Goal: Task Accomplishment & Management: Complete application form

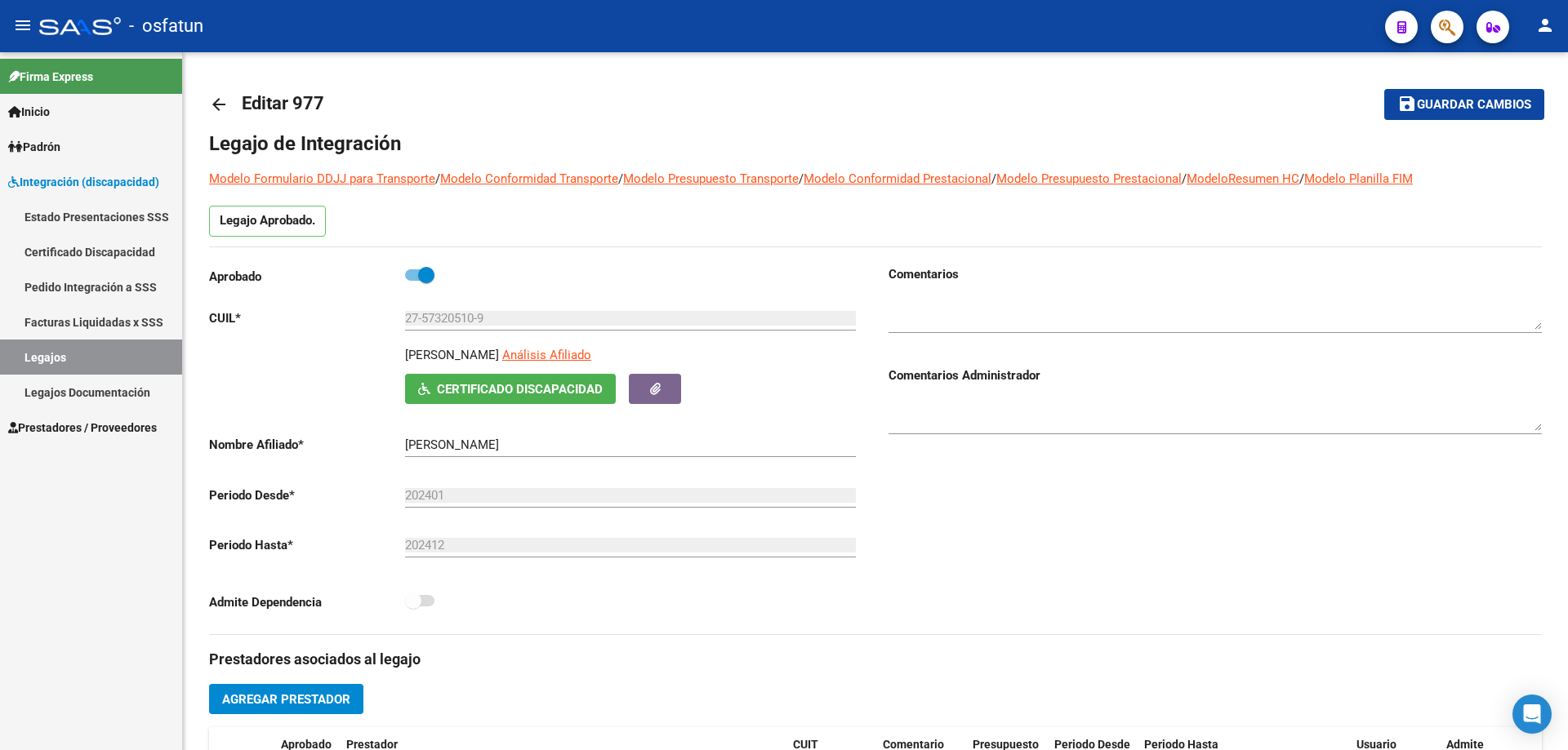
click at [75, 508] on div "Firma Express Inicio Calendario SSS Instructivos Contacto OS Padrón Análisis Af…" at bounding box center [91, 401] width 182 height 697
click at [34, 143] on span "Padrón" at bounding box center [34, 147] width 53 height 18
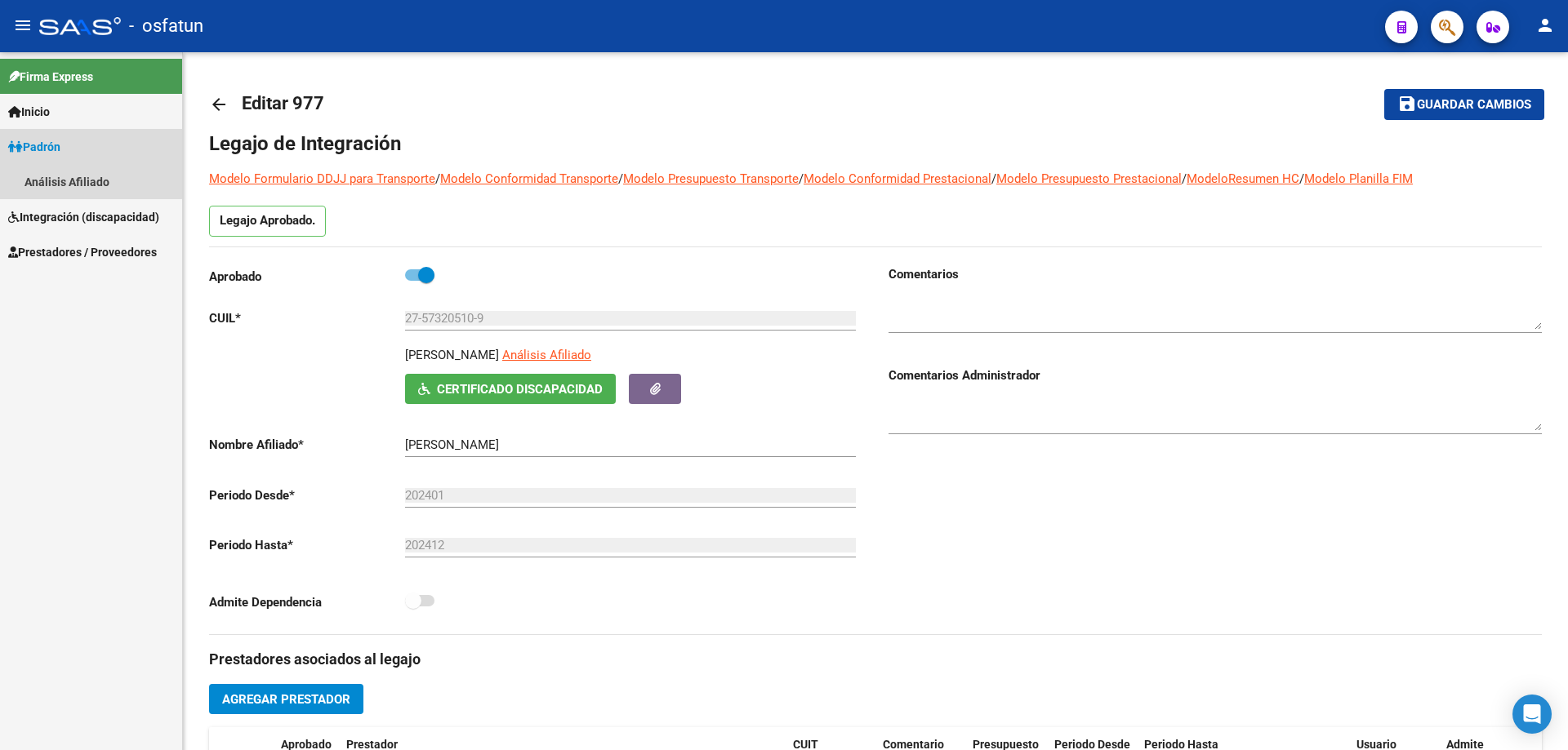
click at [49, 147] on span "Padrón" at bounding box center [34, 147] width 53 height 18
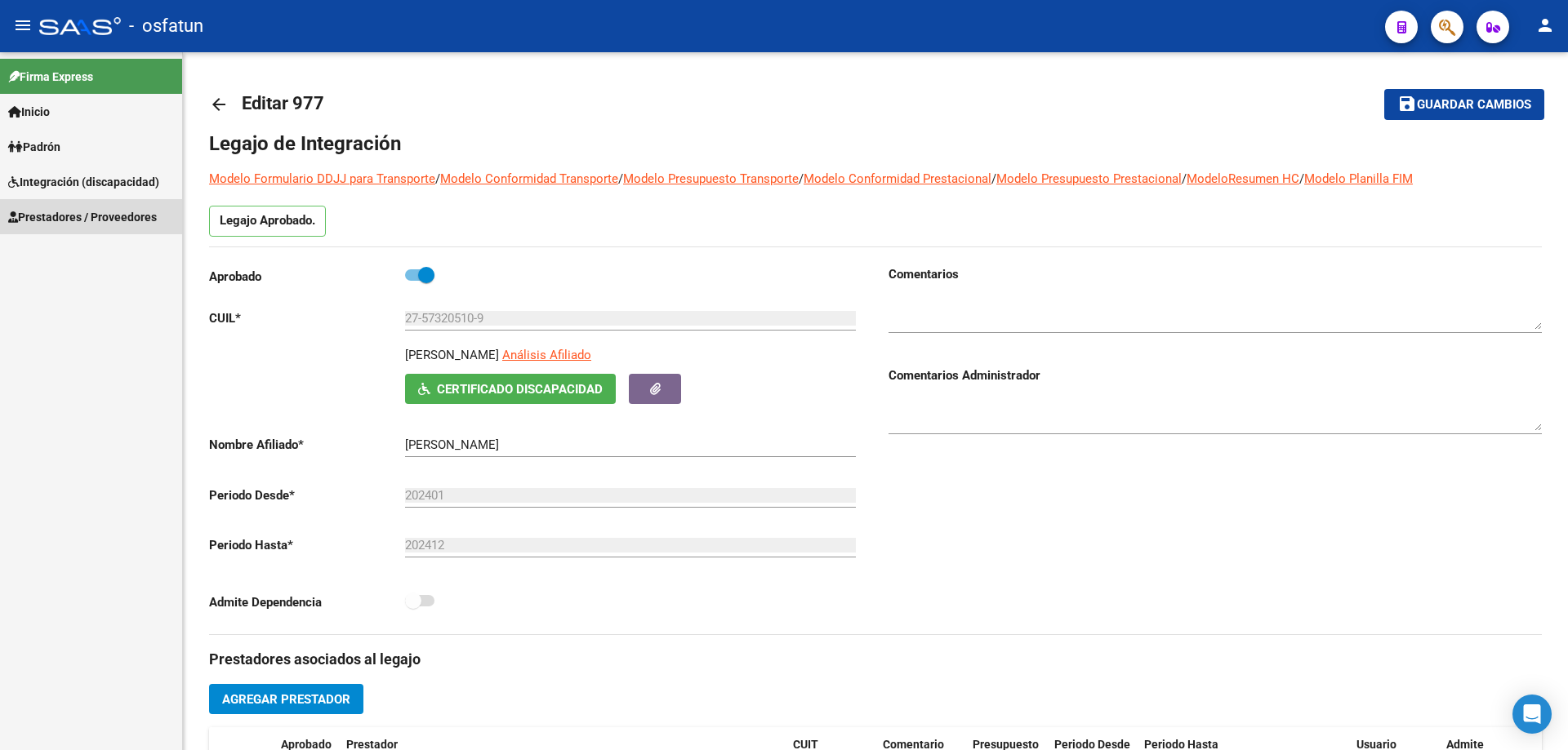
click at [38, 214] on span "Prestadores / Proveedores" at bounding box center [82, 217] width 149 height 18
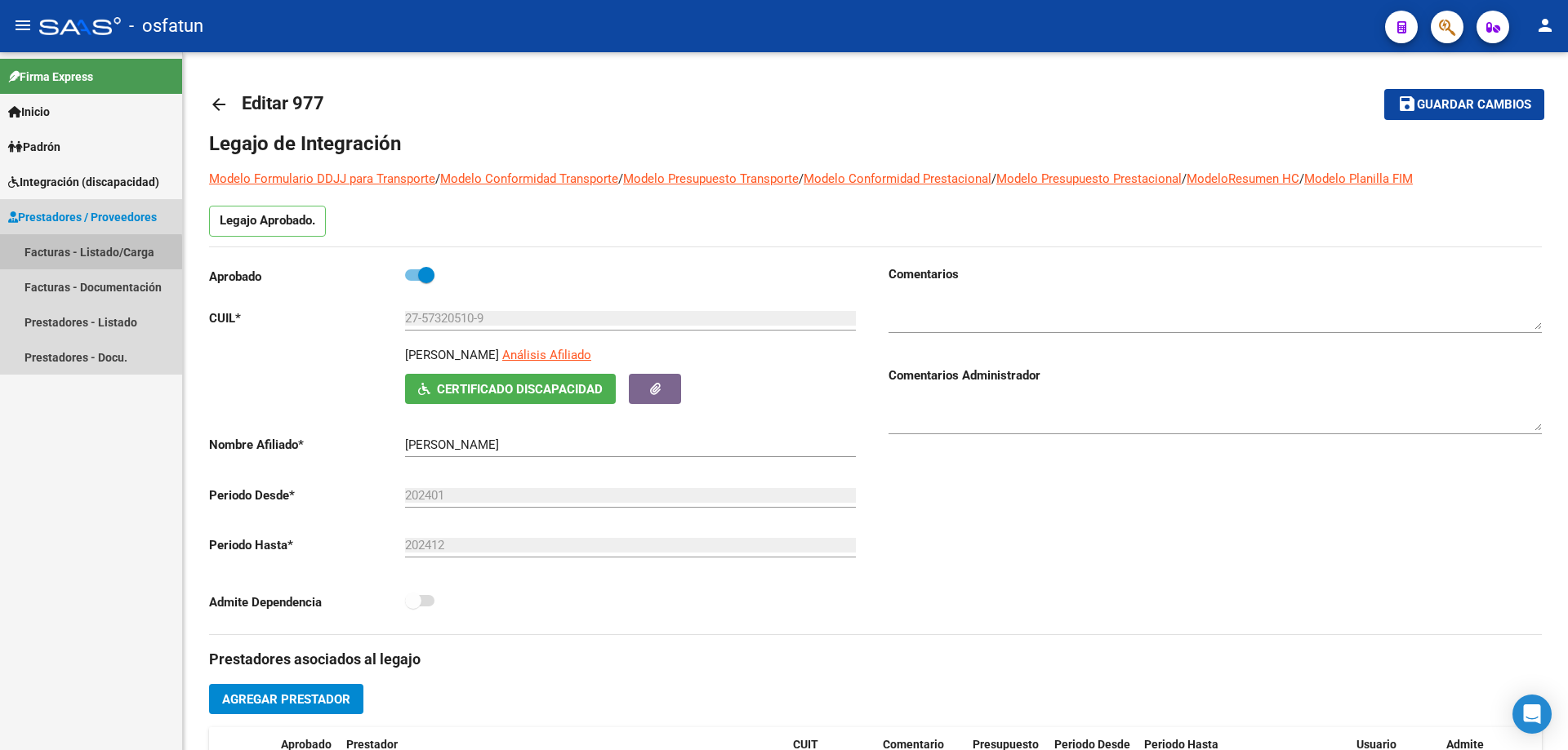
drag, startPoint x: 52, startPoint y: 256, endPoint x: 82, endPoint y: 252, distance: 30.3
click at [50, 256] on link "Facturas - Listado/Carga" at bounding box center [91, 252] width 182 height 35
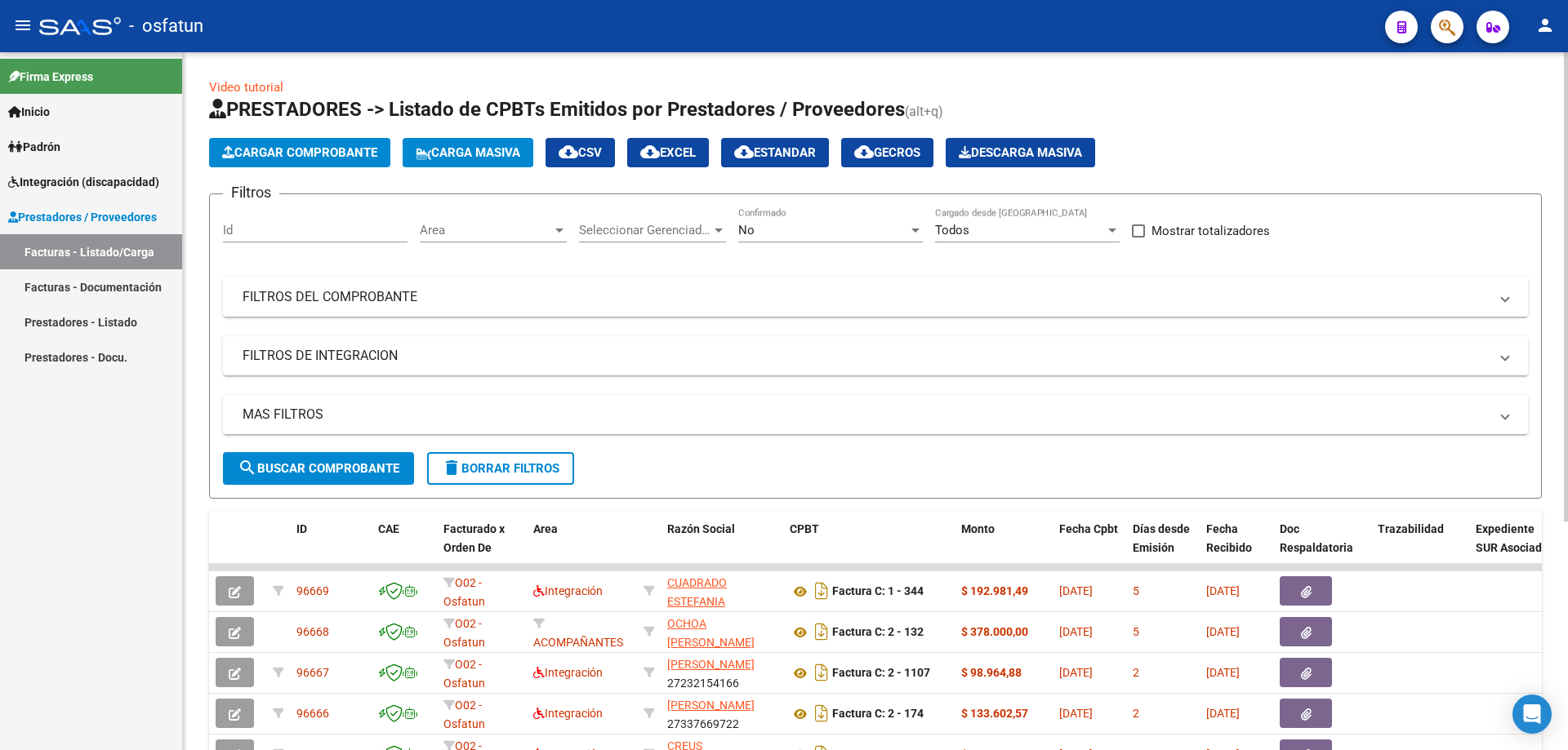
click at [302, 150] on span "Cargar Comprobante" at bounding box center [299, 152] width 155 height 14
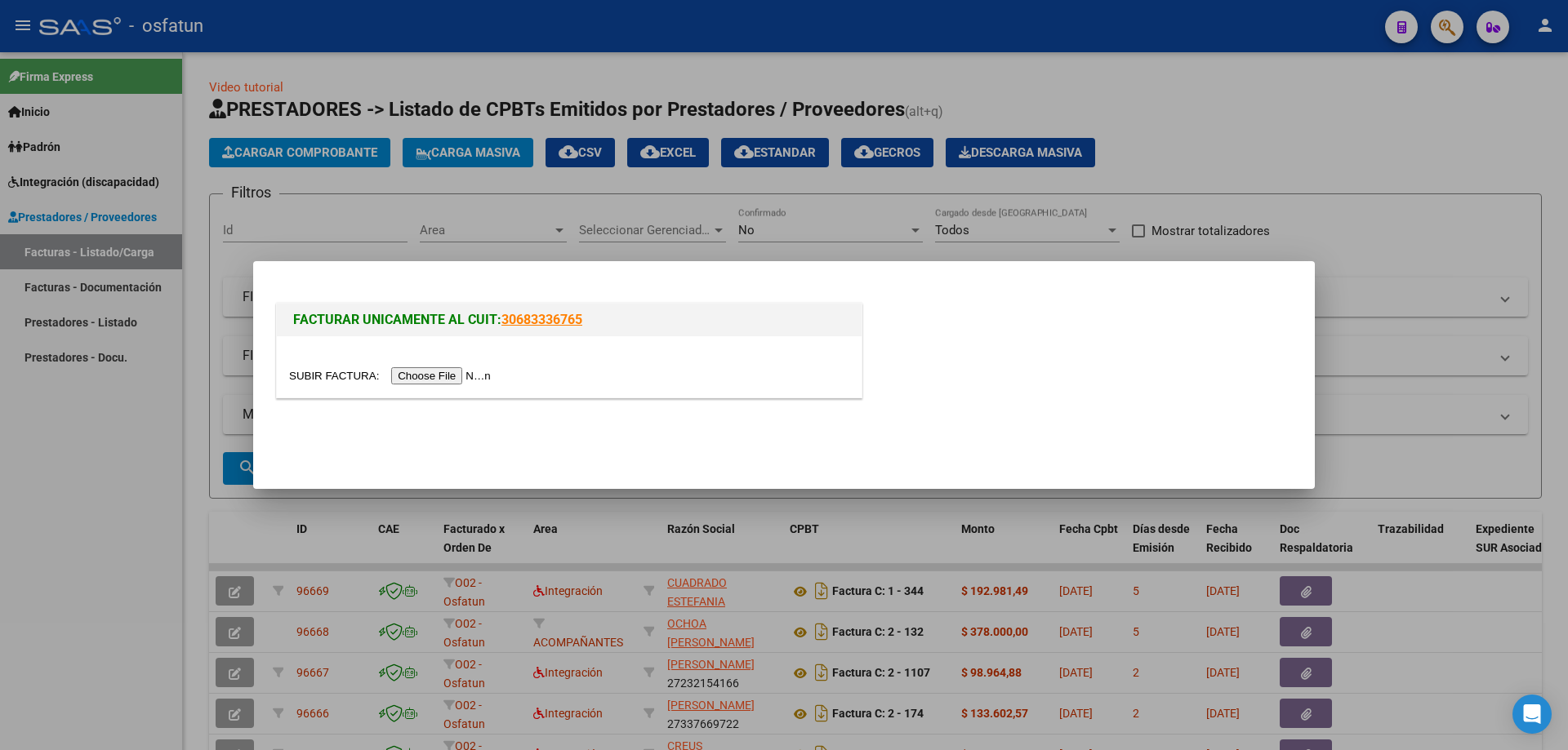
click at [433, 373] on input "file" at bounding box center [392, 376] width 207 height 17
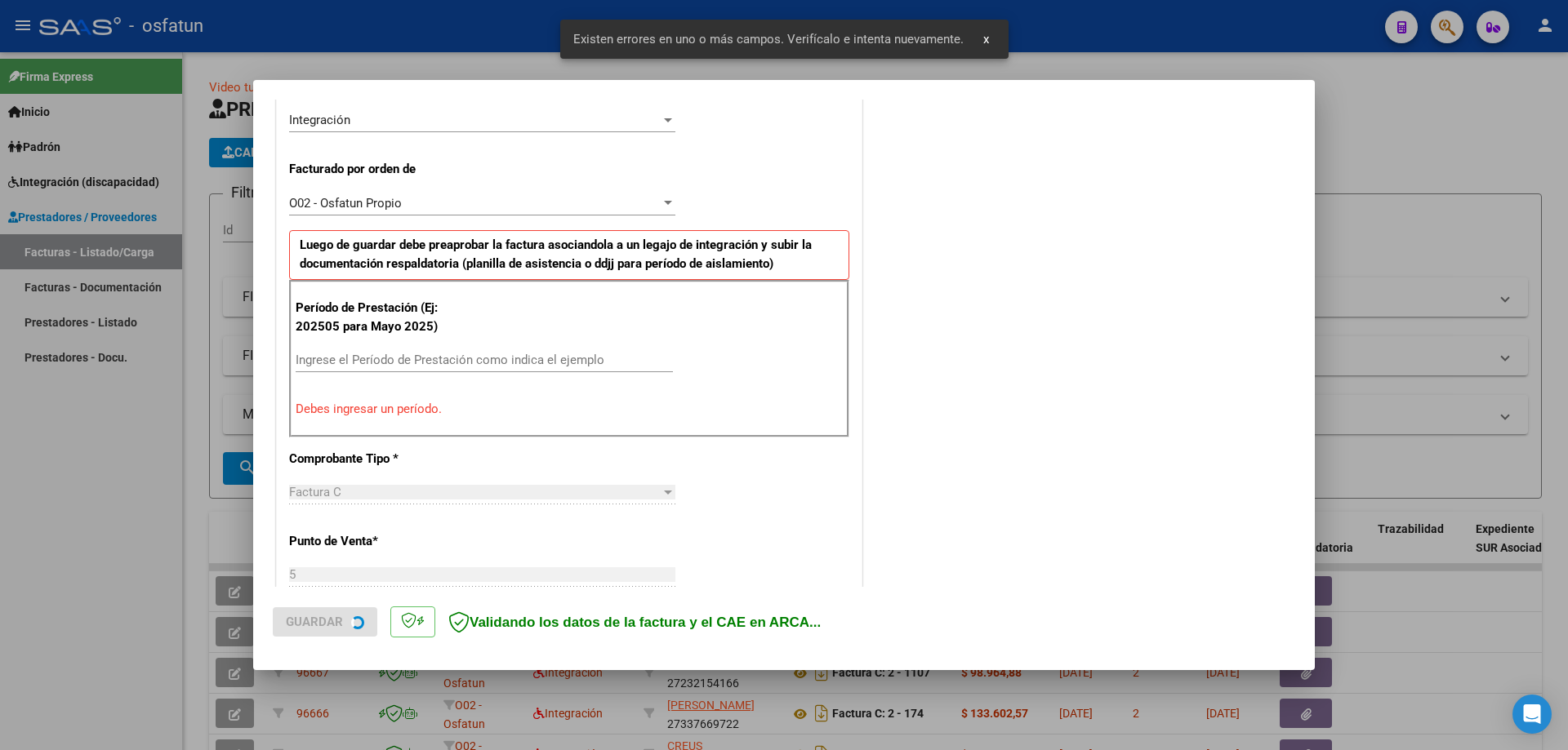
scroll to position [407, 0]
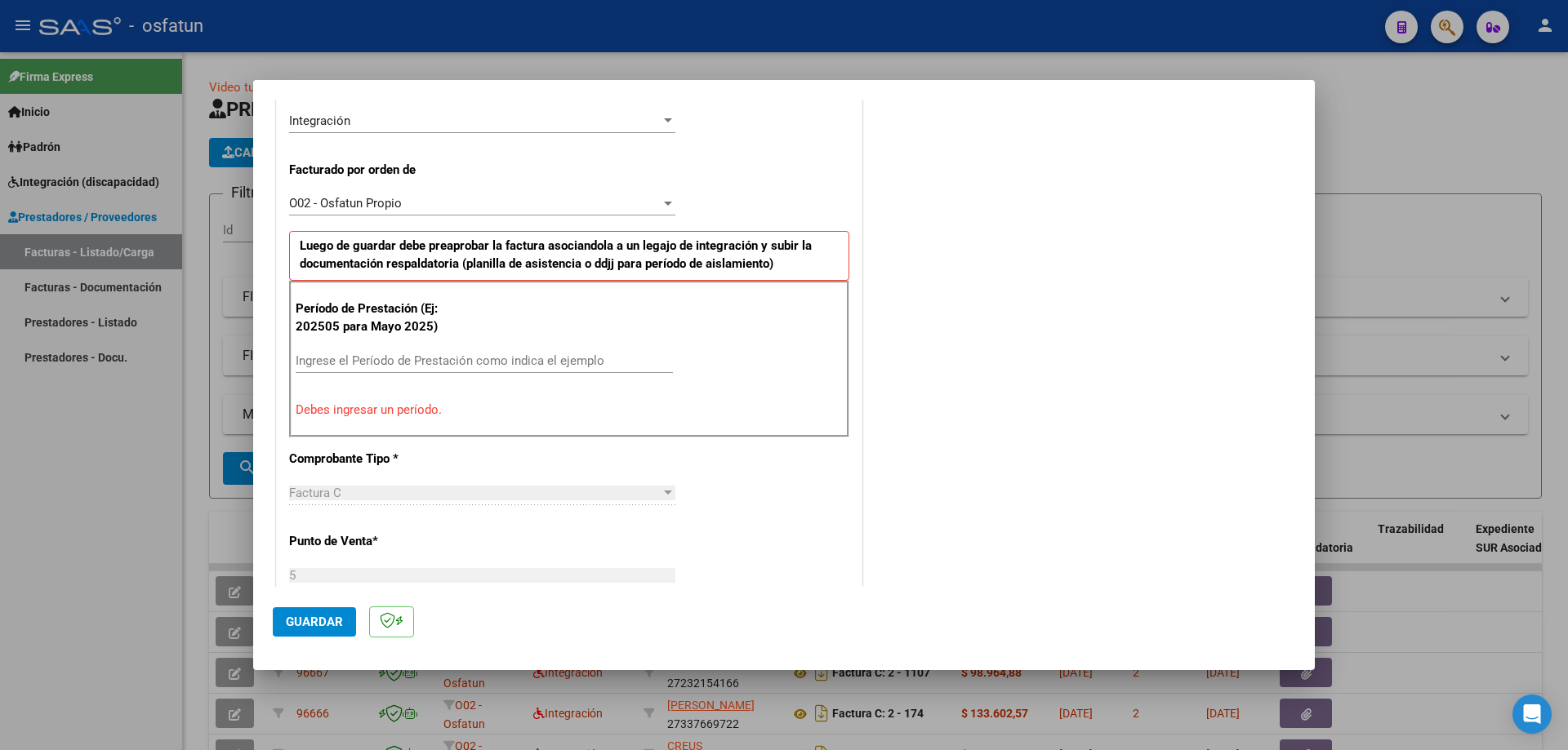
click at [334, 357] on input "Ingrese el Período de Prestación como indica el ejemplo" at bounding box center [484, 361] width 377 height 14
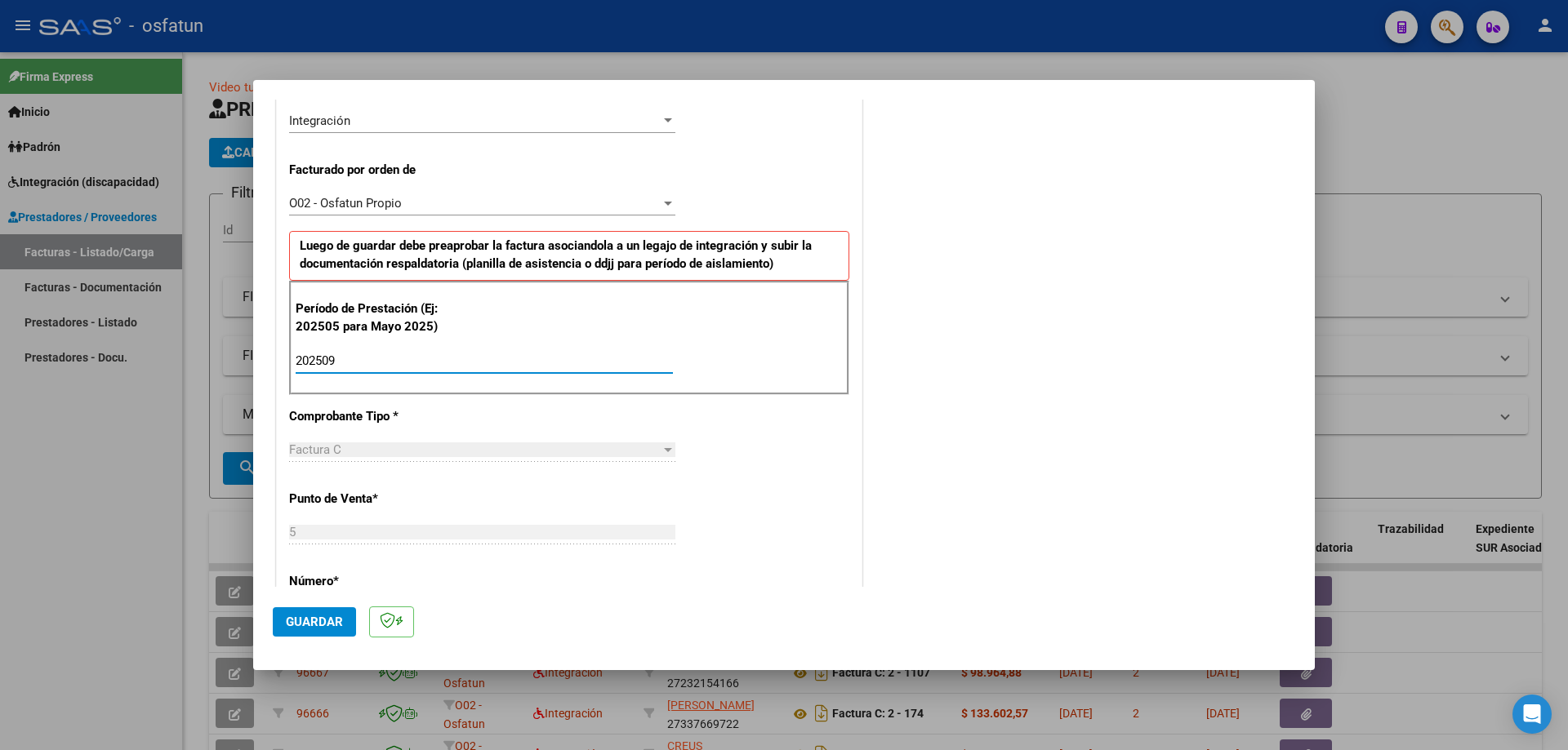
type input "202509"
click at [323, 623] on span "Guardar" at bounding box center [314, 622] width 57 height 14
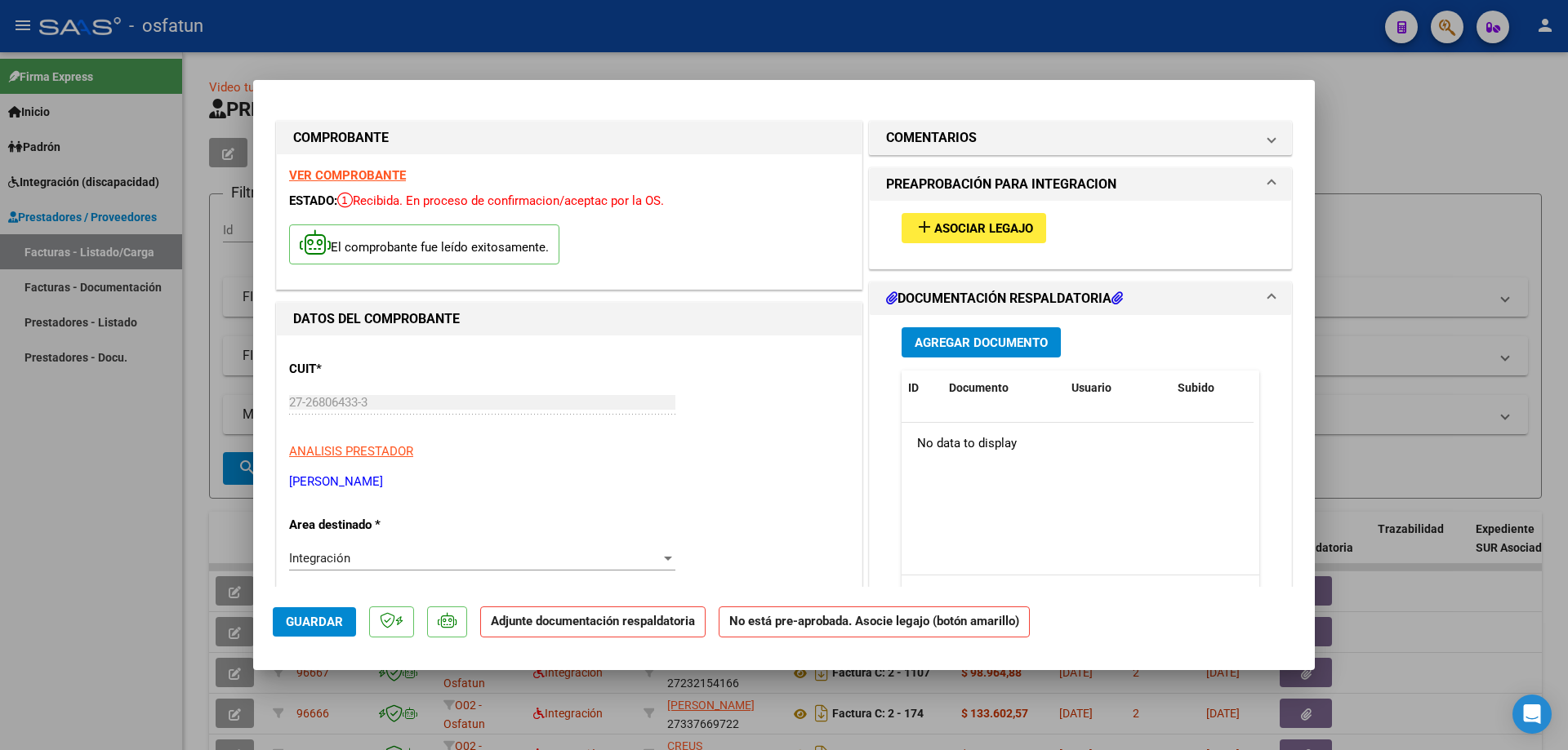
click at [938, 335] on span "Agregar Documento" at bounding box center [981, 342] width 133 height 14
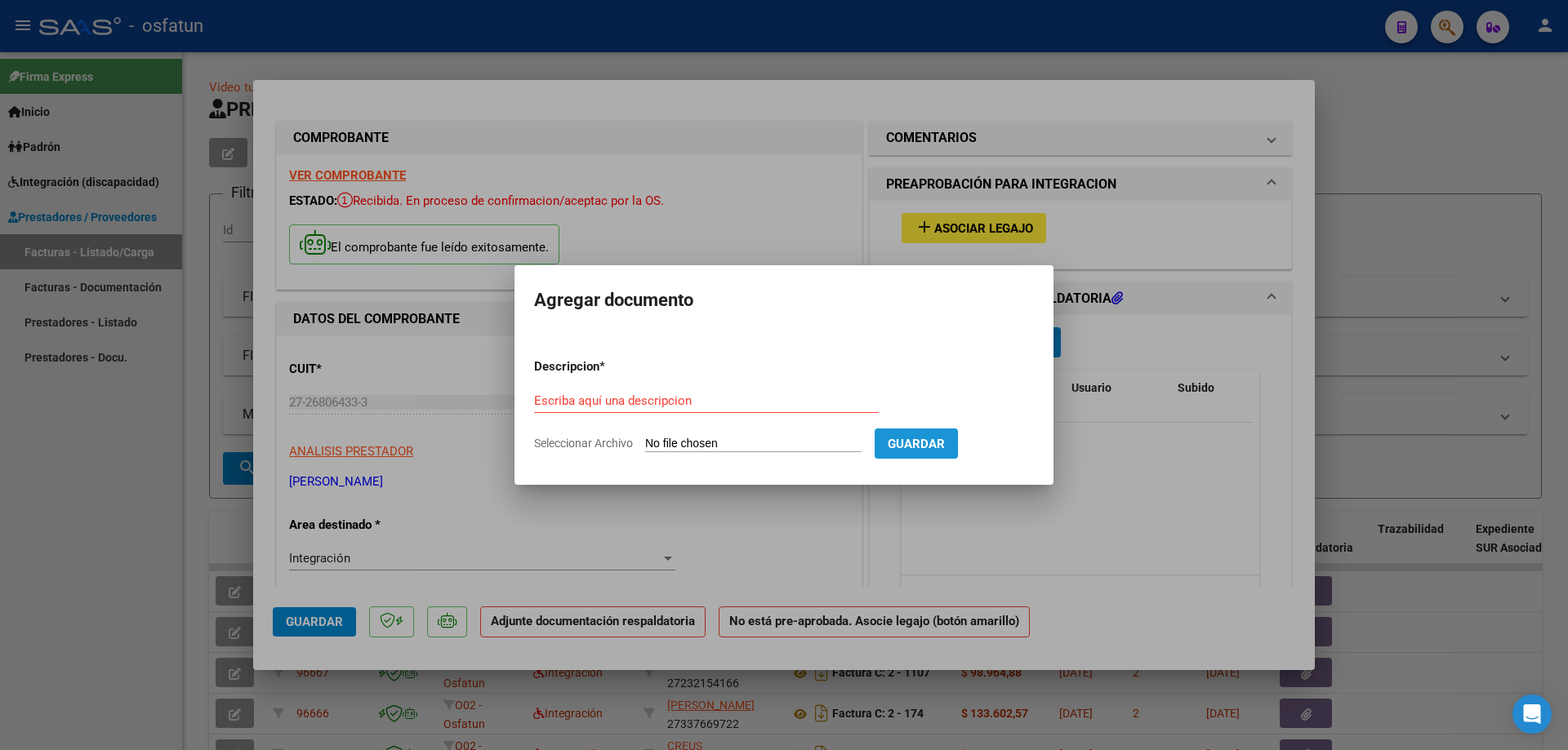
click at [924, 444] on span "Guardar" at bounding box center [916, 444] width 57 height 14
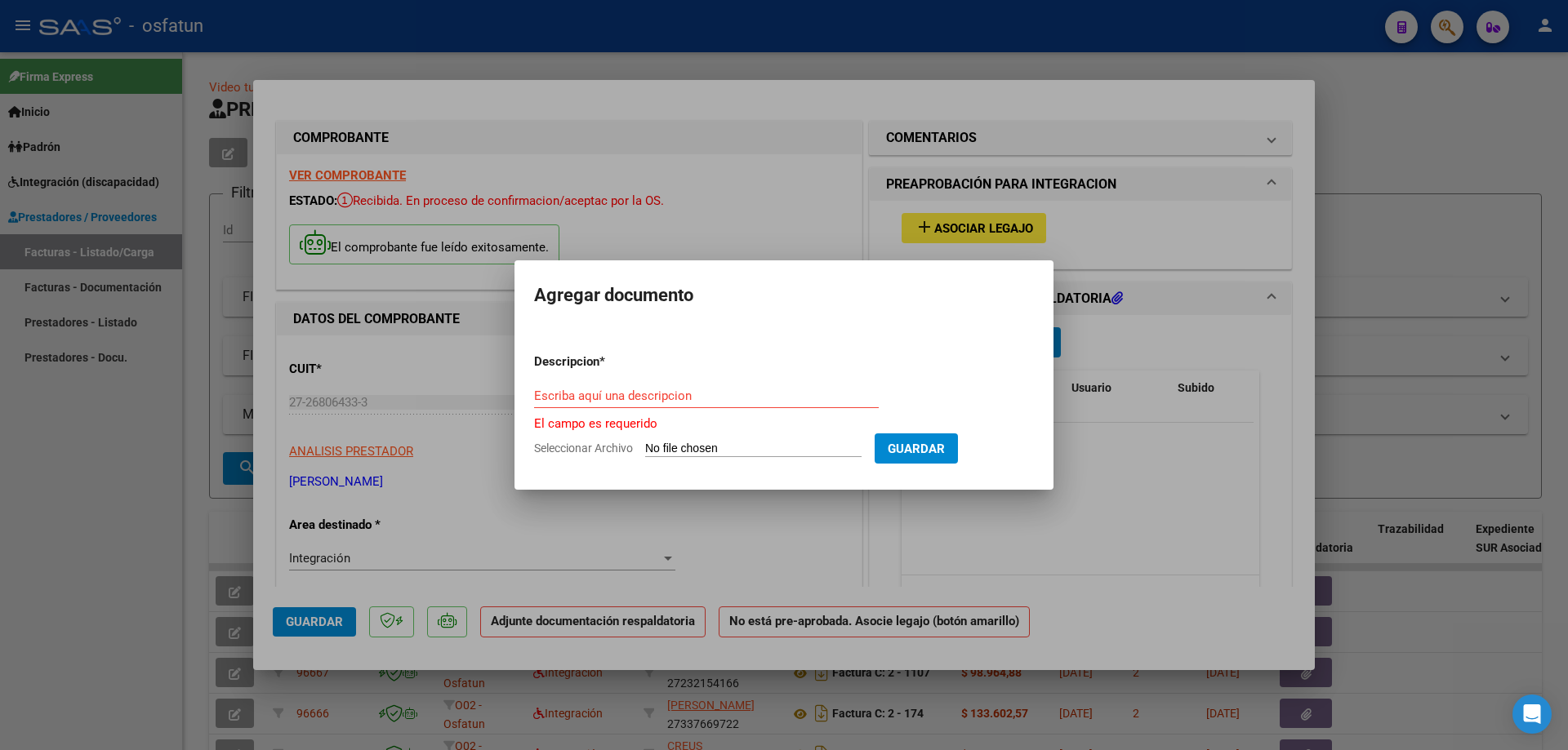
click at [599, 404] on div "Escriba aquí una descripcion" at bounding box center [706, 396] width 344 height 24
click at [669, 446] on input "Seleccionar Archivo" at bounding box center [753, 449] width 217 height 15
type input "C:\fakepath\[PERSON_NAME].pdf"
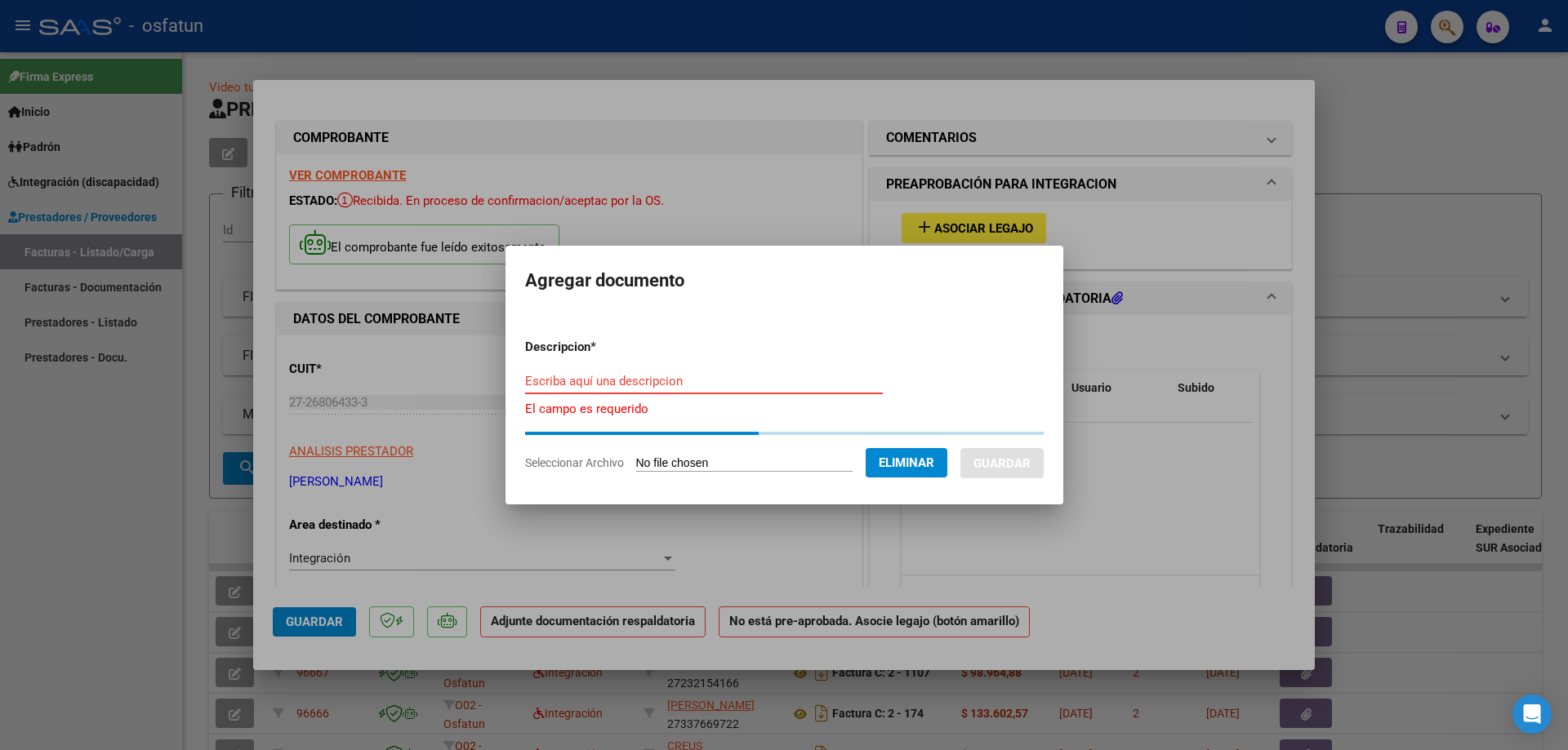
click at [561, 381] on input "Escriba aquí una descripcion" at bounding box center [703, 381] width 358 height 14
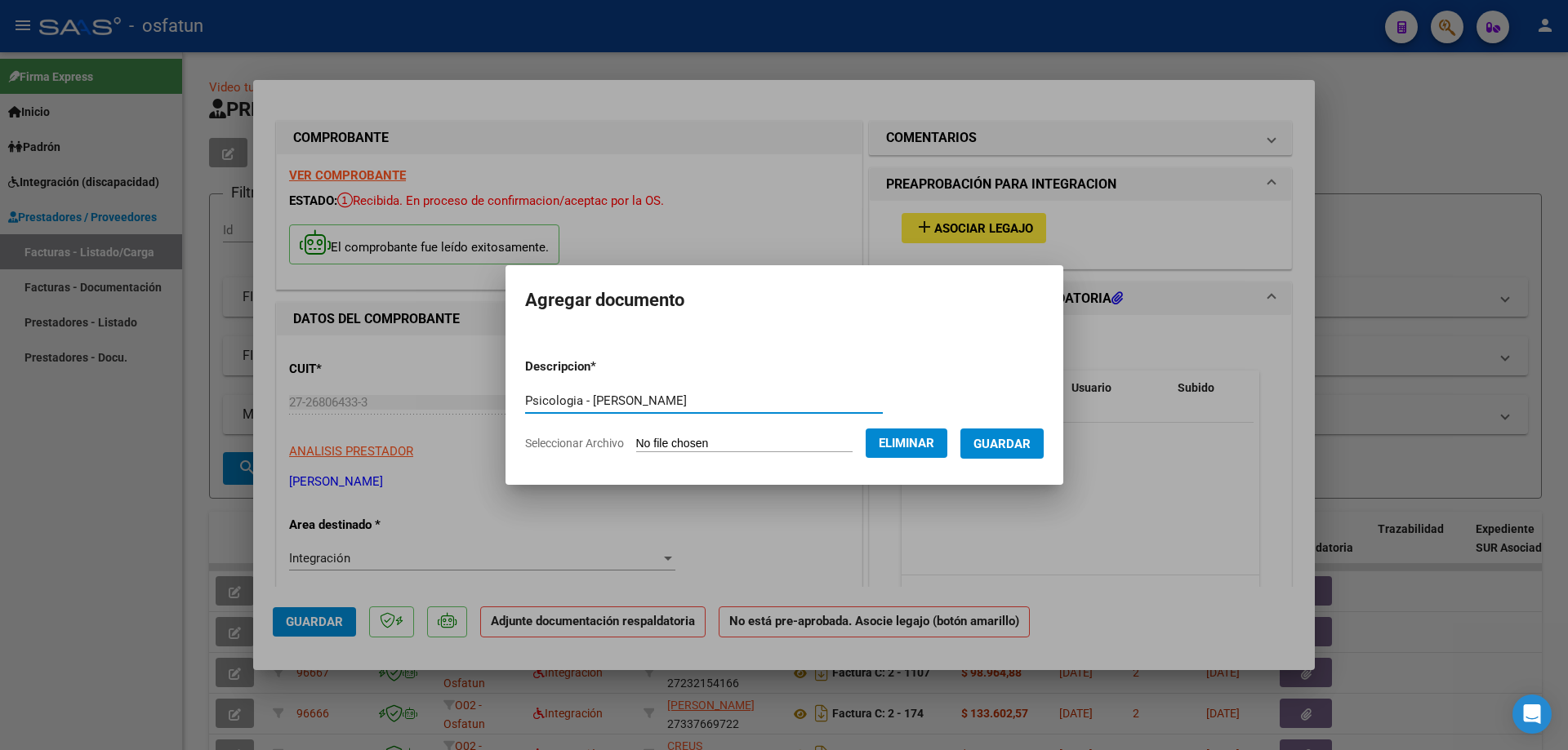
type input "Psicologia - [PERSON_NAME]"
click at [1004, 446] on span "Guardar" at bounding box center [1002, 444] width 57 height 14
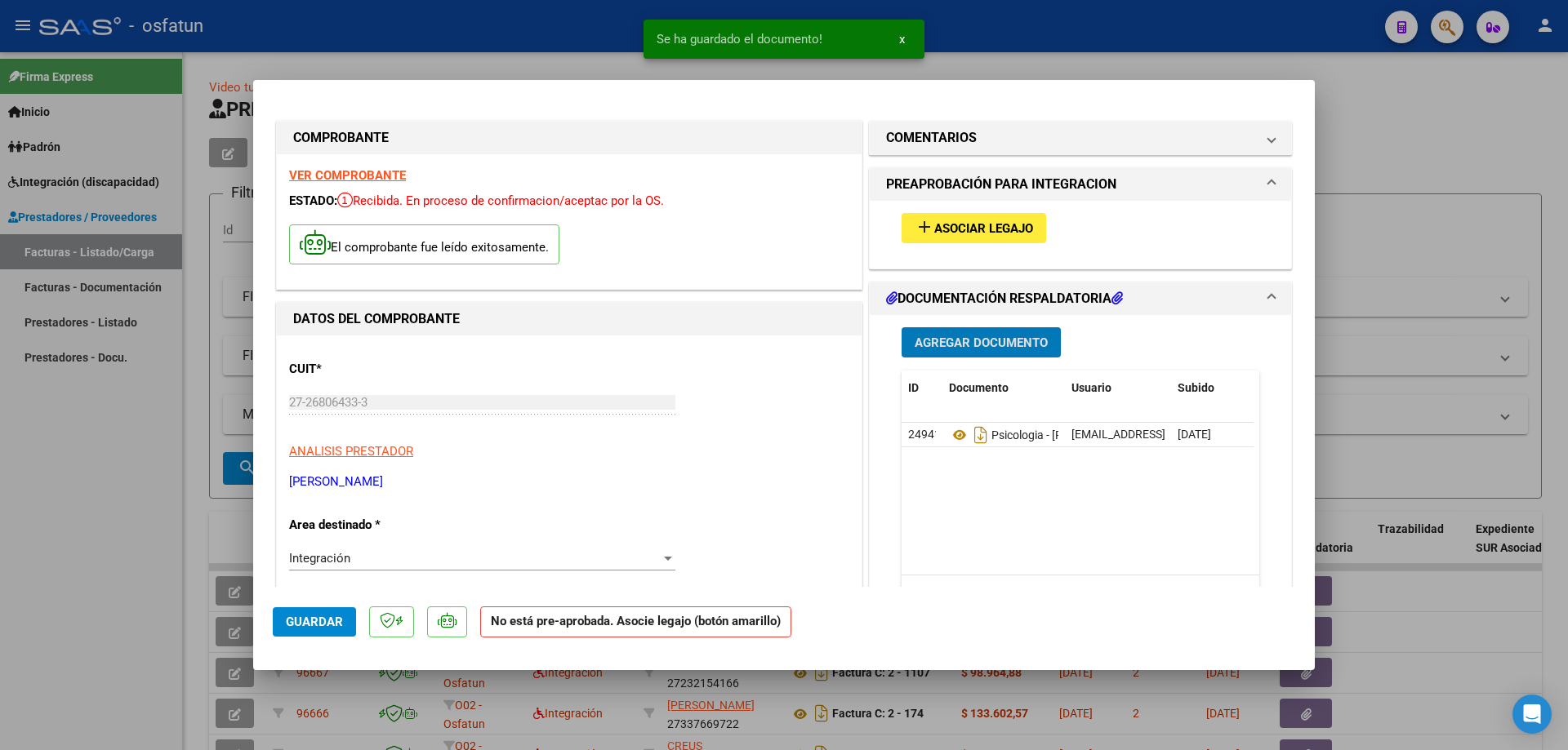
click at [905, 227] on button "add Asociar Legajo" at bounding box center [974, 227] width 145 height 30
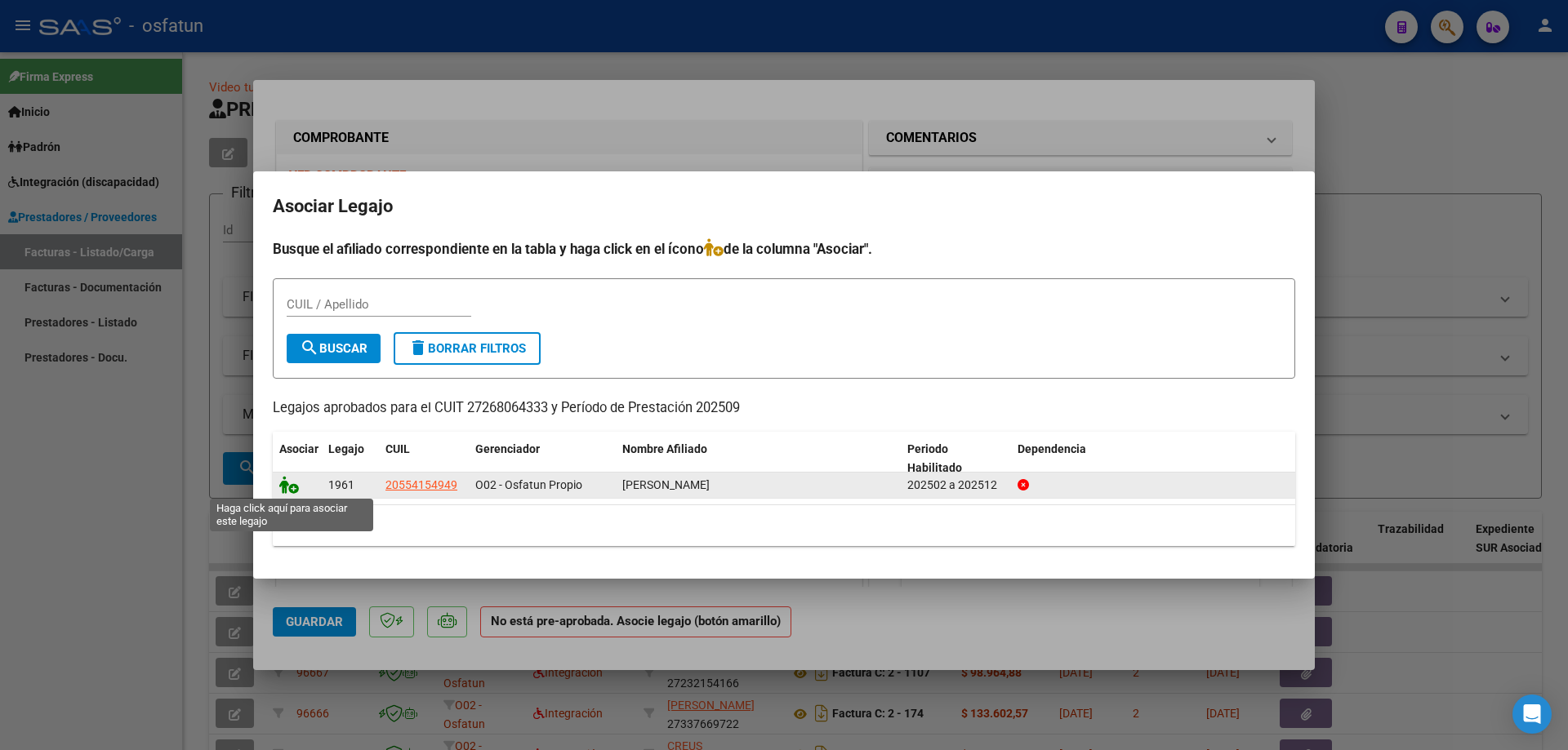
click at [285, 486] on icon at bounding box center [289, 485] width 20 height 18
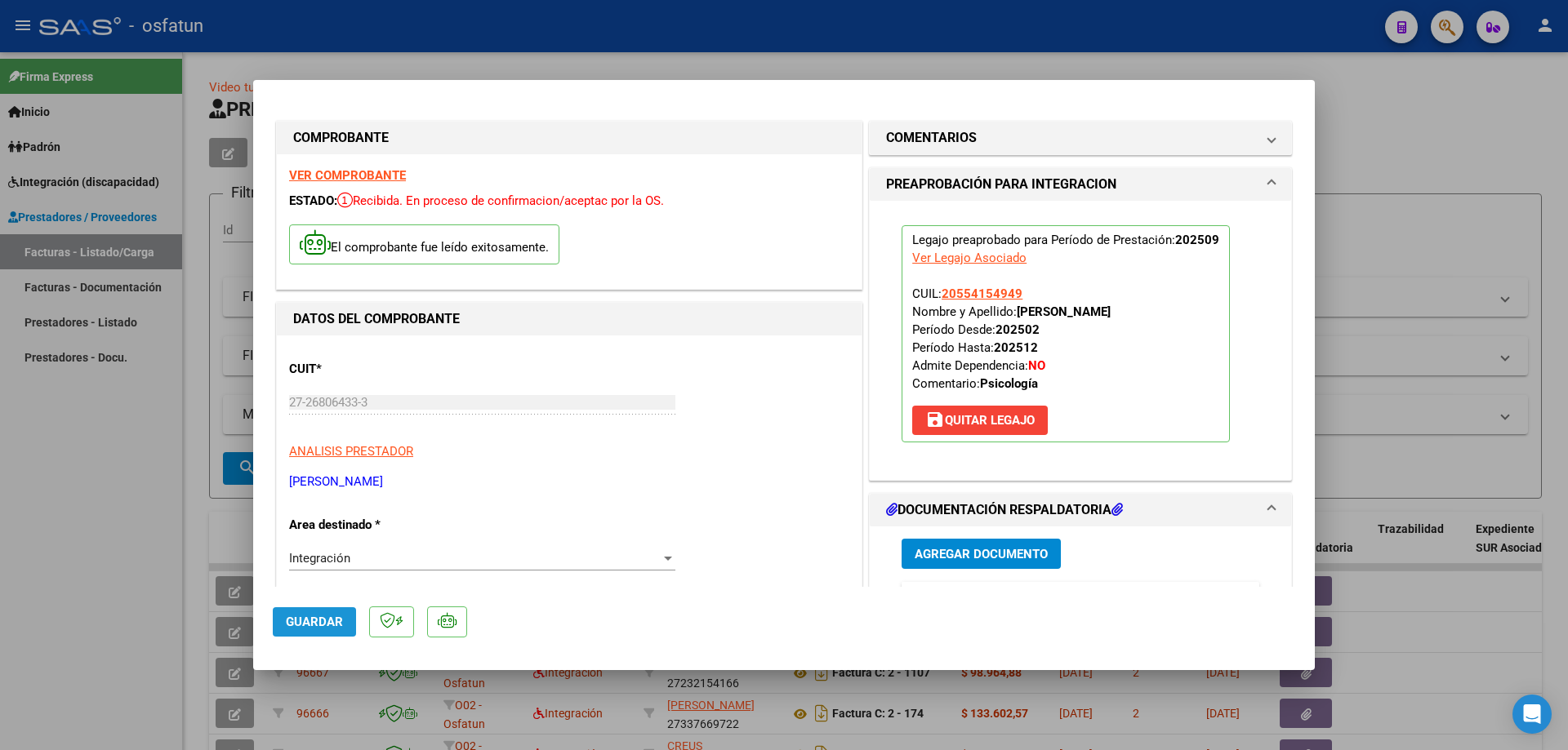
click at [315, 620] on span "Guardar" at bounding box center [314, 622] width 57 height 14
click at [45, 556] on div at bounding box center [784, 375] width 1568 height 750
type input "$ 0,00"
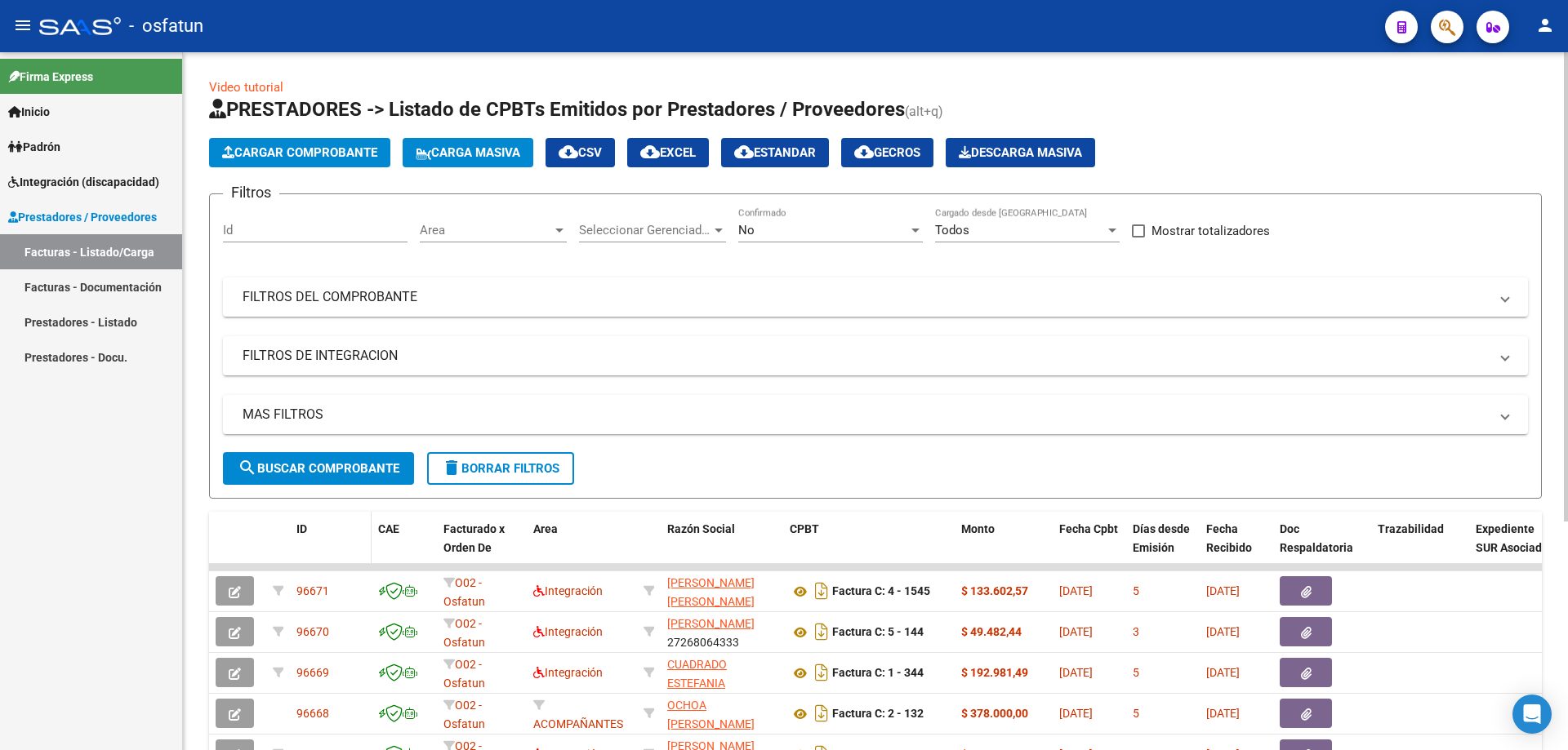
drag, startPoint x: 100, startPoint y: 524, endPoint x: 332, endPoint y: 535, distance: 232.3
click at [100, 524] on div "Firma Express Inicio Calendario SSS Instructivos Contacto OS Padrón Análisis Af…" at bounding box center [91, 401] width 182 height 697
click at [36, 245] on link "Facturas - Listado/Carga" at bounding box center [91, 252] width 182 height 35
click at [306, 153] on span "Cargar Comprobante" at bounding box center [299, 152] width 155 height 14
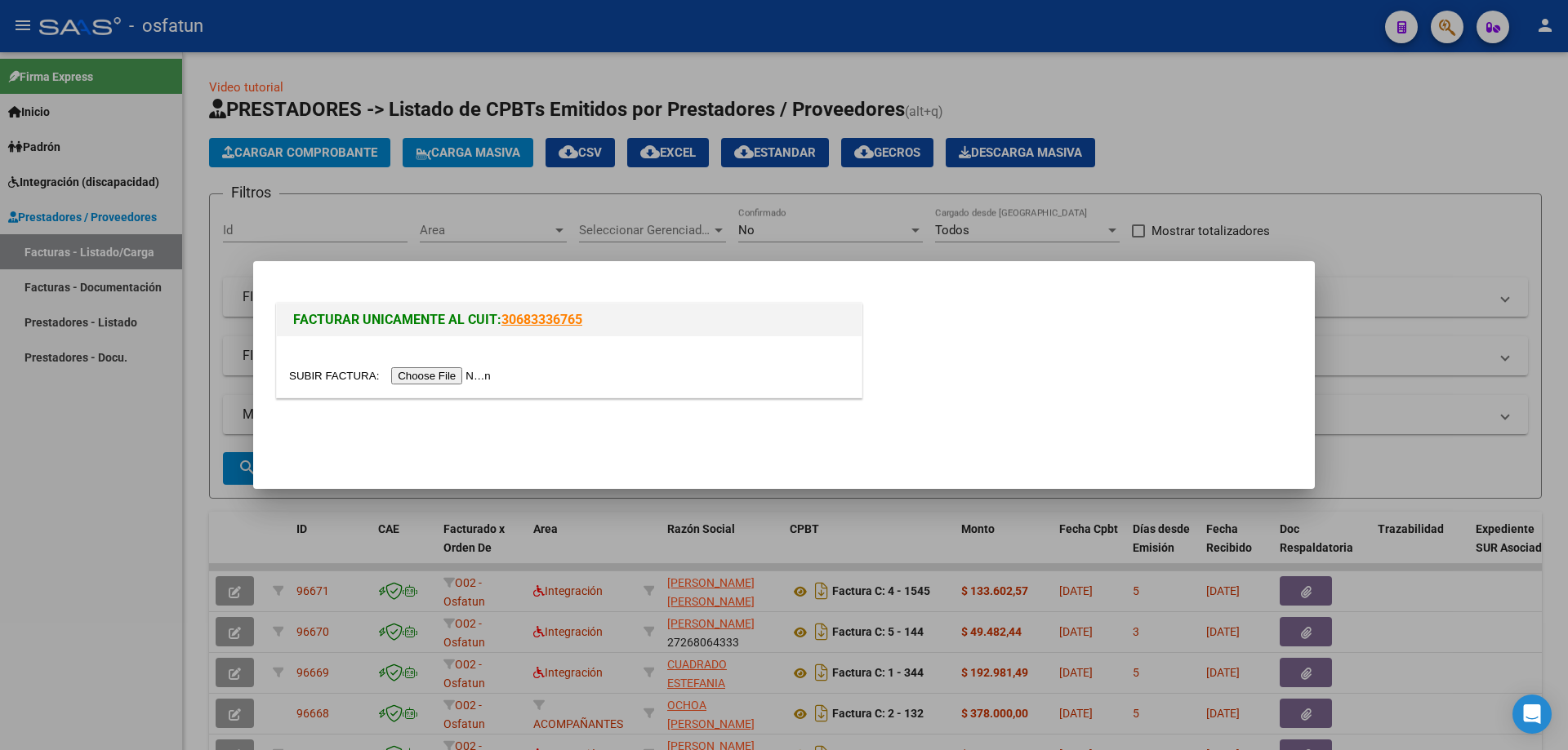
click at [425, 376] on input "file" at bounding box center [392, 376] width 207 height 17
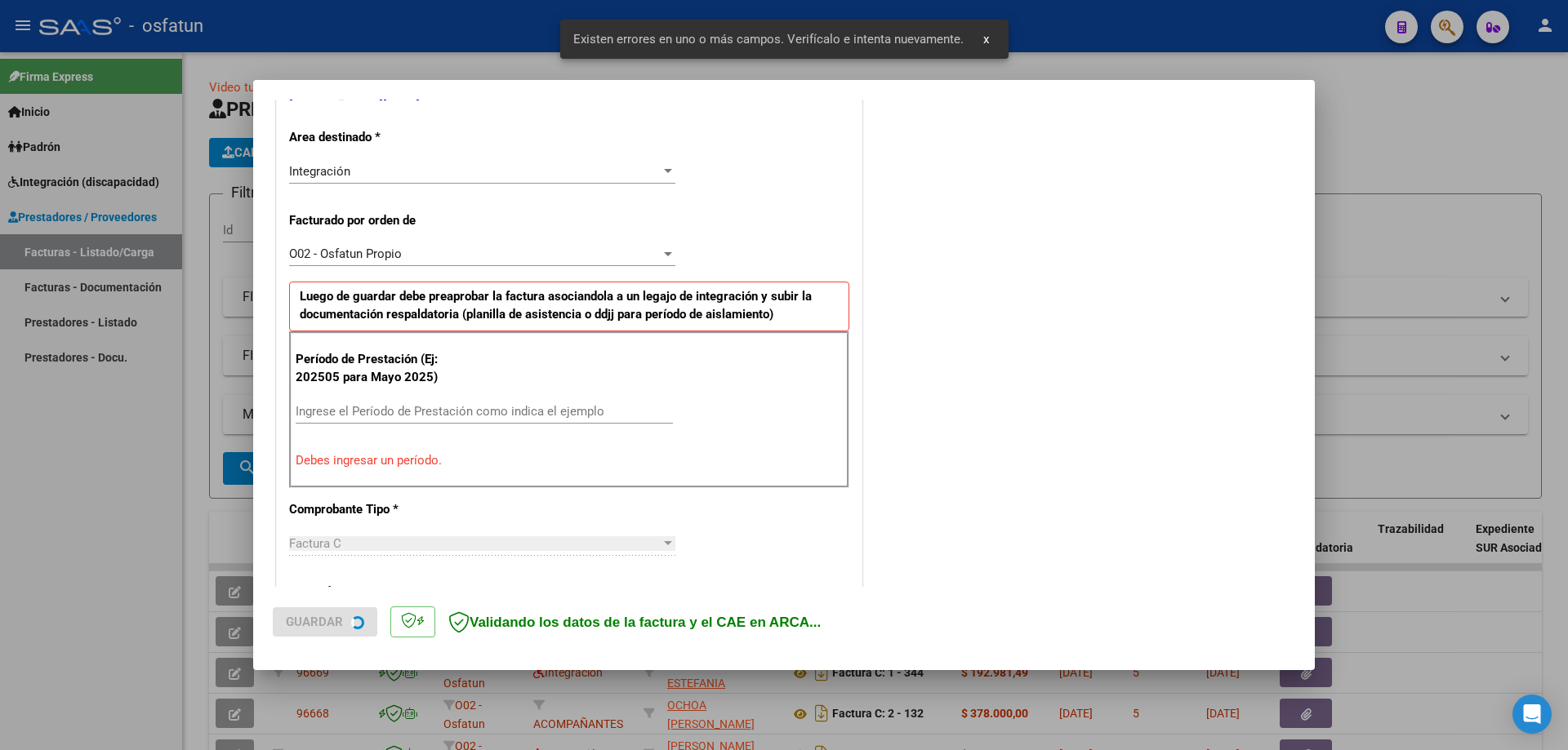
scroll to position [376, 0]
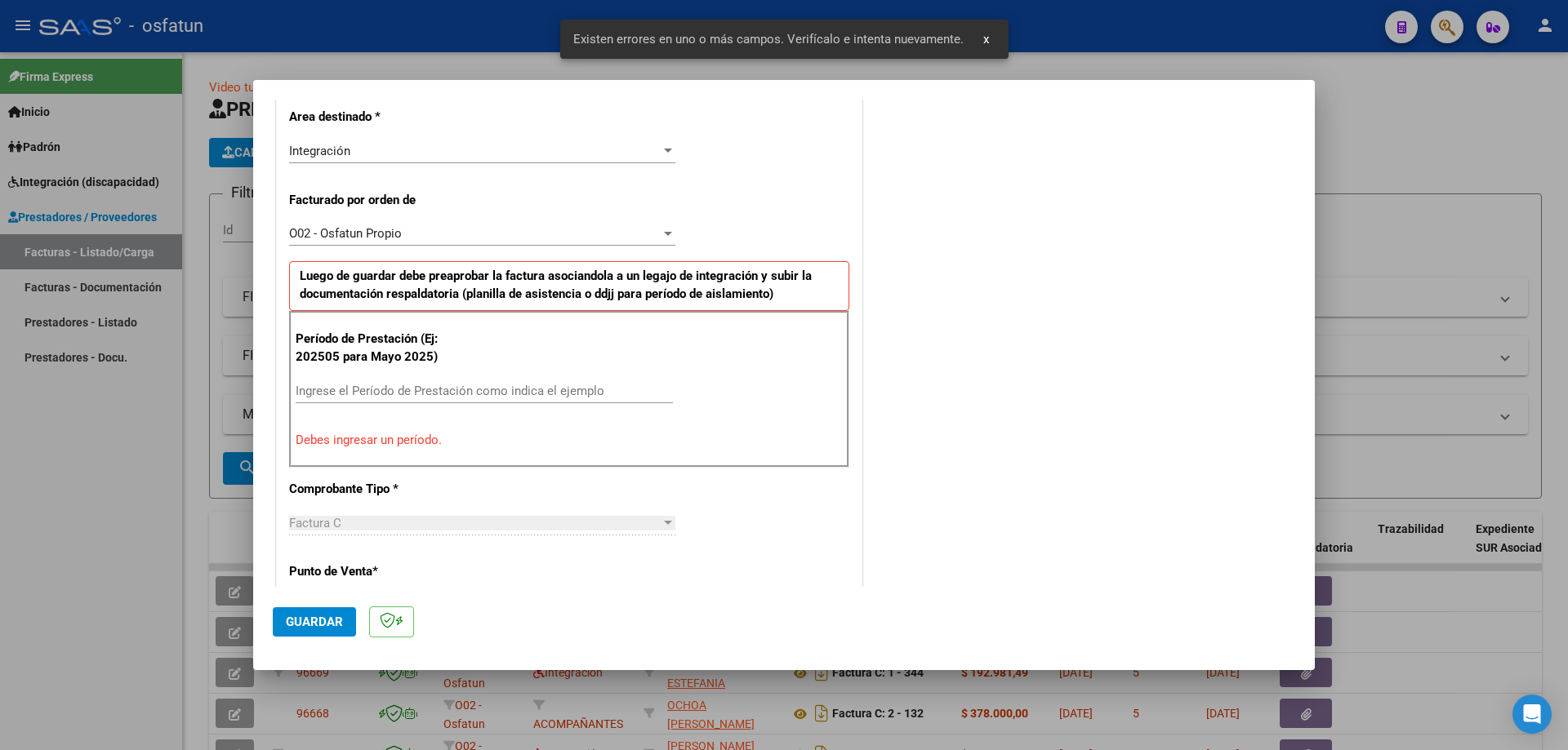
click at [317, 386] on input "Ingrese el Período de Prestación como indica el ejemplo" at bounding box center [484, 391] width 377 height 14
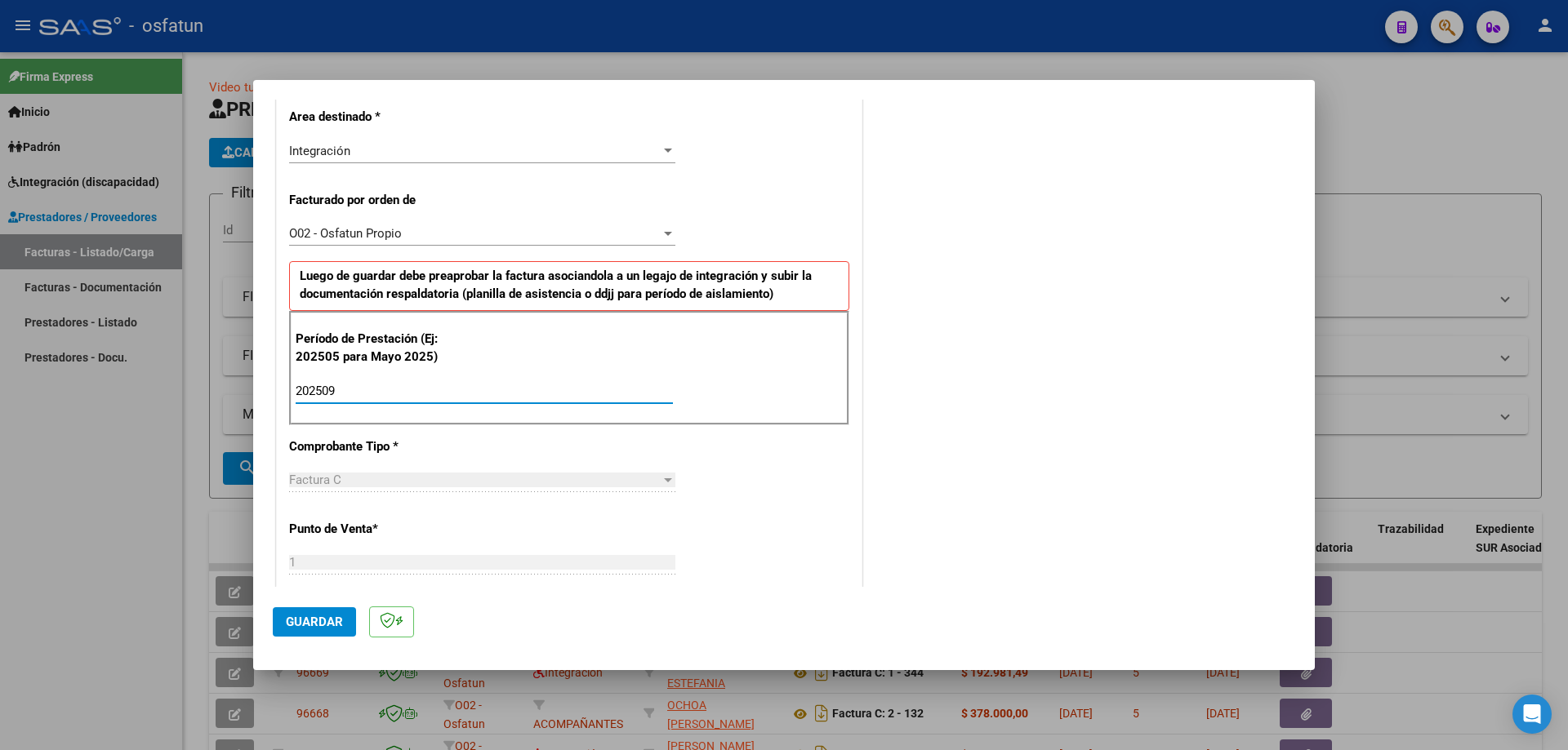
type input "202509"
click at [324, 630] on span "Guardar" at bounding box center [314, 622] width 57 height 14
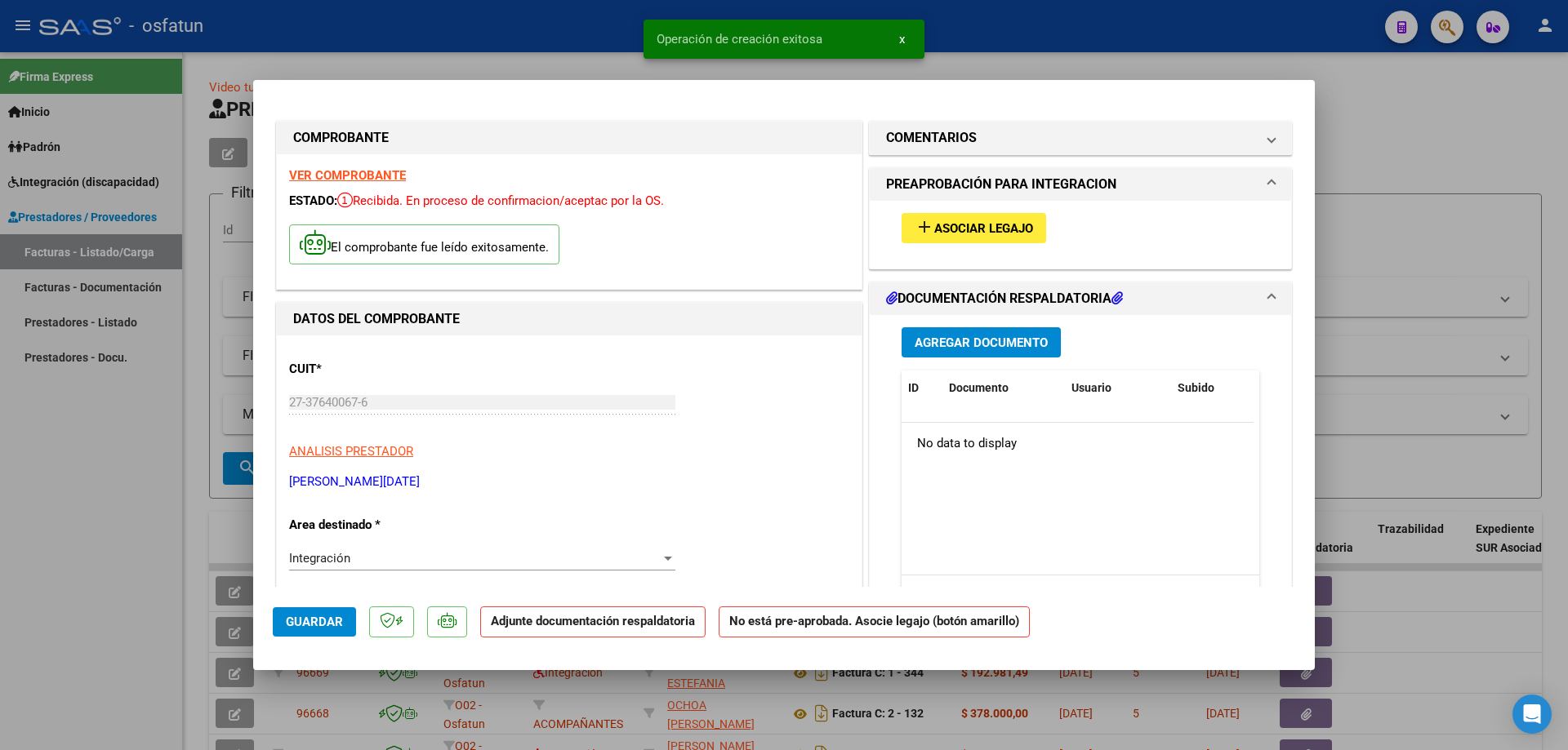
click at [949, 224] on span "Asociar Legajo" at bounding box center [983, 228] width 99 height 14
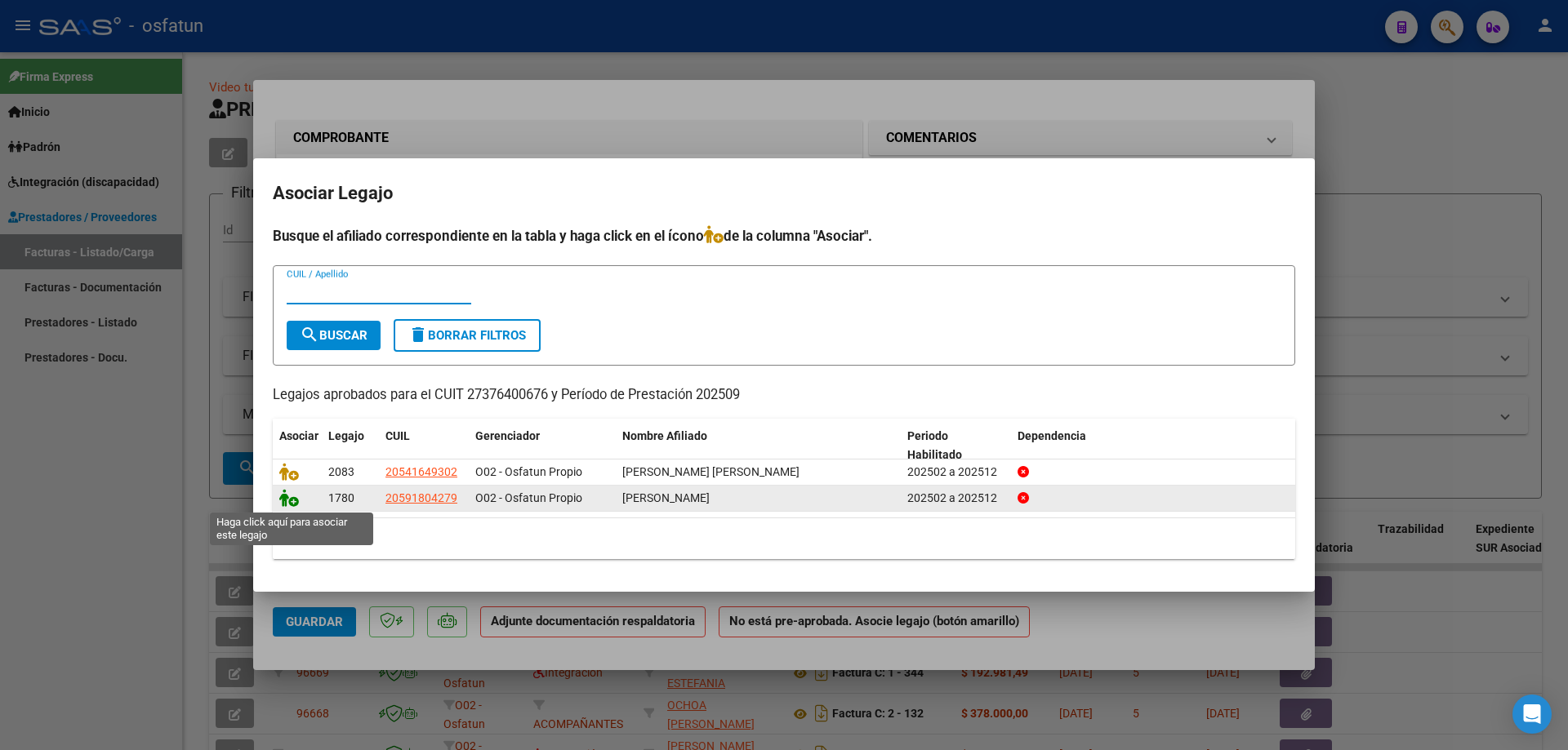
click at [282, 503] on icon at bounding box center [289, 498] width 20 height 18
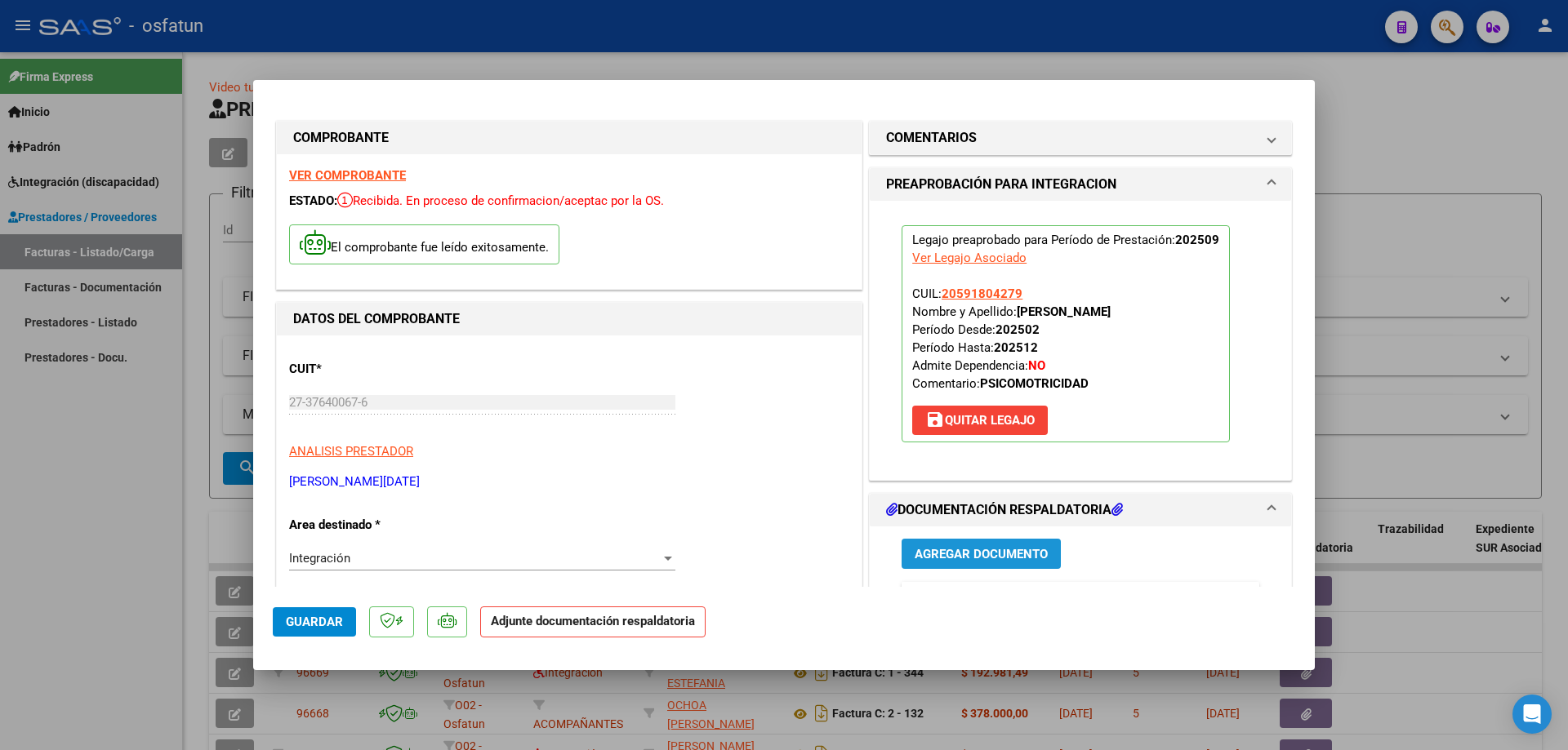
click at [964, 555] on span "Agregar Documento" at bounding box center [981, 554] width 133 height 14
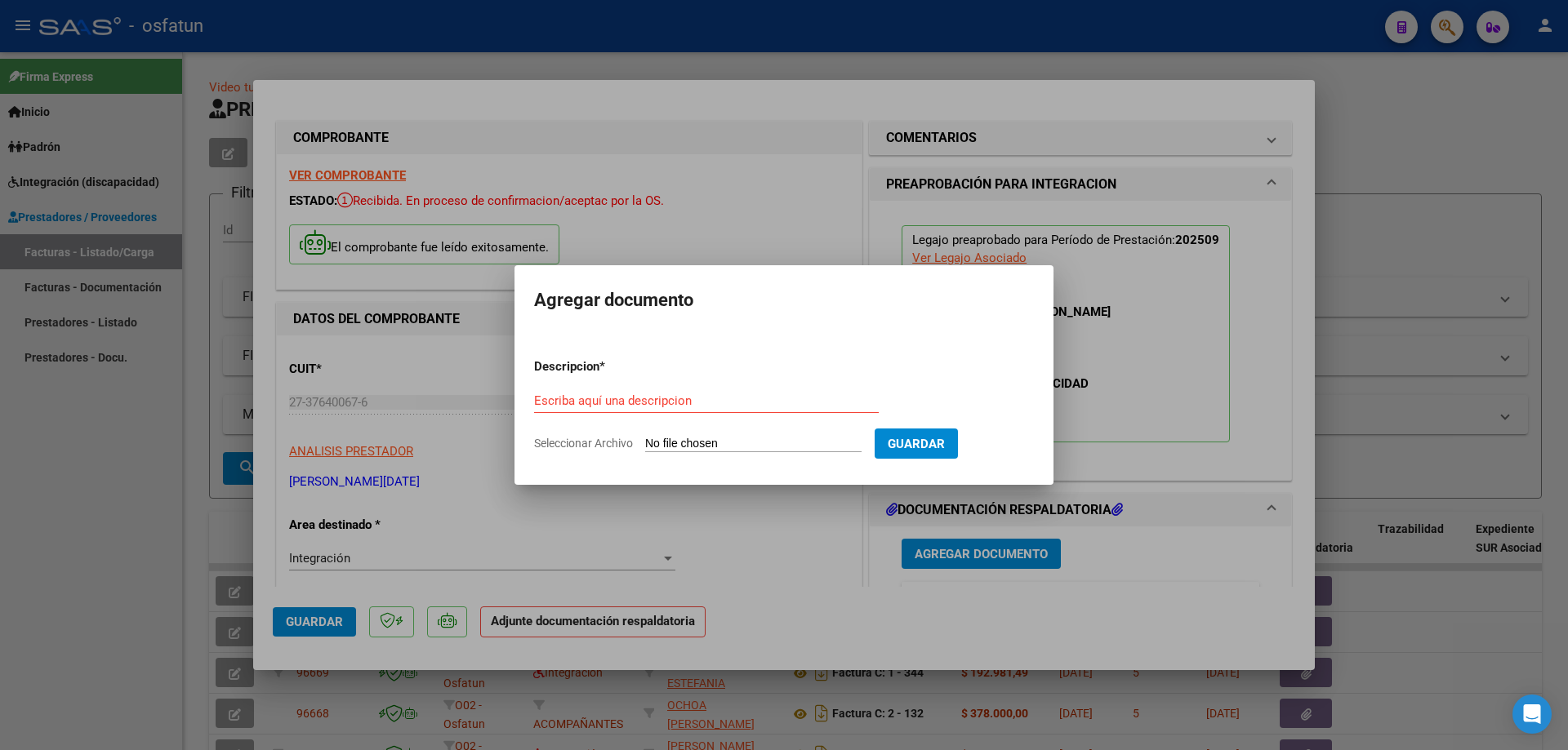
click at [670, 438] on input "Seleccionar Archivo" at bounding box center [753, 444] width 217 height 15
type input "C:\fakepath\Fact [PERSON_NAME].pdf"
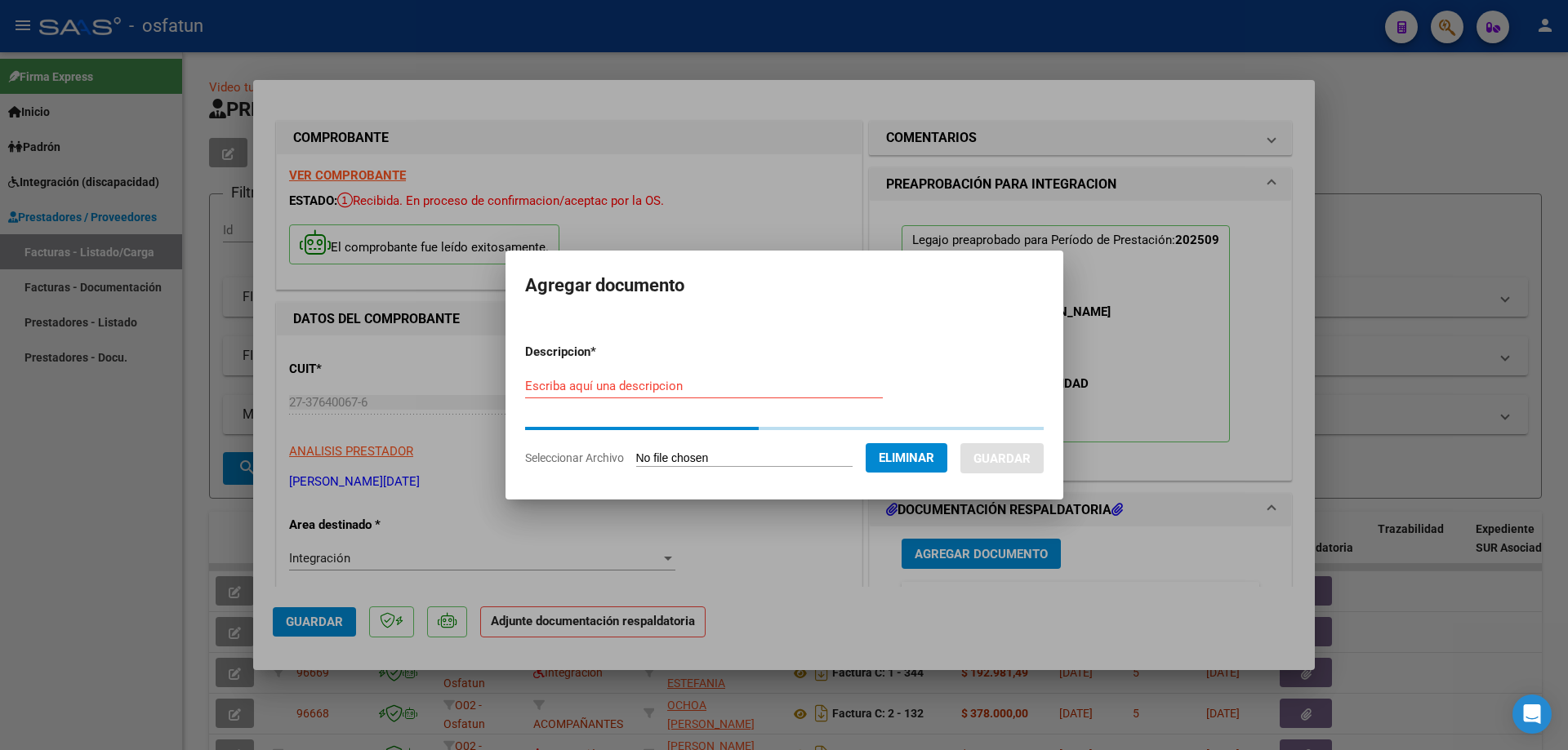
click at [566, 385] on input "Escriba aquí una descripcion" at bounding box center [703, 386] width 358 height 14
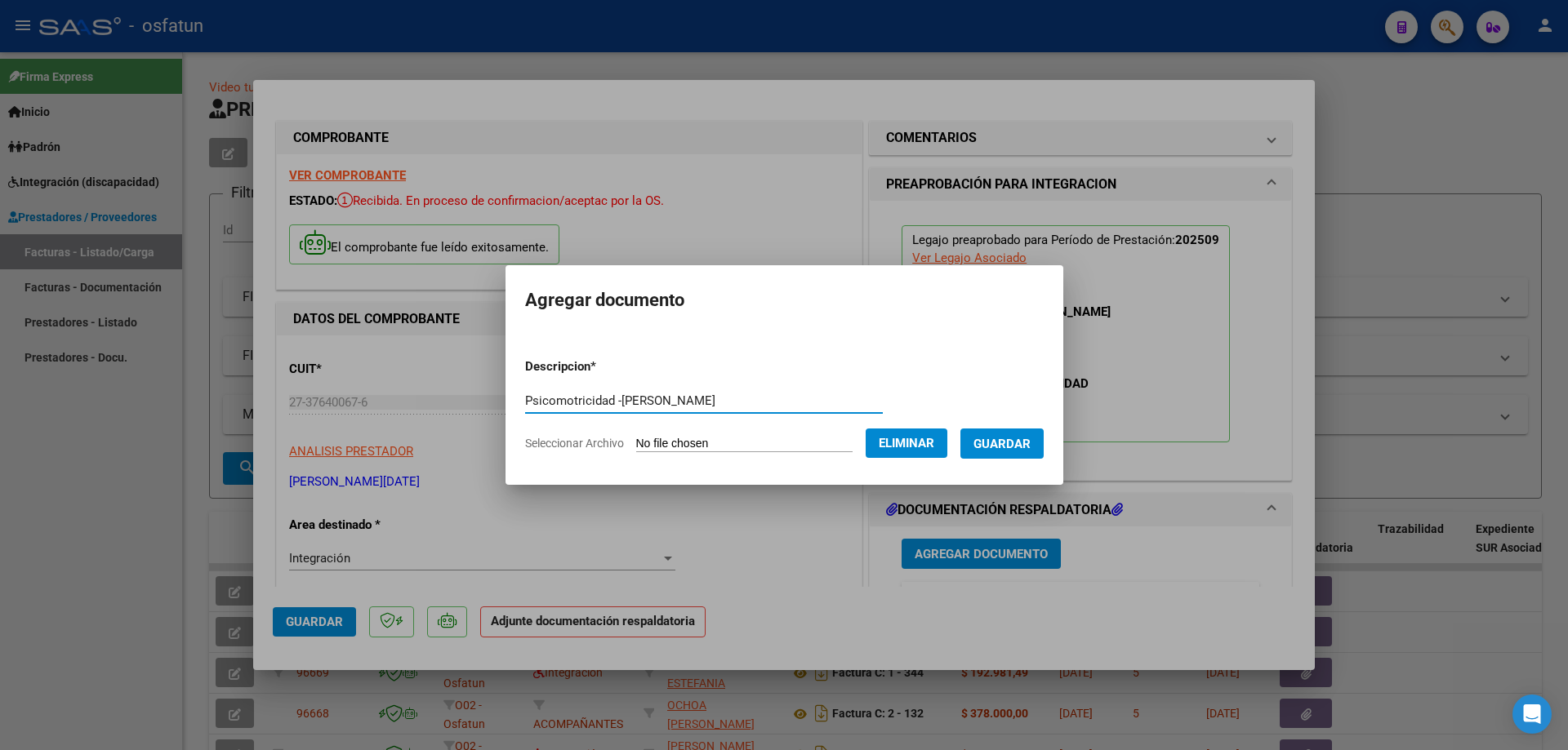
type input "Psicomotricidad -[PERSON_NAME]"
click at [1000, 443] on span "Guardar" at bounding box center [1002, 444] width 57 height 14
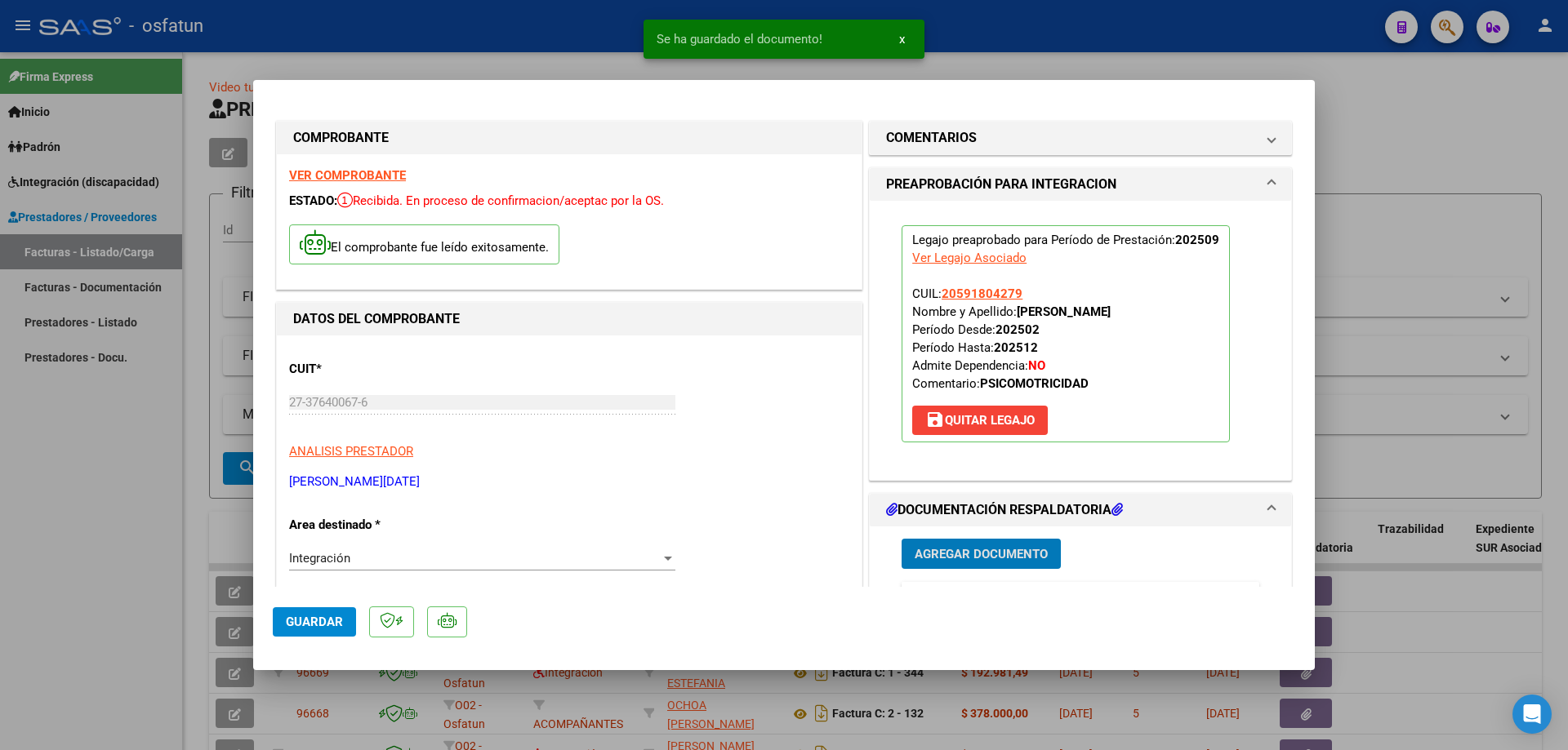
click at [313, 620] on span "Guardar" at bounding box center [314, 622] width 57 height 14
click at [905, 43] on span "x" at bounding box center [902, 39] width 5 height 14
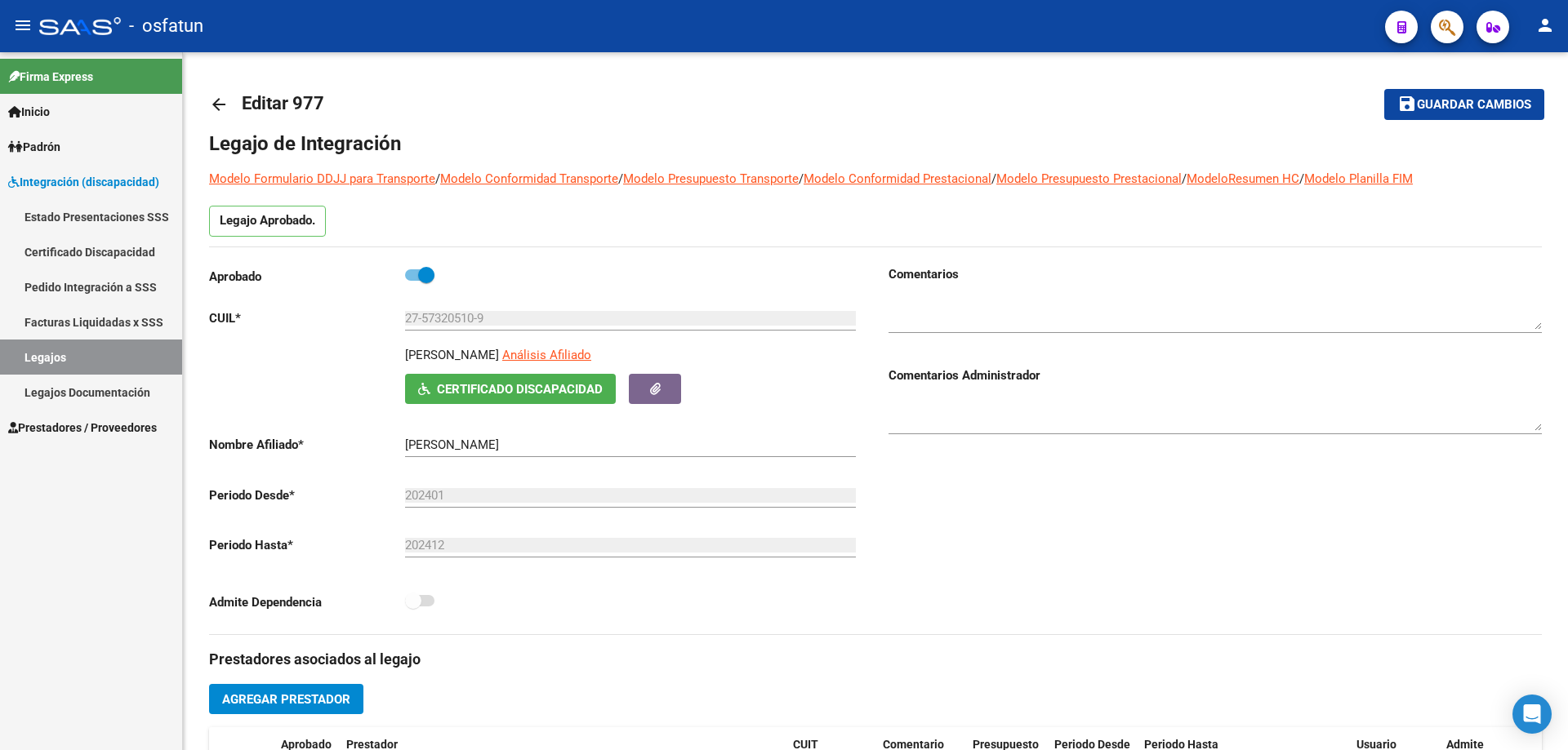
click at [36, 143] on span "Padrón" at bounding box center [34, 147] width 53 height 18
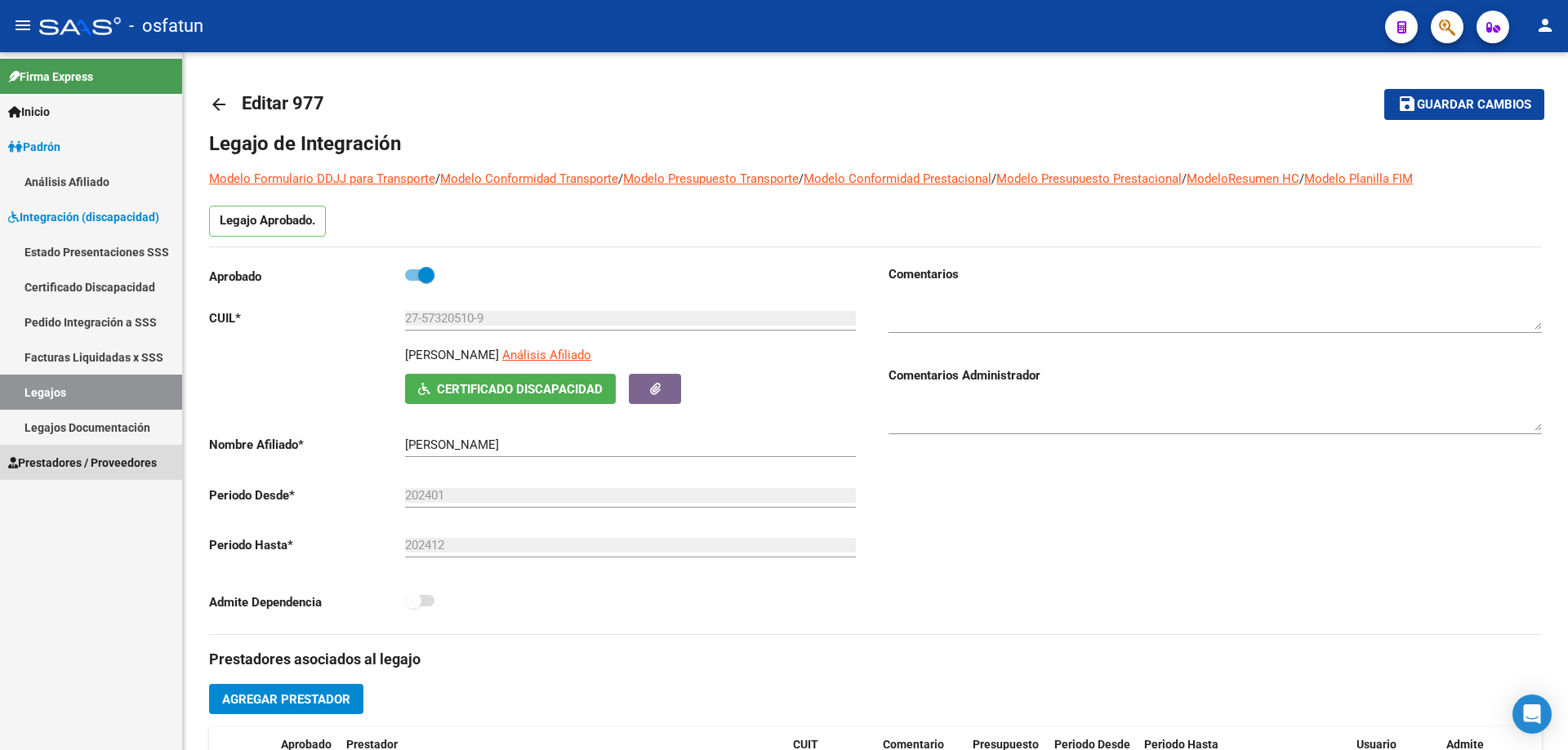
click at [34, 459] on span "Prestadores / Proveedores" at bounding box center [82, 463] width 149 height 18
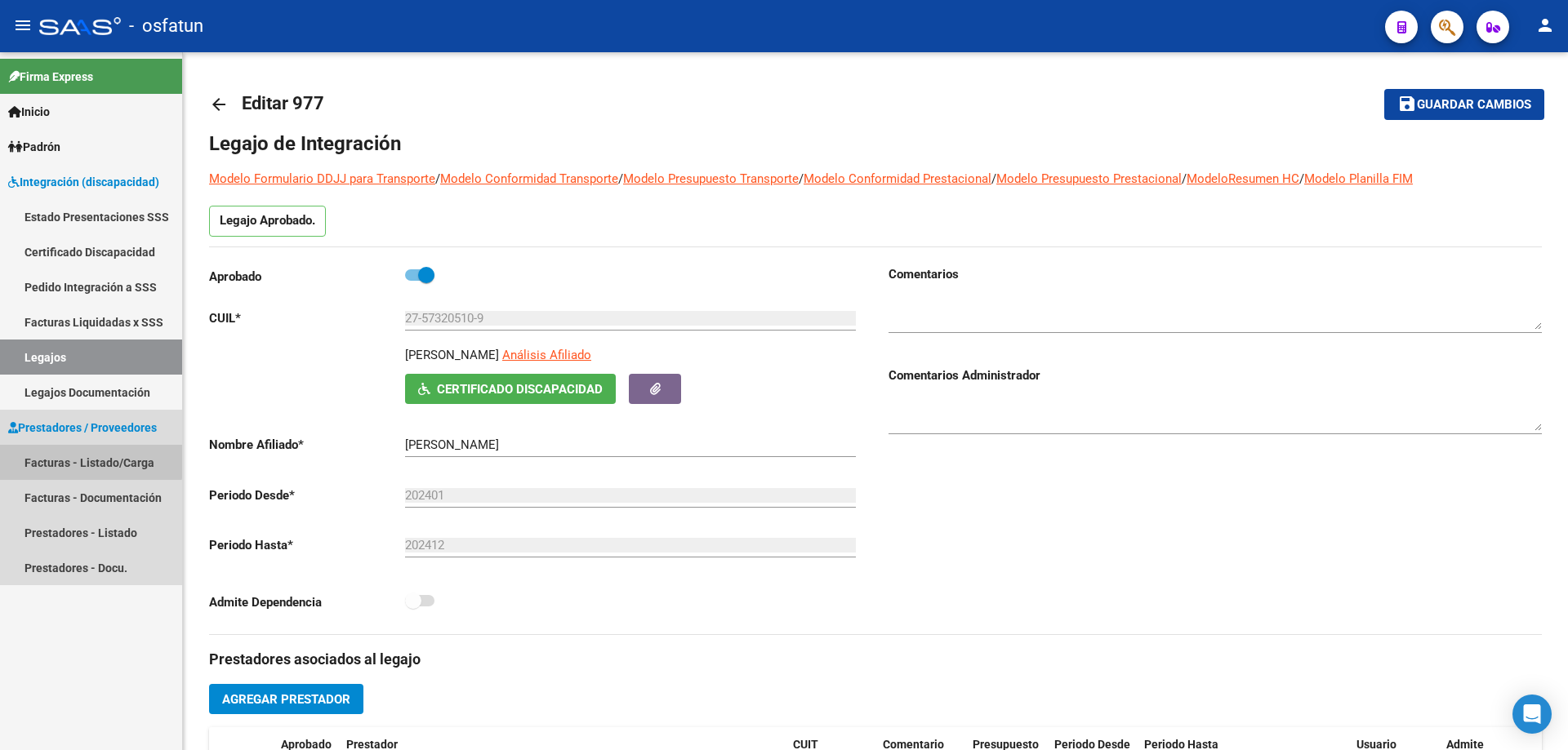
click at [35, 458] on link "Facturas - Listado/Carga" at bounding box center [91, 462] width 182 height 35
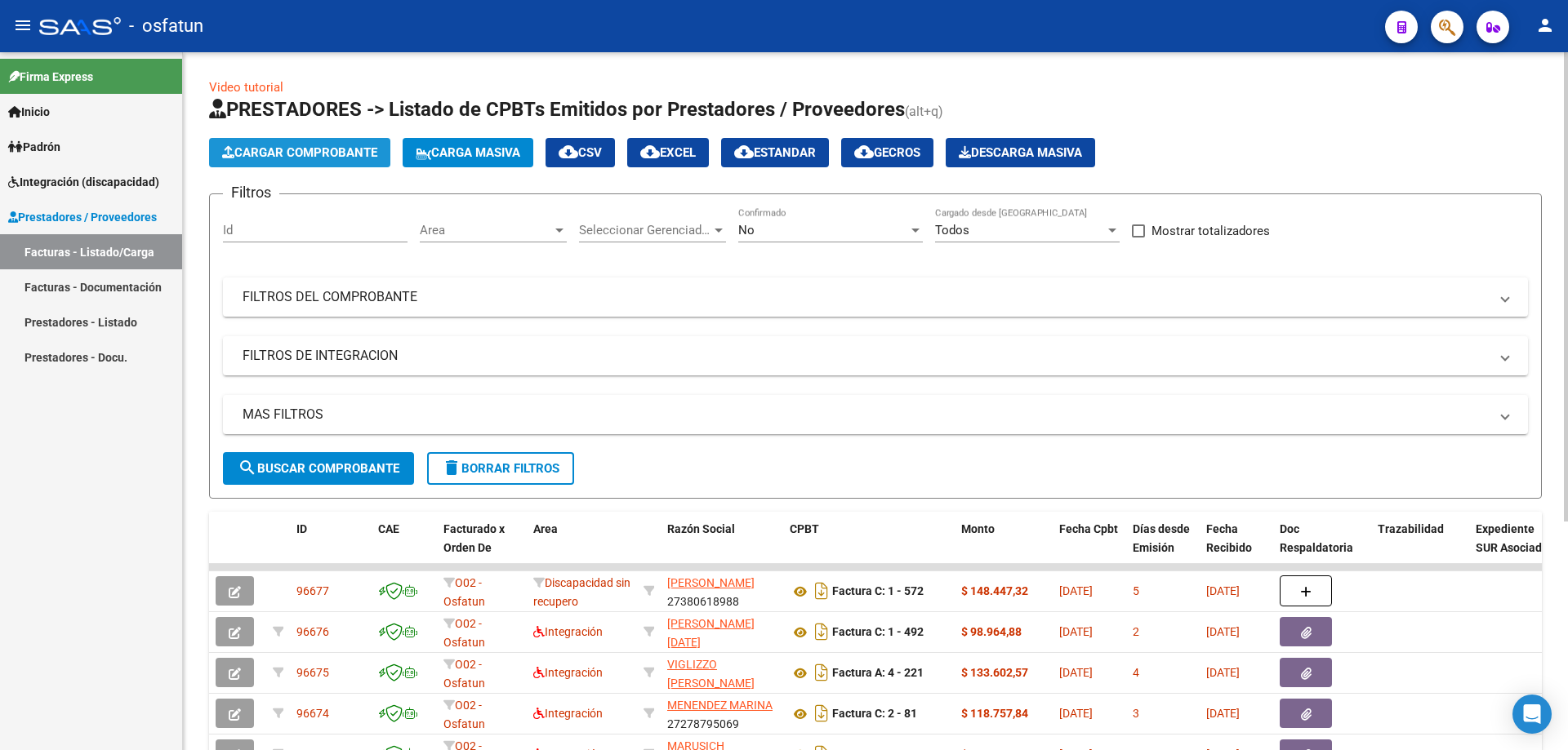
click at [248, 149] on span "Cargar Comprobante" at bounding box center [299, 152] width 155 height 14
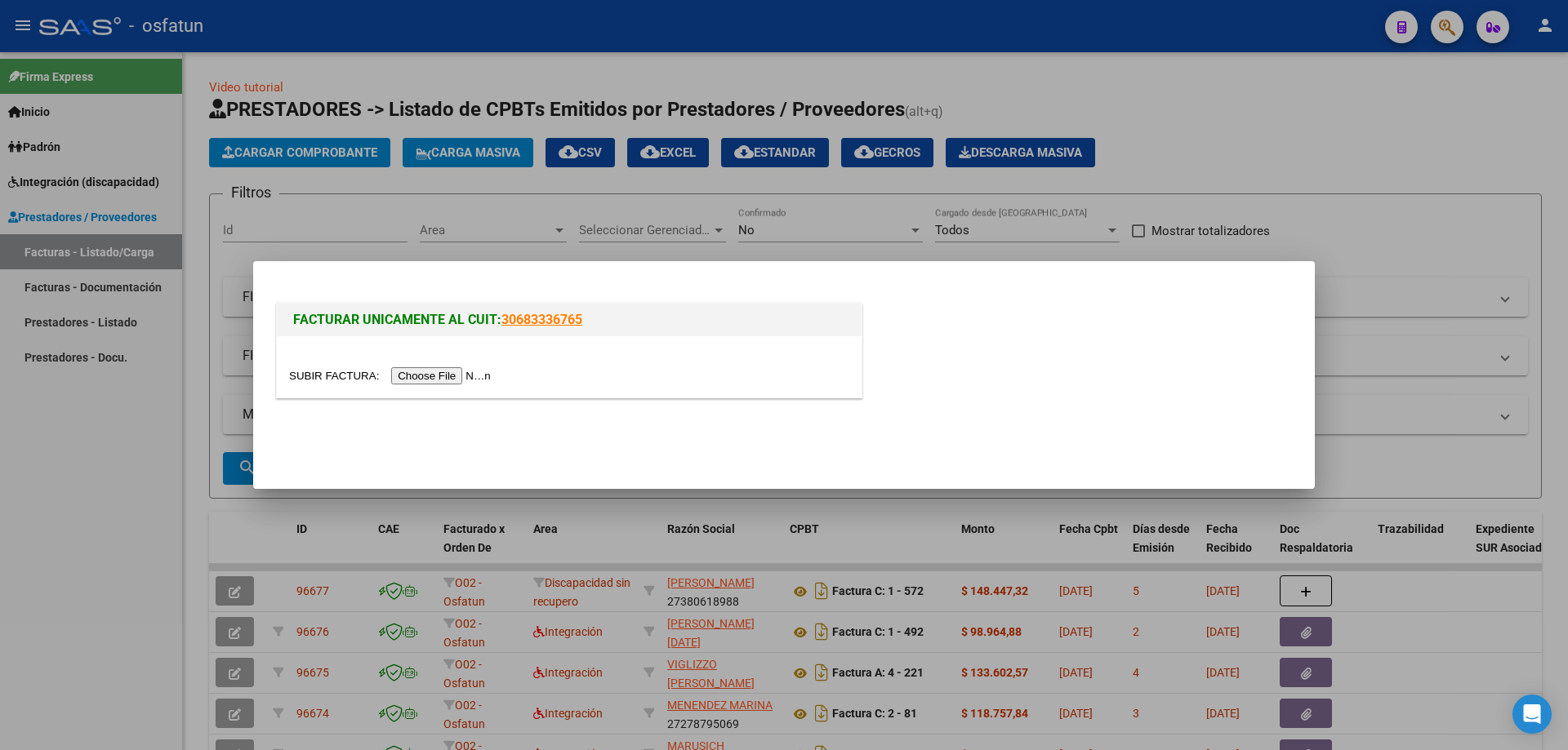
click at [431, 379] on input "file" at bounding box center [392, 376] width 207 height 17
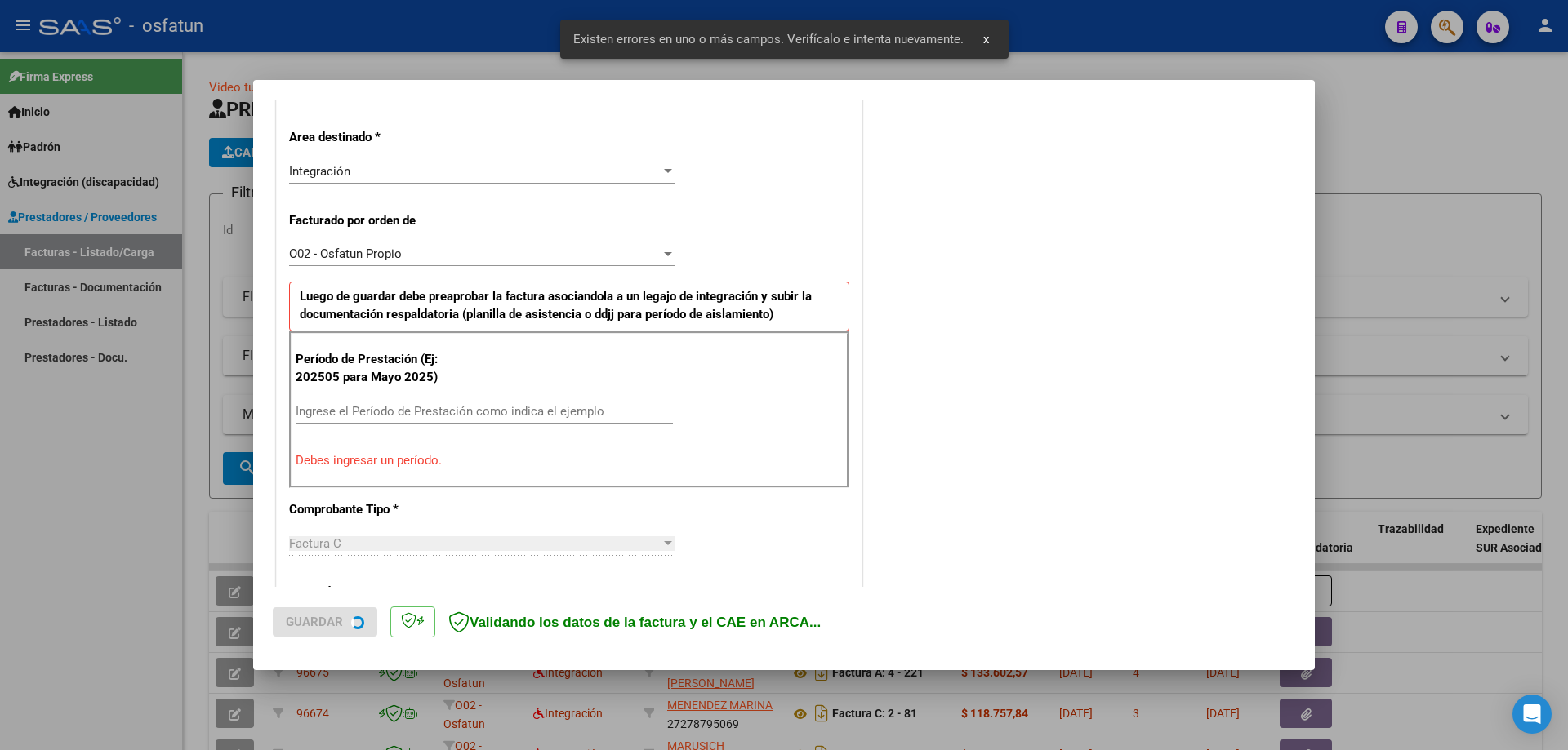
scroll to position [376, 0]
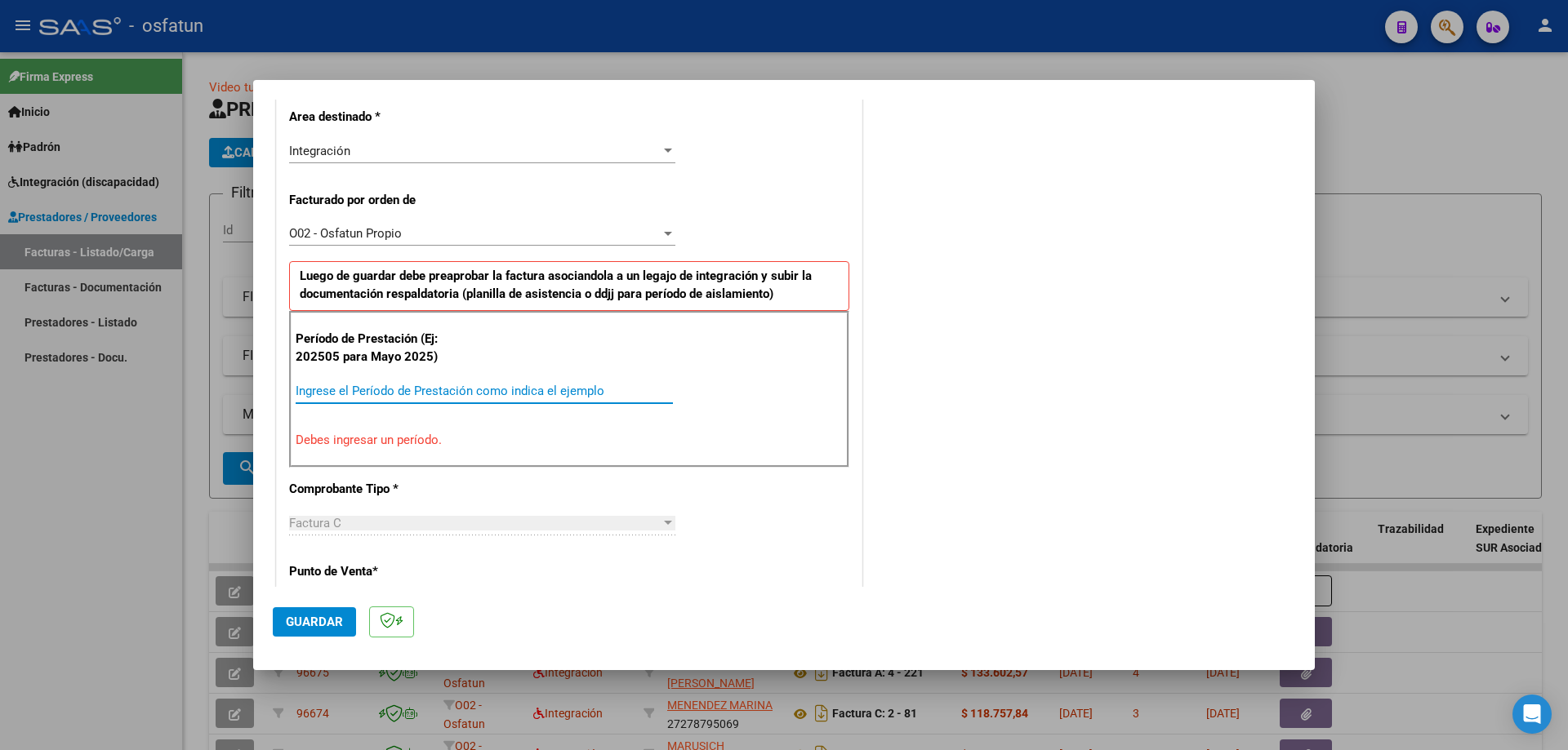
click at [322, 384] on input "Ingrese el Período de Prestación como indica el ejemplo" at bounding box center [484, 391] width 377 height 14
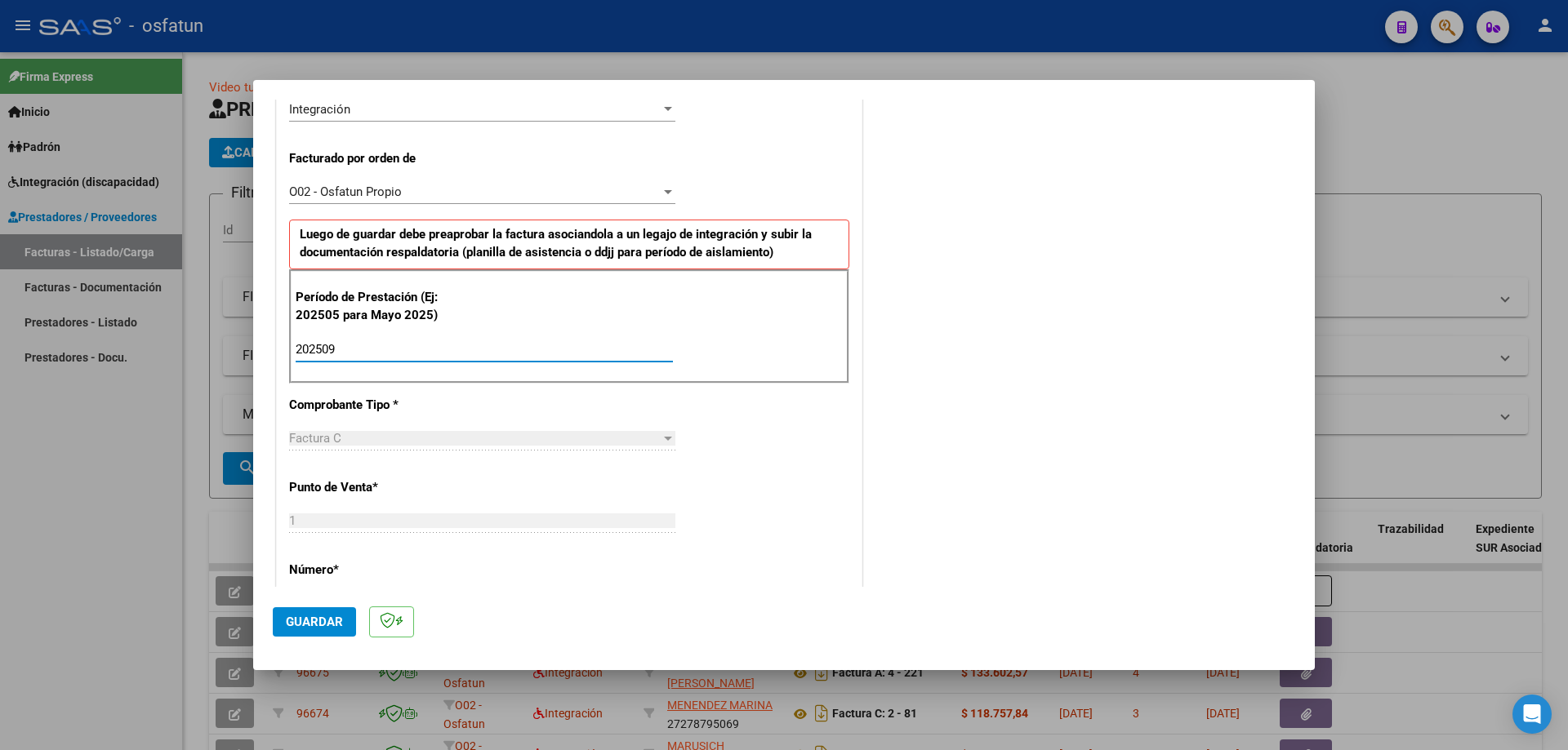
scroll to position [458, 0]
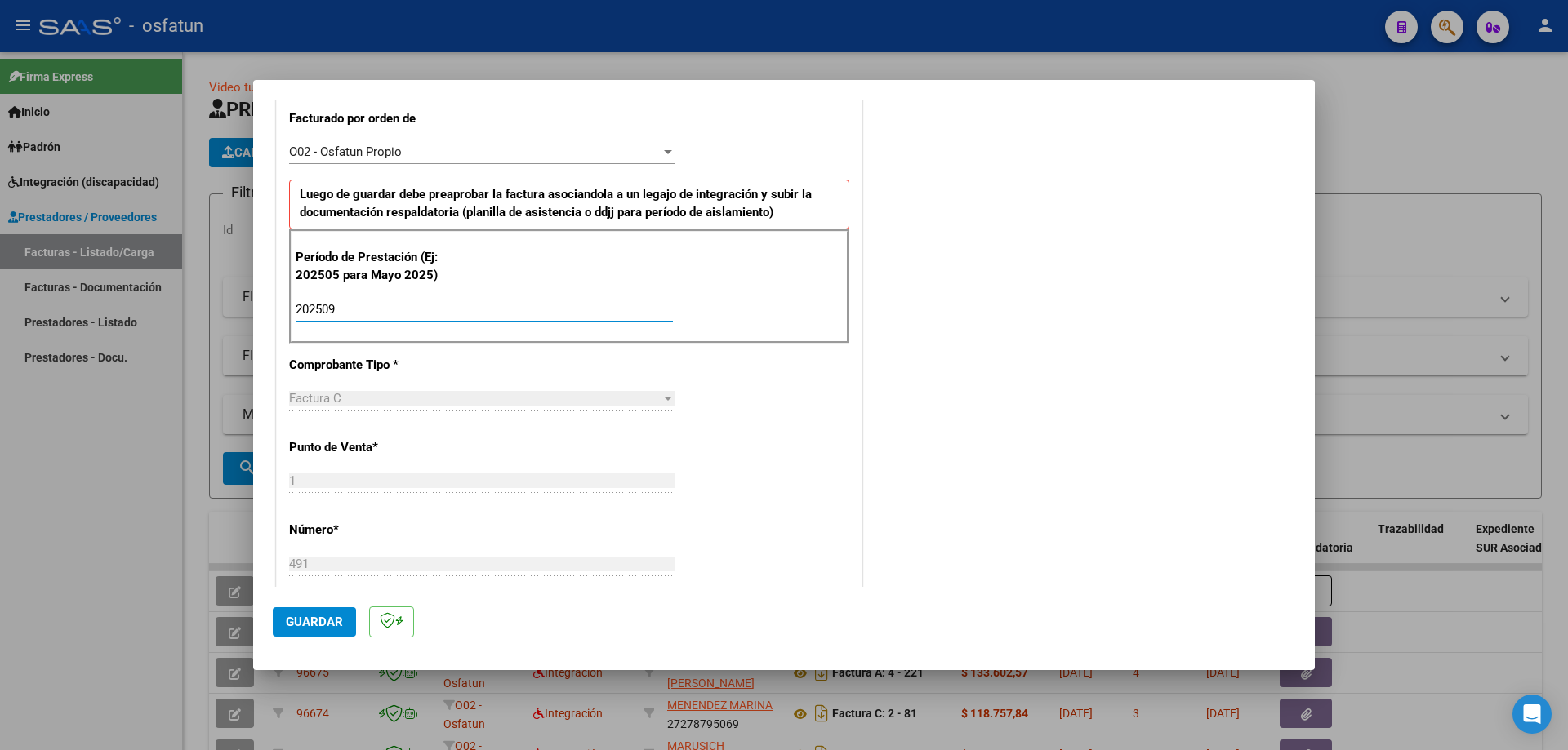
type input "202509"
click at [307, 624] on span "Guardar" at bounding box center [314, 622] width 57 height 14
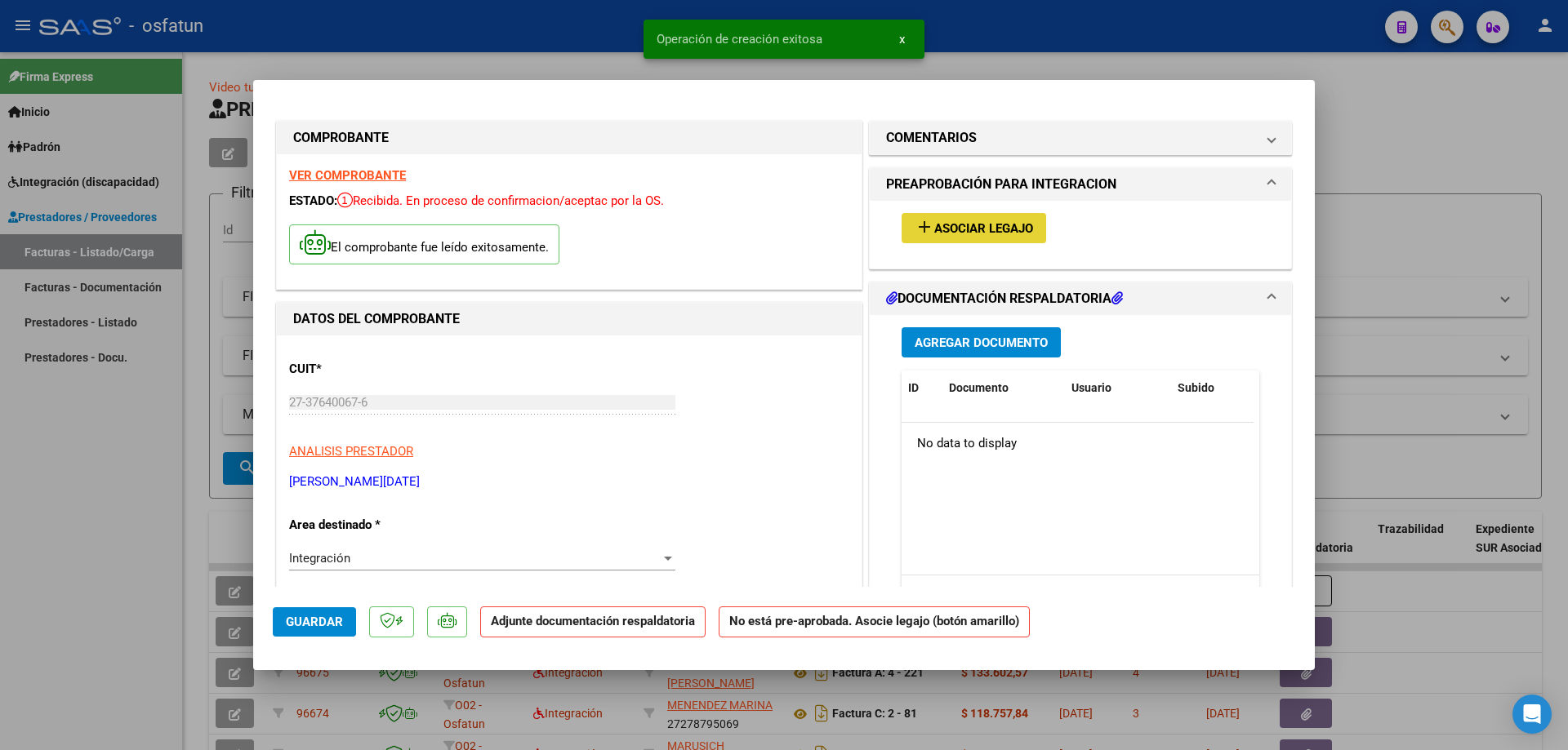
click at [920, 230] on mat-icon "add" at bounding box center [924, 227] width 20 height 20
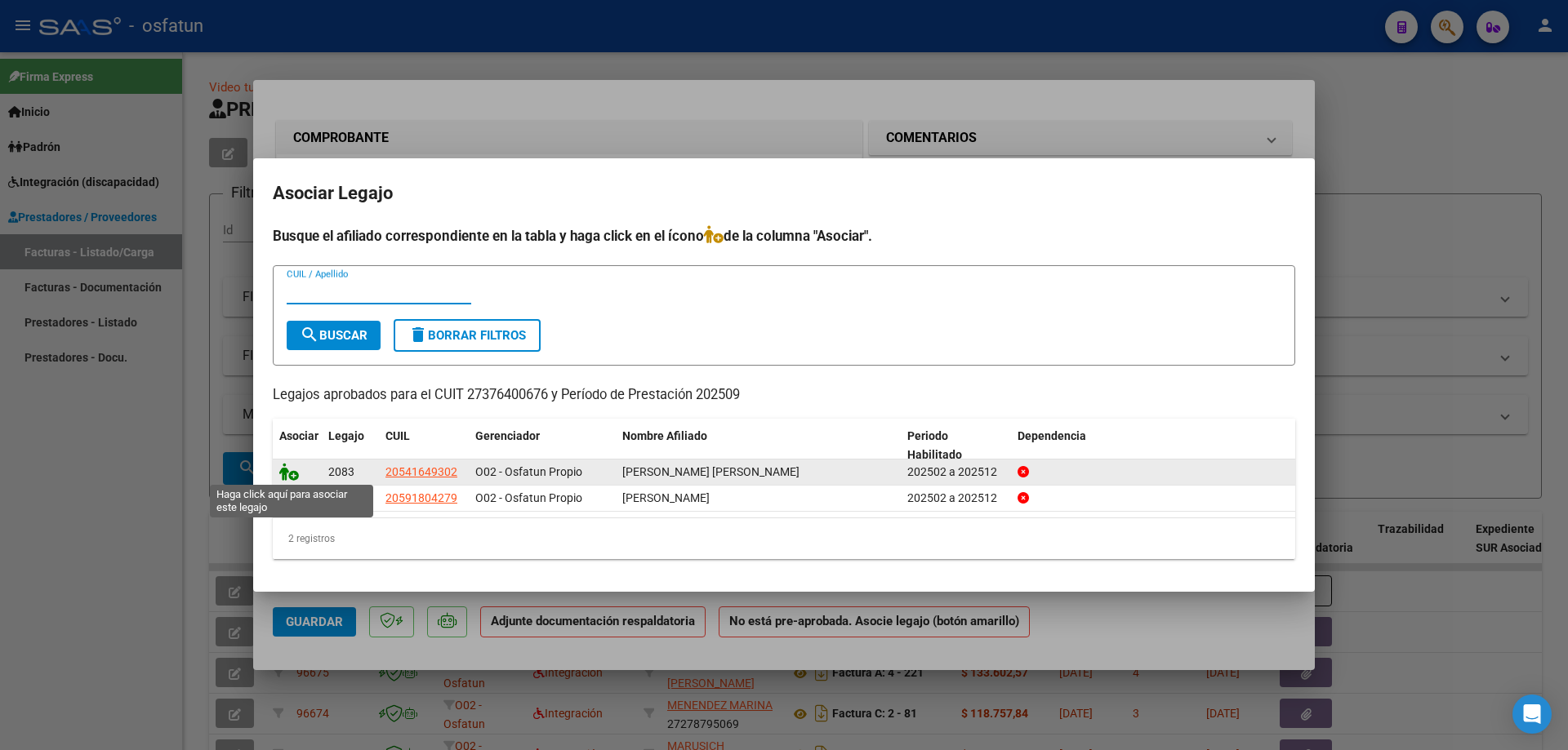
click at [286, 467] on icon at bounding box center [289, 472] width 20 height 18
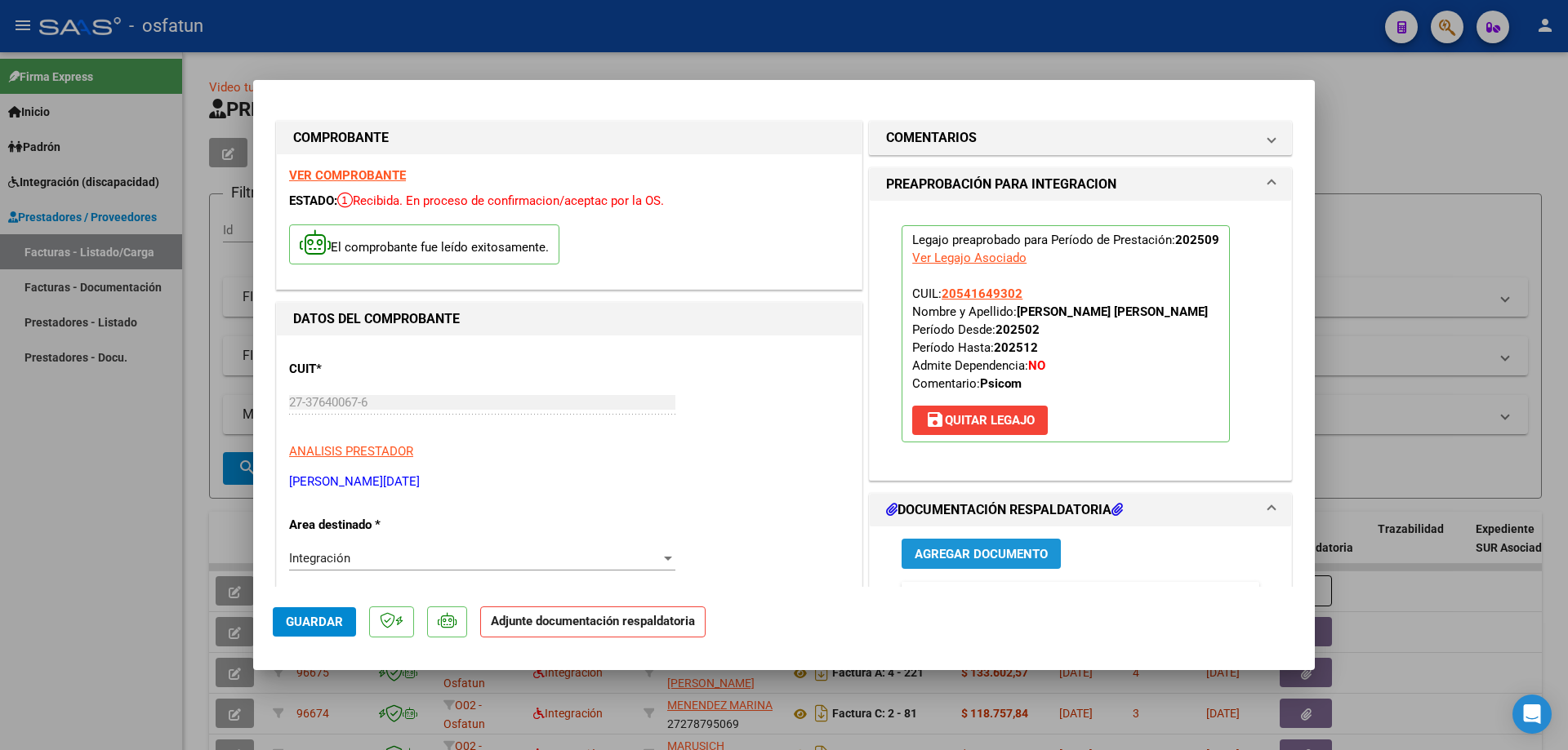
click at [923, 556] on span "Agregar Documento" at bounding box center [981, 554] width 133 height 14
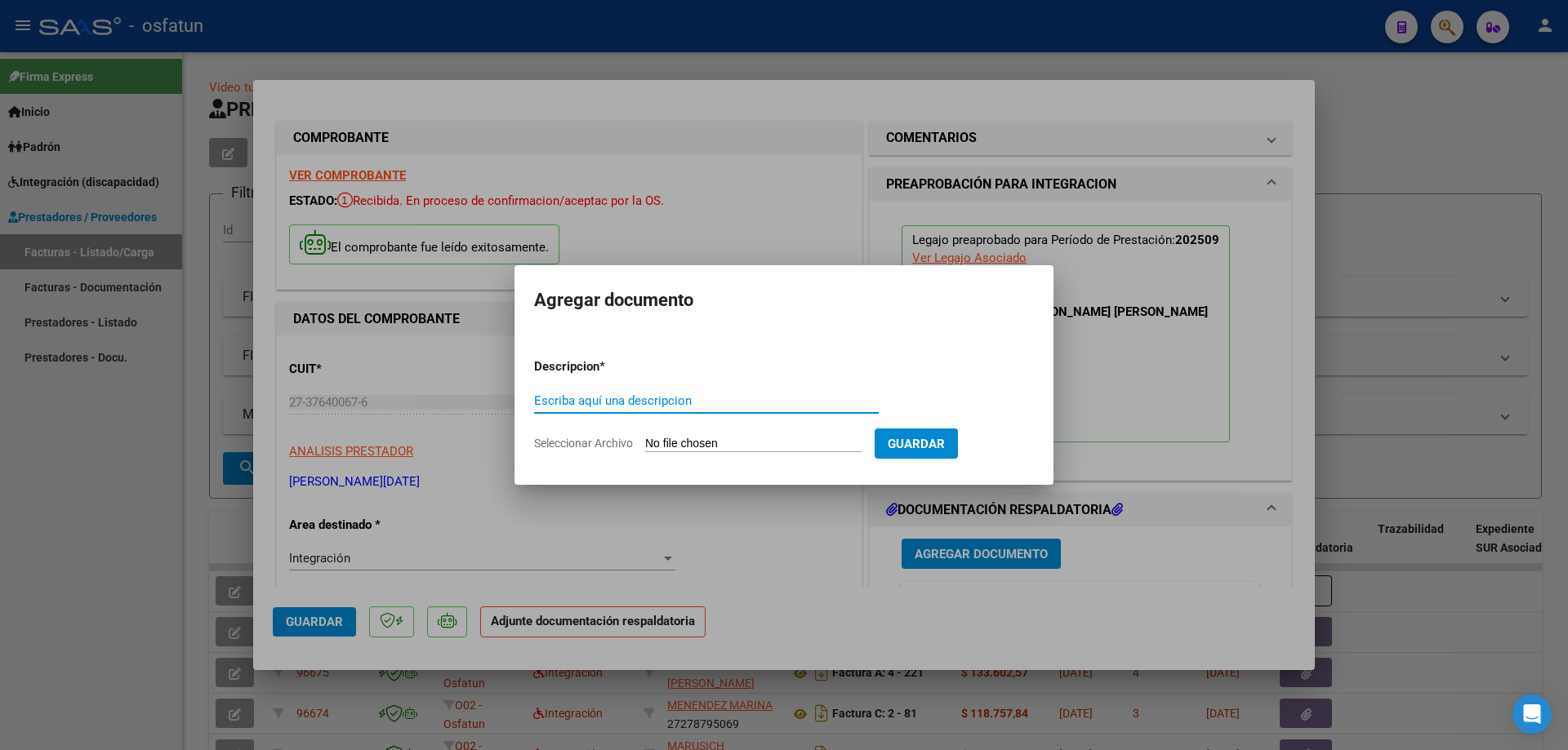
click at [702, 434] on form "Descripcion * Escriba aquí una descripcion Seleccionar Archivo Guardar" at bounding box center [784, 405] width 500 height 120
click at [566, 399] on input "Escriba aquí una descripcion" at bounding box center [706, 400] width 344 height 14
click at [662, 435] on form "Descripcion * Escriba aquí una descripcion Seleccionar Archivo Guardar" at bounding box center [784, 405] width 500 height 120
click at [600, 399] on input "Escriba aquí una descripcion" at bounding box center [706, 400] width 344 height 14
click at [651, 446] on input "Seleccionar Archivo" at bounding box center [753, 444] width 217 height 15
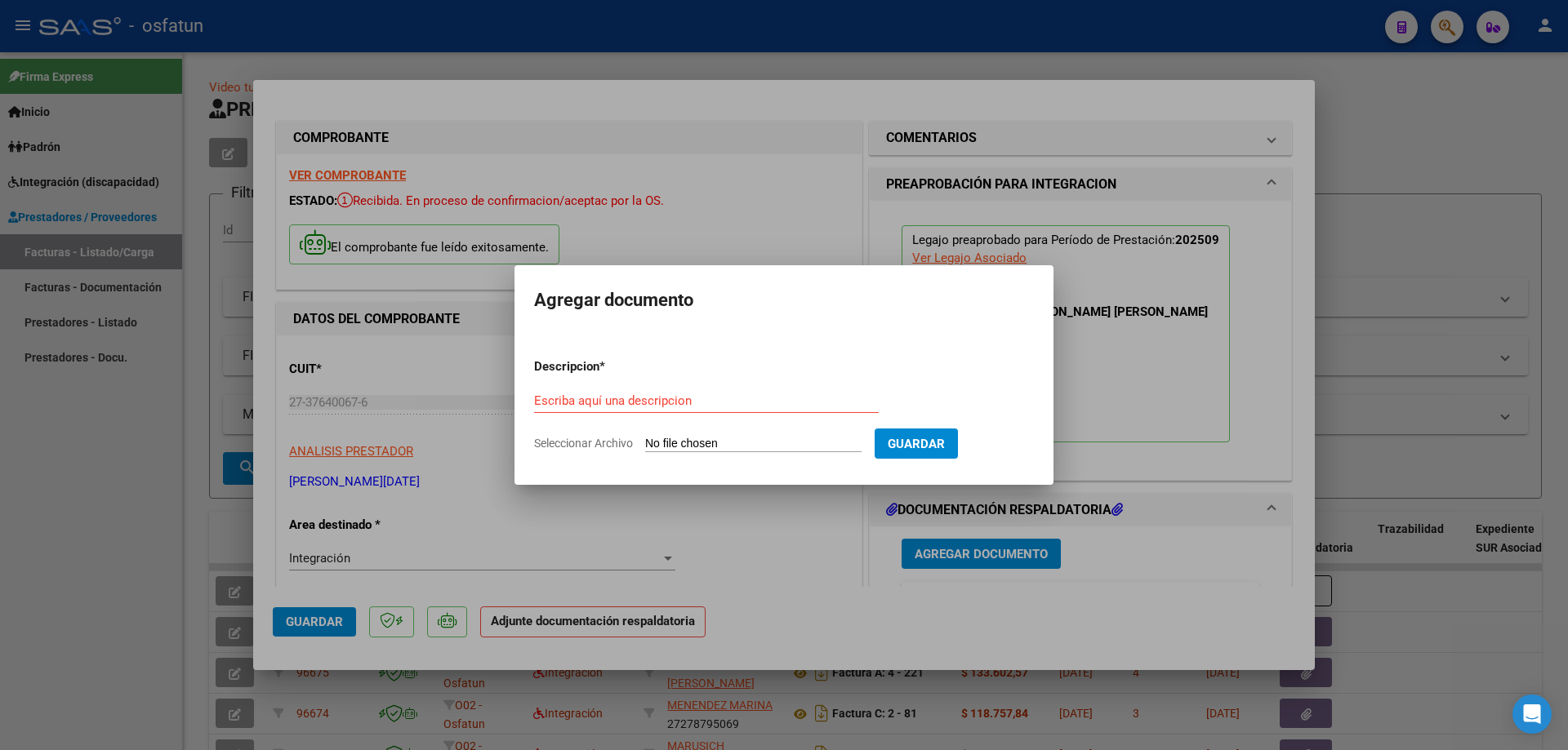
type input "C:\fakepath\FAct [PERSON_NAME].pdf"
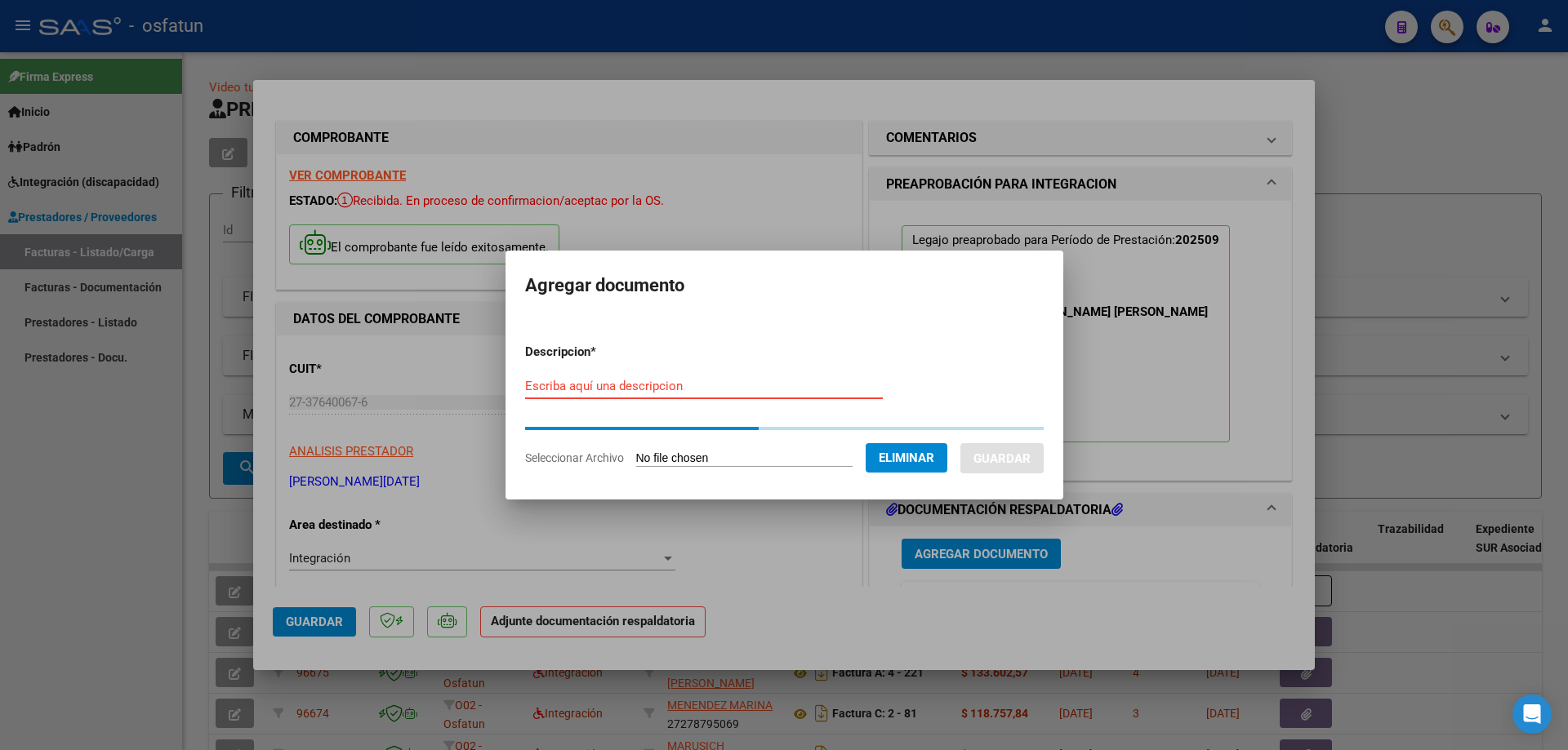
click at [525, 385] on input "Escriba aquí una descripcion" at bounding box center [703, 386] width 358 height 14
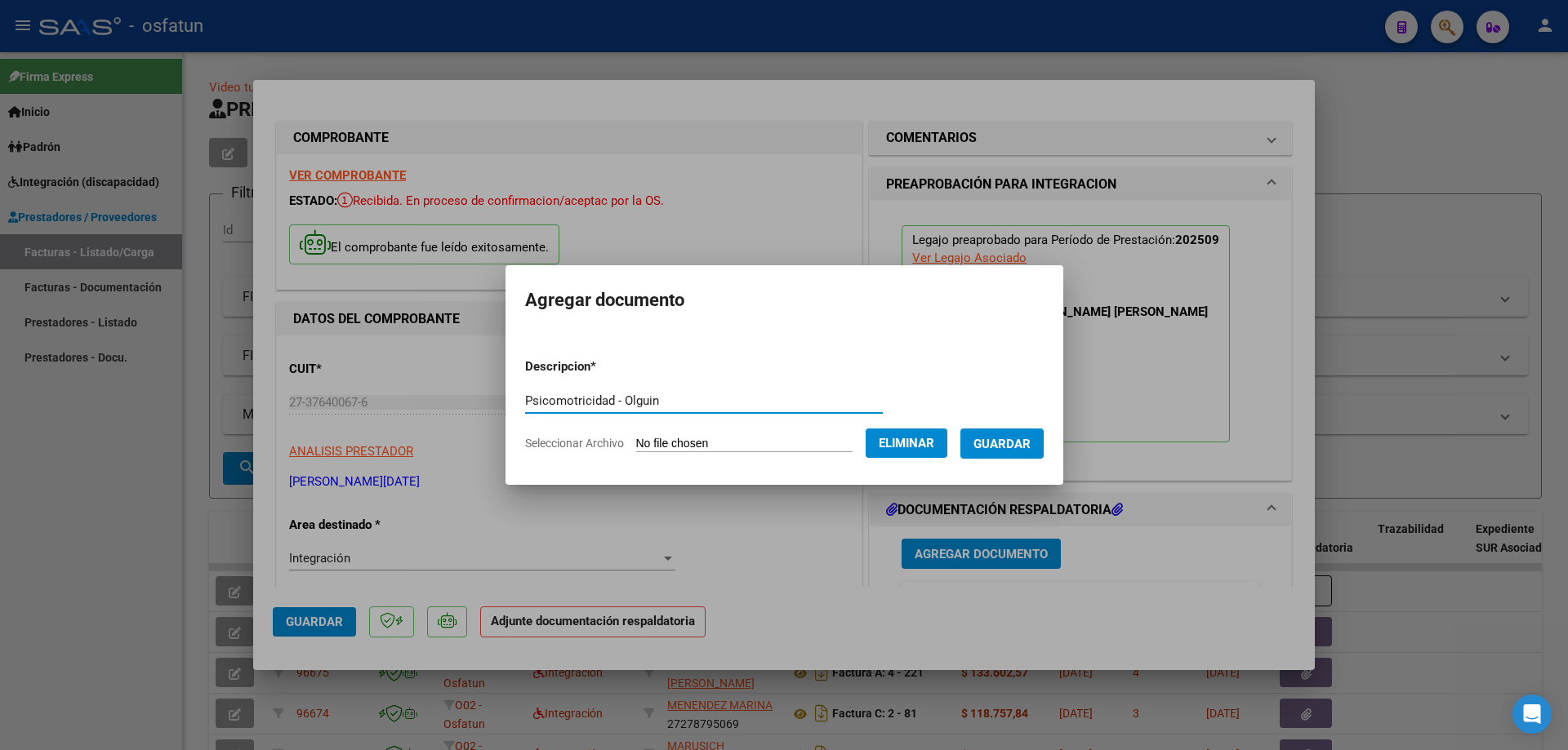
type input "Psicomotricidad - Olguin"
click at [1008, 438] on span "Guardar" at bounding box center [1002, 444] width 57 height 14
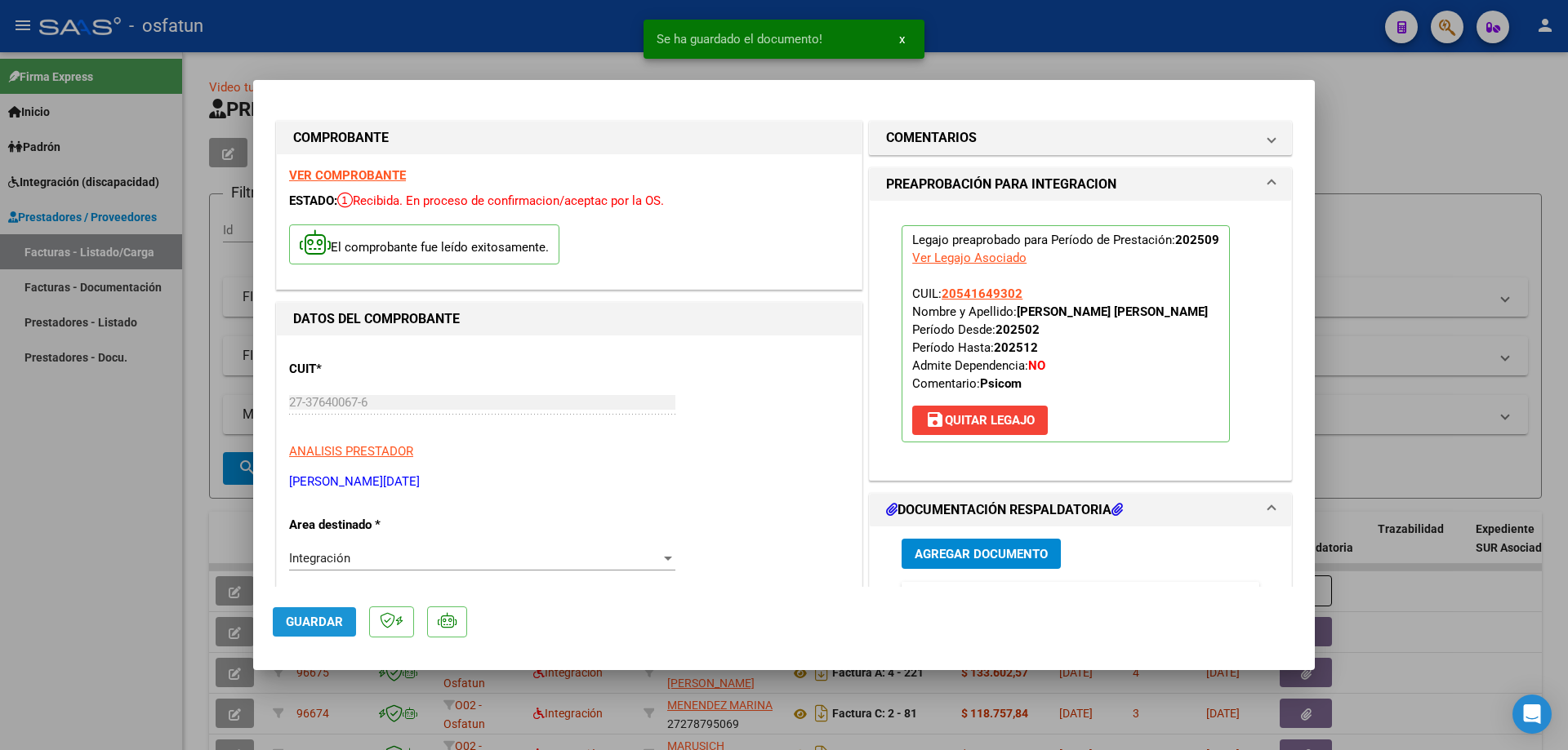
click at [300, 629] on span "Guardar" at bounding box center [314, 622] width 57 height 14
drag, startPoint x: 324, startPoint y: 630, endPoint x: 387, endPoint y: 623, distance: 63.4
click at [325, 630] on button "Guardar" at bounding box center [315, 621] width 83 height 29
click at [940, 553] on span "Agregar Documento" at bounding box center [981, 554] width 133 height 14
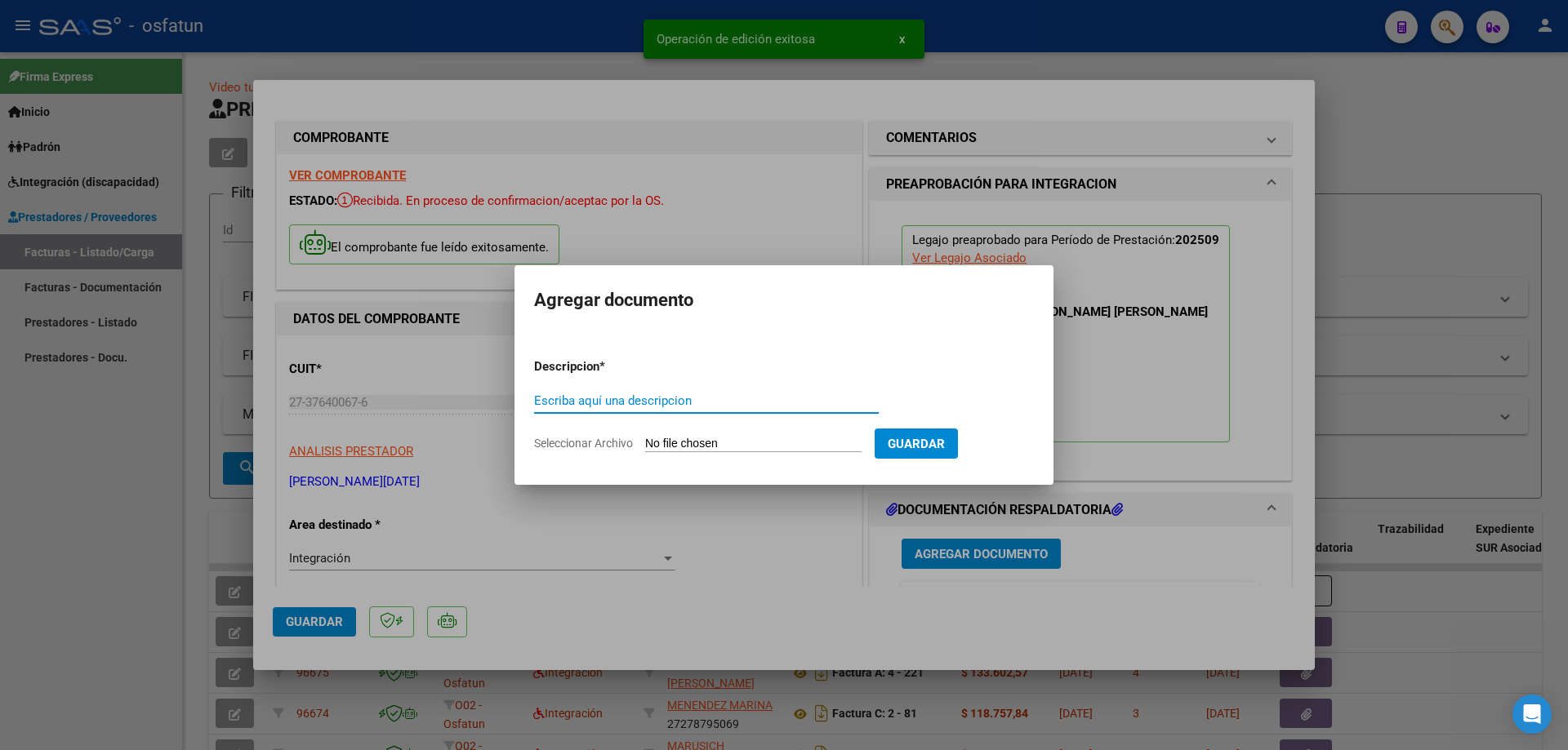
click at [613, 395] on input "Escriba aquí una descripcion" at bounding box center [706, 400] width 344 height 14
click at [702, 445] on input "Seleccionar Archivo" at bounding box center [753, 444] width 217 height 15
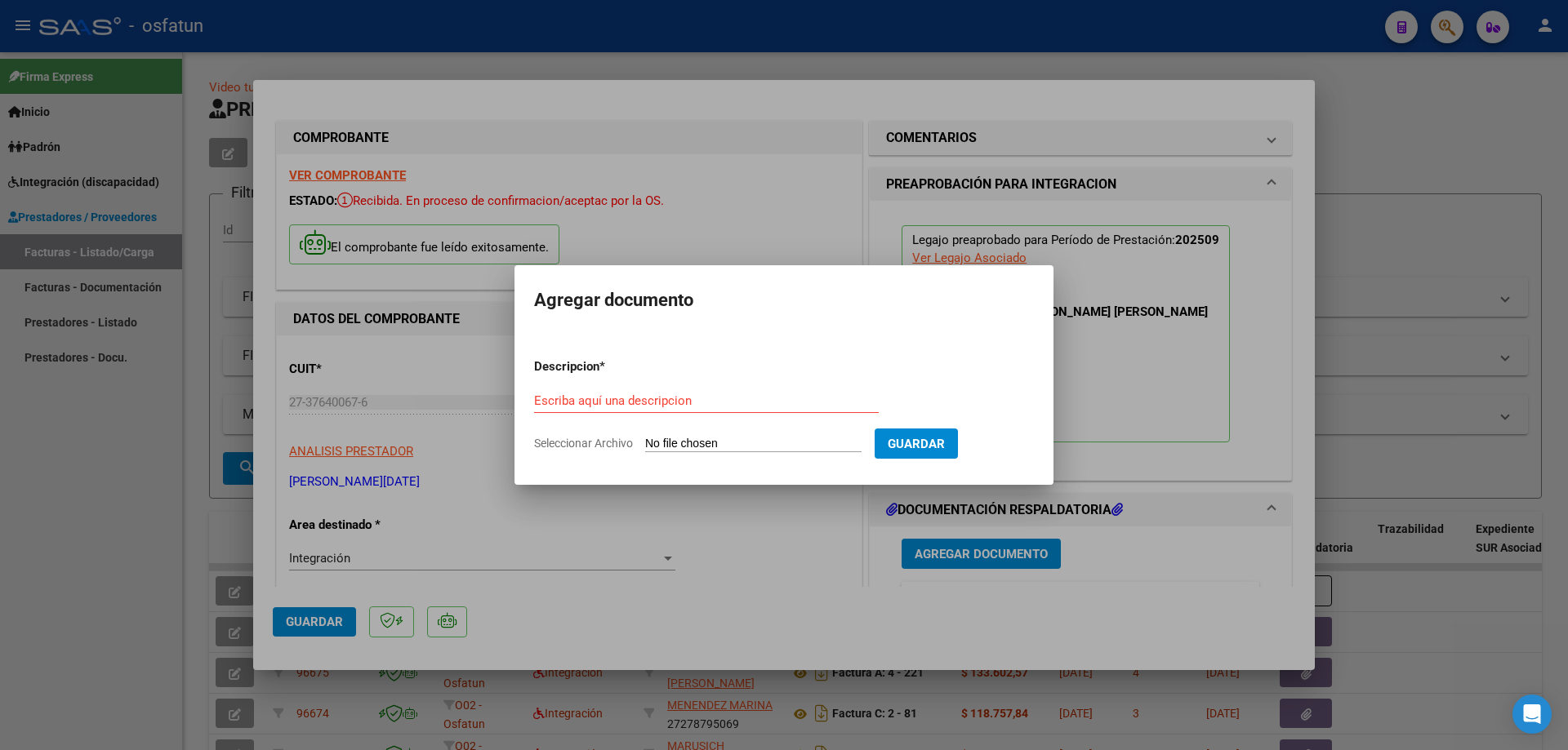
click at [1176, 199] on div at bounding box center [784, 375] width 1568 height 750
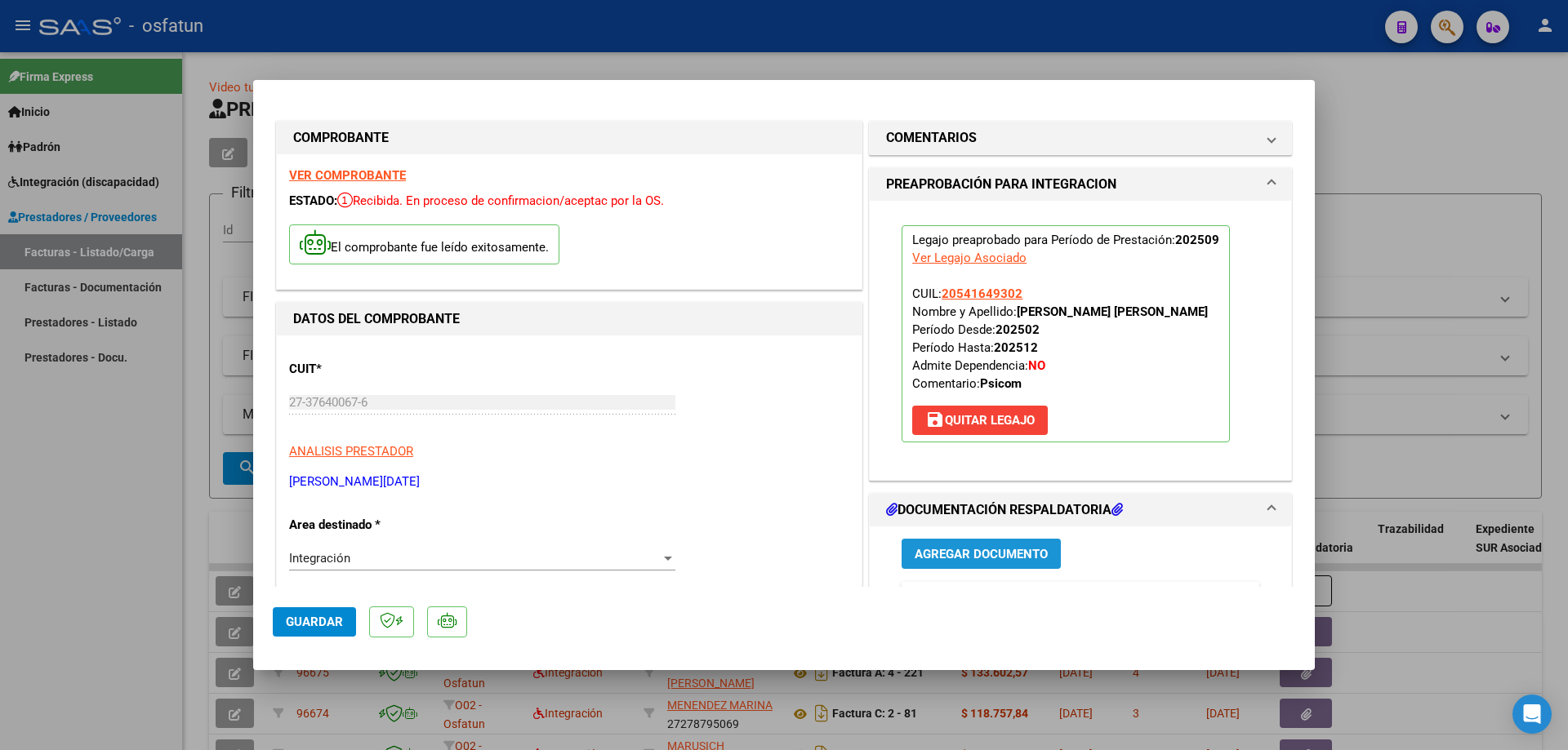
click at [915, 554] on span "Agregar Documento" at bounding box center [981, 554] width 133 height 14
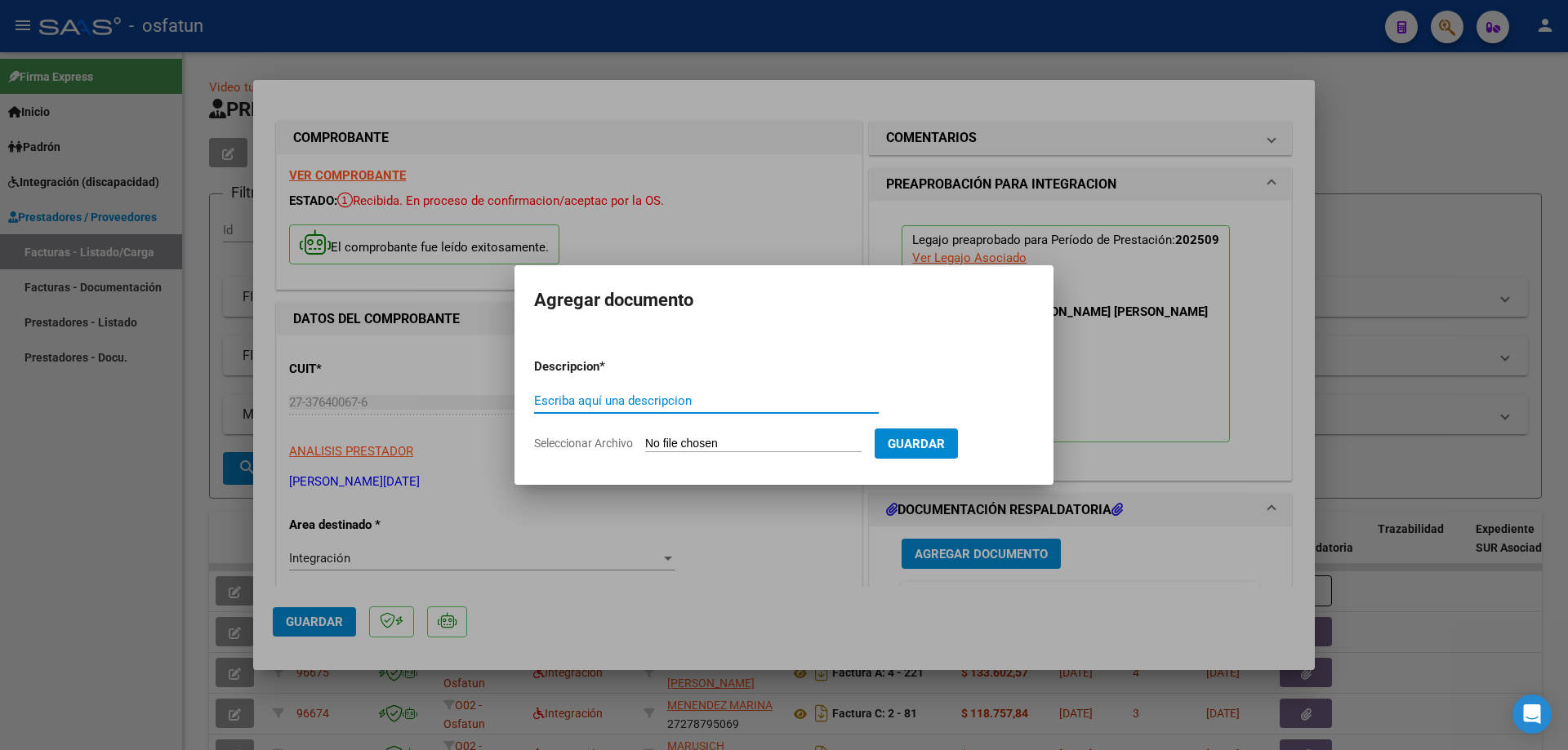
click at [631, 402] on input "Escriba aquí una descripcion" at bounding box center [706, 400] width 344 height 14
click at [677, 442] on input "Seleccionar Archivo" at bounding box center [753, 444] width 217 height 15
type input "C:\fakepath\FAct [PERSON_NAME].pdf"
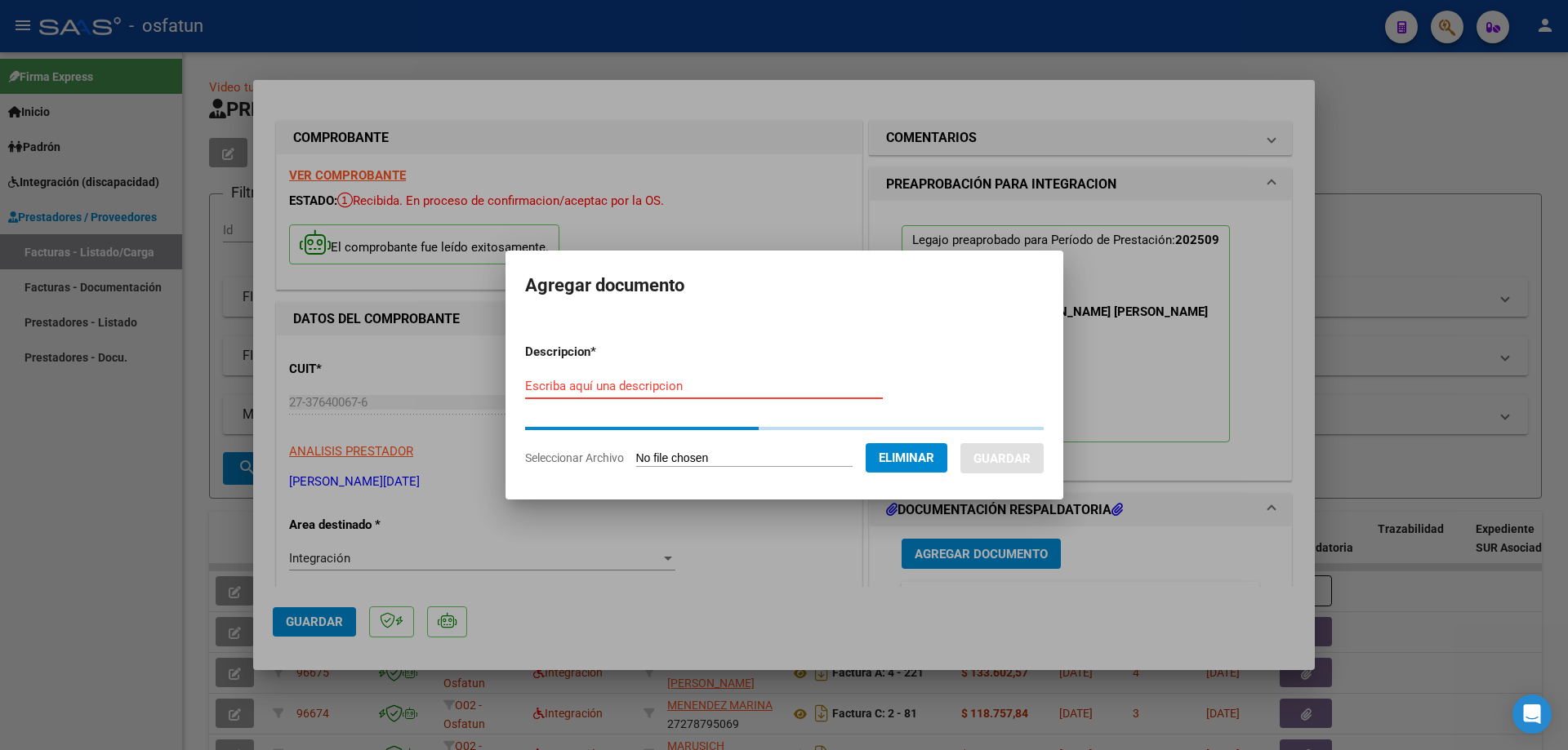
click at [552, 389] on input "Escriba aquí una descripcion" at bounding box center [703, 386] width 358 height 14
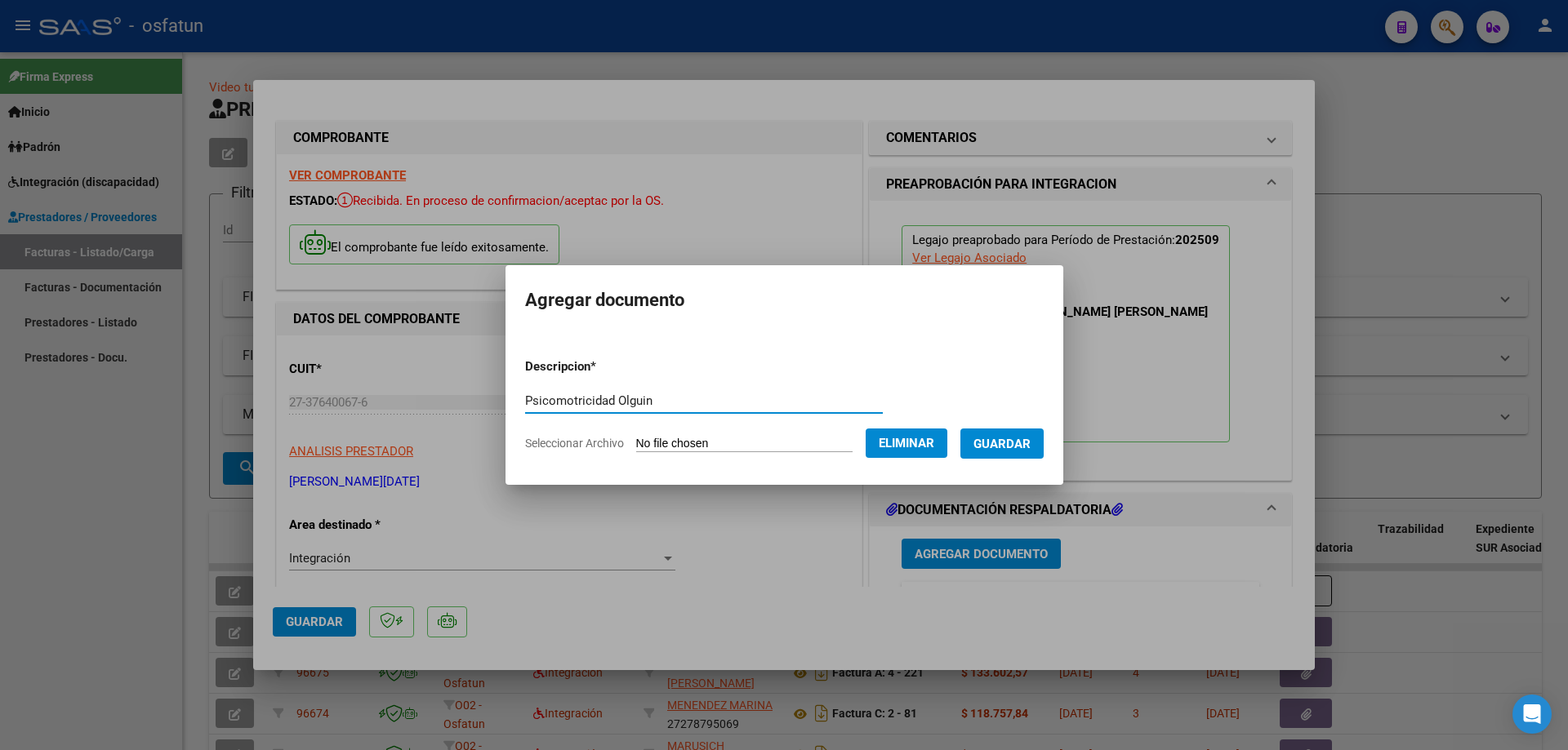
type input "Psicomotricidad Olguin"
click at [1019, 440] on span "Guardar" at bounding box center [1002, 444] width 57 height 14
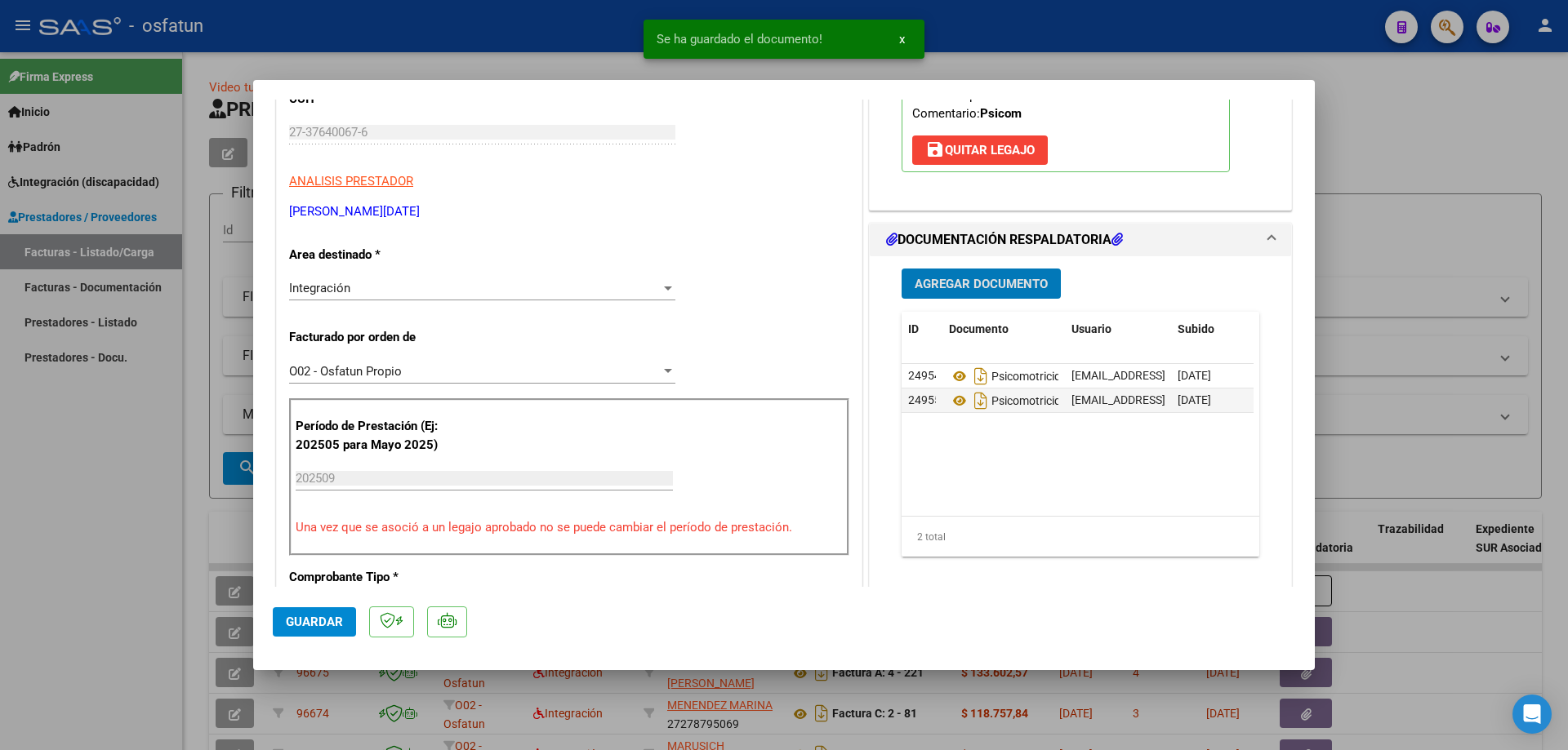
scroll to position [326, 0]
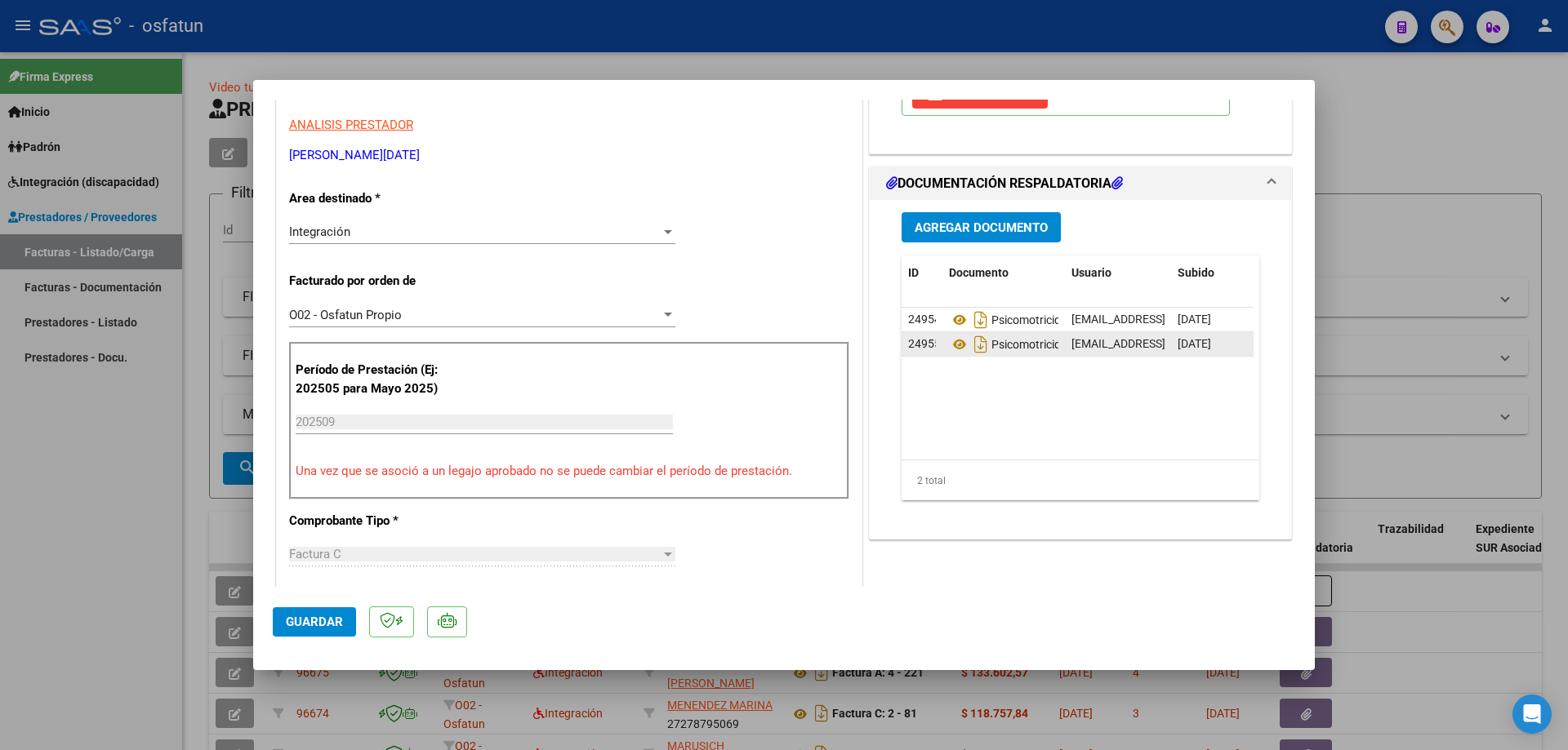
click at [1171, 351] on datatable-body-cell "[DATE]" at bounding box center [1212, 344] width 82 height 24
drag, startPoint x: 1150, startPoint y: 320, endPoint x: 1084, endPoint y: 310, distance: 66.8
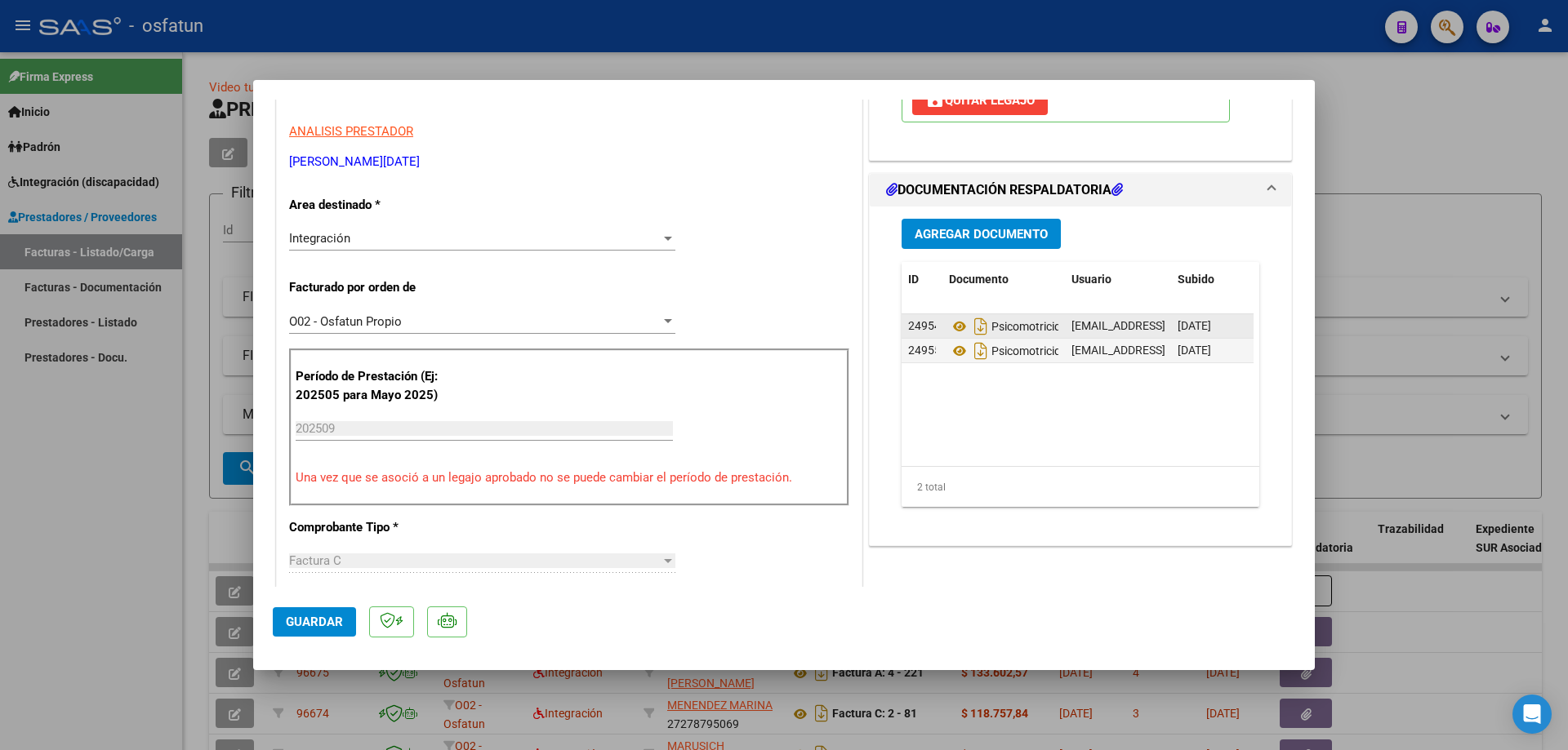
scroll to position [245, 0]
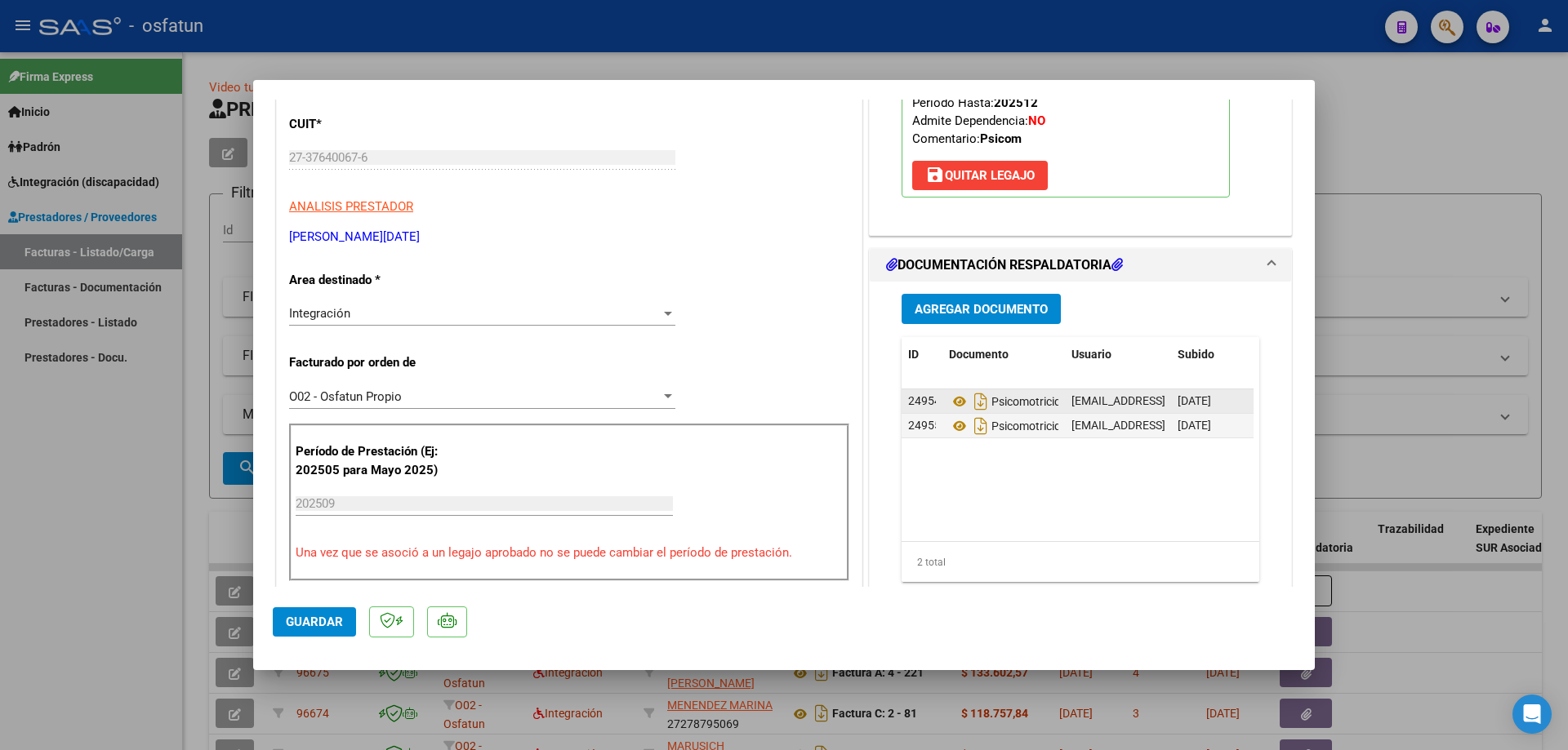
click at [917, 403] on span "24954" at bounding box center [924, 400] width 33 height 13
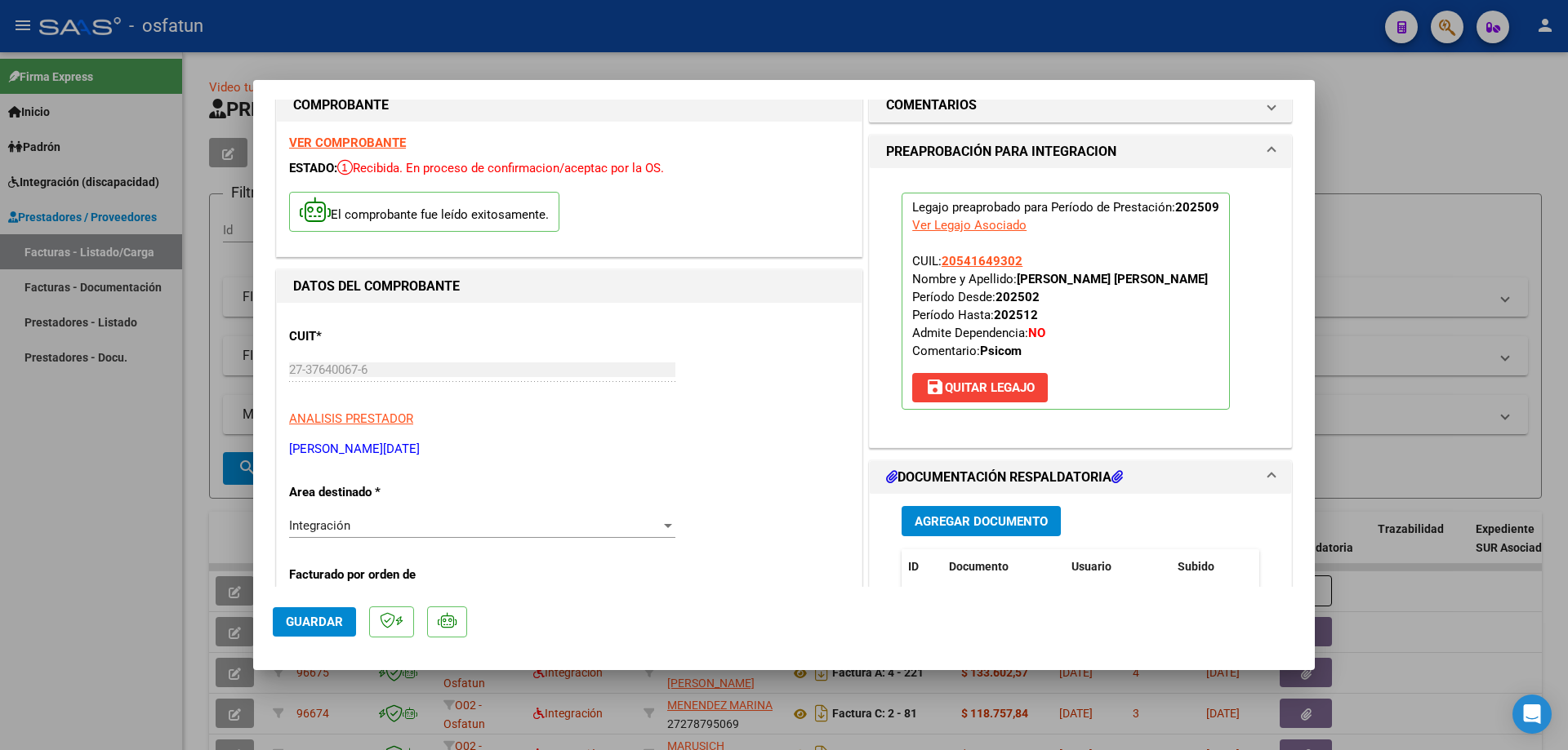
scroll to position [0, 0]
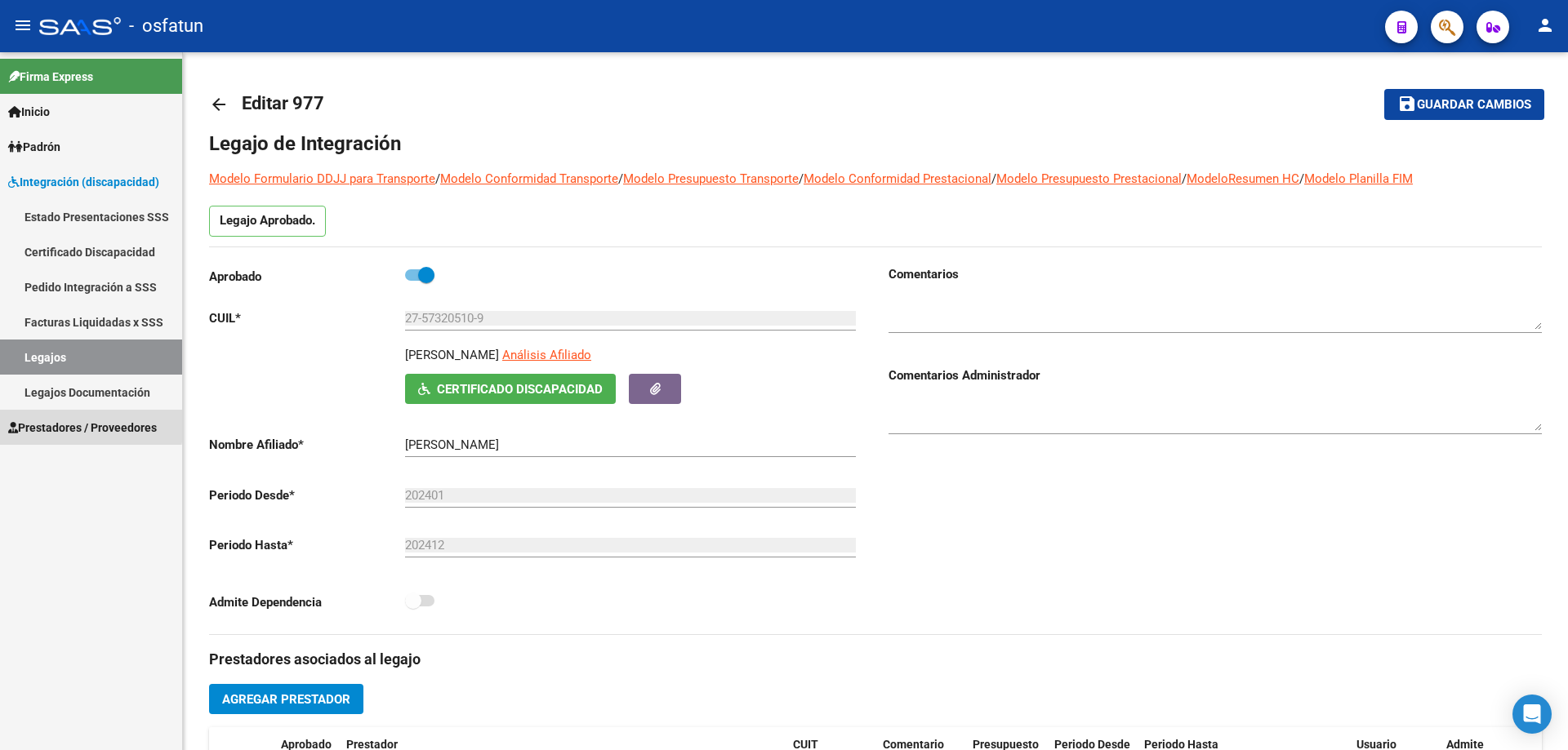
click at [34, 421] on span "Prestadores / Proveedores" at bounding box center [82, 428] width 149 height 18
click at [35, 431] on span "Prestadores / Proveedores" at bounding box center [82, 428] width 149 height 18
drag, startPoint x: 48, startPoint y: 461, endPoint x: 150, endPoint y: 463, distance: 102.0
click at [49, 461] on link "Facturas - Listado/Carga" at bounding box center [91, 462] width 182 height 35
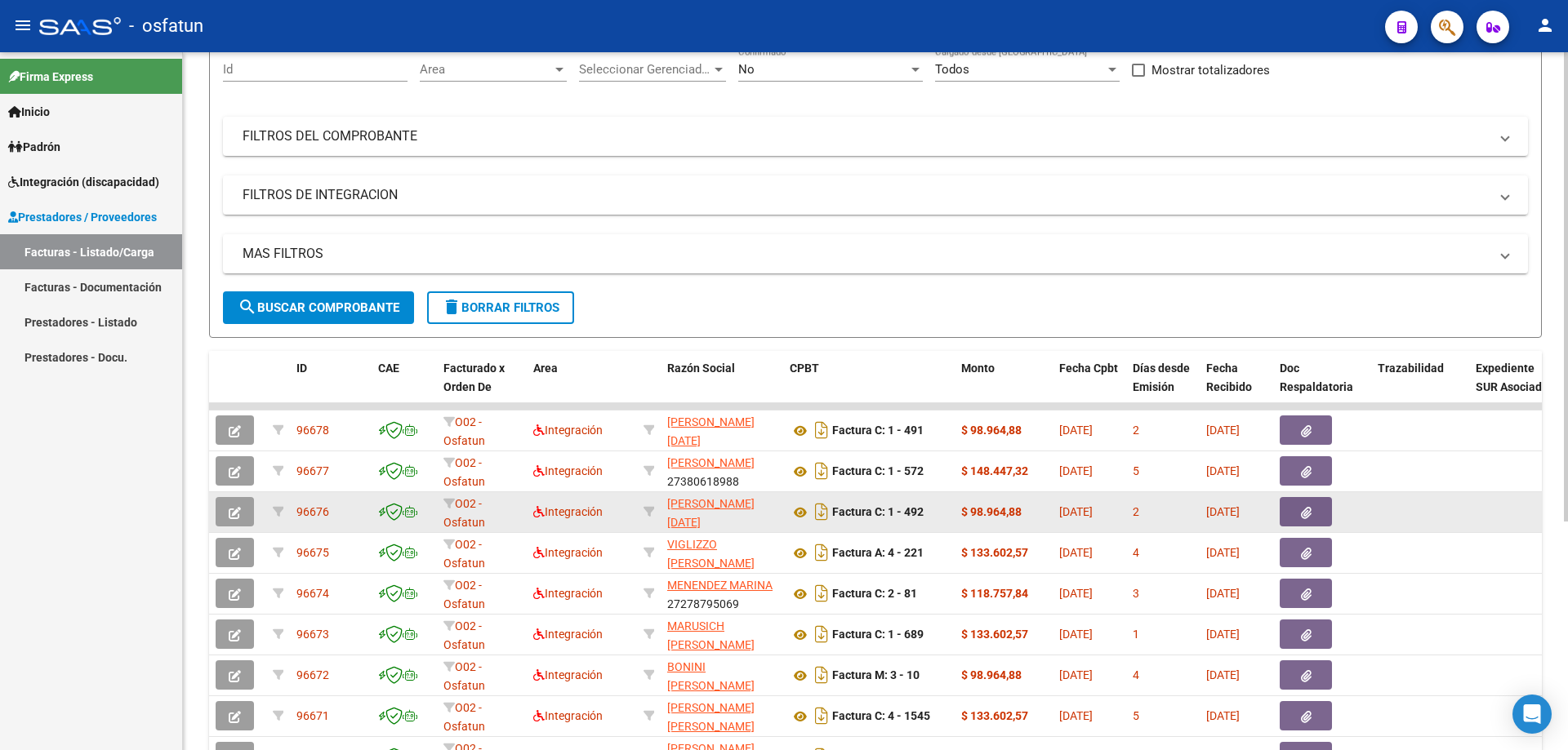
scroll to position [163, 0]
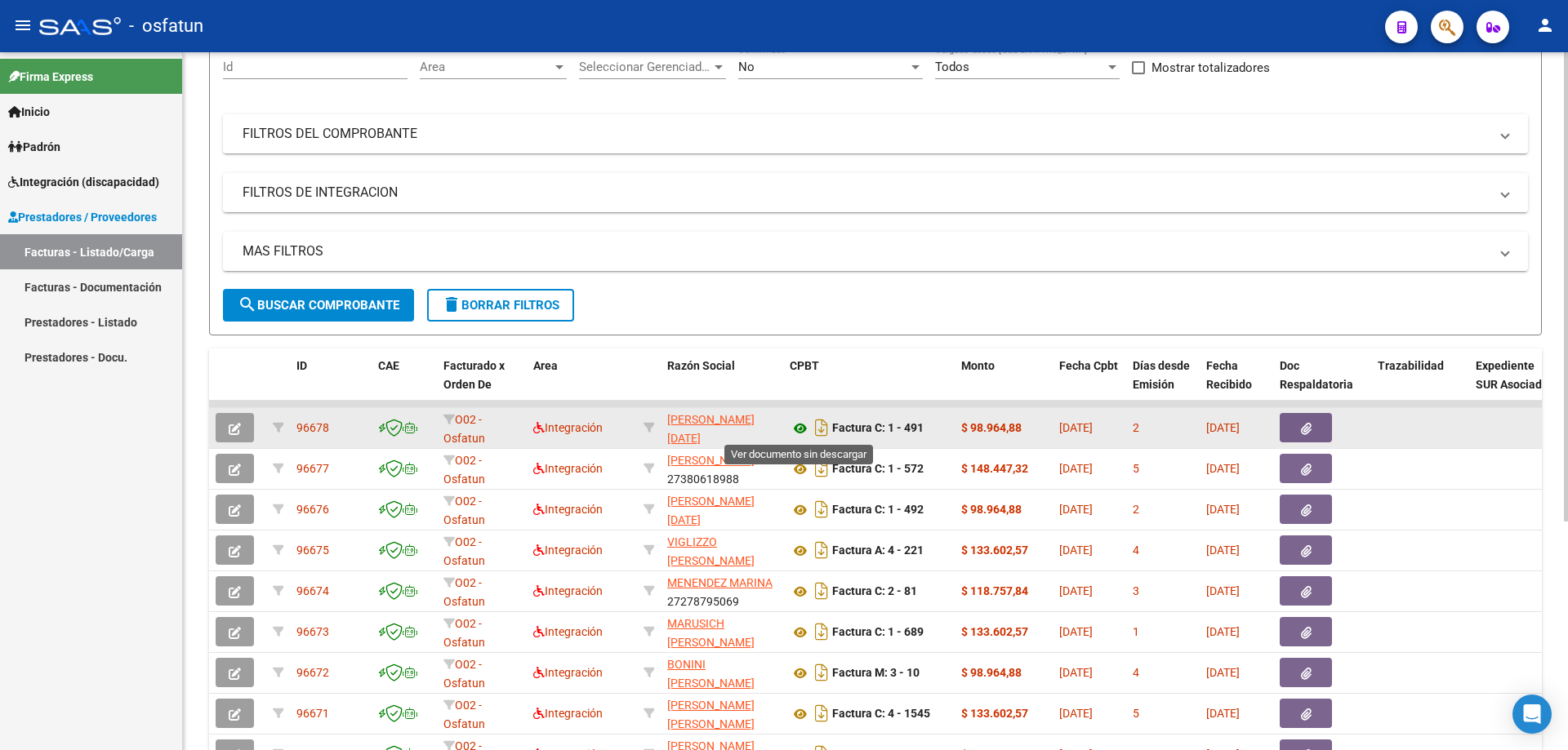
click at [798, 426] on icon at bounding box center [799, 428] width 21 height 20
click at [1314, 429] on button "button" at bounding box center [1306, 428] width 53 height 29
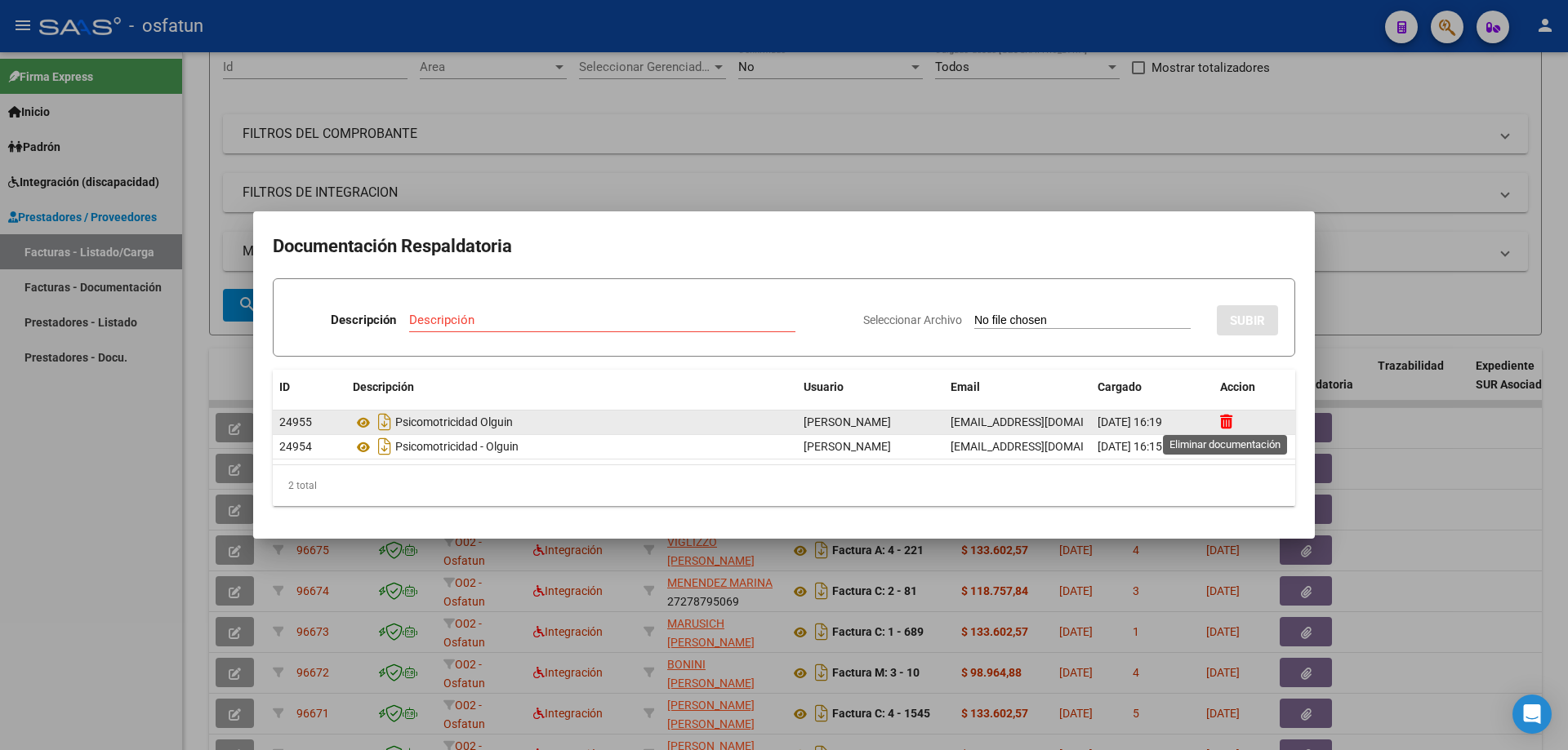
click at [1224, 422] on icon at bounding box center [1226, 421] width 13 height 15
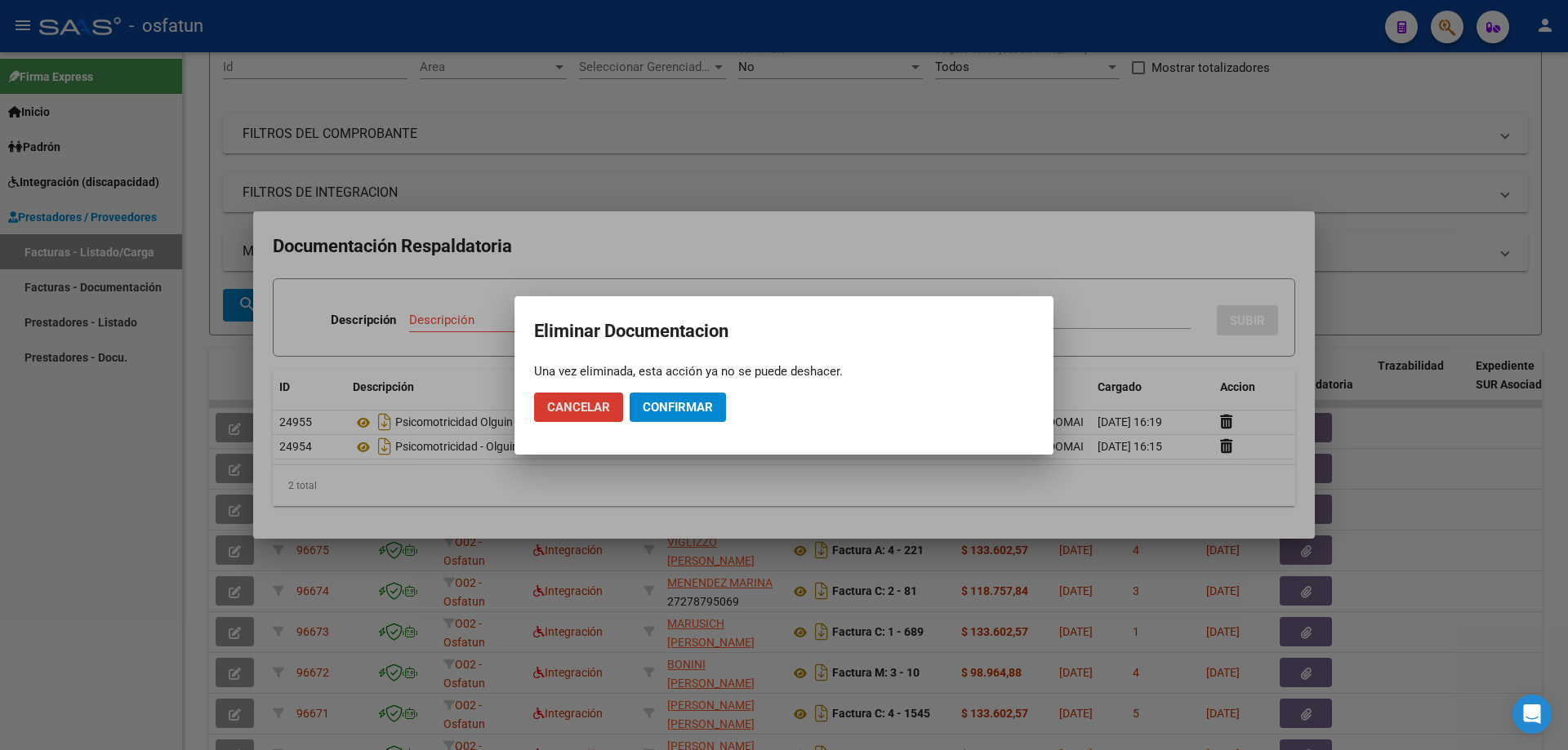
click at [667, 400] on span "Confirmar" at bounding box center [677, 408] width 70 height 14
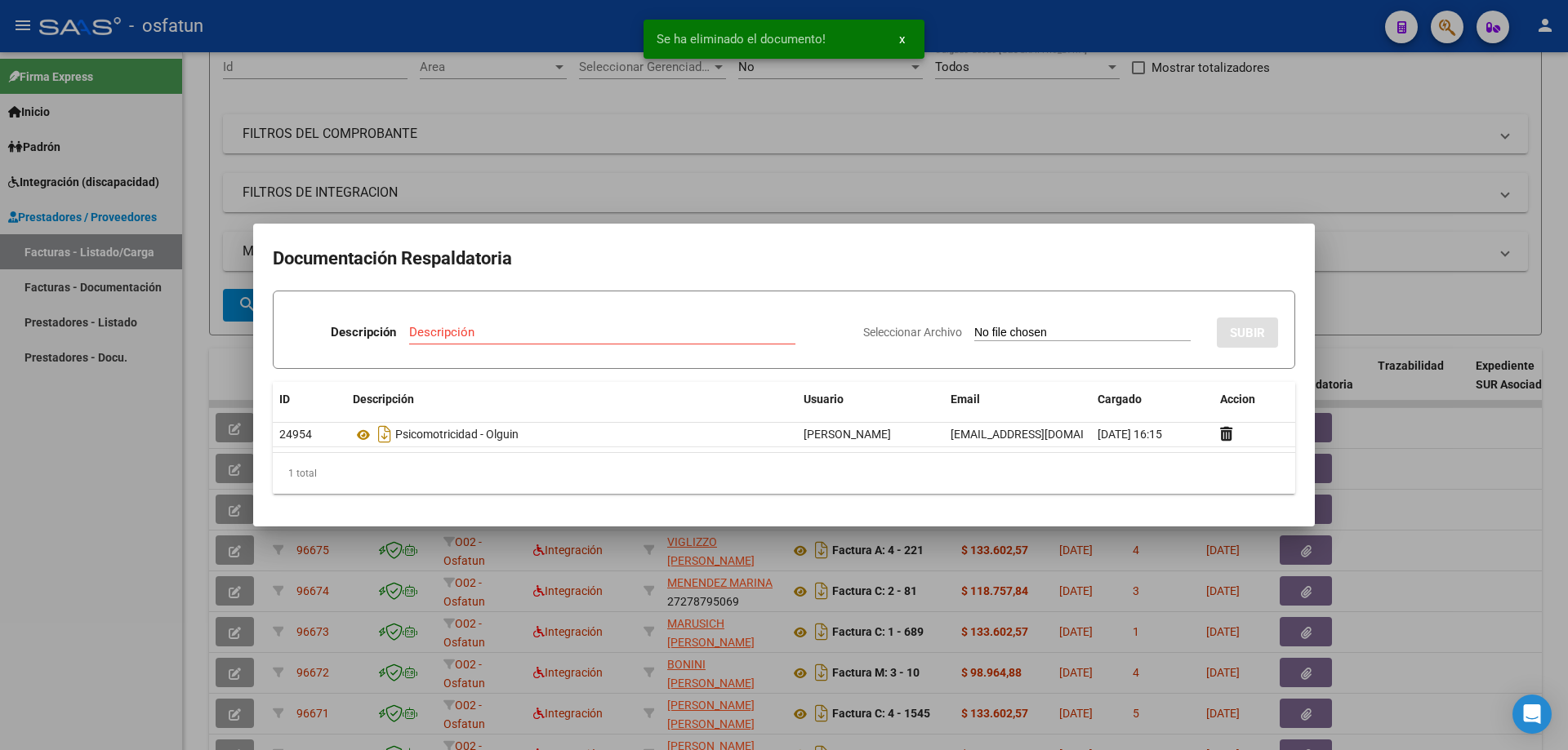
click at [34, 445] on div at bounding box center [784, 375] width 1568 height 750
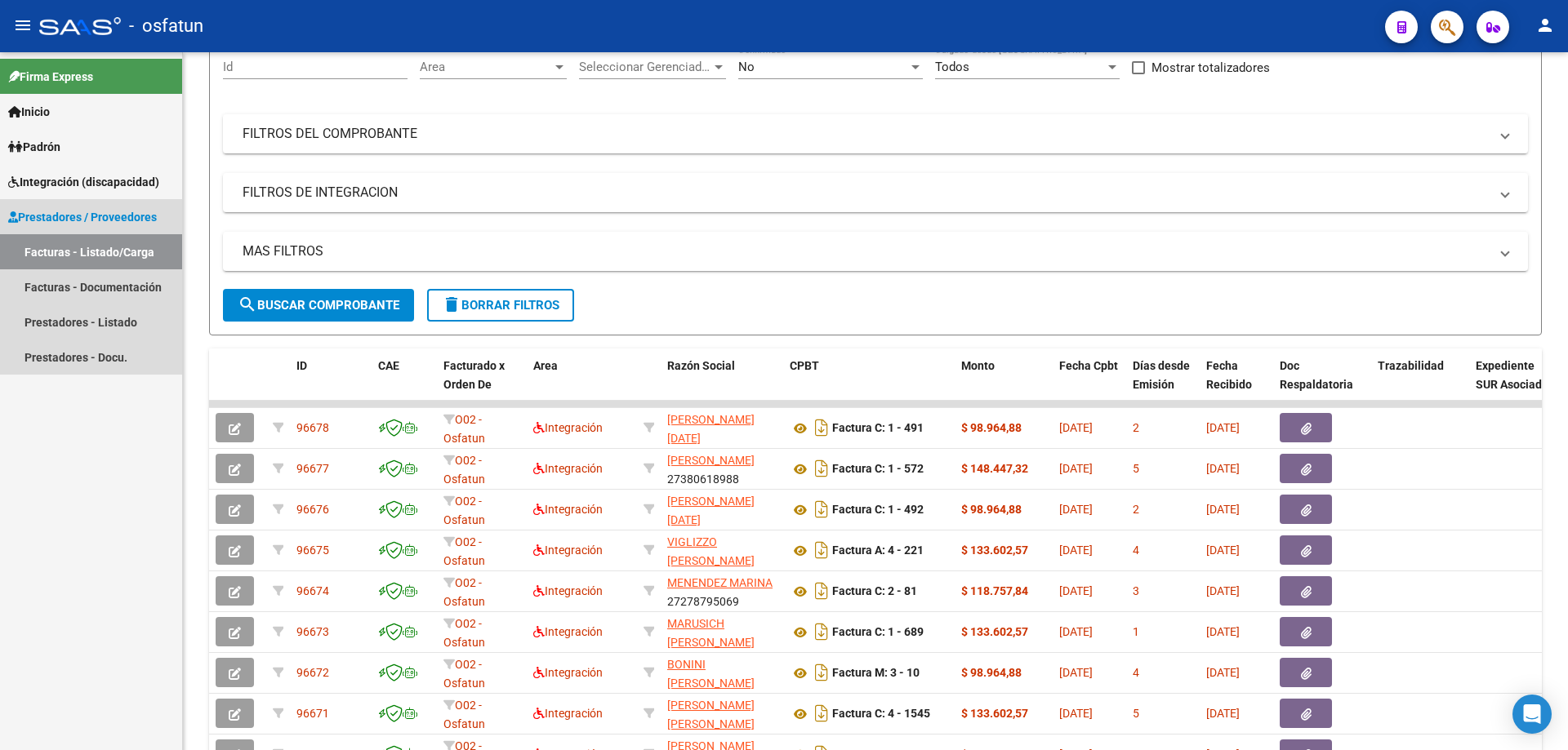
click at [46, 208] on span "Prestadores / Proveedores" at bounding box center [82, 217] width 149 height 18
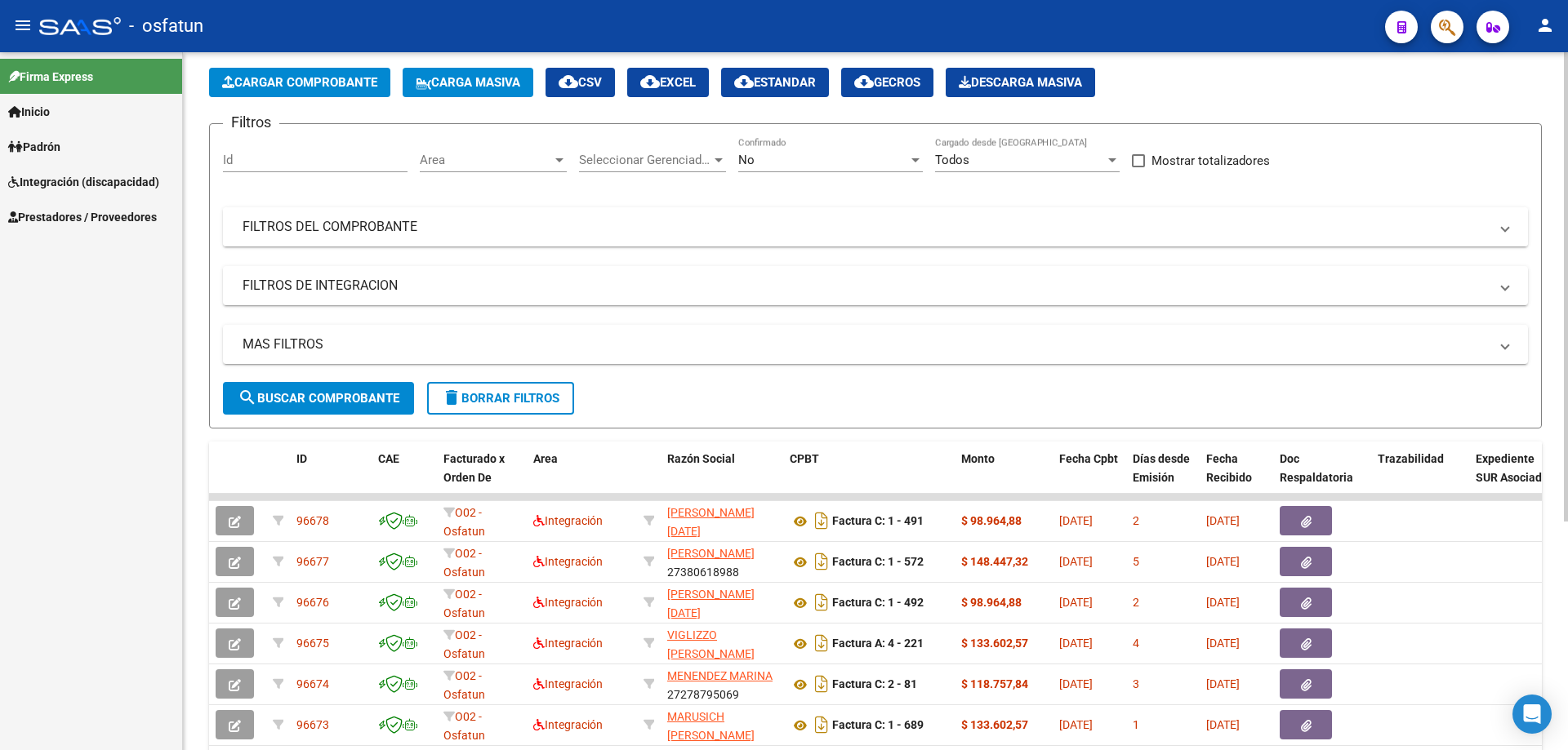
scroll to position [0, 0]
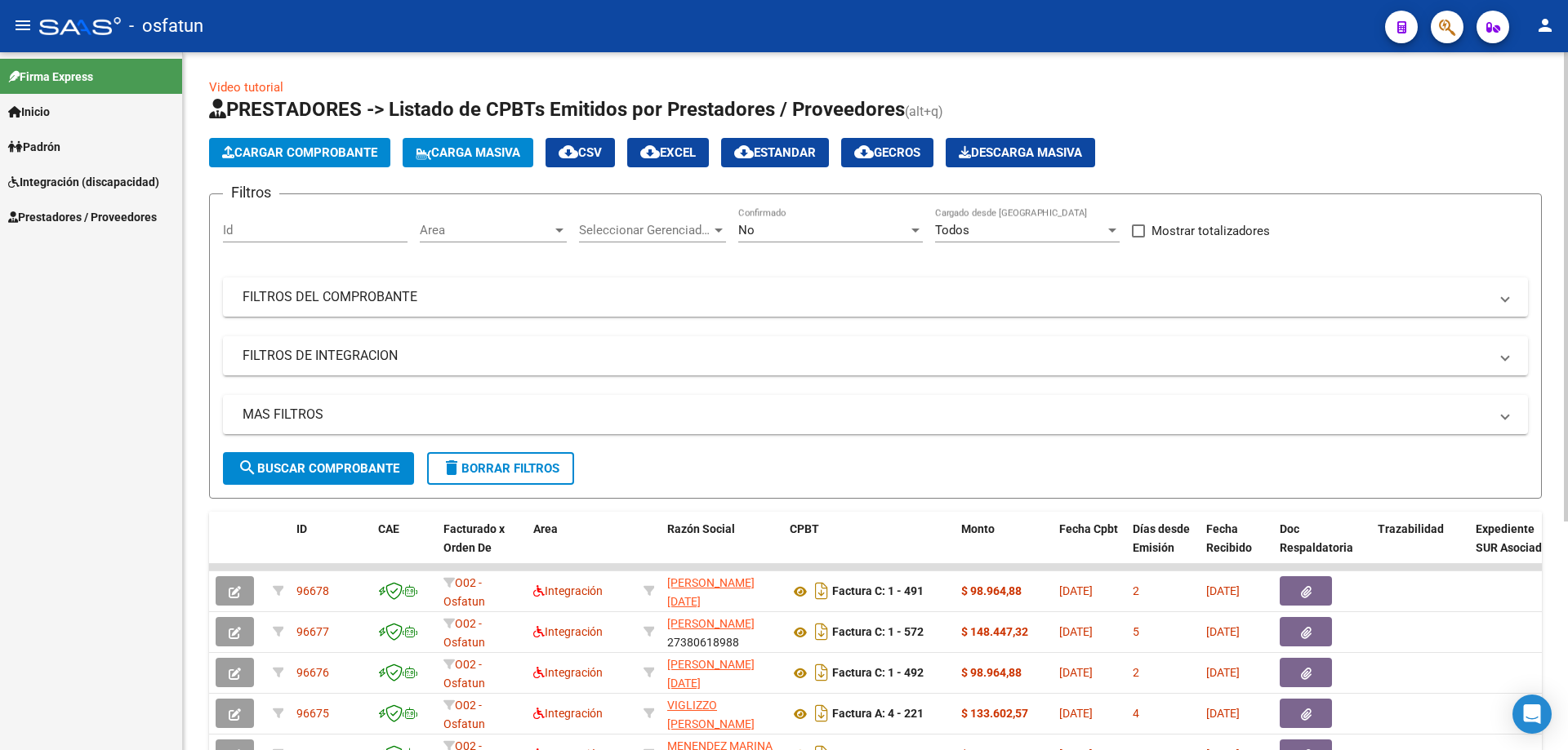
click at [295, 148] on span "Cargar Comprobante" at bounding box center [299, 152] width 155 height 14
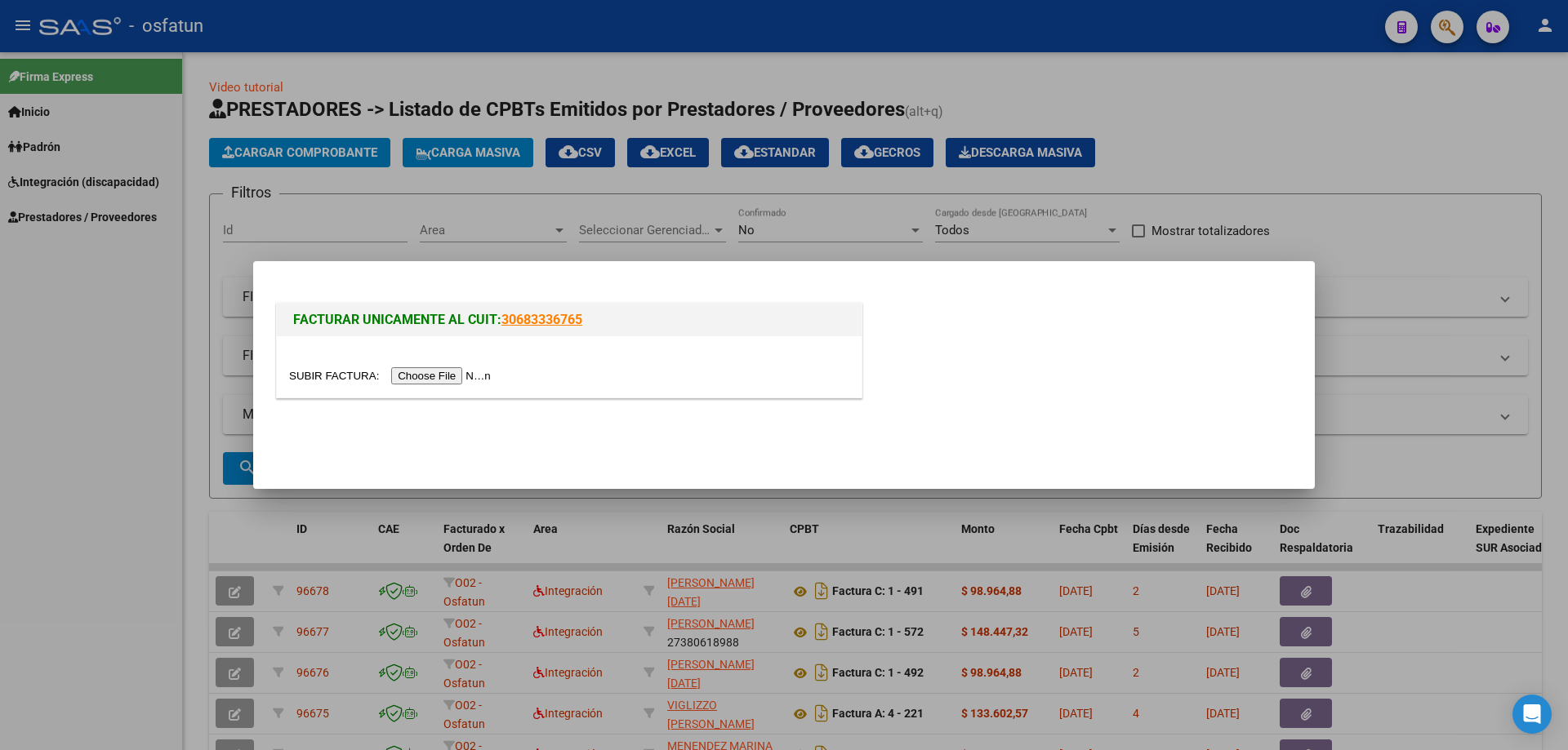
click at [442, 376] on input "file" at bounding box center [392, 376] width 207 height 17
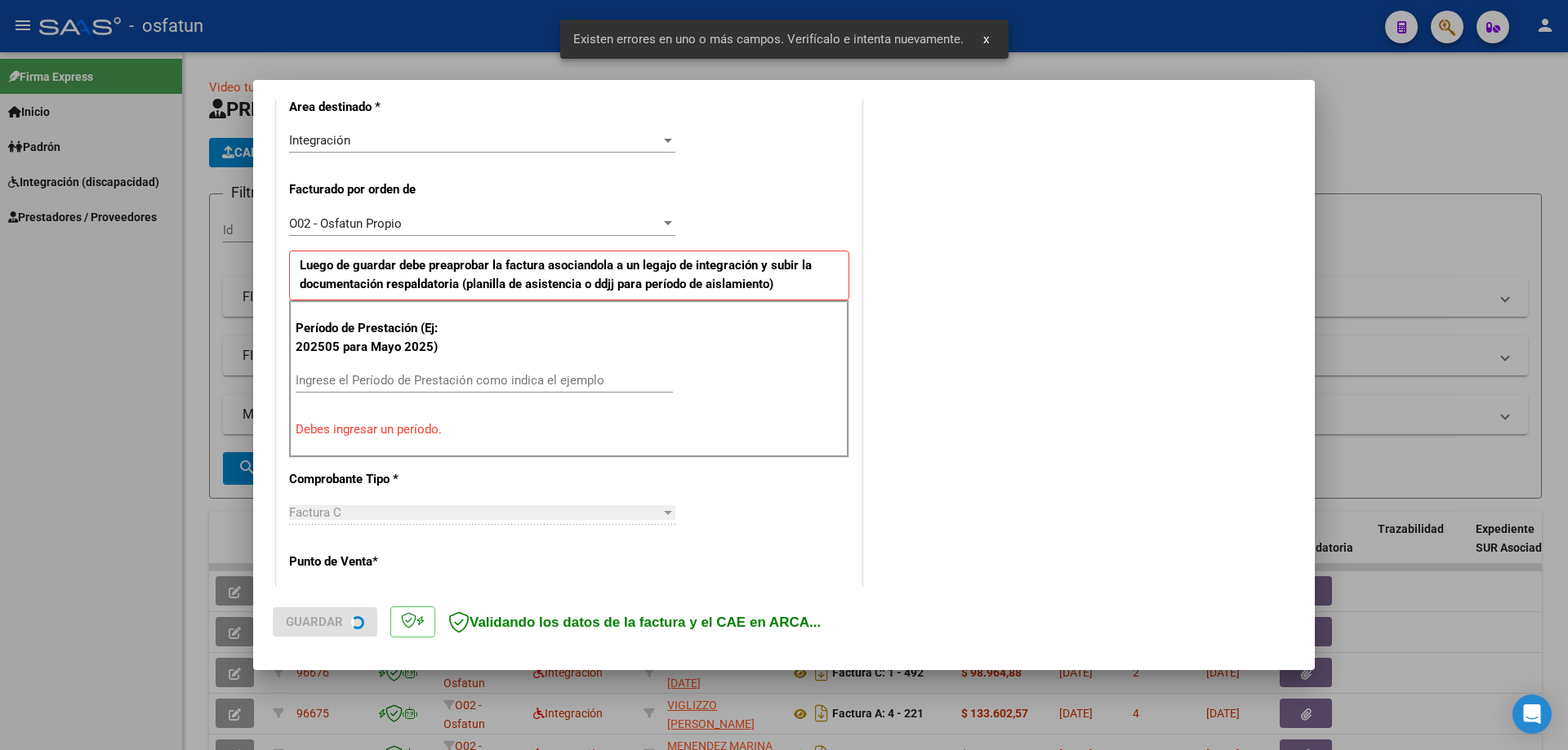
scroll to position [376, 0]
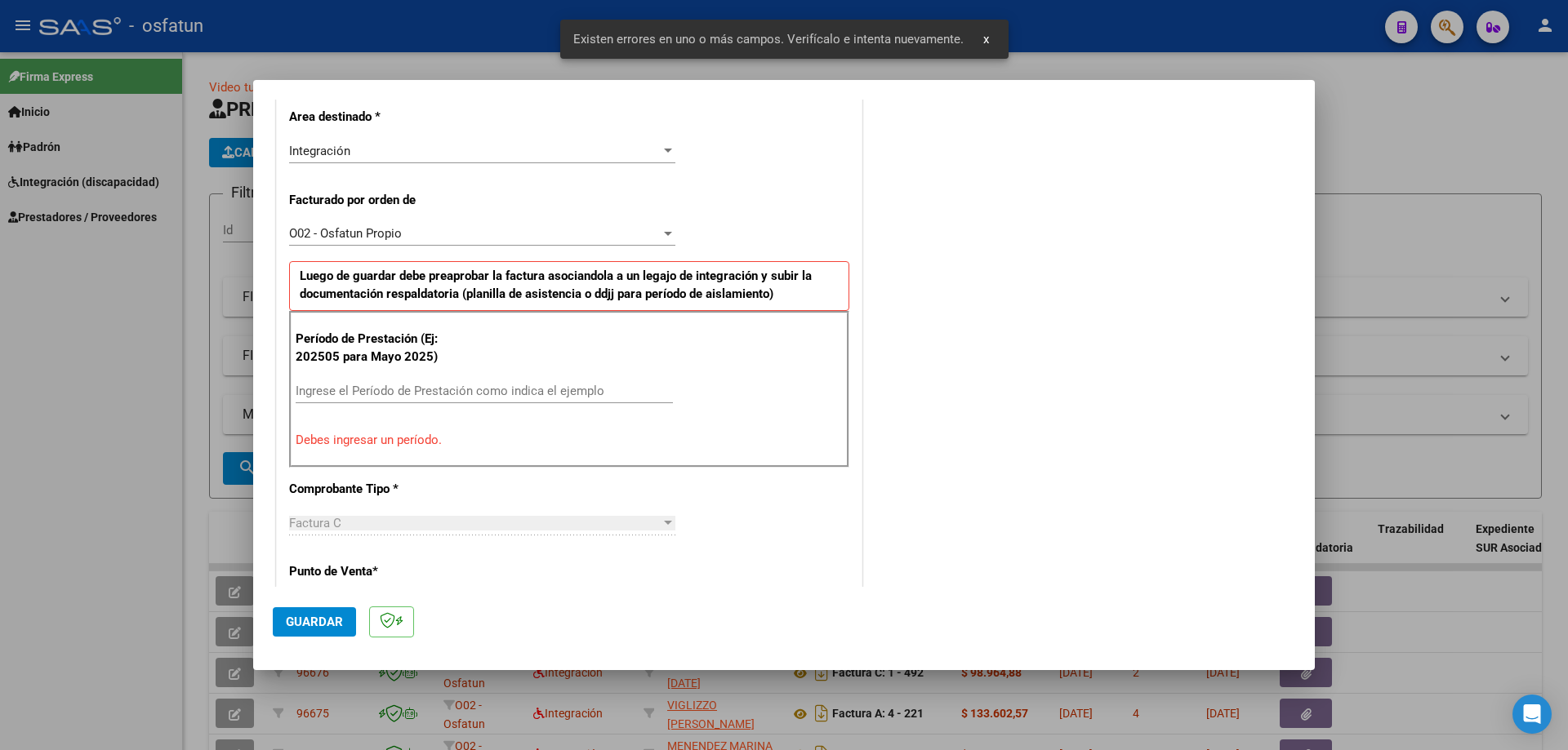
click at [358, 383] on div "Ingrese el Período de Prestación como indica el ejemplo" at bounding box center [484, 390] width 377 height 24
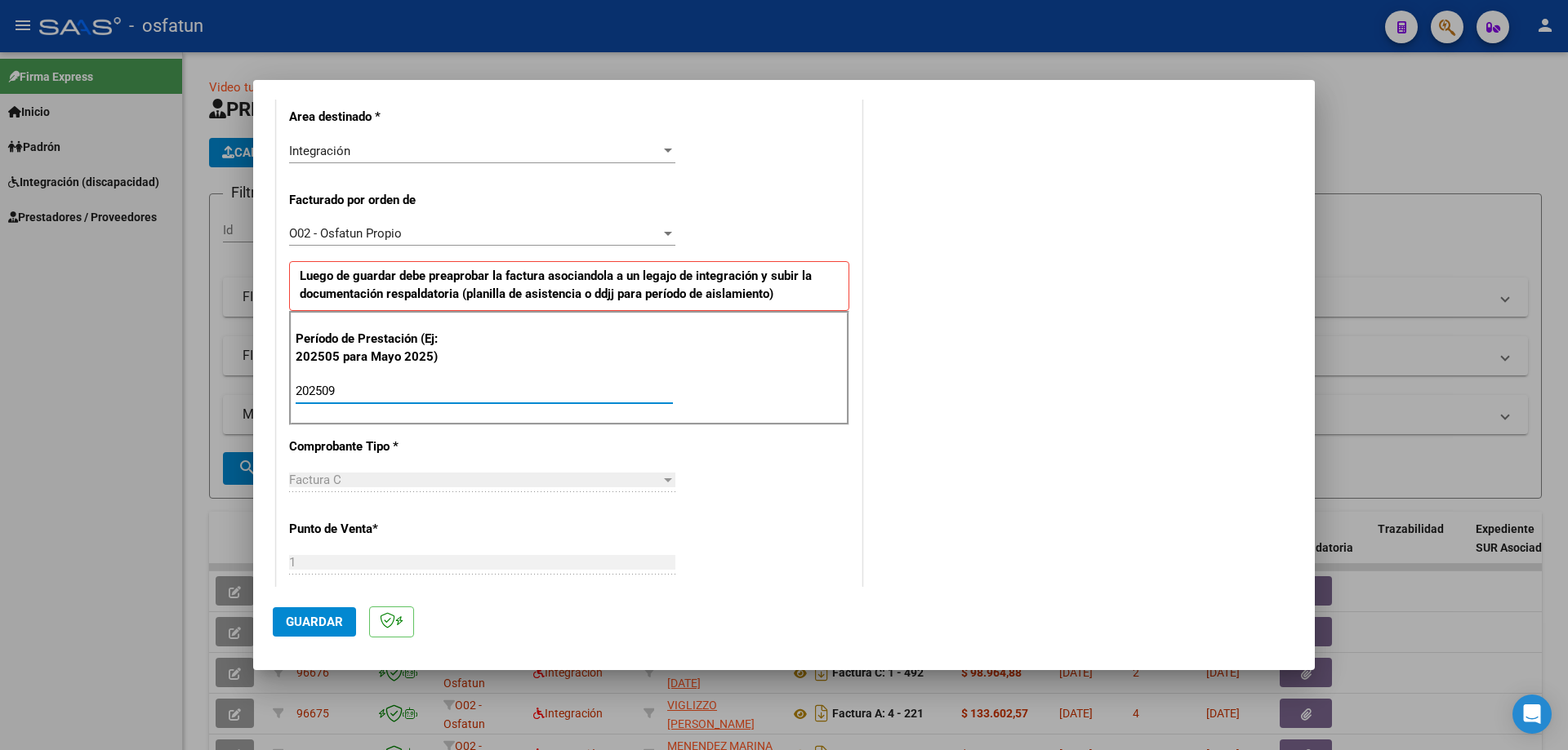
type input "202509"
click at [300, 620] on span "Guardar" at bounding box center [314, 622] width 57 height 14
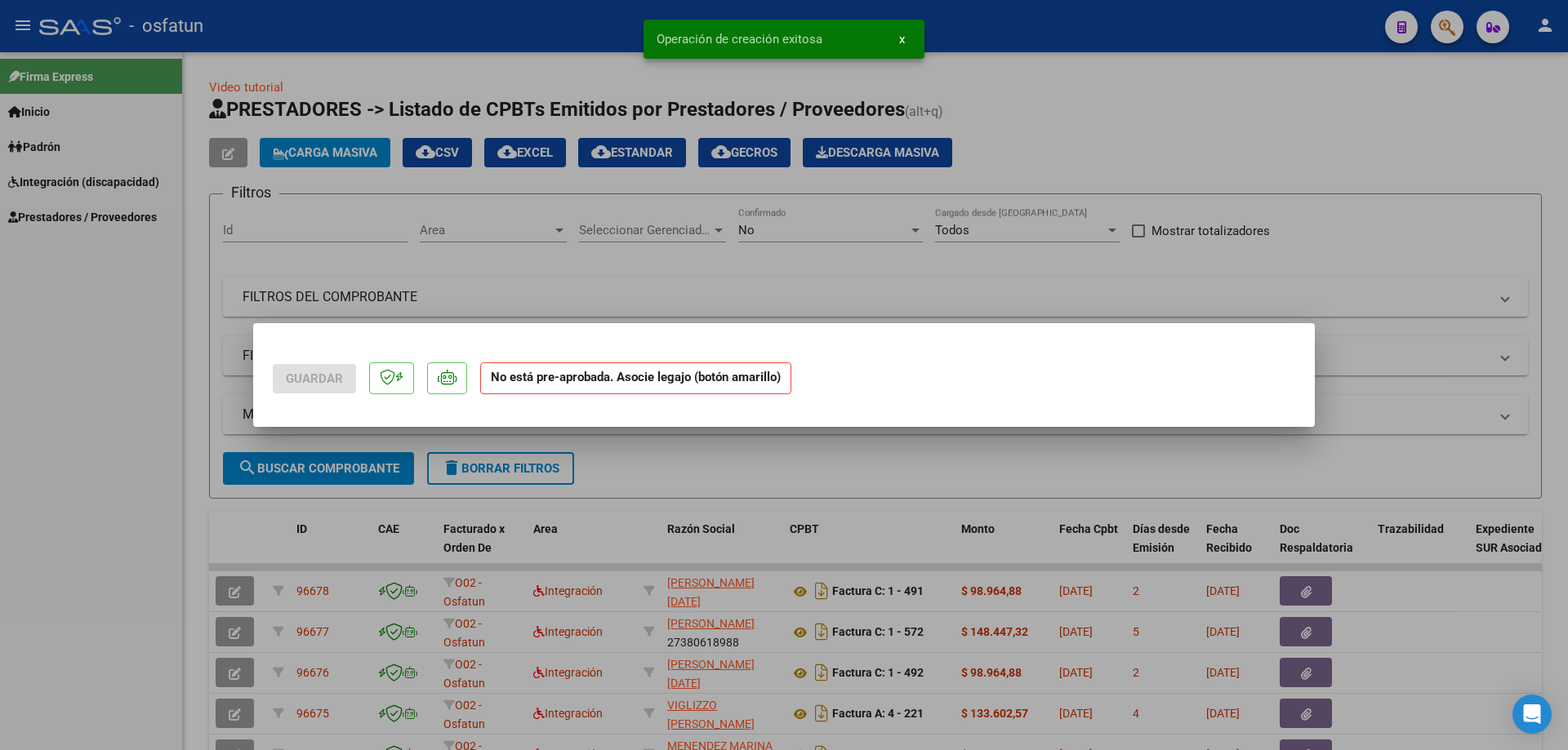
scroll to position [0, 0]
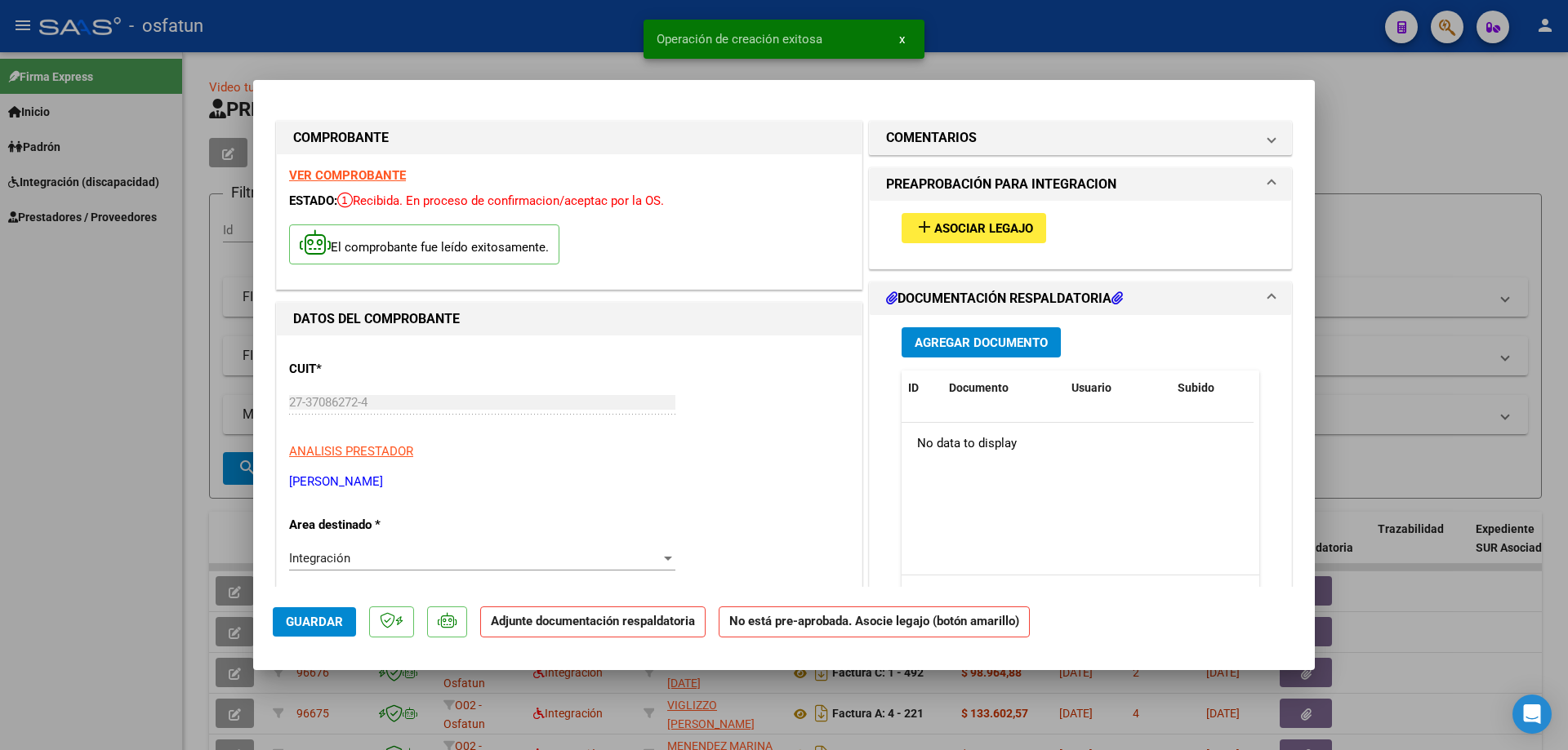
click at [915, 223] on mat-icon "add" at bounding box center [924, 227] width 20 height 20
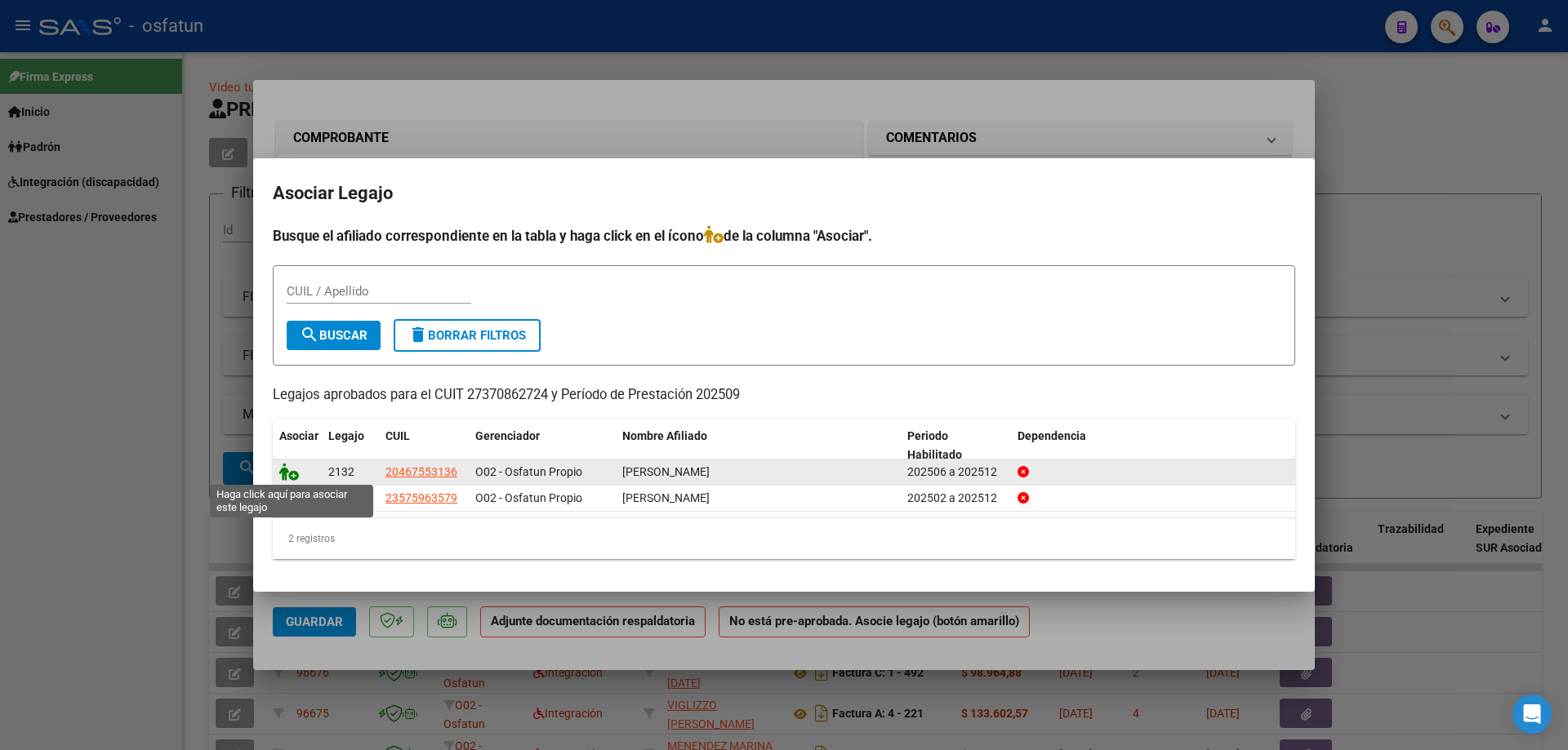
click at [284, 471] on icon at bounding box center [289, 472] width 20 height 18
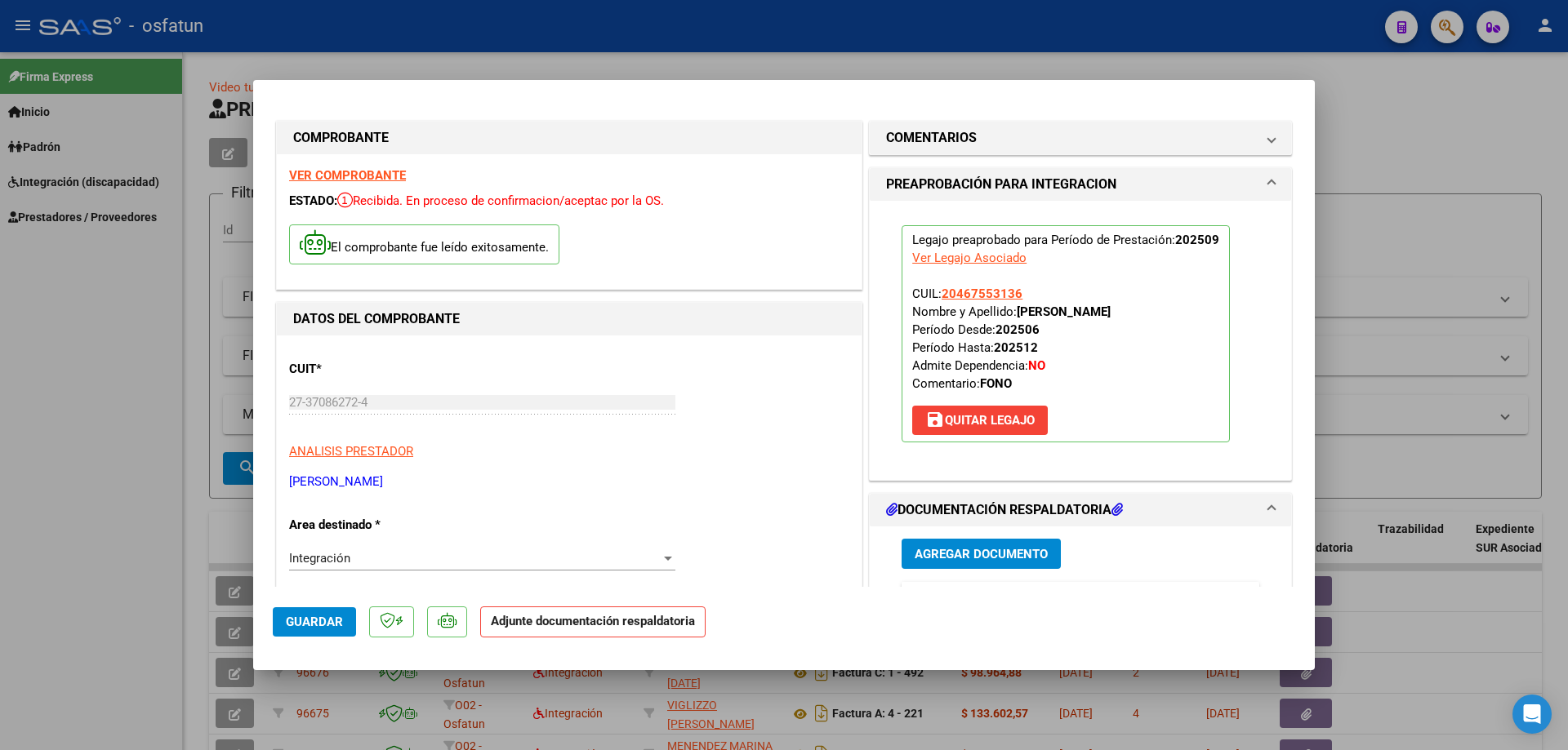
click at [939, 557] on span "Agregar Documento" at bounding box center [981, 554] width 133 height 14
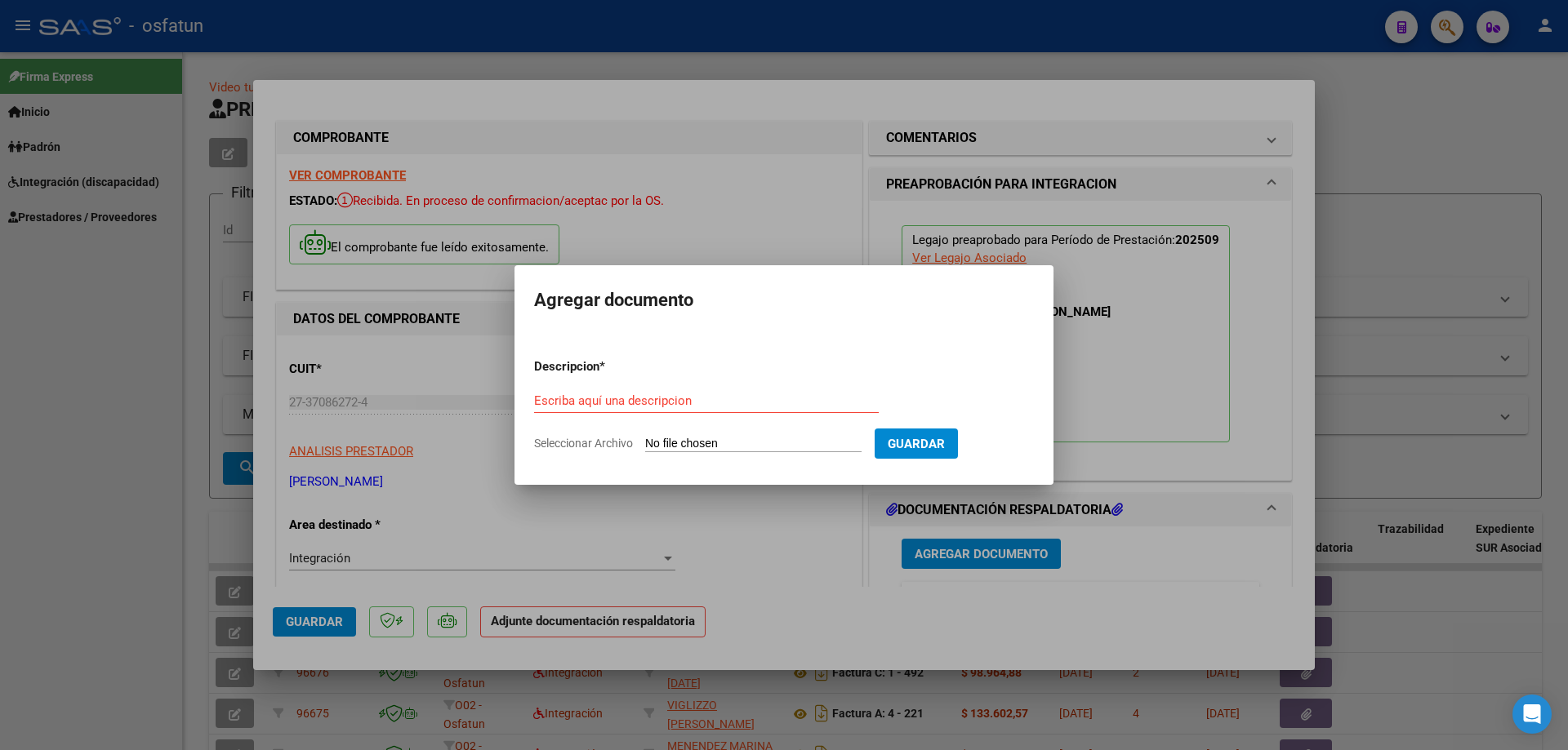
click at [674, 441] on input "Seleccionar Archivo" at bounding box center [753, 444] width 217 height 15
type input "C:\fakepath\[PERSON_NAME].pdf"
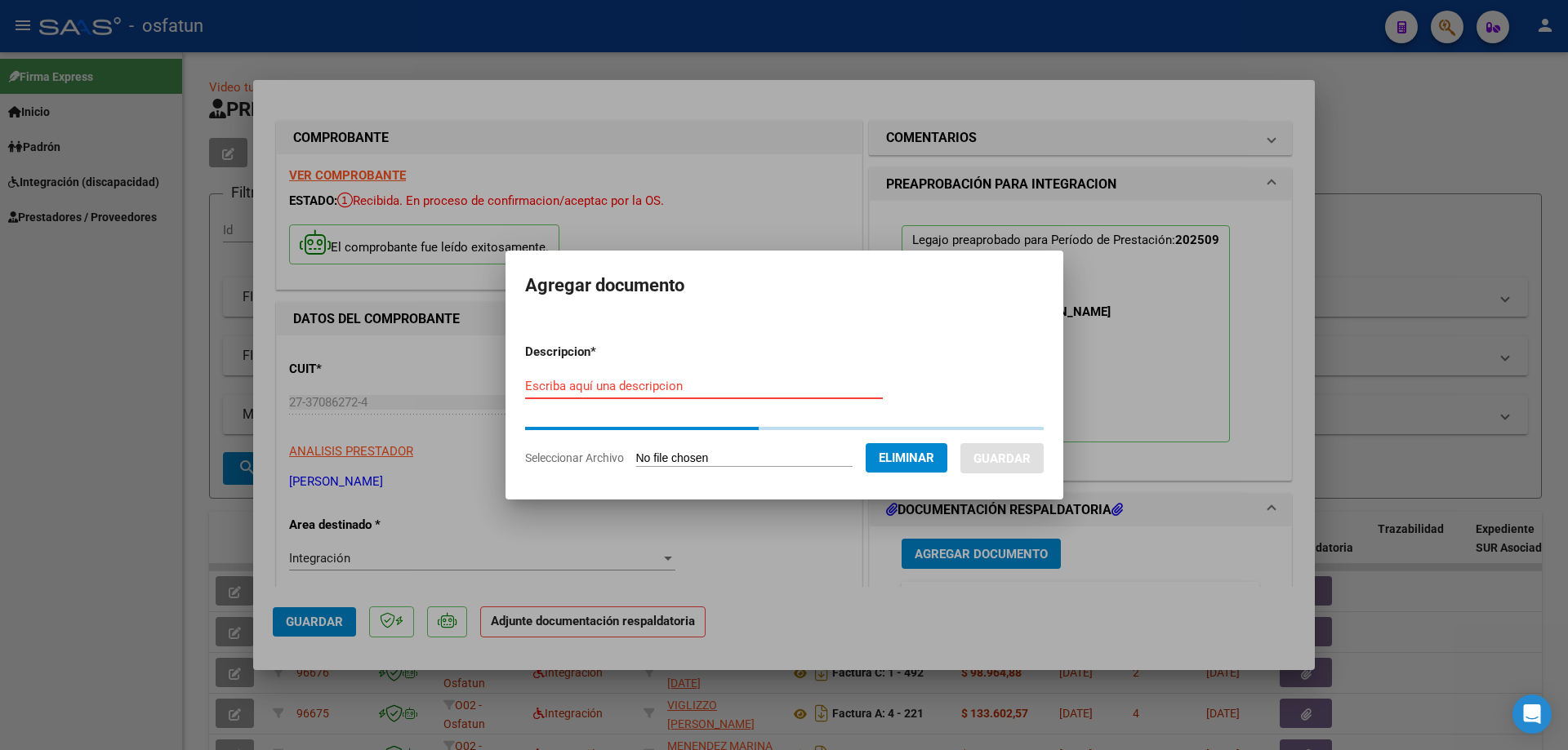
click at [536, 386] on input "Escriba aquí una descripcion" at bounding box center [703, 386] width 358 height 14
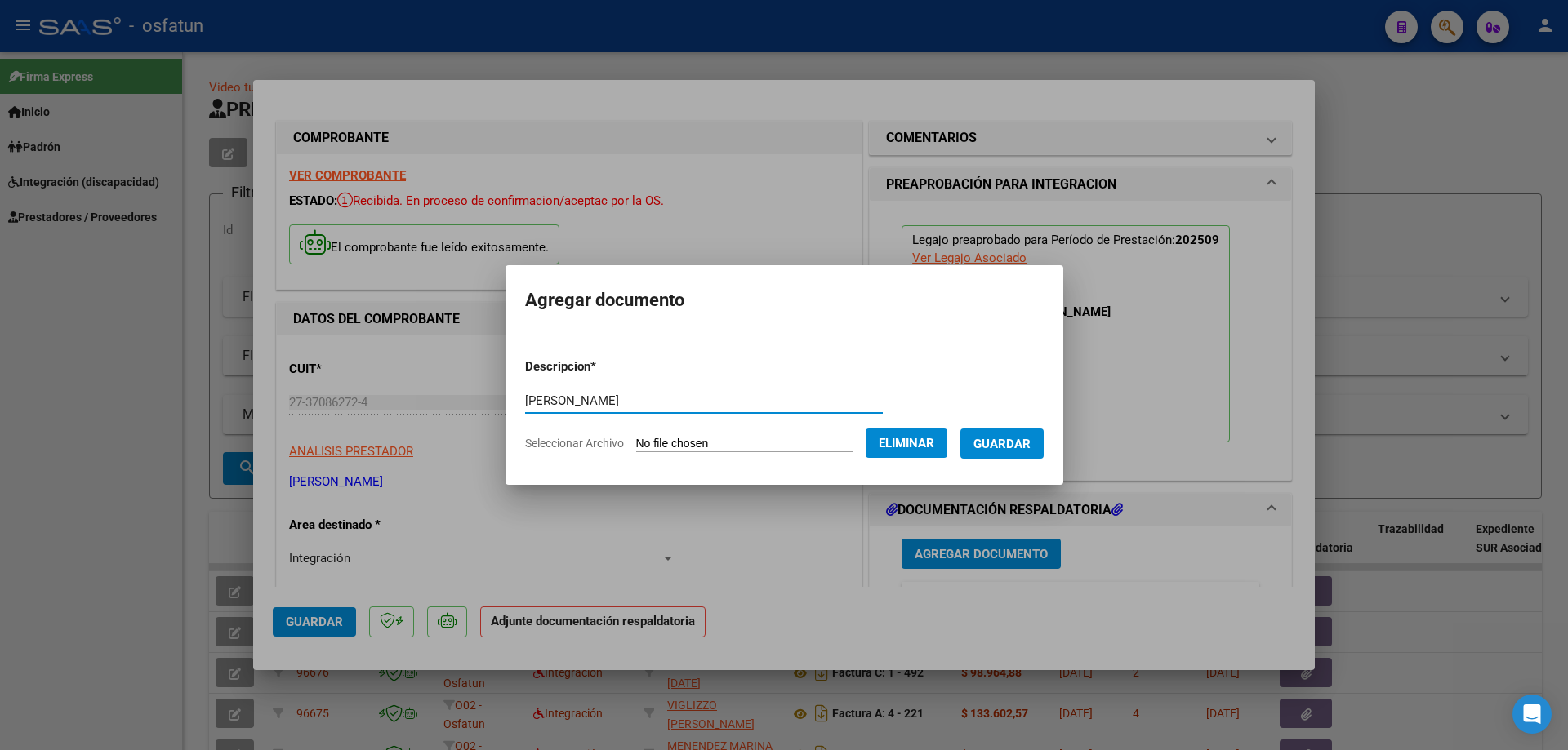
type input "[PERSON_NAME]"
click at [1009, 450] on span "Guardar" at bounding box center [1002, 444] width 57 height 14
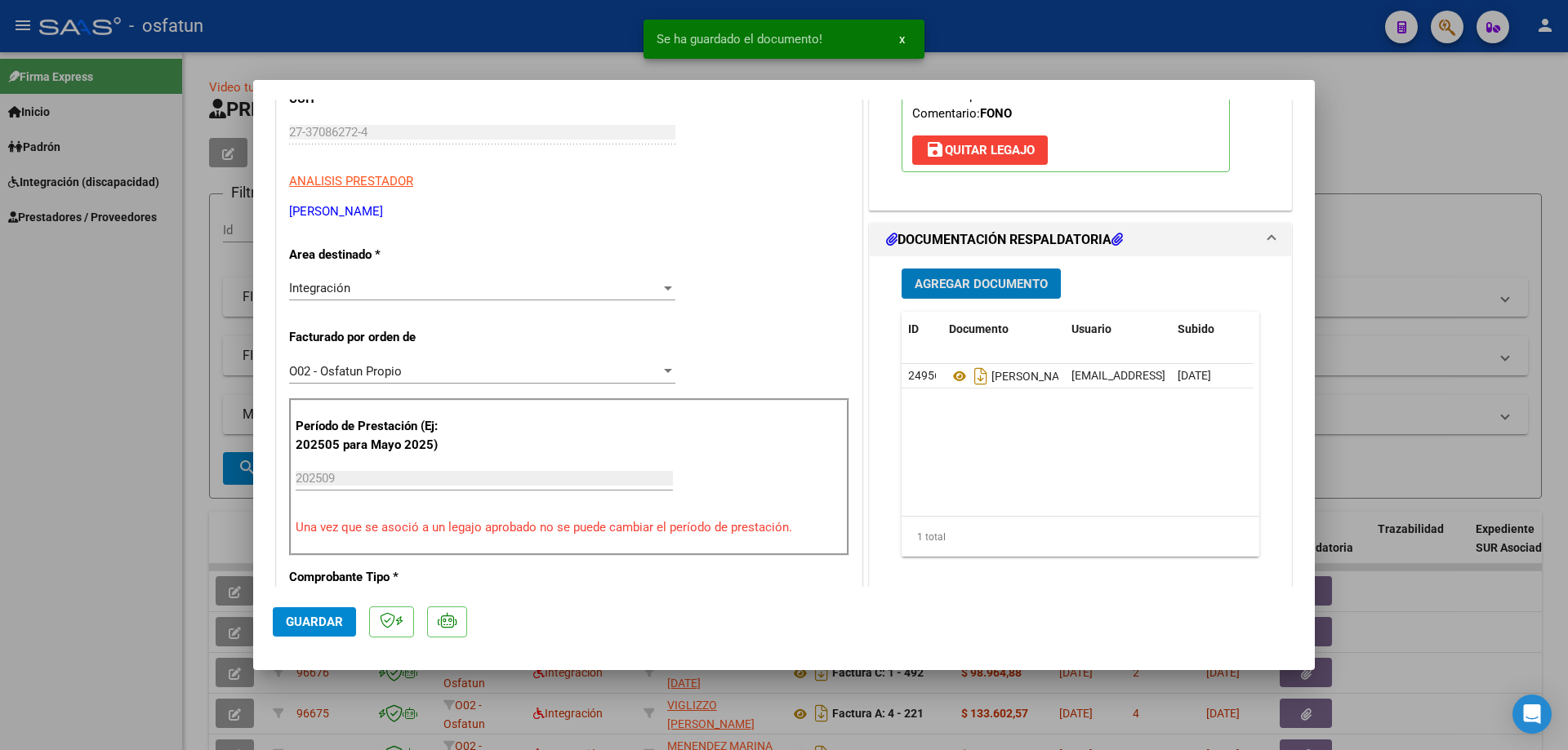
scroll to position [326, 0]
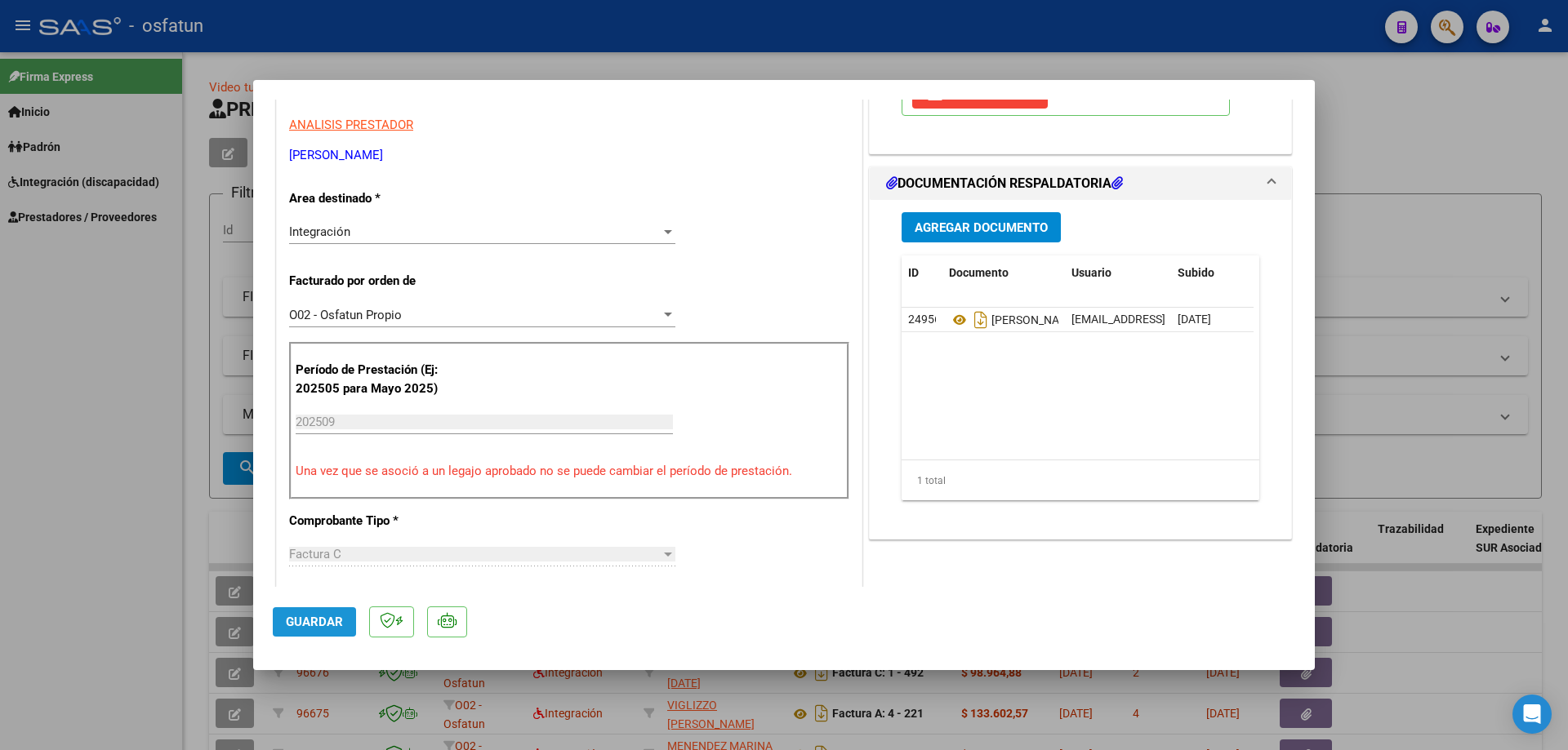
click at [311, 622] on span "Guardar" at bounding box center [314, 622] width 57 height 14
click at [73, 389] on div at bounding box center [784, 375] width 1568 height 750
type input "$ 0,00"
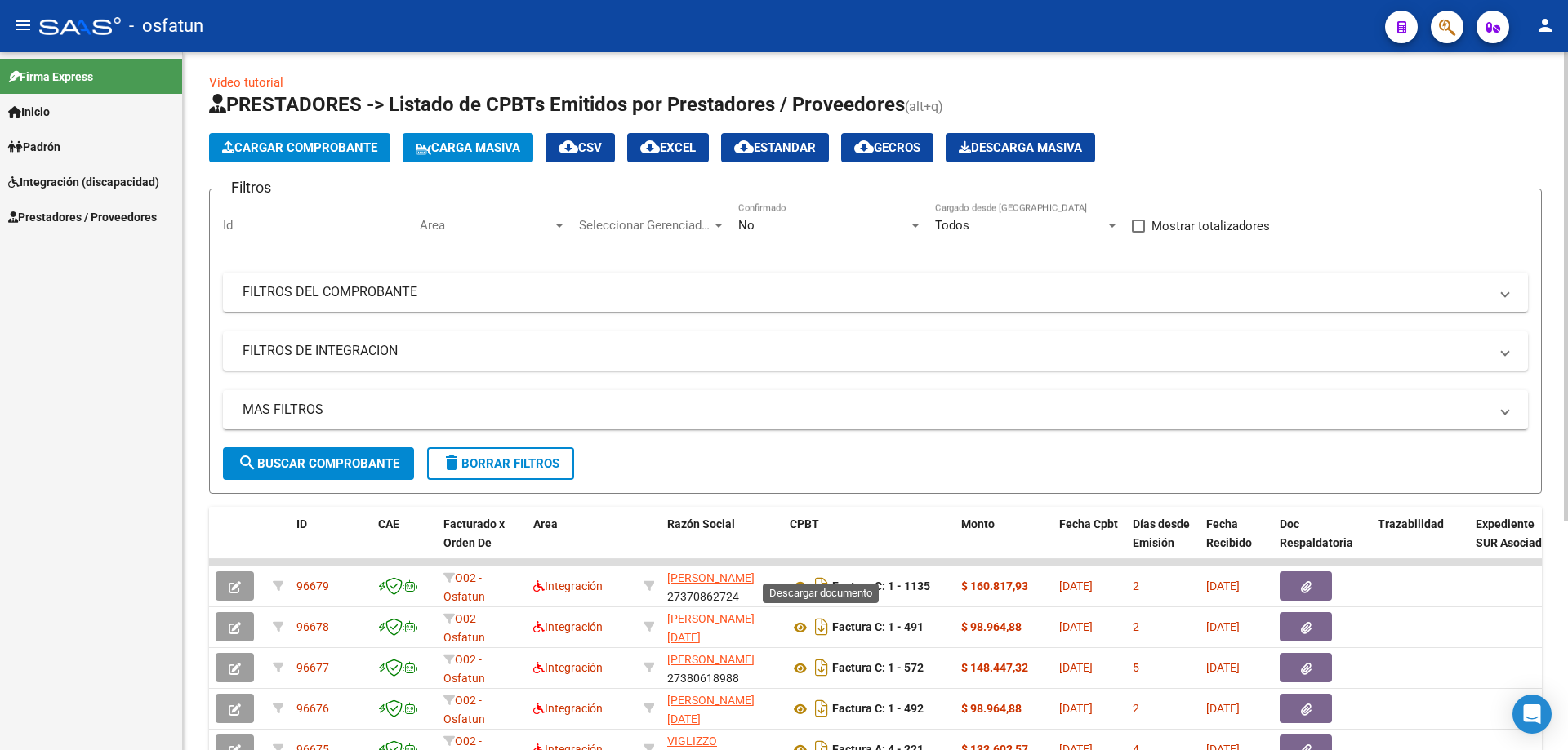
scroll to position [0, 0]
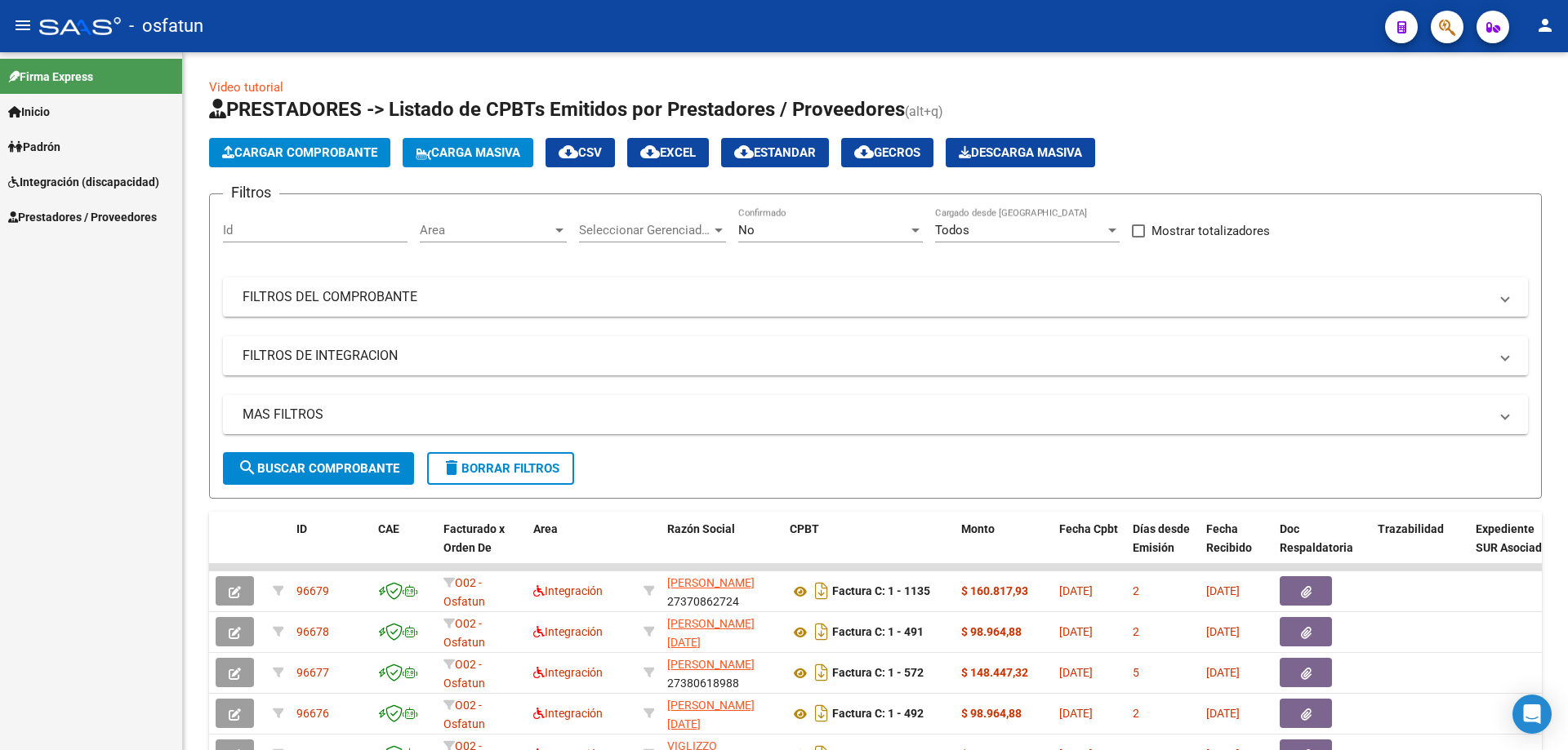
click at [43, 142] on span "Padrón" at bounding box center [34, 147] width 53 height 18
click at [40, 249] on span "Prestadores / Proveedores" at bounding box center [82, 253] width 149 height 18
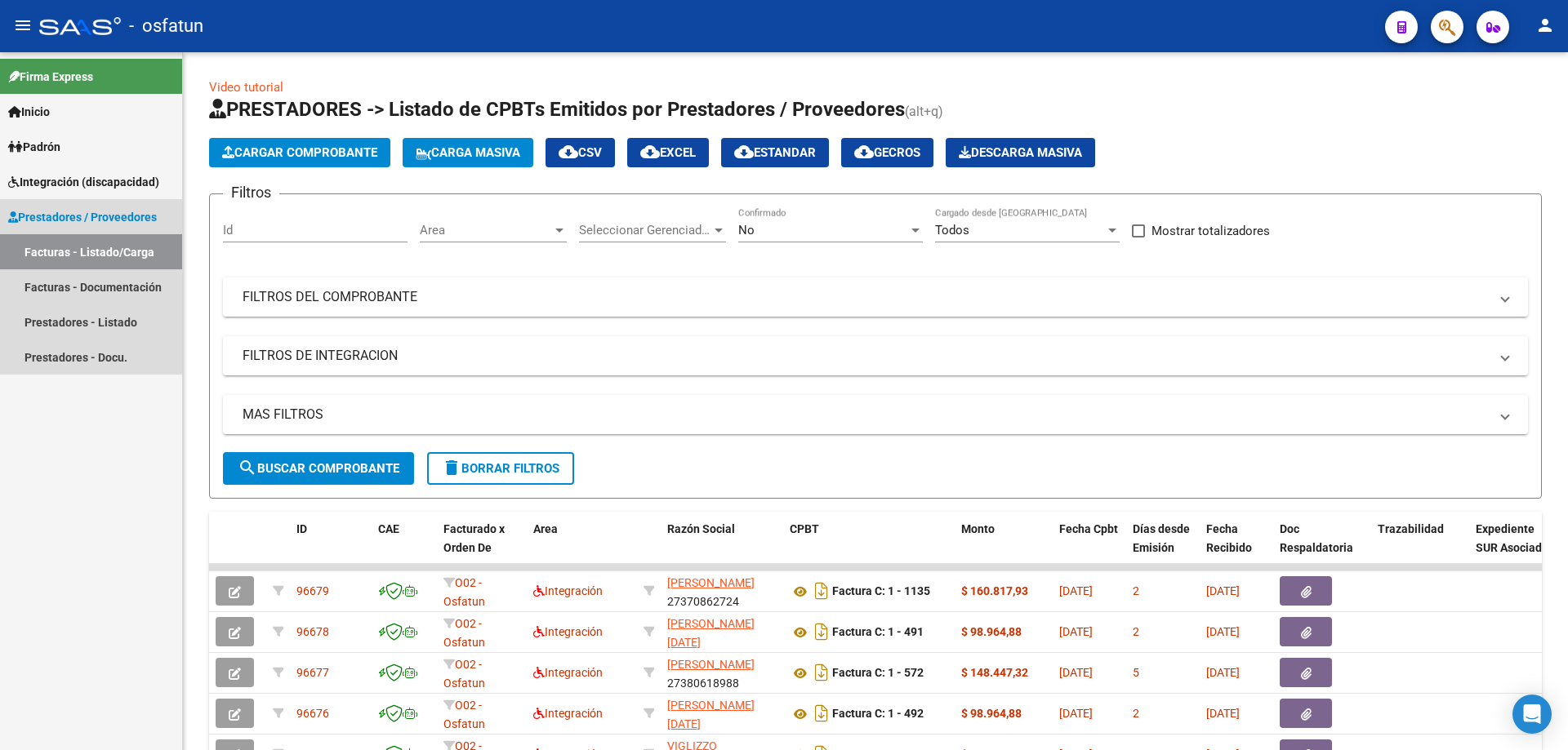
click at [45, 257] on link "Facturas - Listado/Carga" at bounding box center [91, 252] width 182 height 35
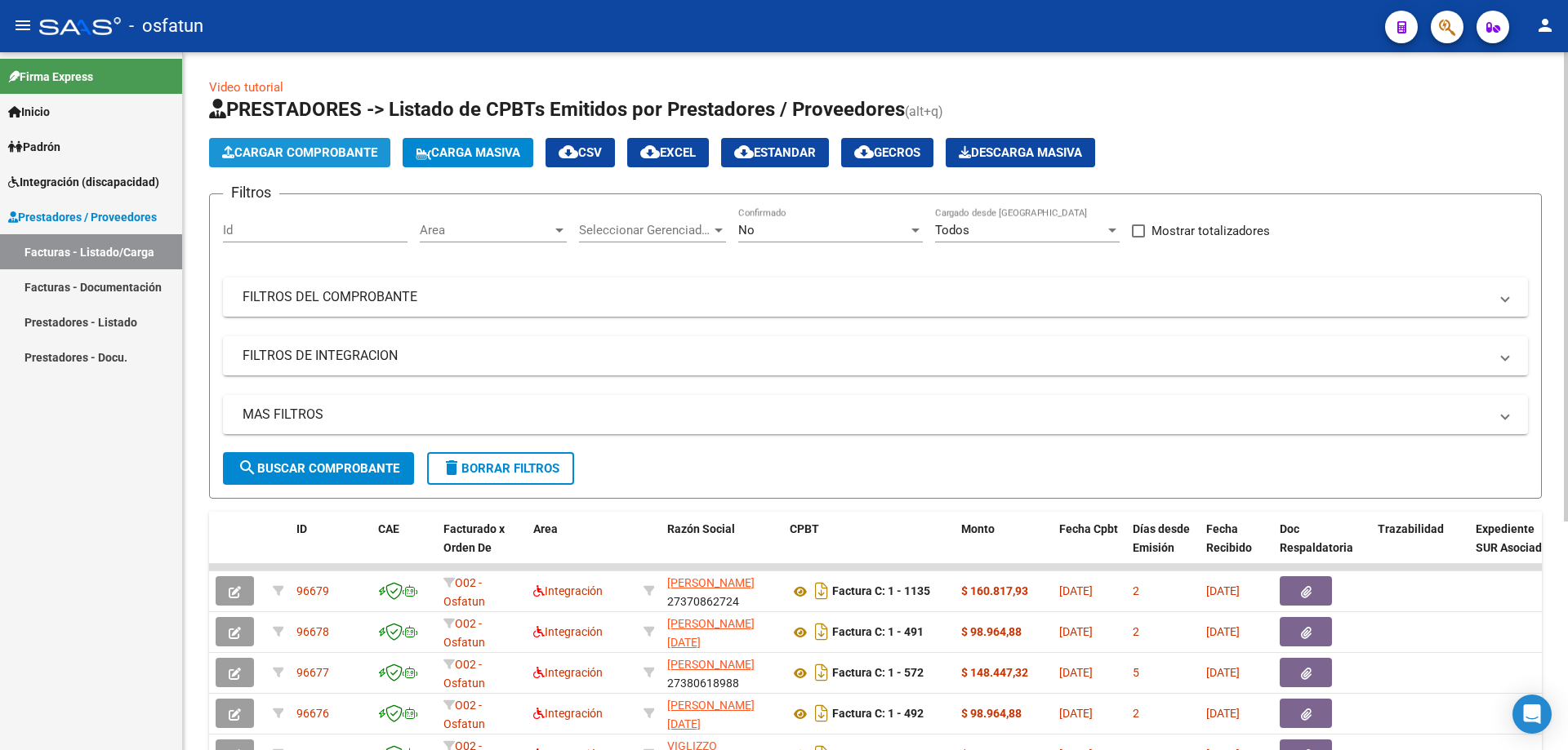
click at [310, 146] on span "Cargar Comprobante" at bounding box center [299, 152] width 155 height 14
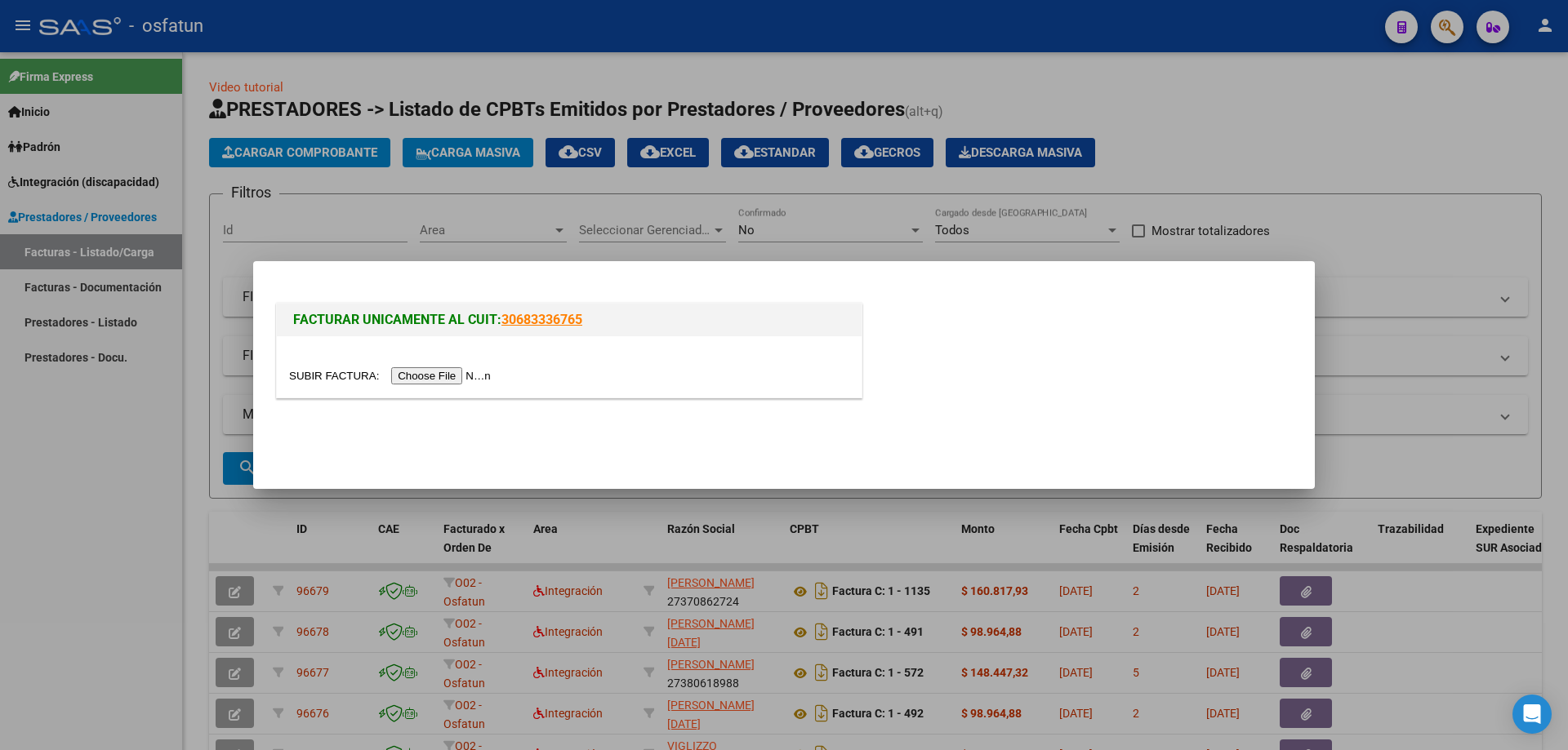
click at [437, 376] on input "file" at bounding box center [392, 376] width 207 height 17
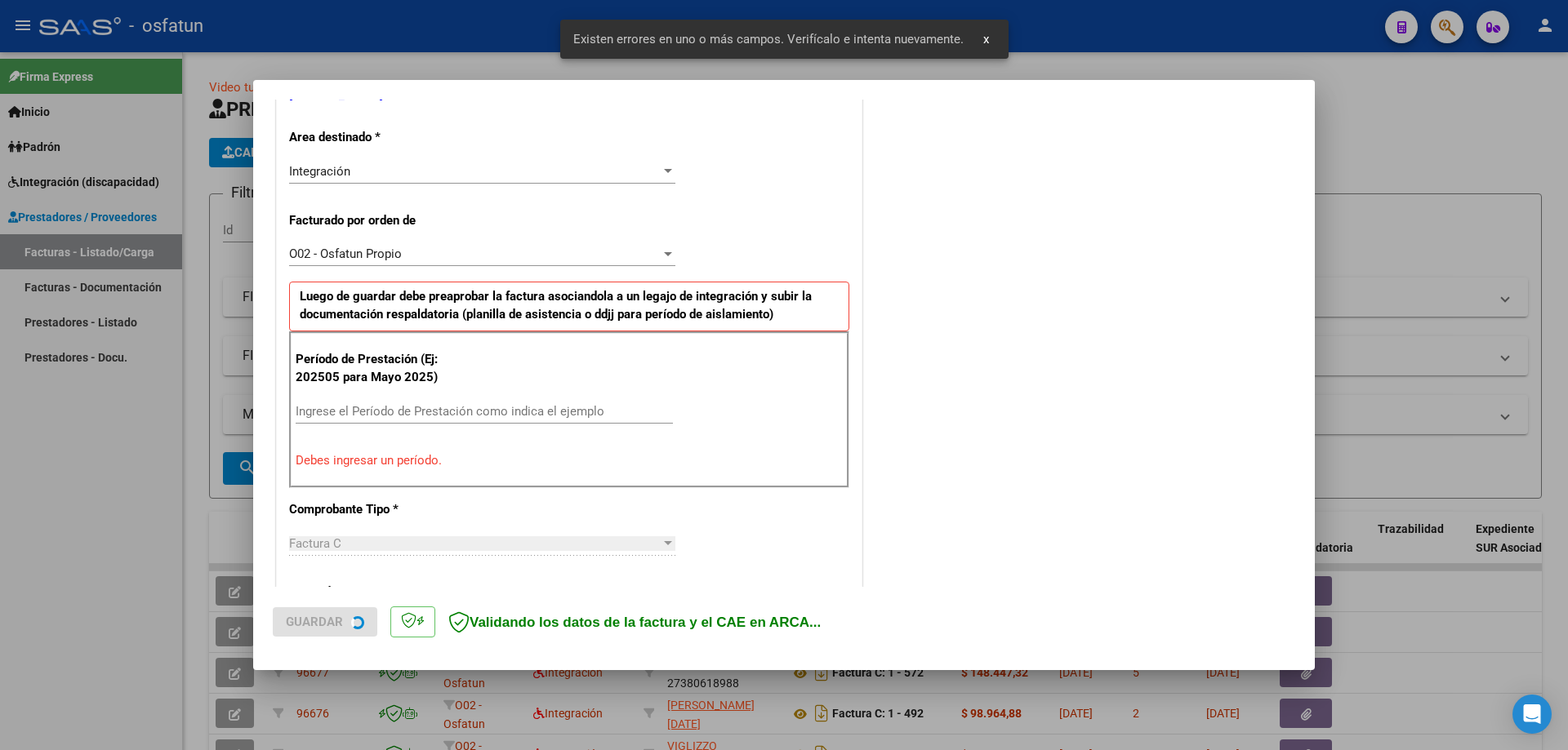
scroll to position [376, 0]
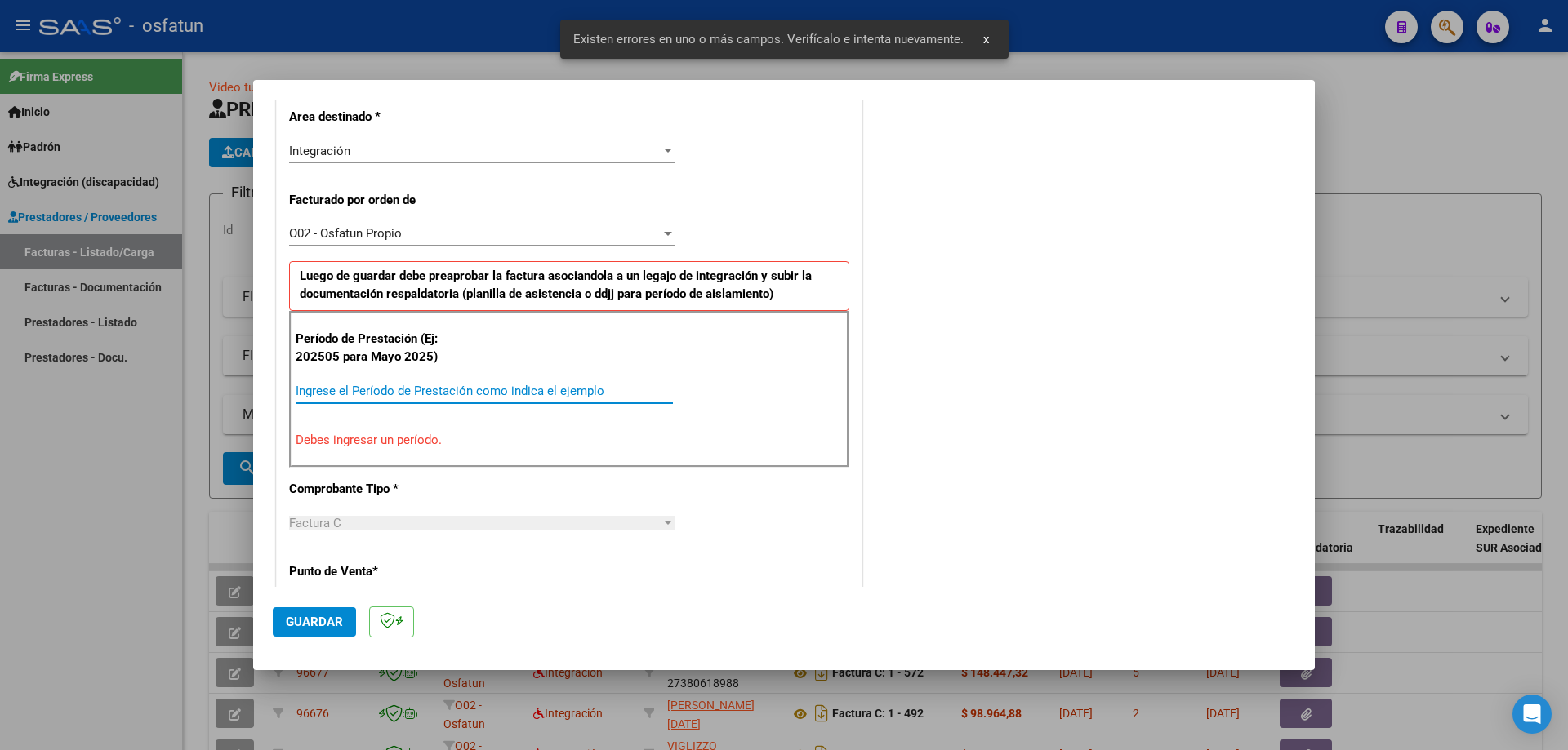
click at [324, 392] on input "Ingrese el Período de Prestación como indica el ejemplo" at bounding box center [484, 391] width 377 height 14
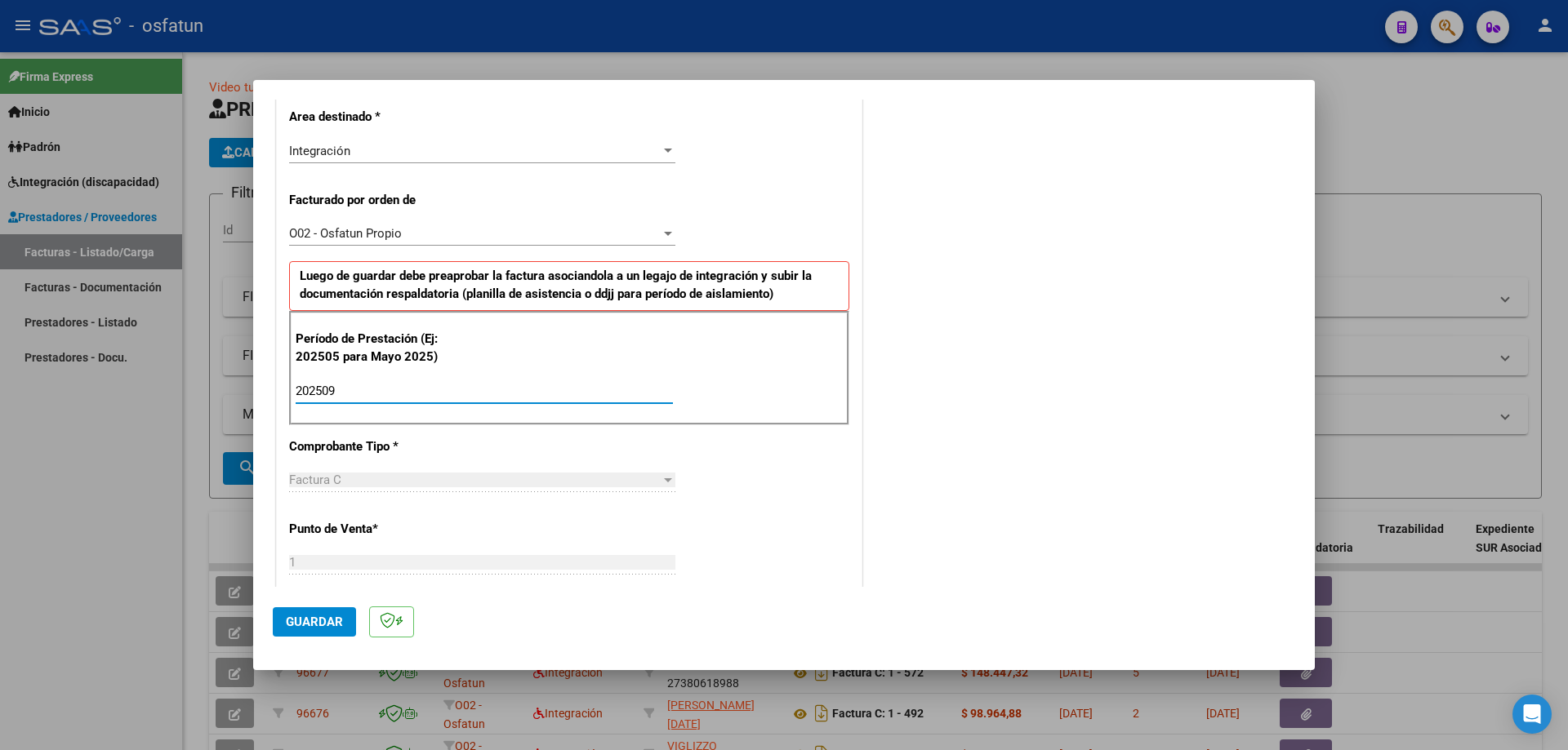
type input "202509"
click at [323, 629] on span "Guardar" at bounding box center [314, 622] width 57 height 14
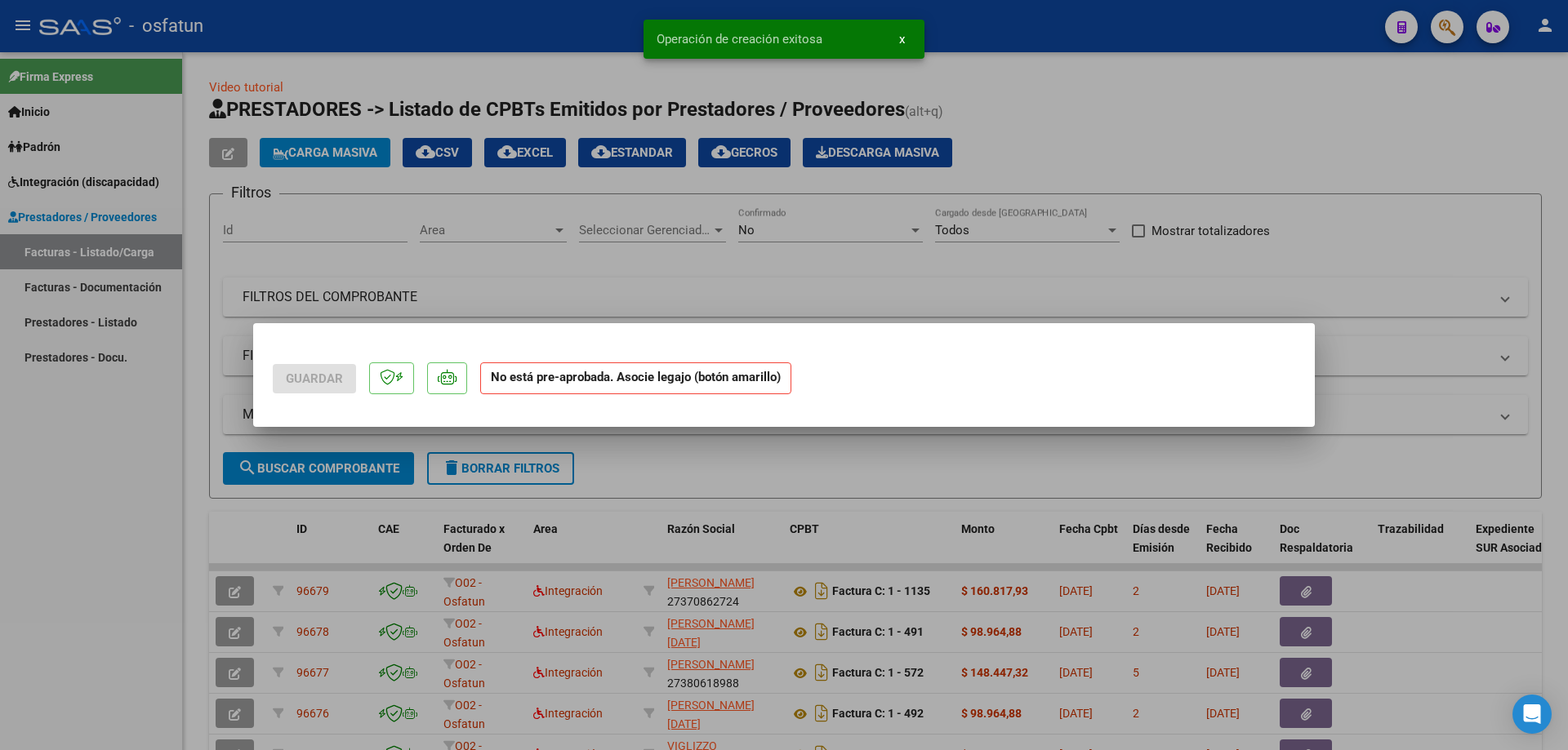
scroll to position [0, 0]
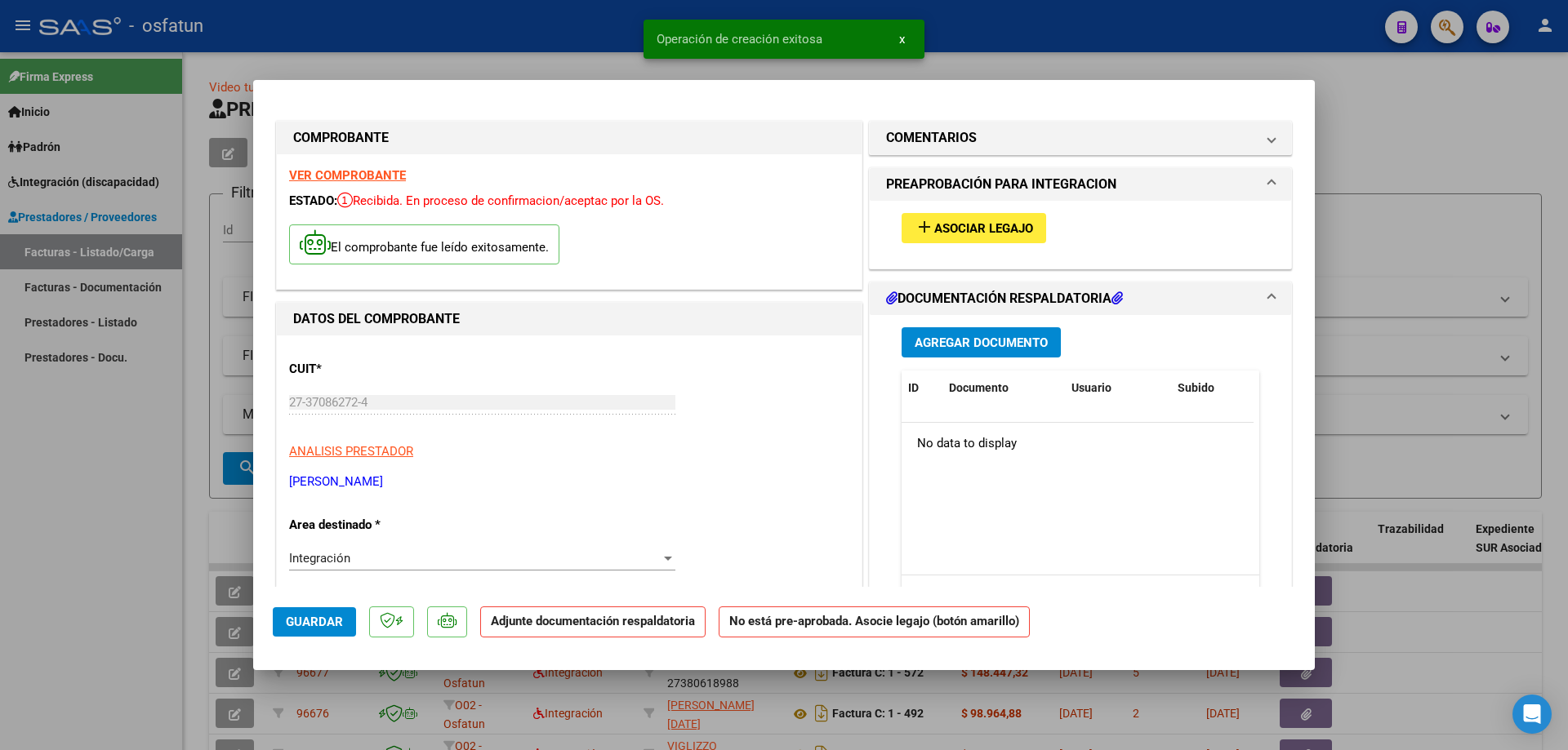
click at [921, 227] on mat-icon "add" at bounding box center [924, 227] width 20 height 20
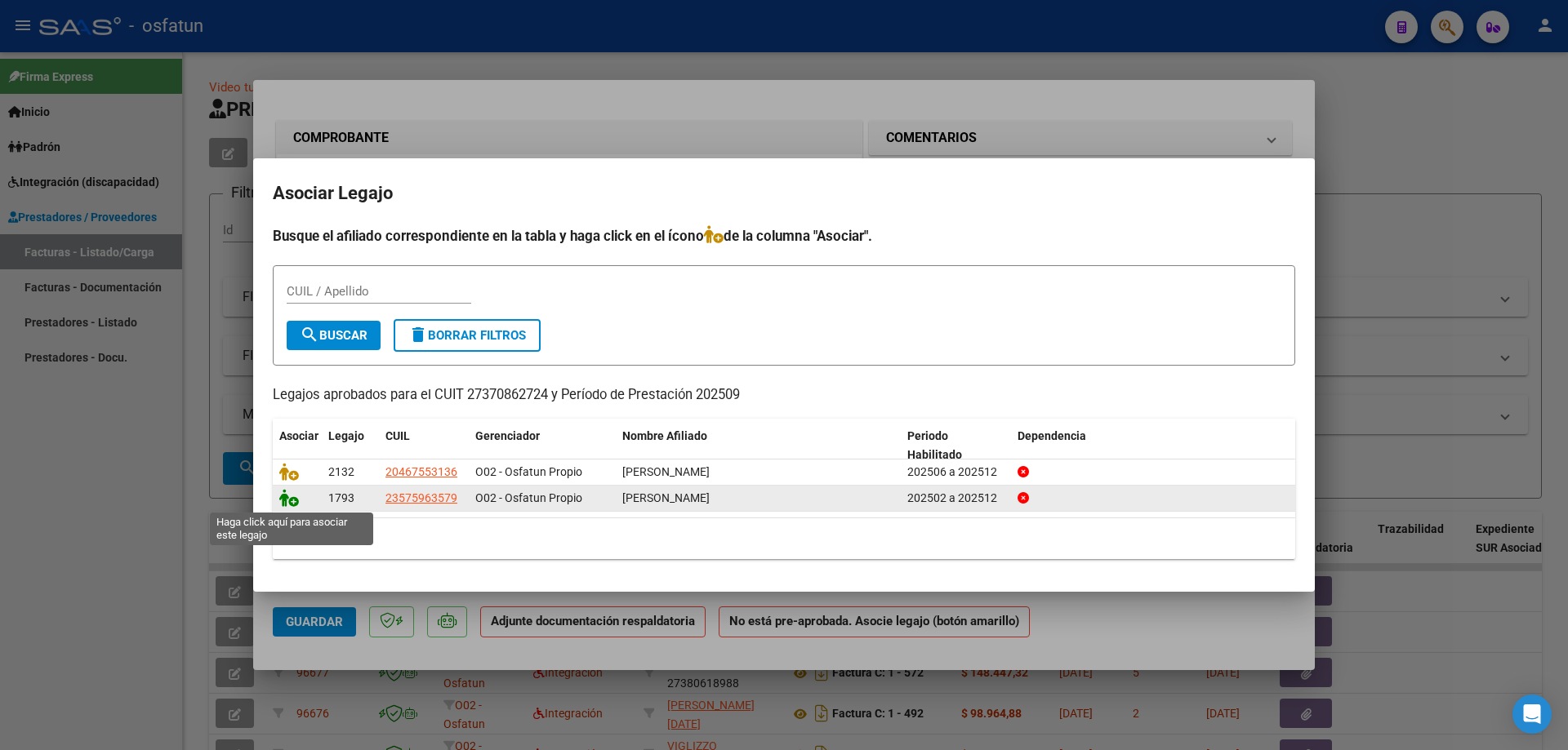
click at [284, 499] on icon at bounding box center [289, 498] width 20 height 18
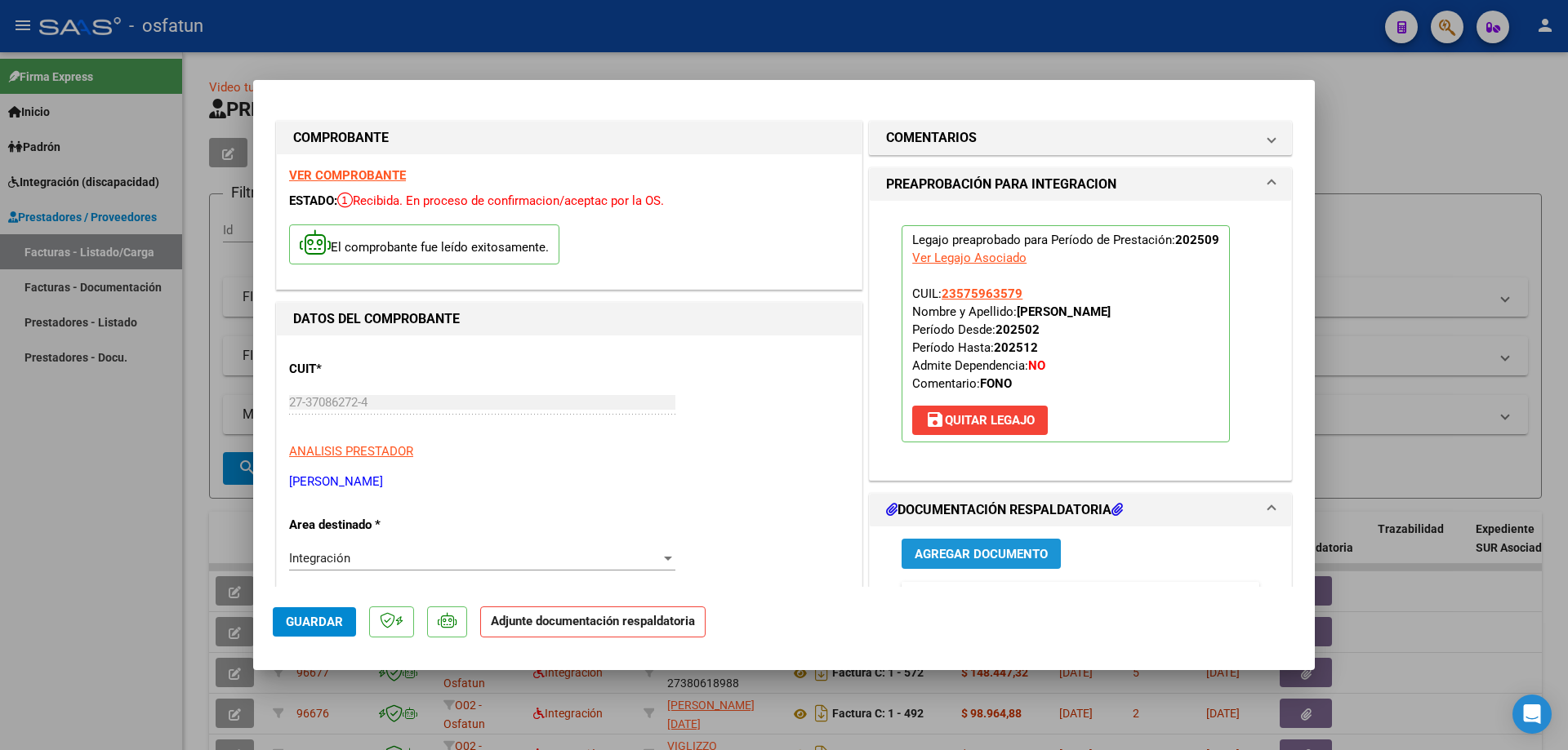
click at [941, 546] on span "Agregar Documento" at bounding box center [981, 553] width 133 height 14
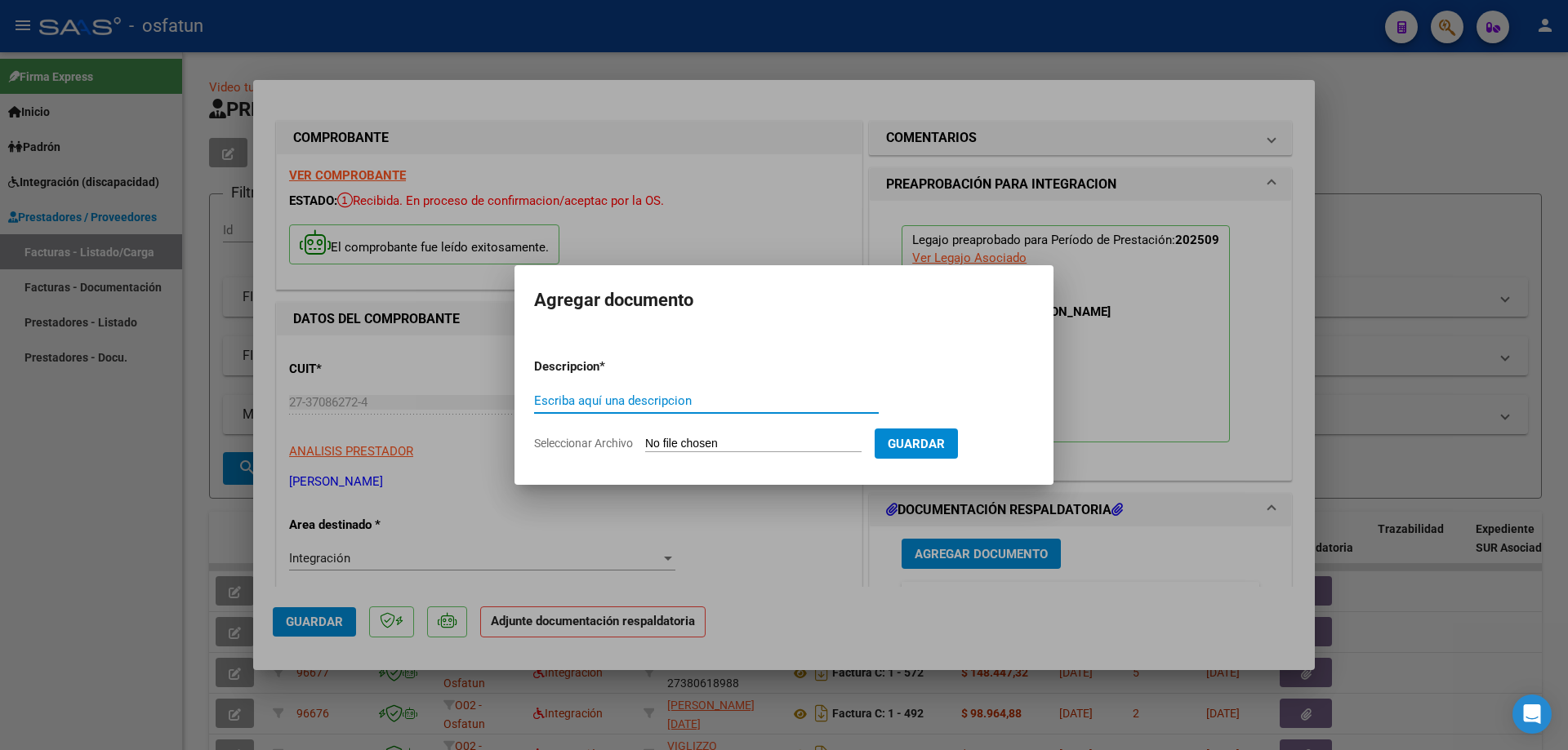
click at [685, 442] on input "Seleccionar Archivo" at bounding box center [753, 444] width 217 height 15
type input "C:\fakepath\Planilla Vilchez.pdf"
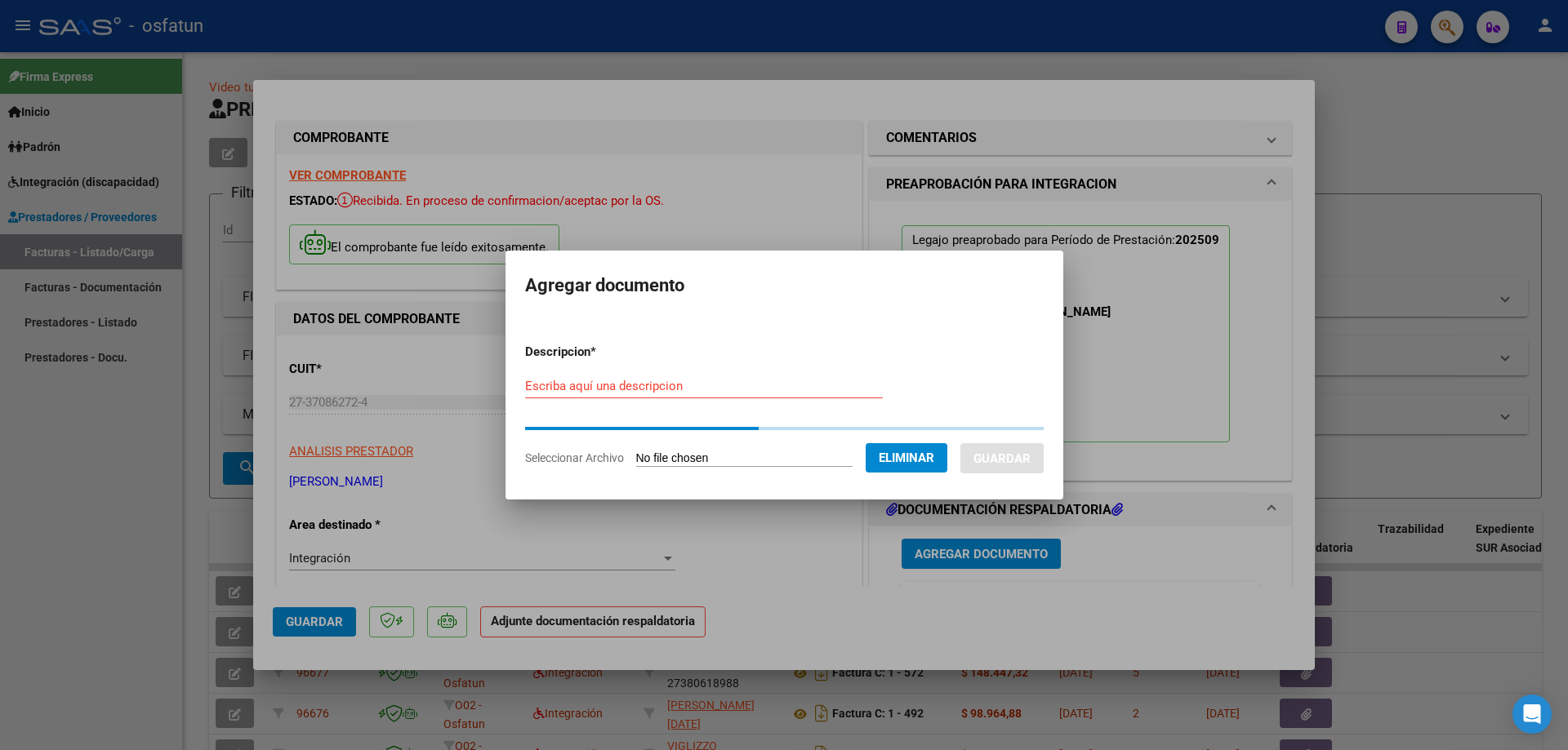
click at [553, 374] on form "Descripcion * Escriba aquí una descripcion Seleccionar Archivo Eliminar Guardar" at bounding box center [784, 405] width 518 height 149
click at [549, 384] on input "Escriba aquí una descripcion" at bounding box center [703, 386] width 358 height 14
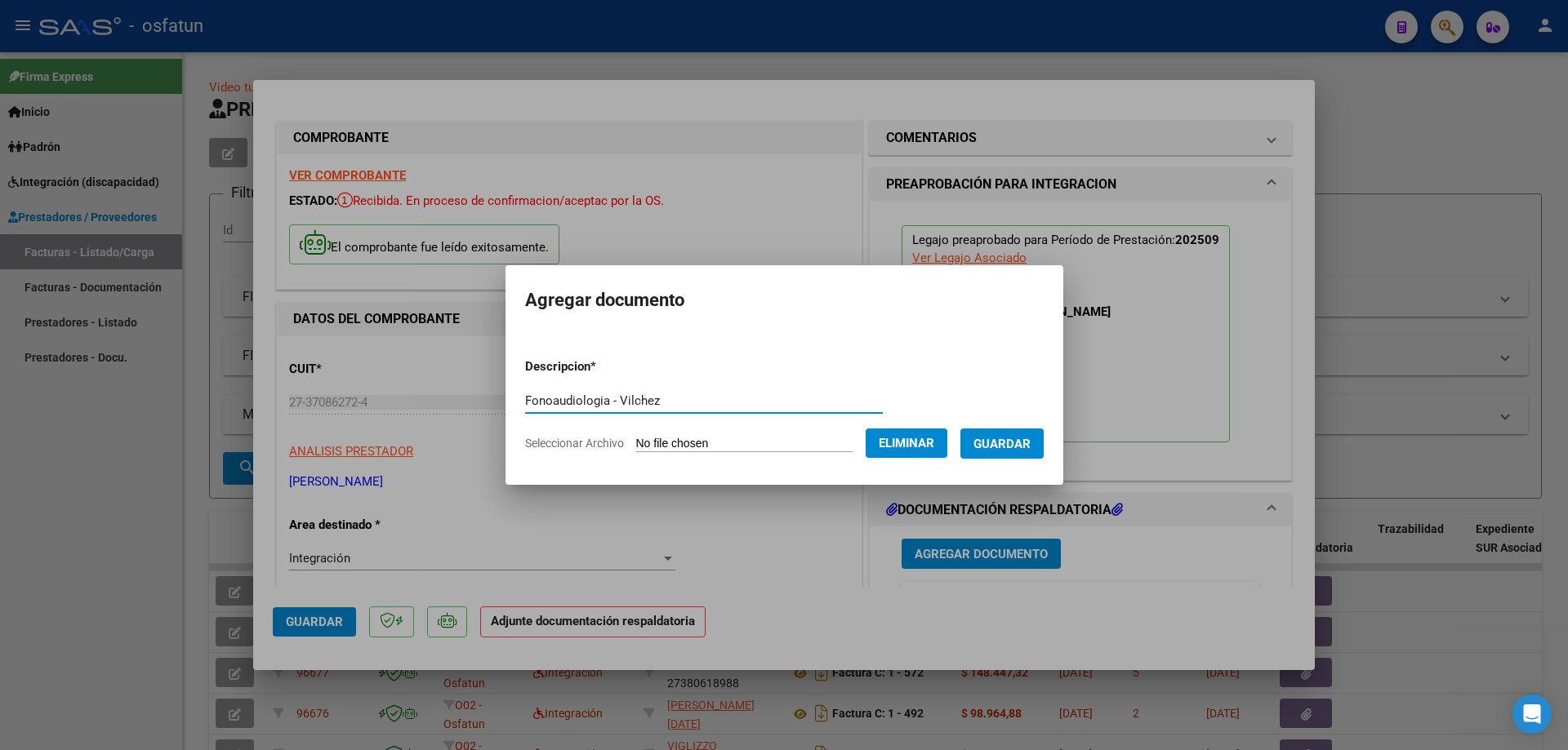
type input "Fonoaudiologia - Vilchez"
click at [1023, 443] on span "Guardar" at bounding box center [1002, 444] width 57 height 14
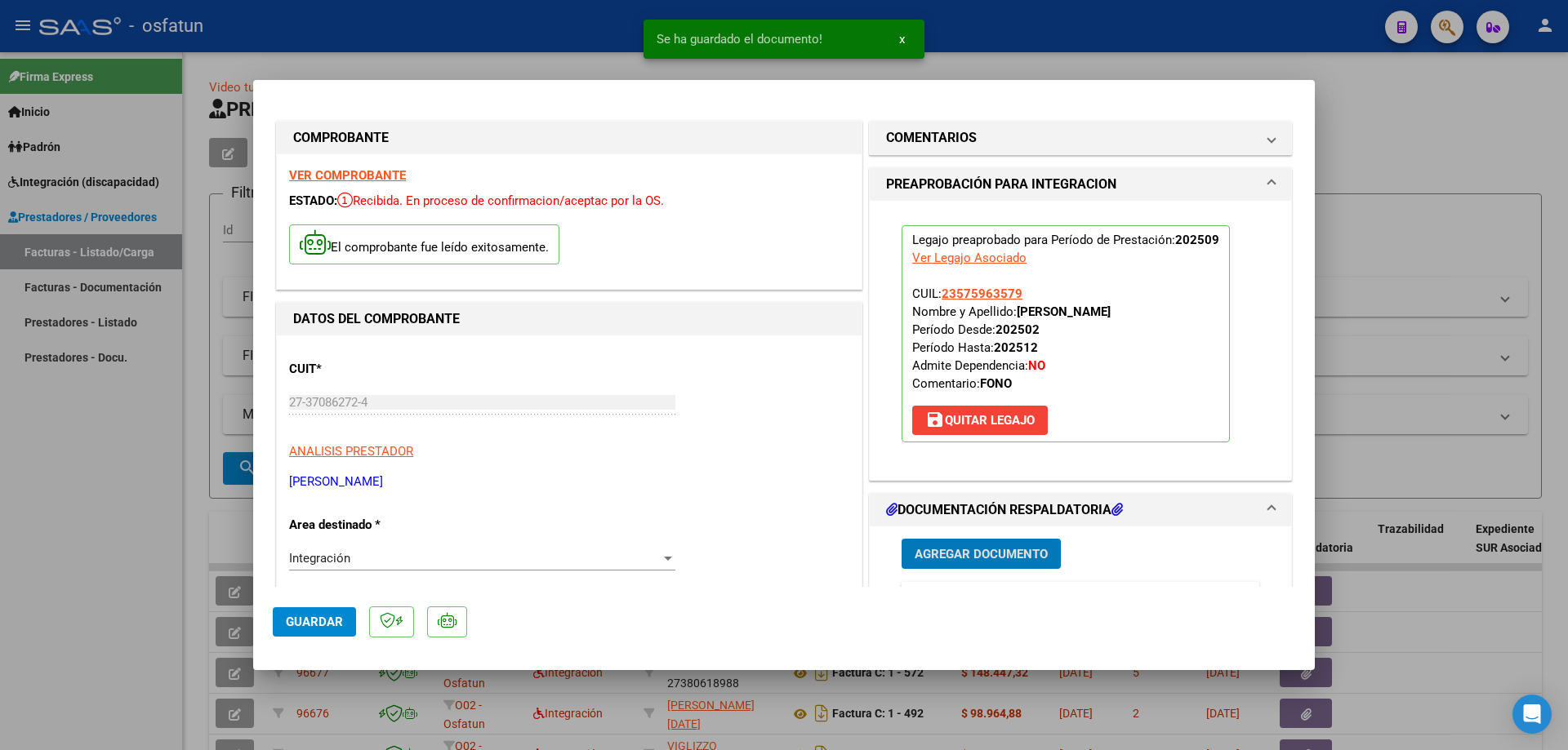
click at [315, 626] on span "Guardar" at bounding box center [314, 622] width 57 height 14
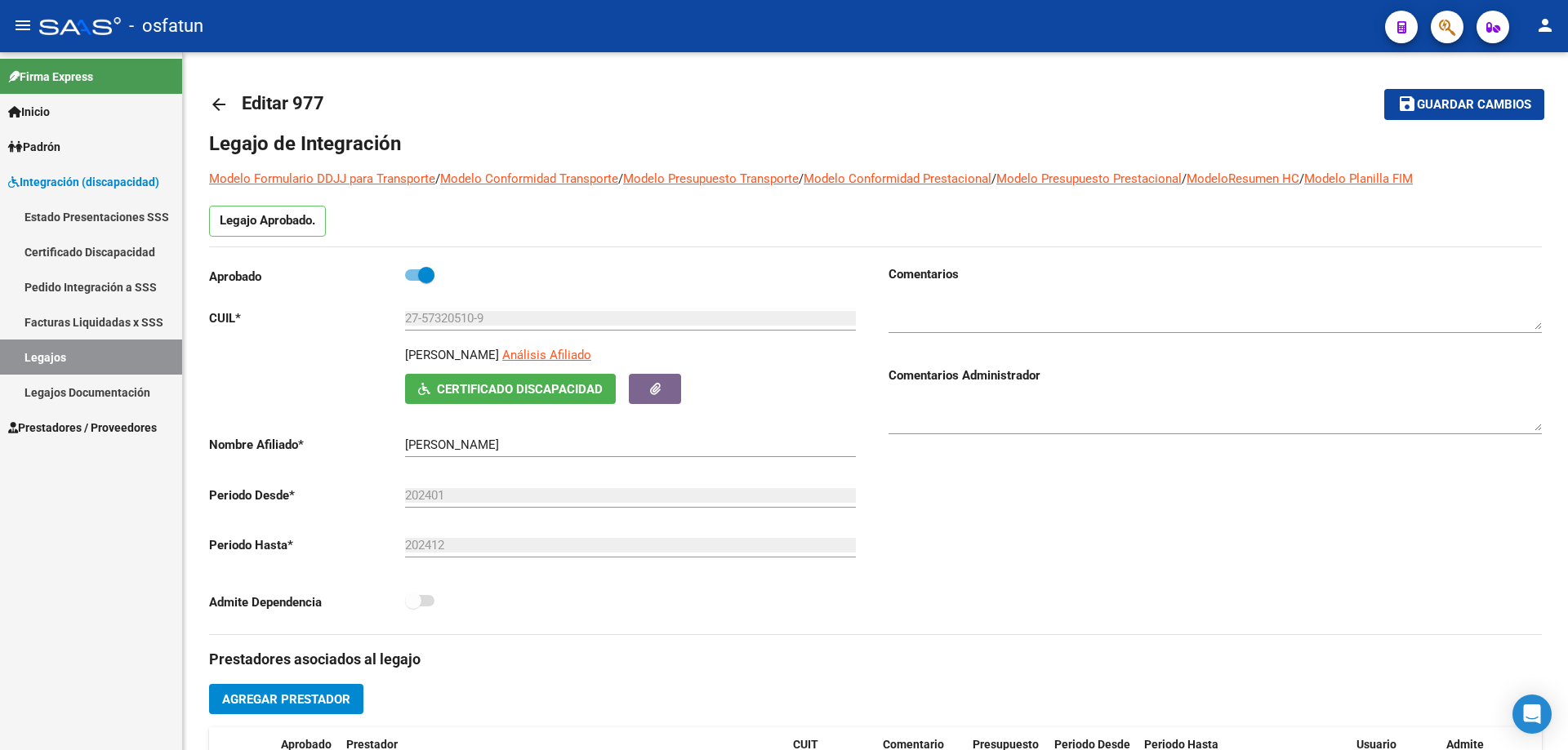
click at [33, 428] on span "Prestadores / Proveedores" at bounding box center [82, 428] width 149 height 18
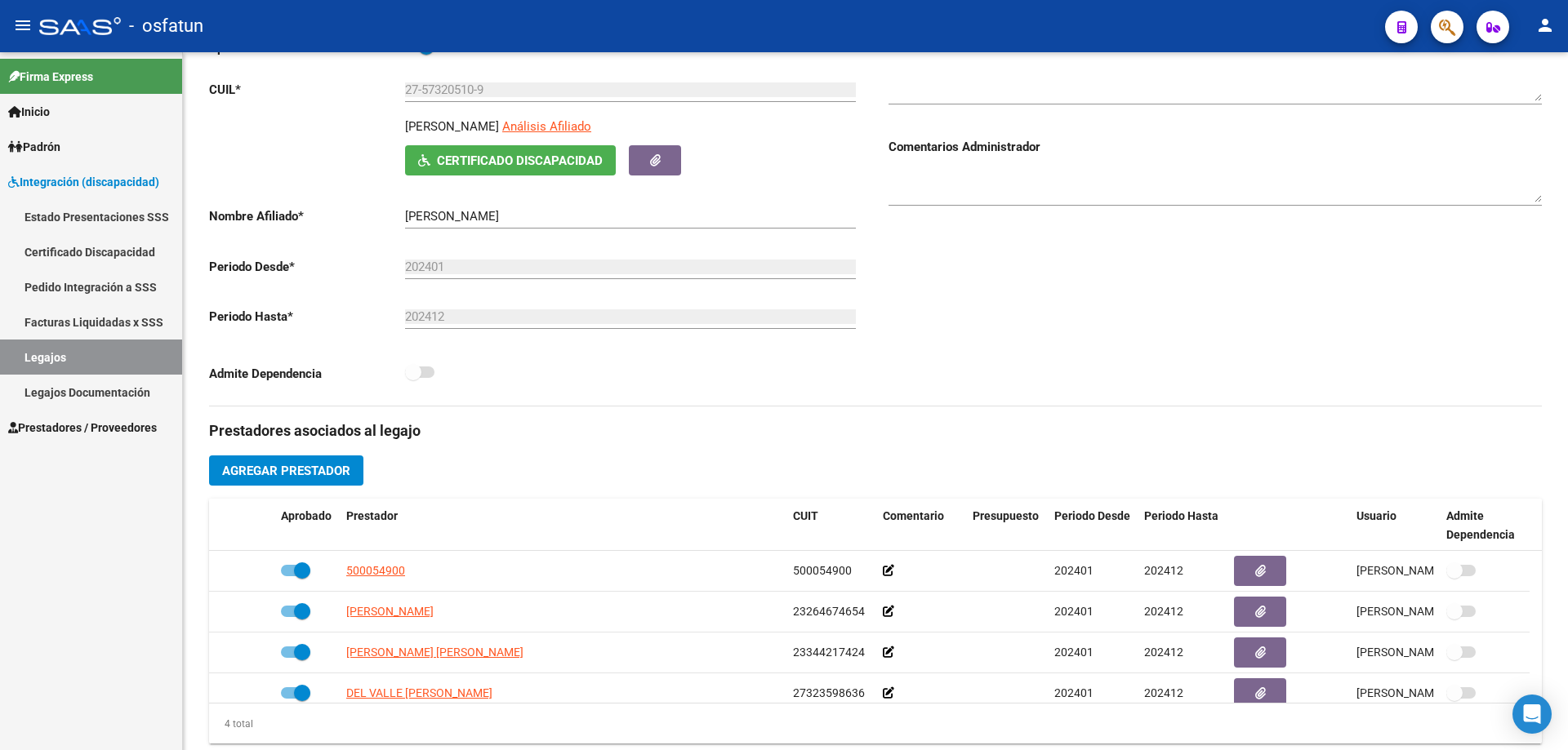
scroll to position [163, 0]
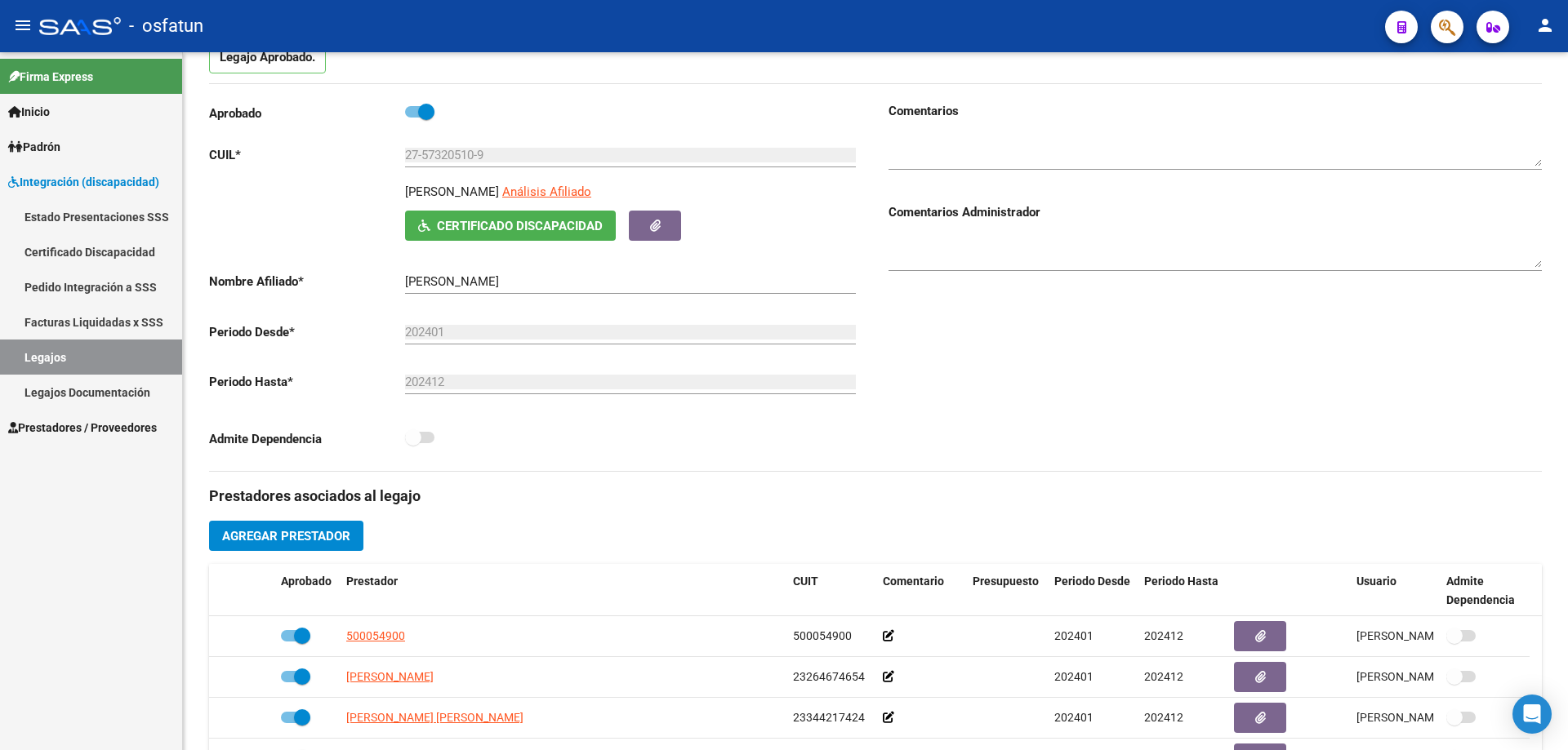
click at [47, 148] on span "Padrón" at bounding box center [34, 147] width 53 height 18
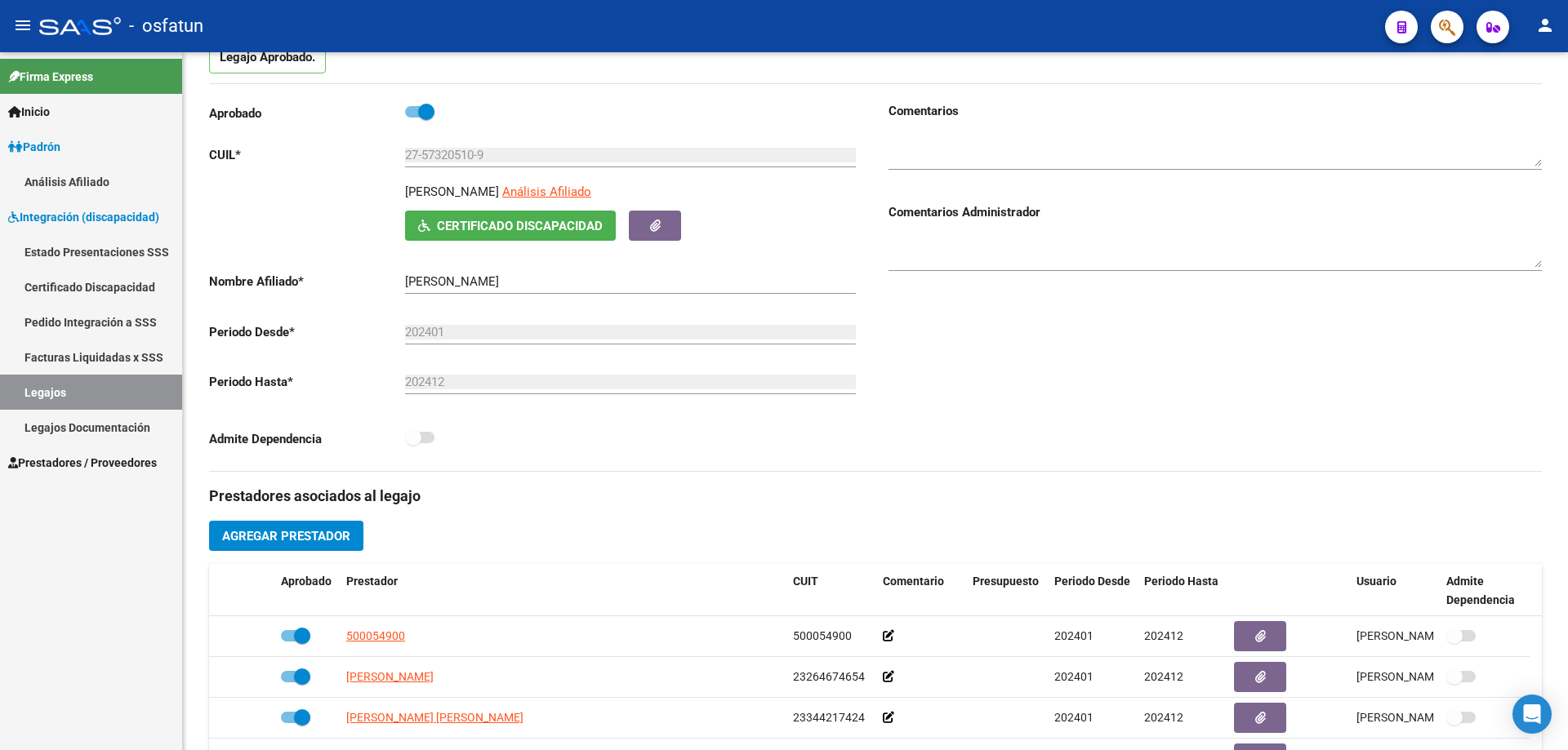
click at [26, 460] on span "Prestadores / Proveedores" at bounding box center [82, 463] width 149 height 18
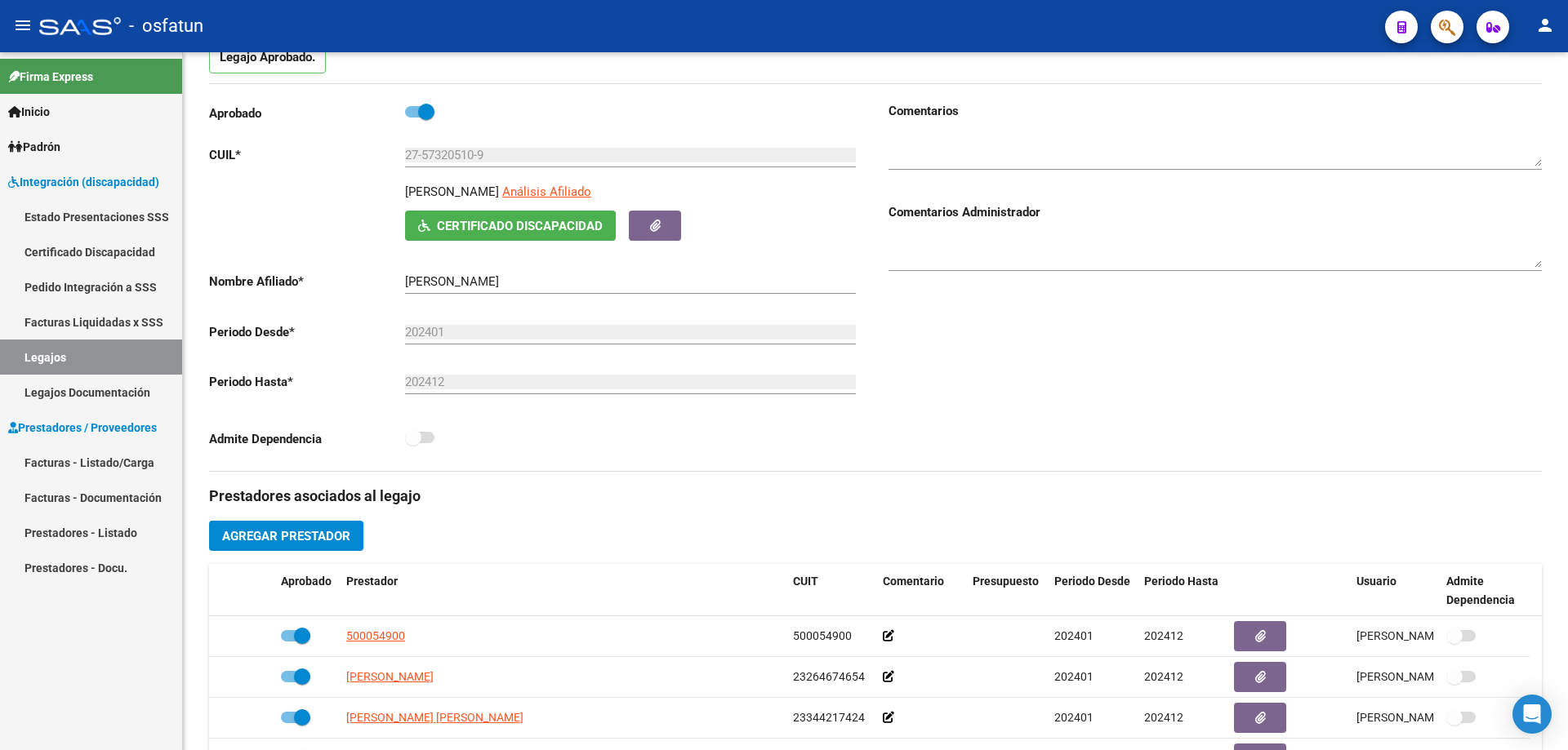
click at [38, 454] on link "Facturas - Listado/Carga" at bounding box center [91, 462] width 182 height 35
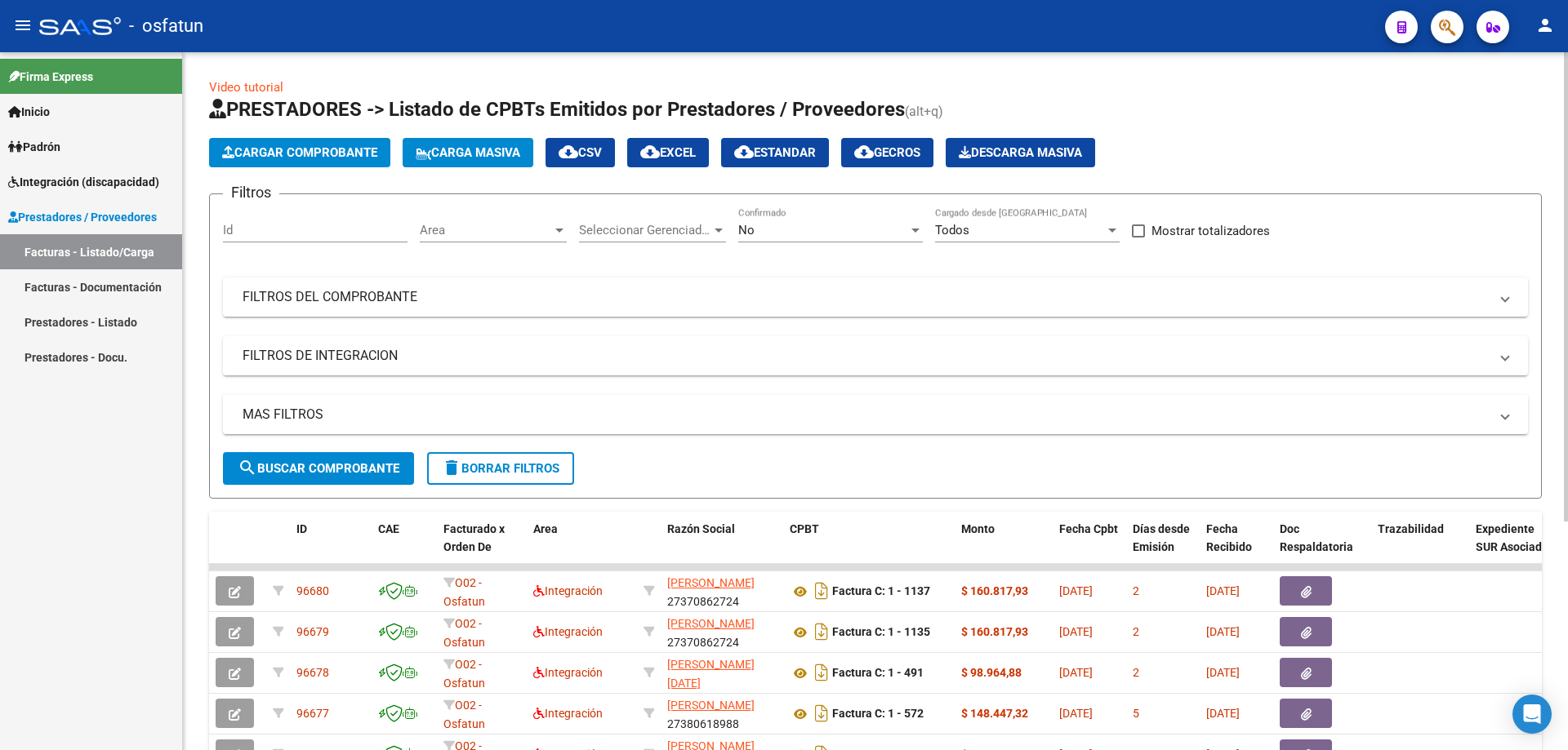
click at [298, 153] on span "Cargar Comprobante" at bounding box center [299, 152] width 155 height 14
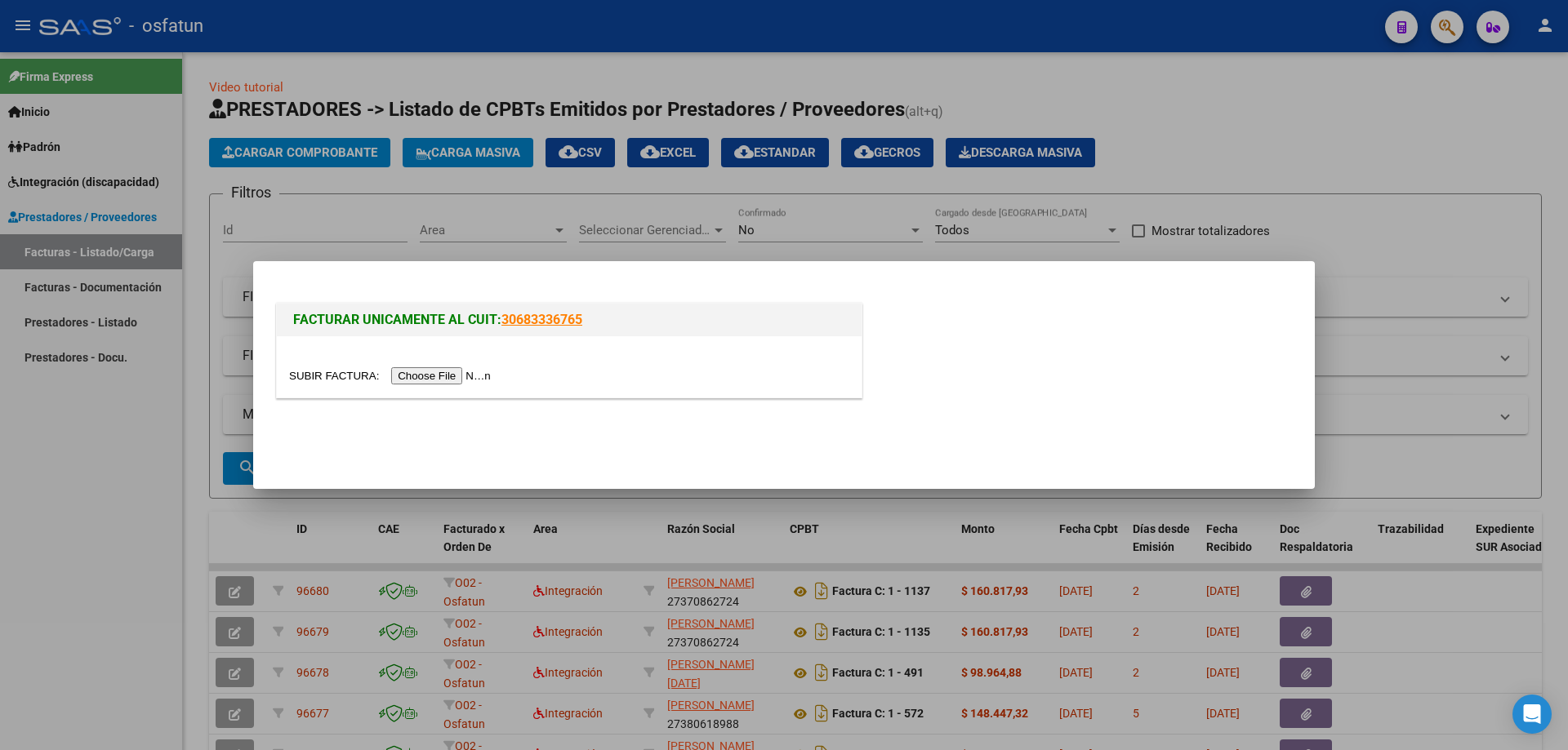
click at [439, 370] on input "file" at bounding box center [392, 376] width 207 height 17
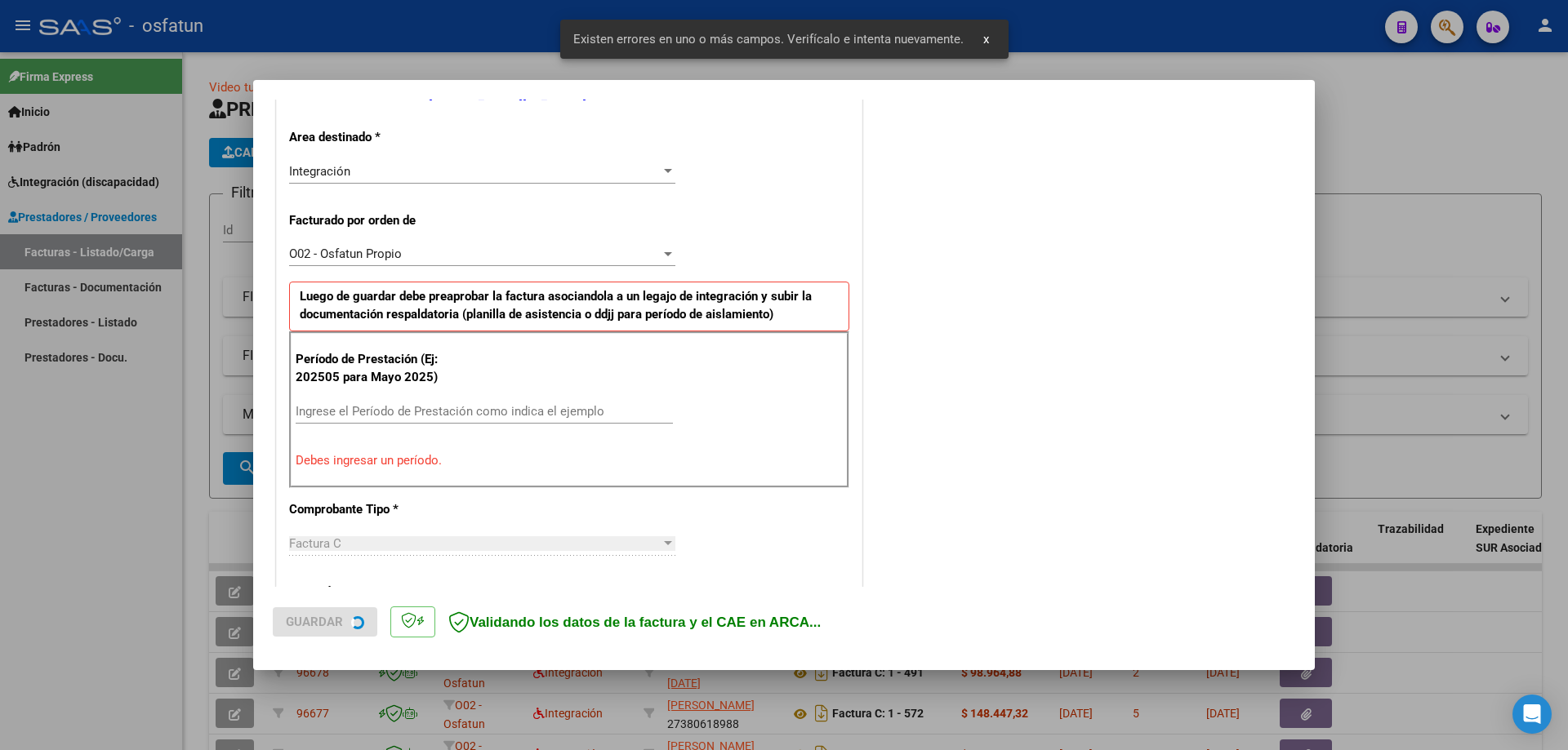
scroll to position [376, 0]
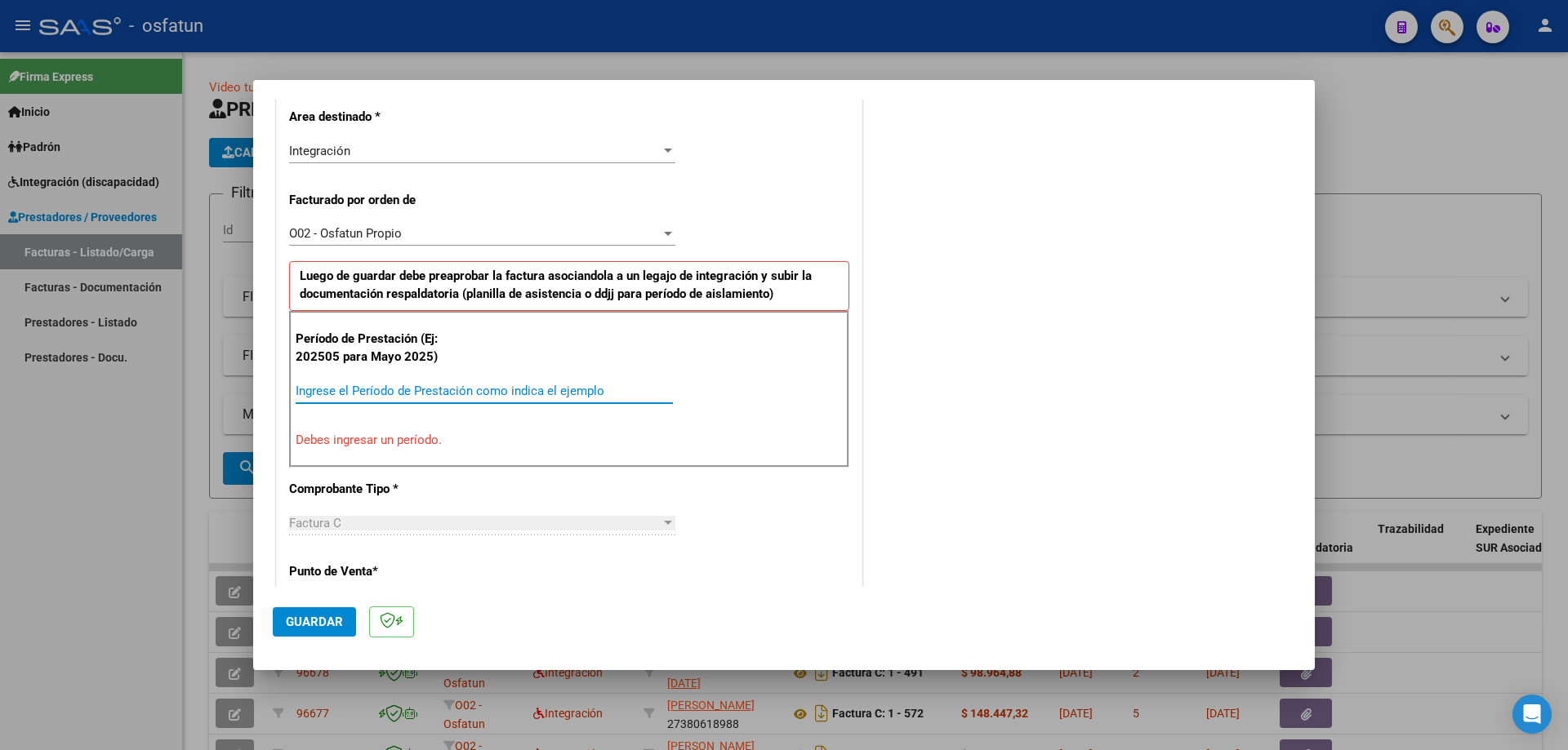
click at [325, 385] on input "Ingrese el Período de Prestación como indica el ejemplo" at bounding box center [484, 391] width 377 height 14
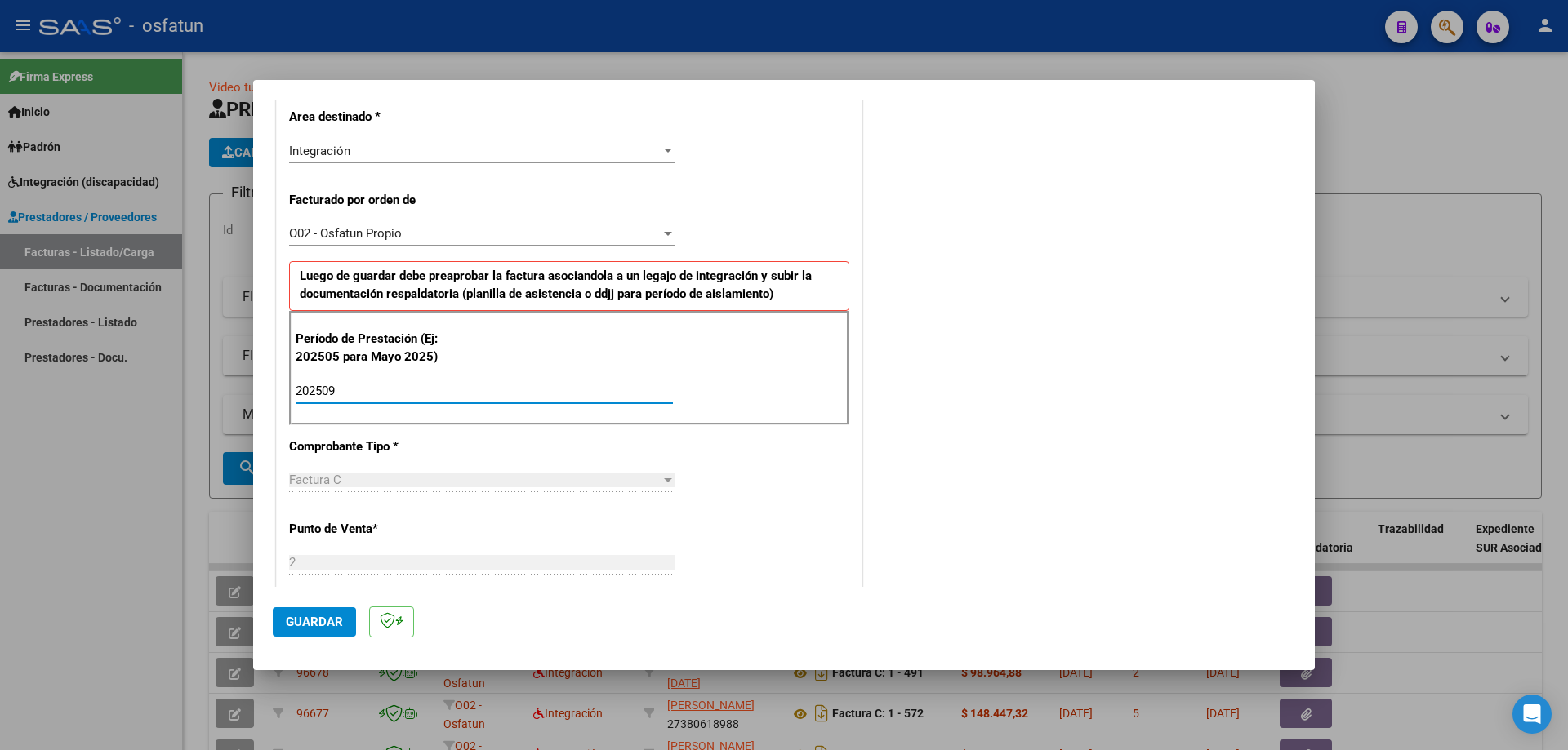
type input "202509"
click at [323, 622] on span "Guardar" at bounding box center [314, 622] width 57 height 14
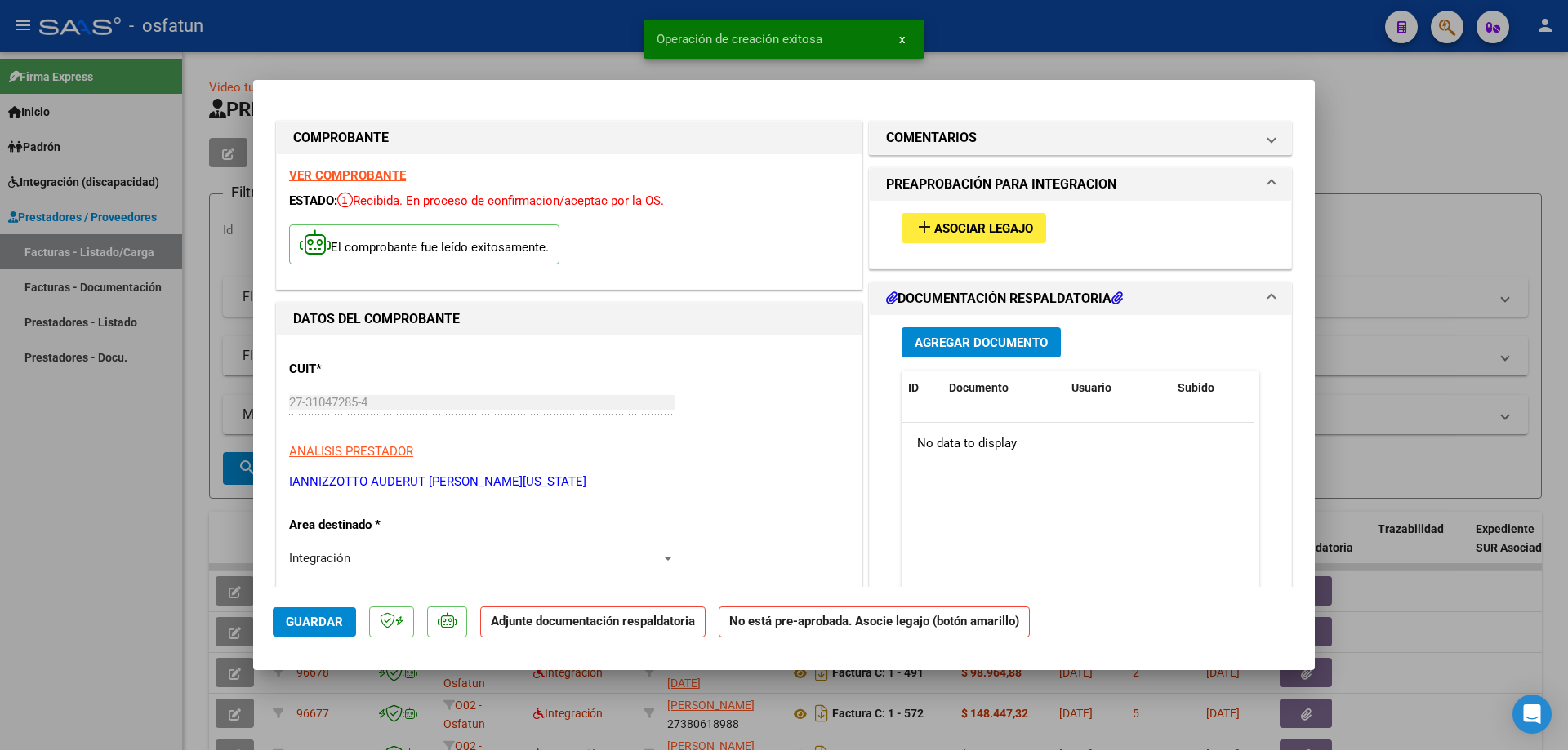
click at [934, 223] on span "Asociar Legajo" at bounding box center [983, 228] width 99 height 14
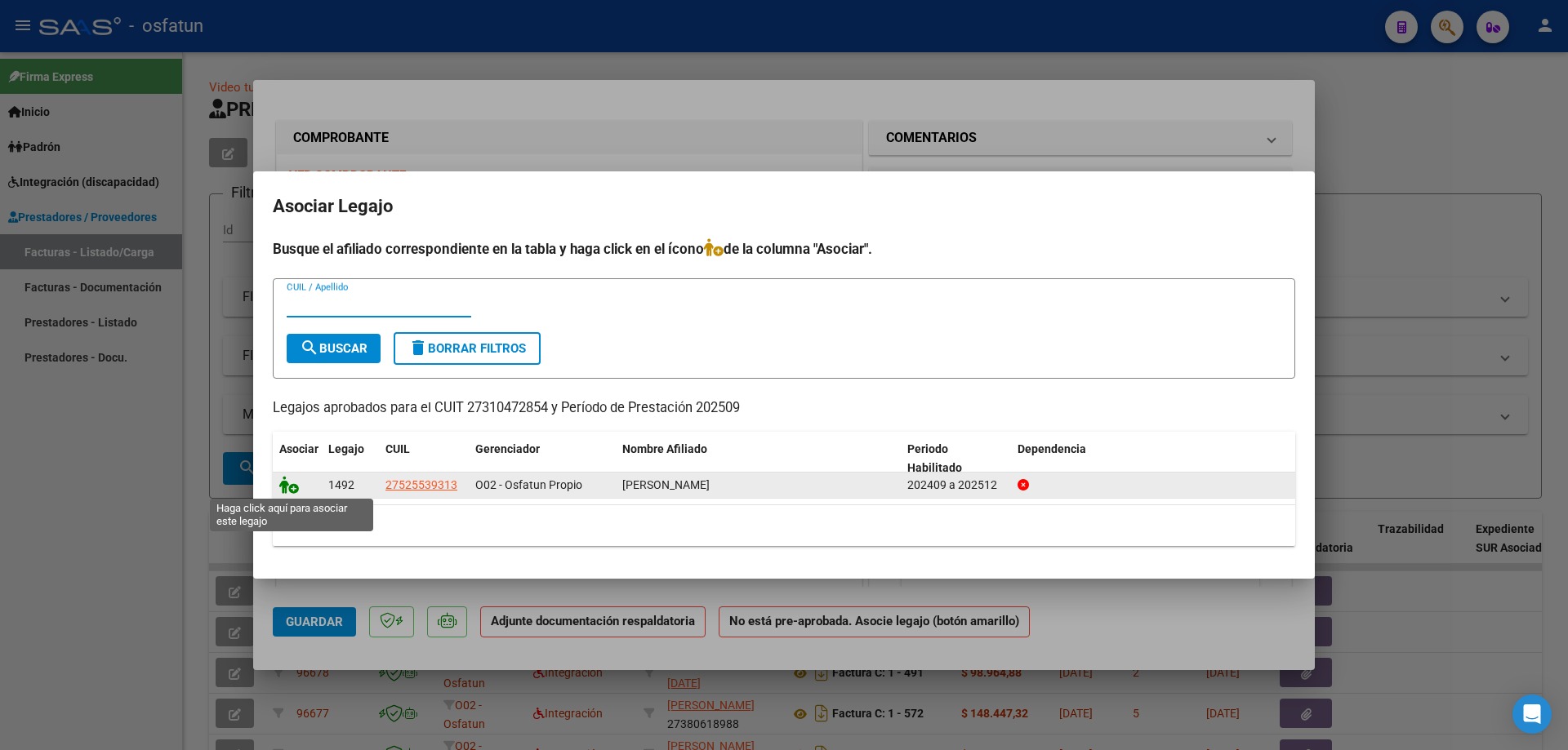
click at [285, 486] on icon at bounding box center [289, 485] width 20 height 18
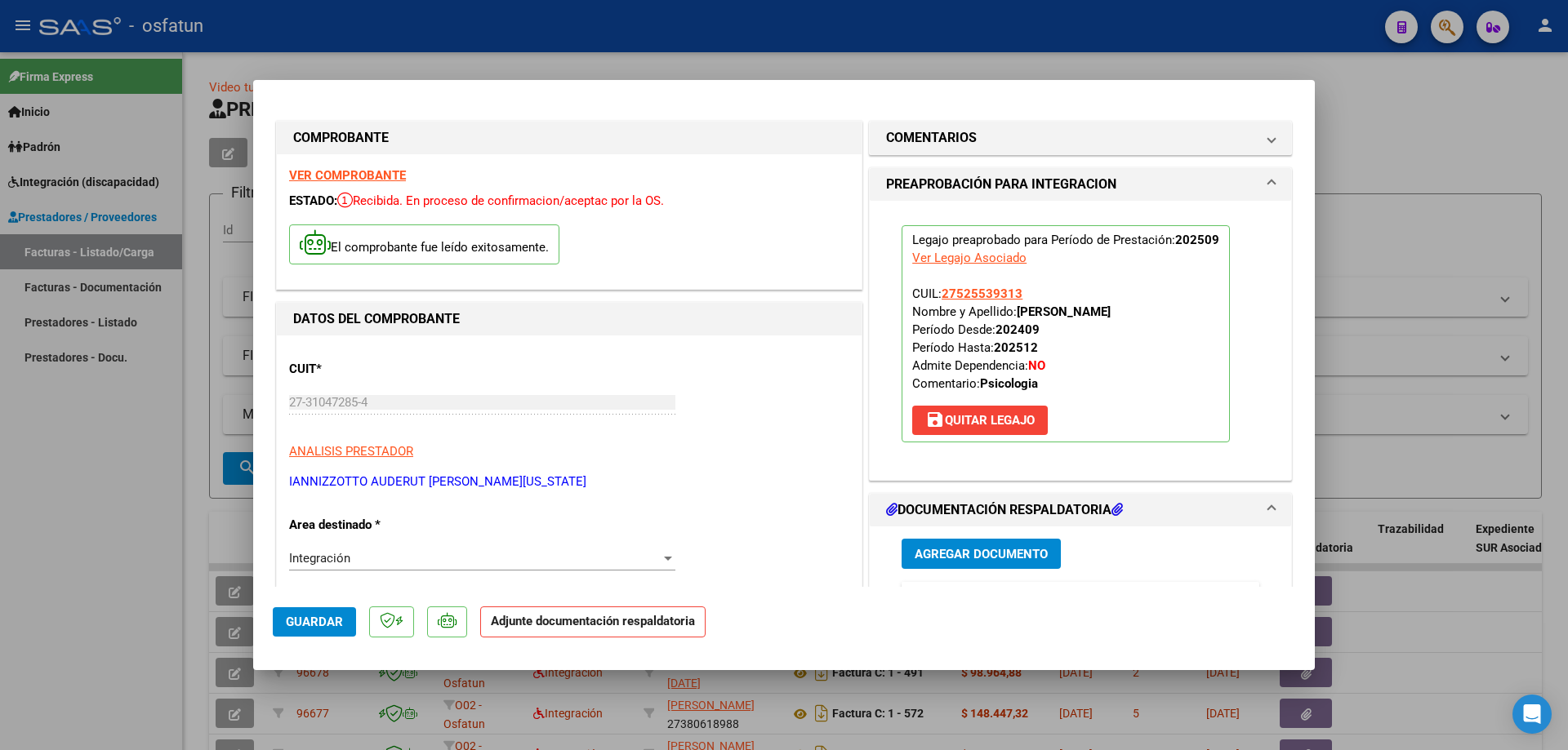
click at [921, 553] on span "Agregar Documento" at bounding box center [981, 554] width 133 height 14
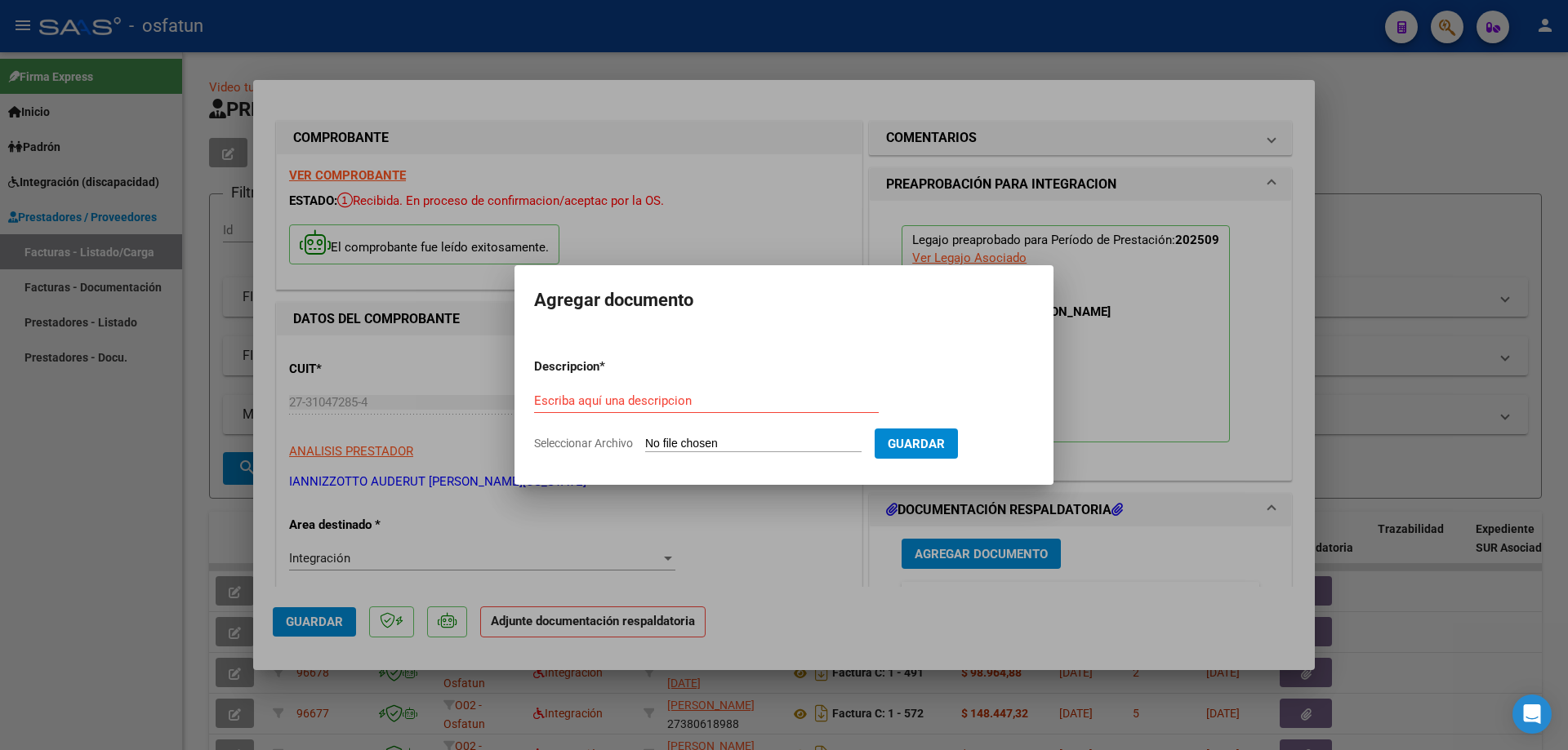
click at [673, 442] on input "Seleccionar Archivo" at bounding box center [753, 444] width 217 height 15
type input "C:\fakepath\Planilla [PERSON_NAME].pdf"
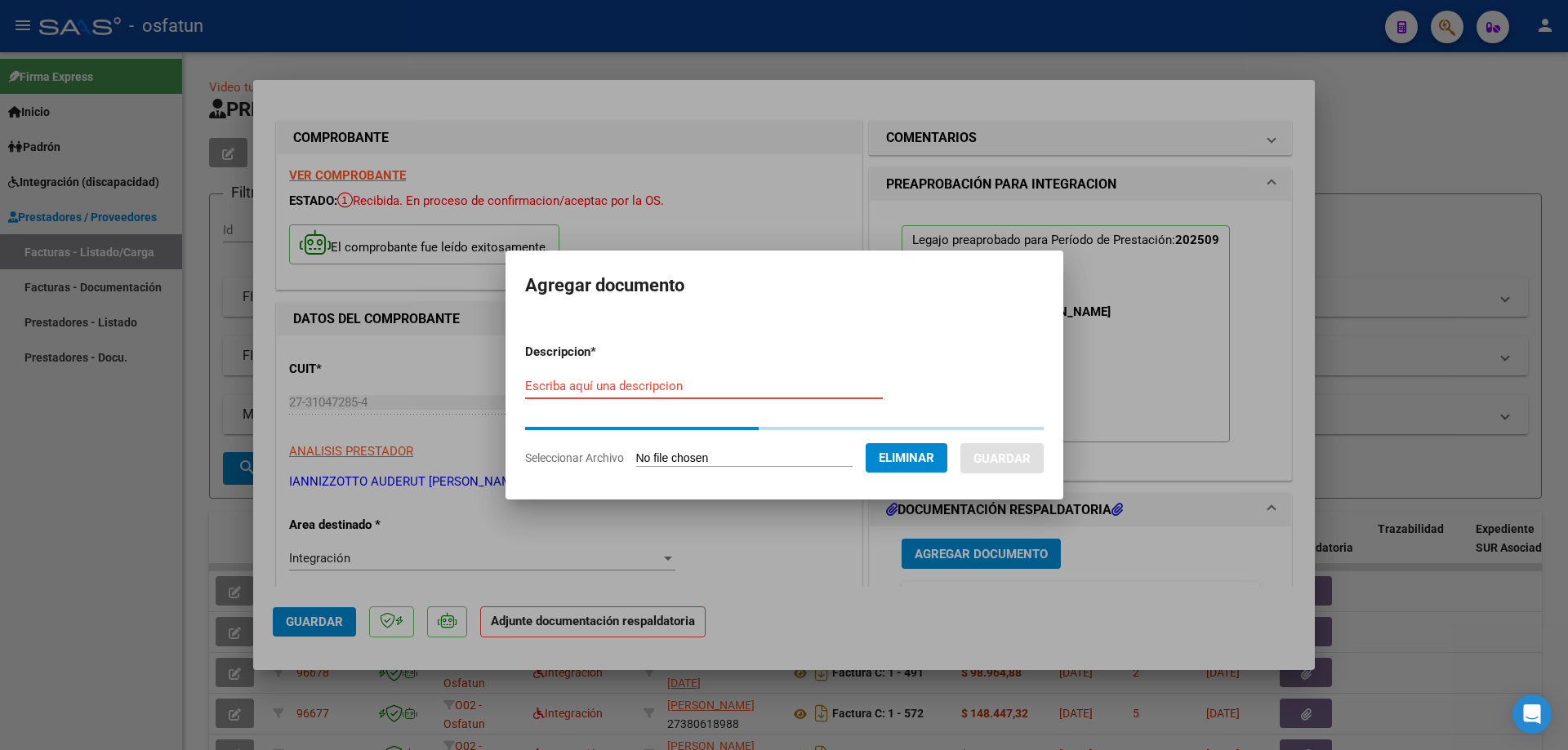
click at [632, 386] on input "Escriba aquí una descripcion" at bounding box center [703, 386] width 358 height 14
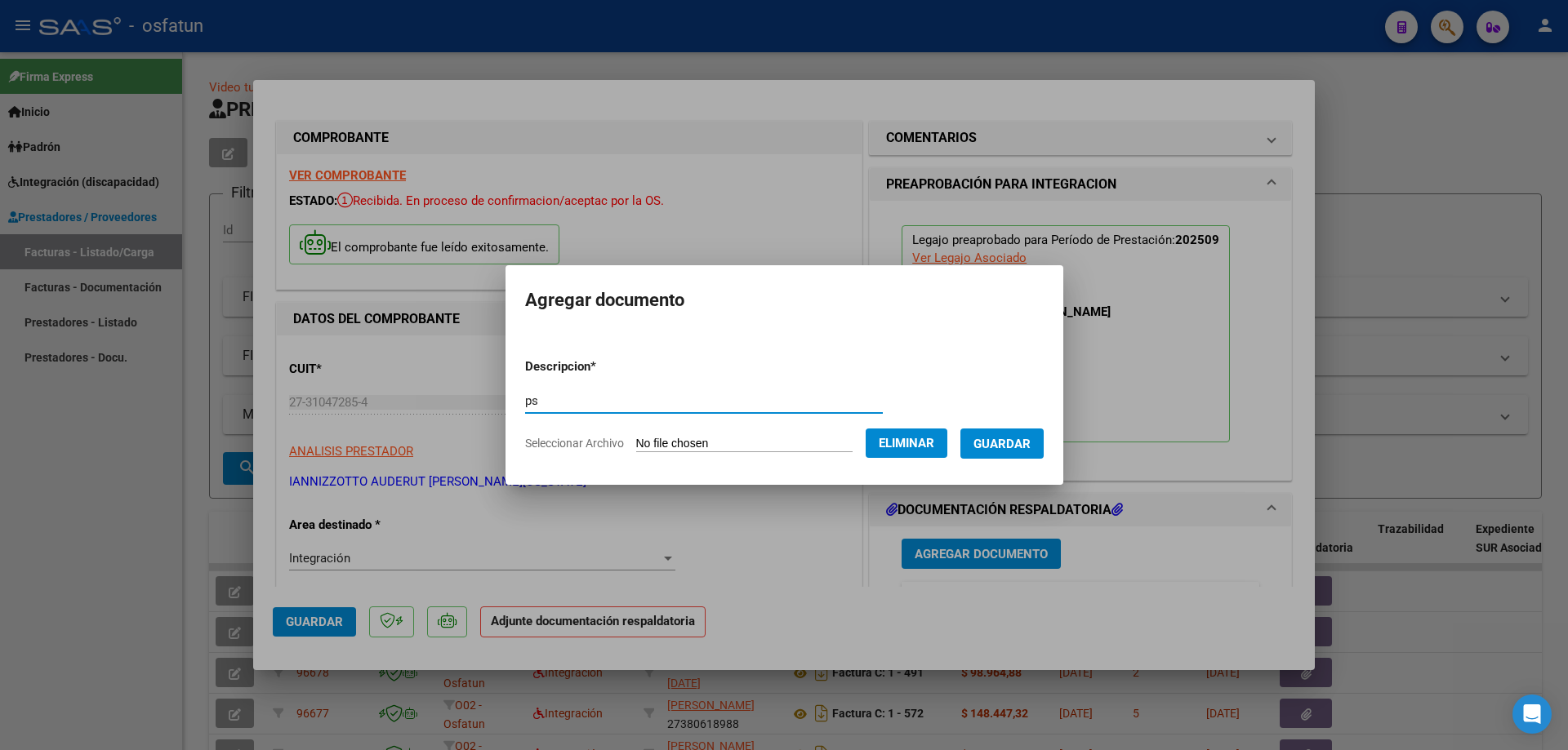
type input "p"
type input "Psicologia - [PERSON_NAME]"
click at [1019, 441] on span "Guardar" at bounding box center [1002, 444] width 57 height 14
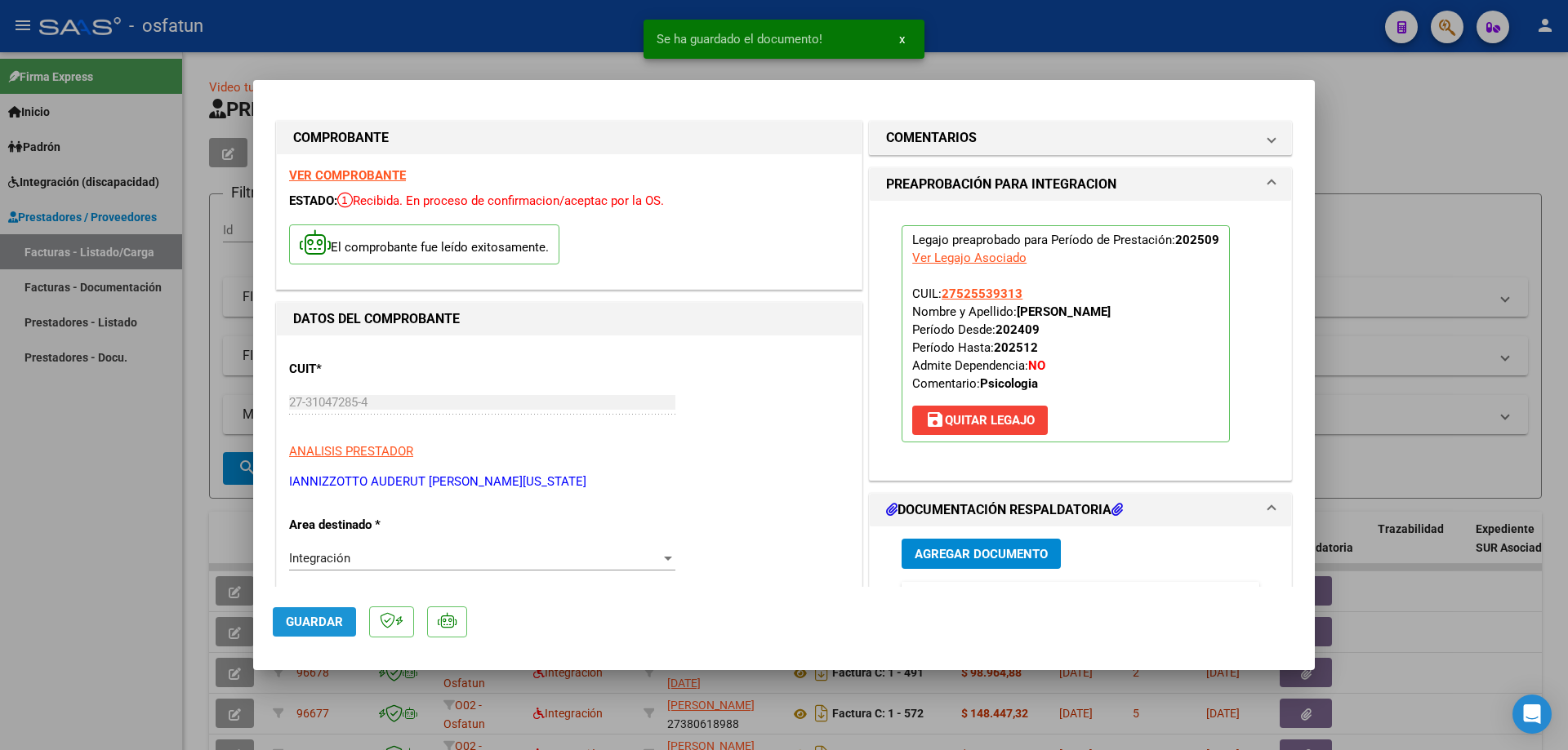
click at [318, 619] on span "Guardar" at bounding box center [314, 622] width 57 height 14
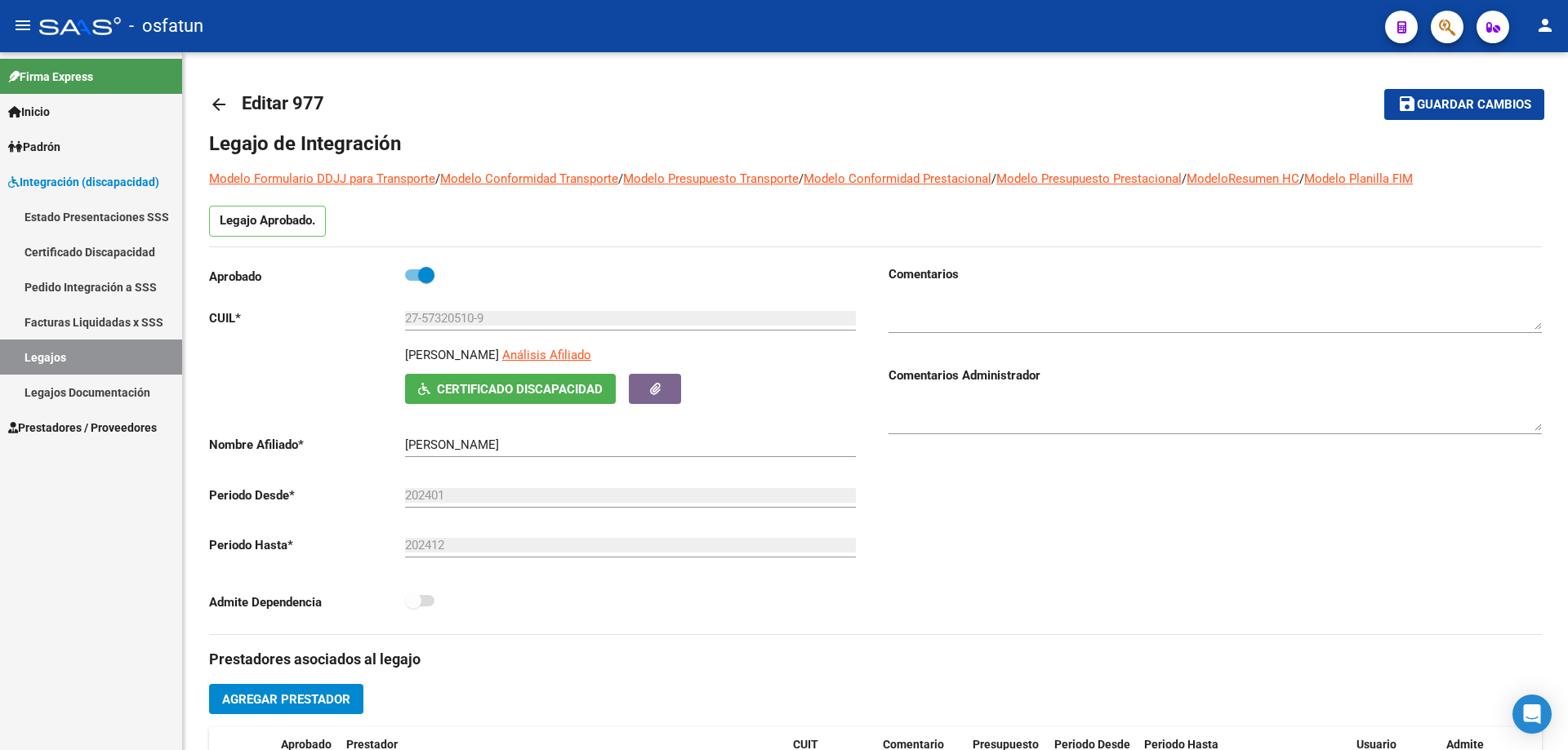
click at [42, 433] on span "Prestadores / Proveedores" at bounding box center [82, 428] width 149 height 18
click at [35, 428] on span "Prestadores / Proveedores" at bounding box center [82, 428] width 149 height 18
click at [59, 461] on link "Facturas - Listado/Carga" at bounding box center [91, 462] width 182 height 35
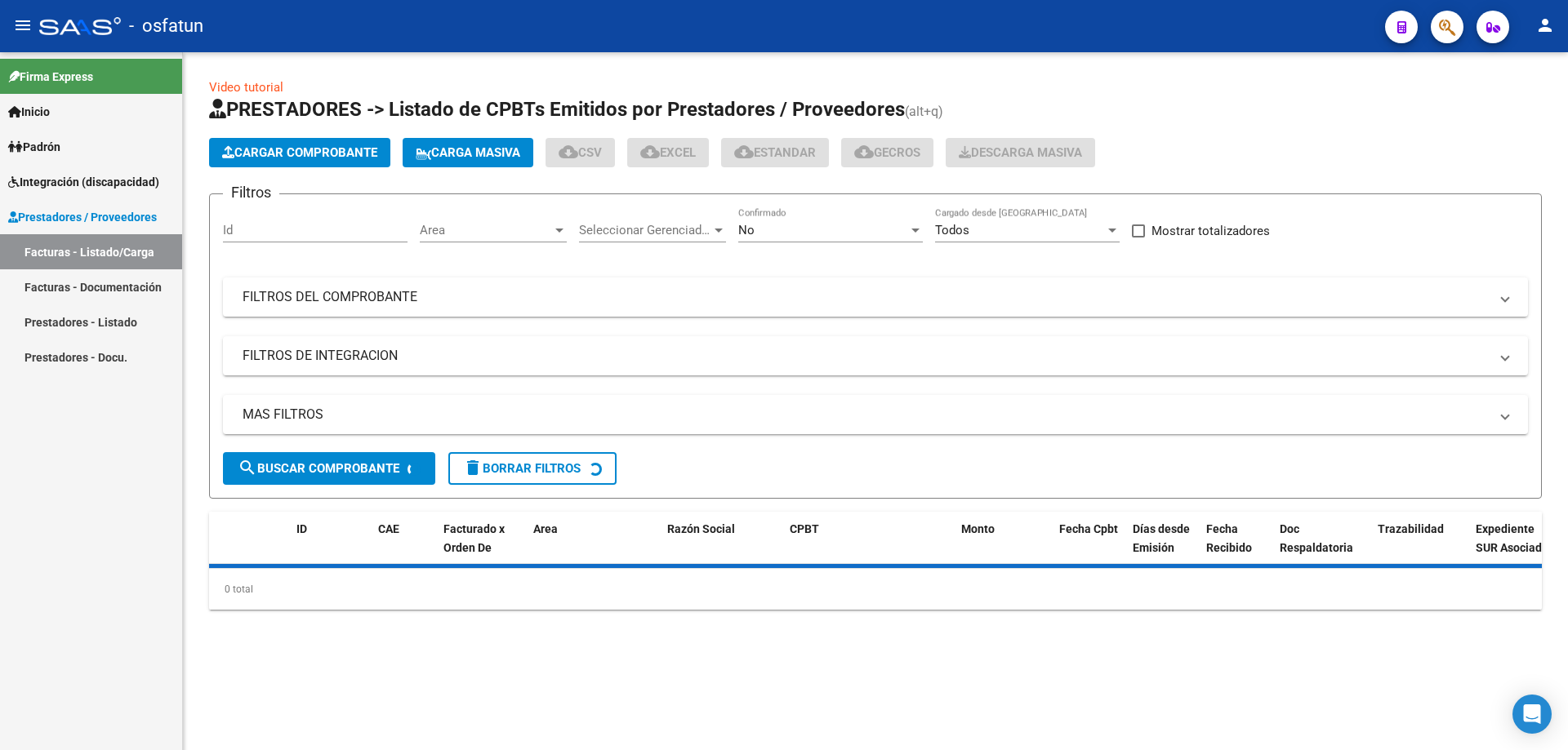
click at [298, 153] on span "Cargar Comprobante" at bounding box center [299, 152] width 155 height 14
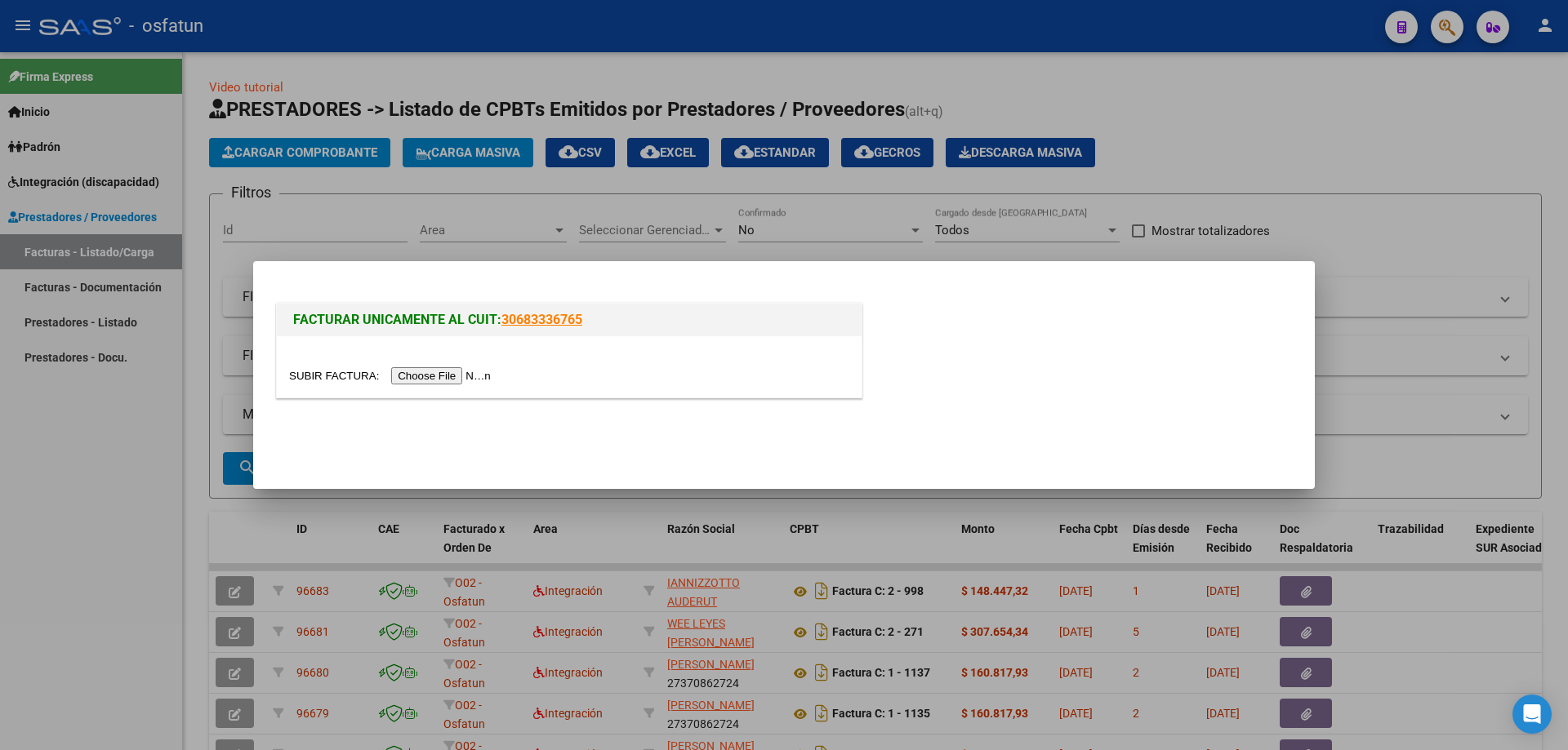
click at [450, 378] on input "file" at bounding box center [392, 376] width 207 height 17
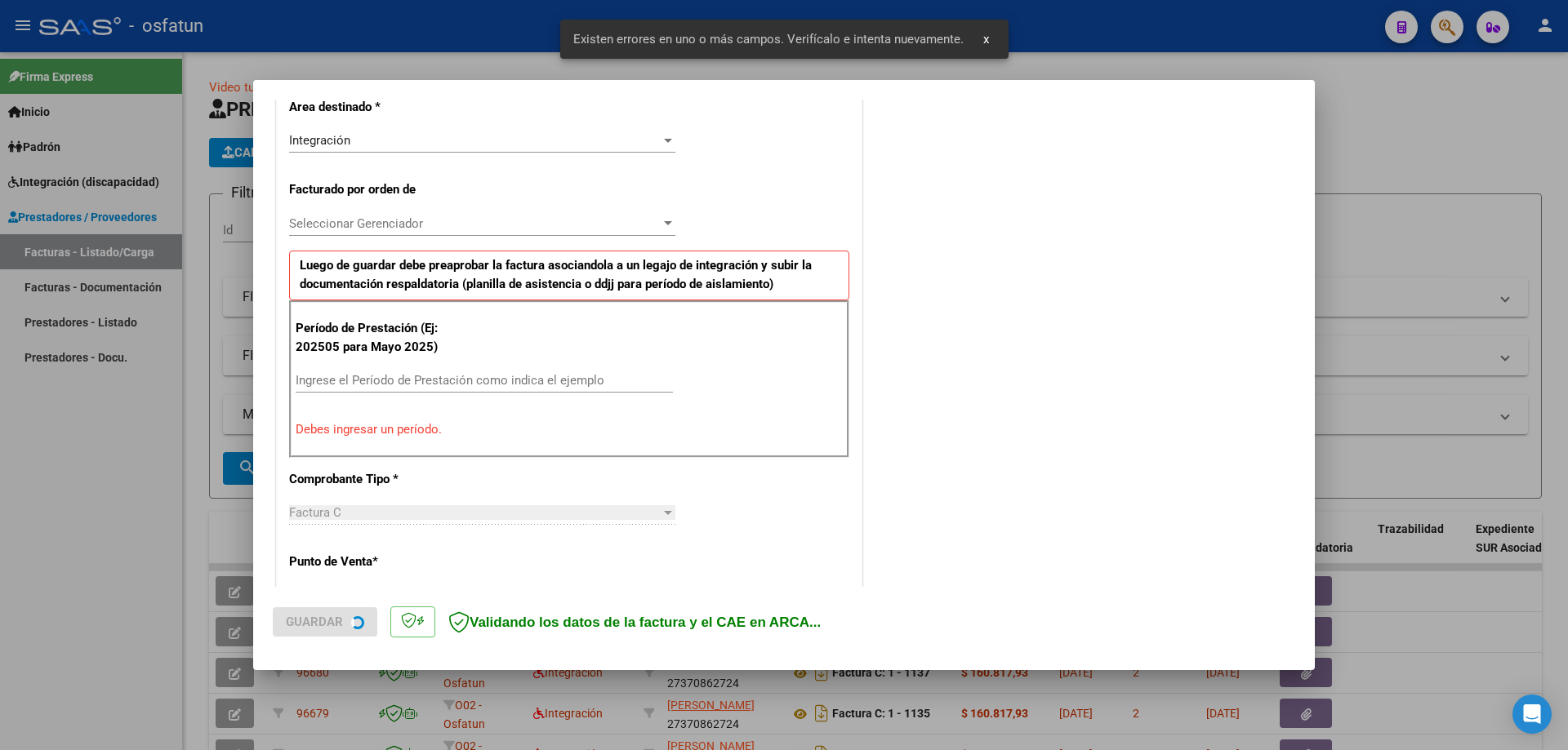
scroll to position [376, 0]
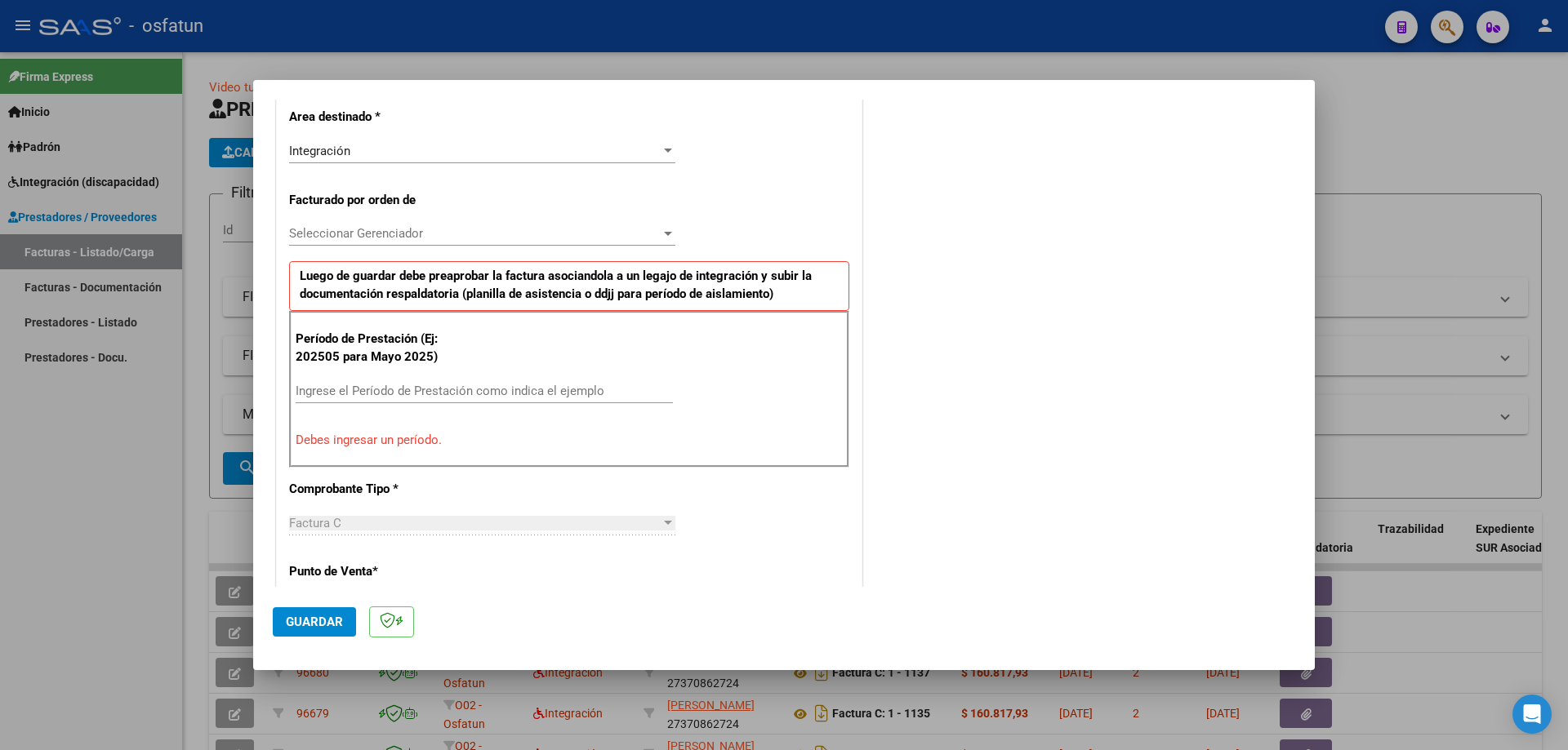
click at [340, 391] on input "Ingrese el Período de Prestación como indica el ejemplo" at bounding box center [484, 391] width 377 height 14
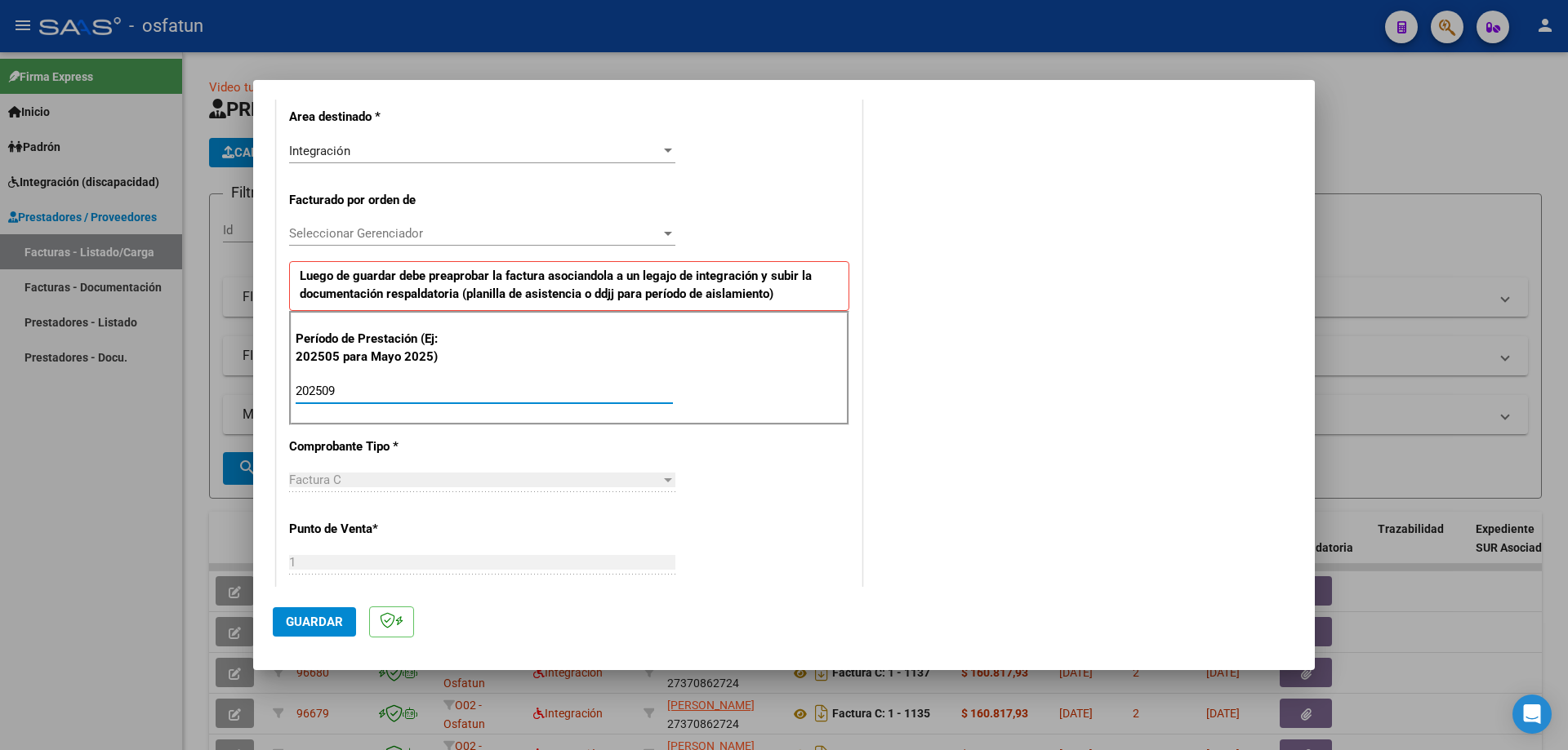
type input "202509"
click at [329, 624] on span "Guardar" at bounding box center [314, 622] width 57 height 14
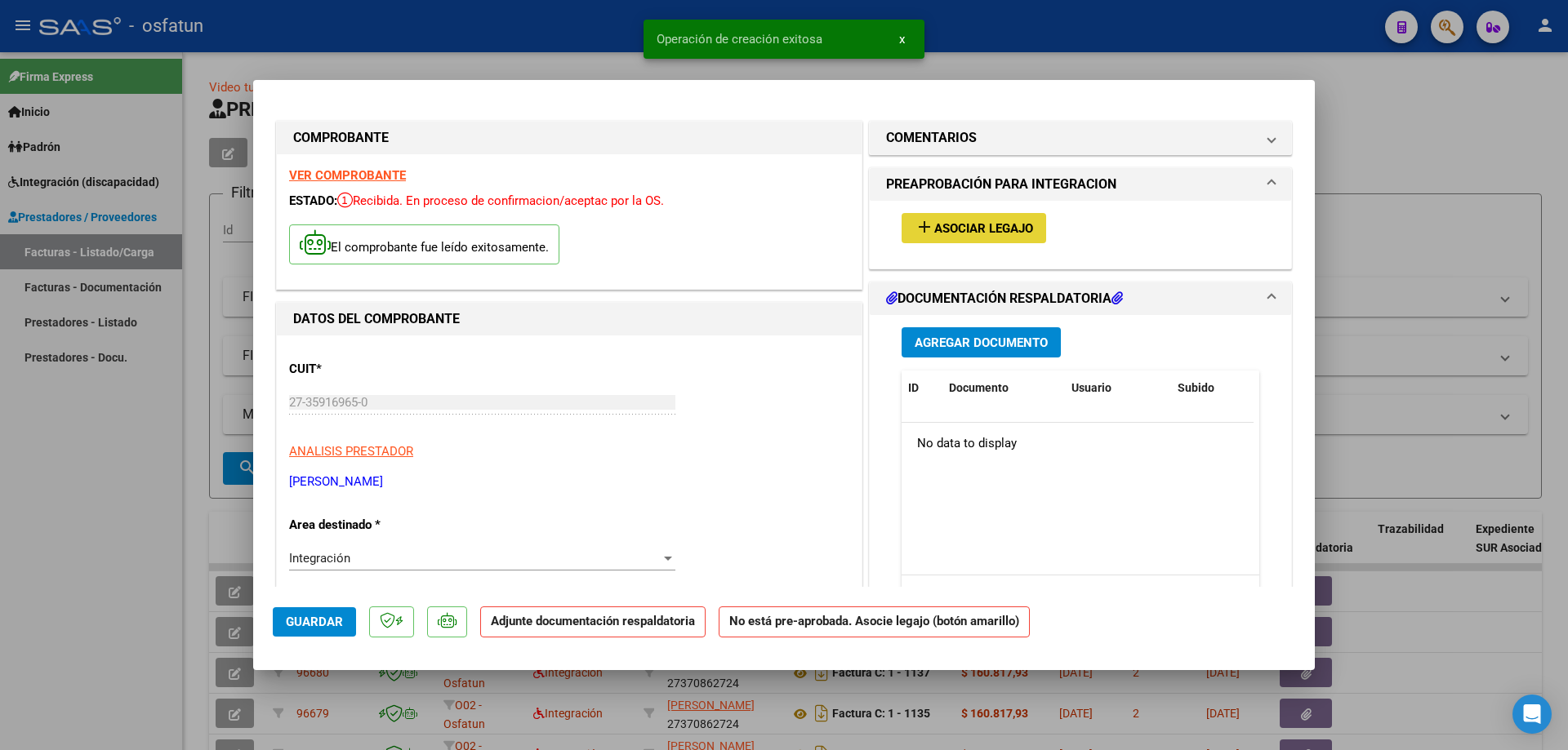
click at [938, 226] on span "Asociar Legajo" at bounding box center [983, 228] width 99 height 14
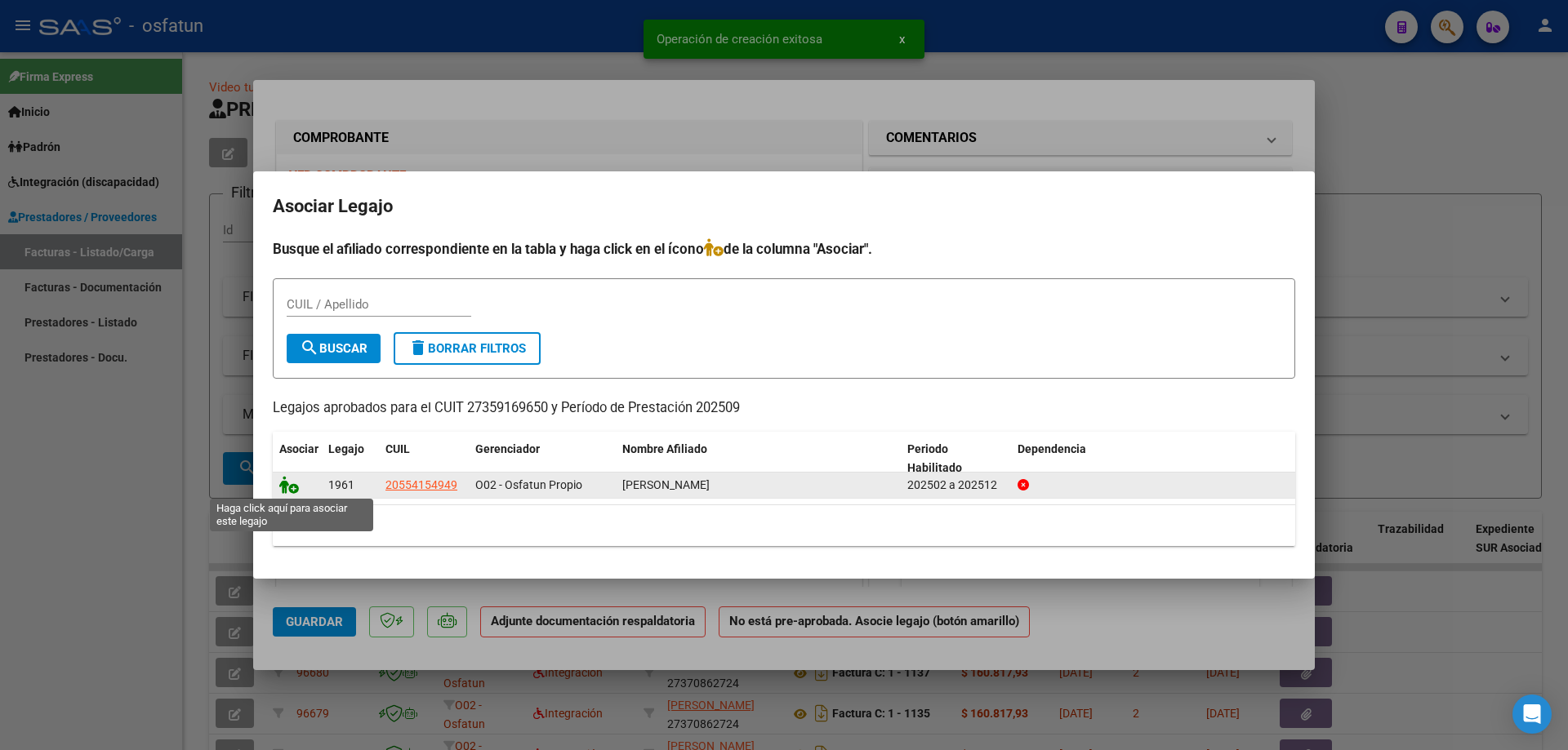
click at [287, 490] on icon at bounding box center [289, 485] width 20 height 18
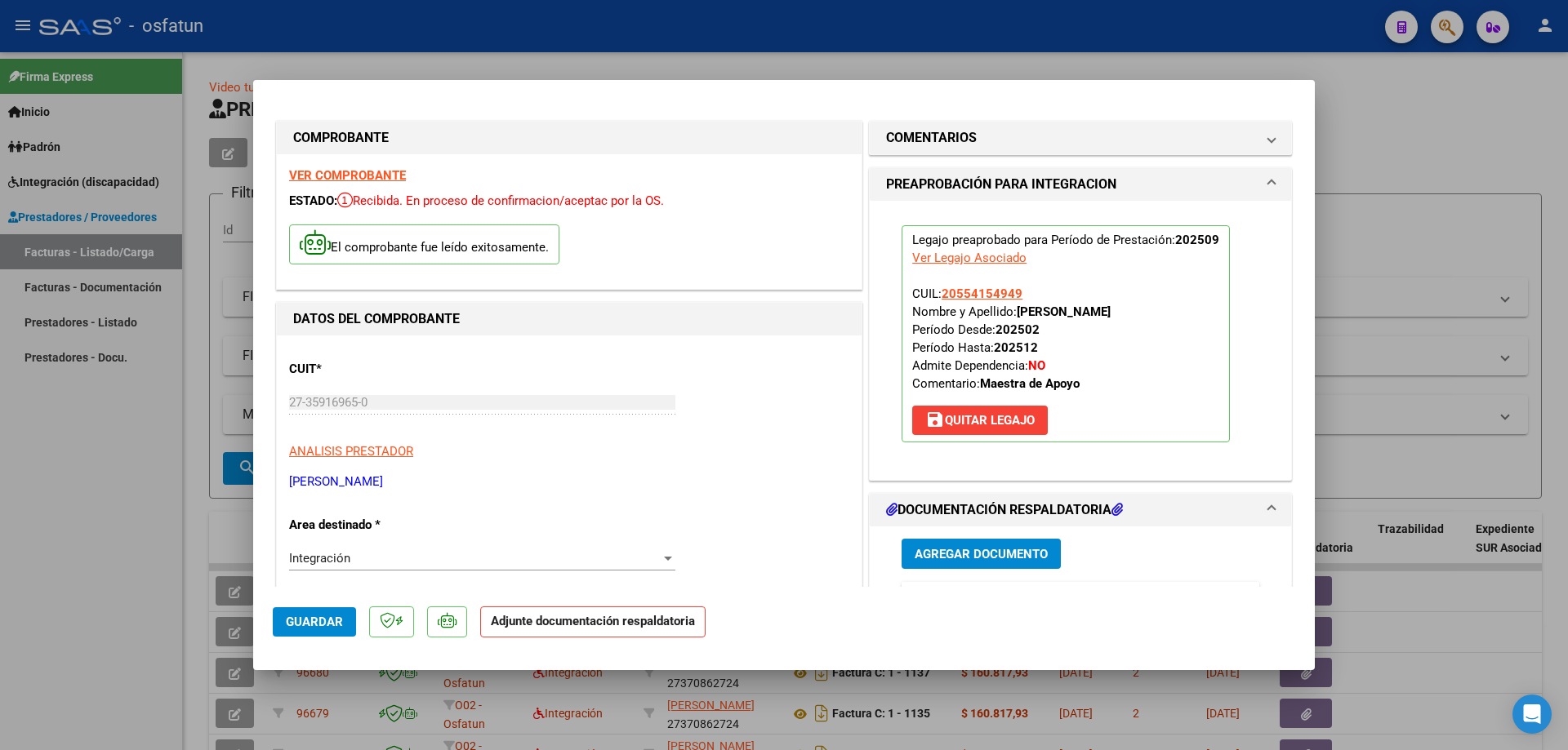
click at [963, 557] on span "Agregar Documento" at bounding box center [981, 554] width 133 height 14
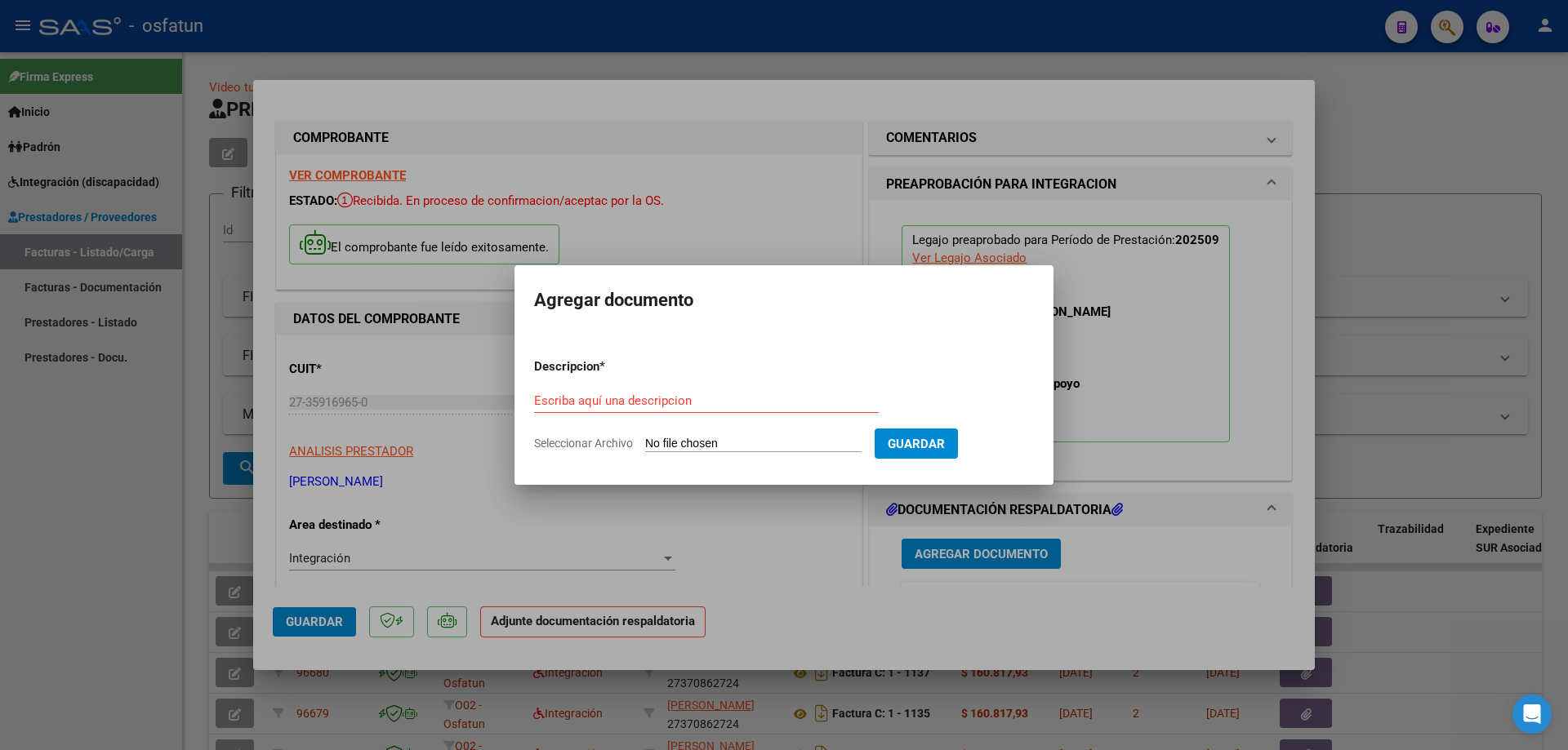
click at [712, 435] on form "Descripcion * Escriba aquí una descripcion Seleccionar Archivo Guardar" at bounding box center [784, 405] width 500 height 120
click at [679, 442] on input "Seleccionar Archivo" at bounding box center [753, 444] width 217 height 15
type input "C:\fakepath\Planilla [PERSON_NAME].pdf"
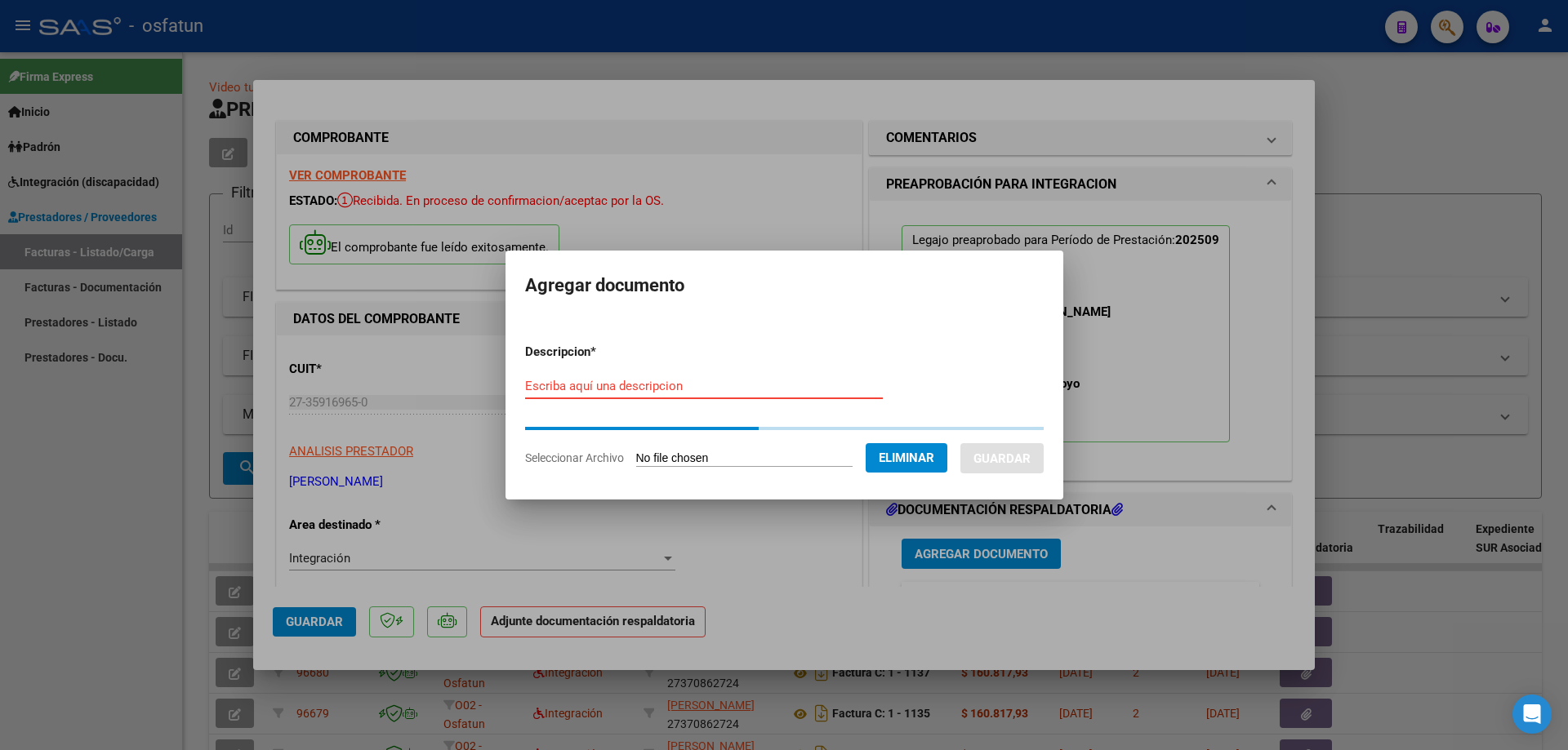
click at [566, 387] on input "Escriba aquí una descripcion" at bounding box center [703, 386] width 358 height 14
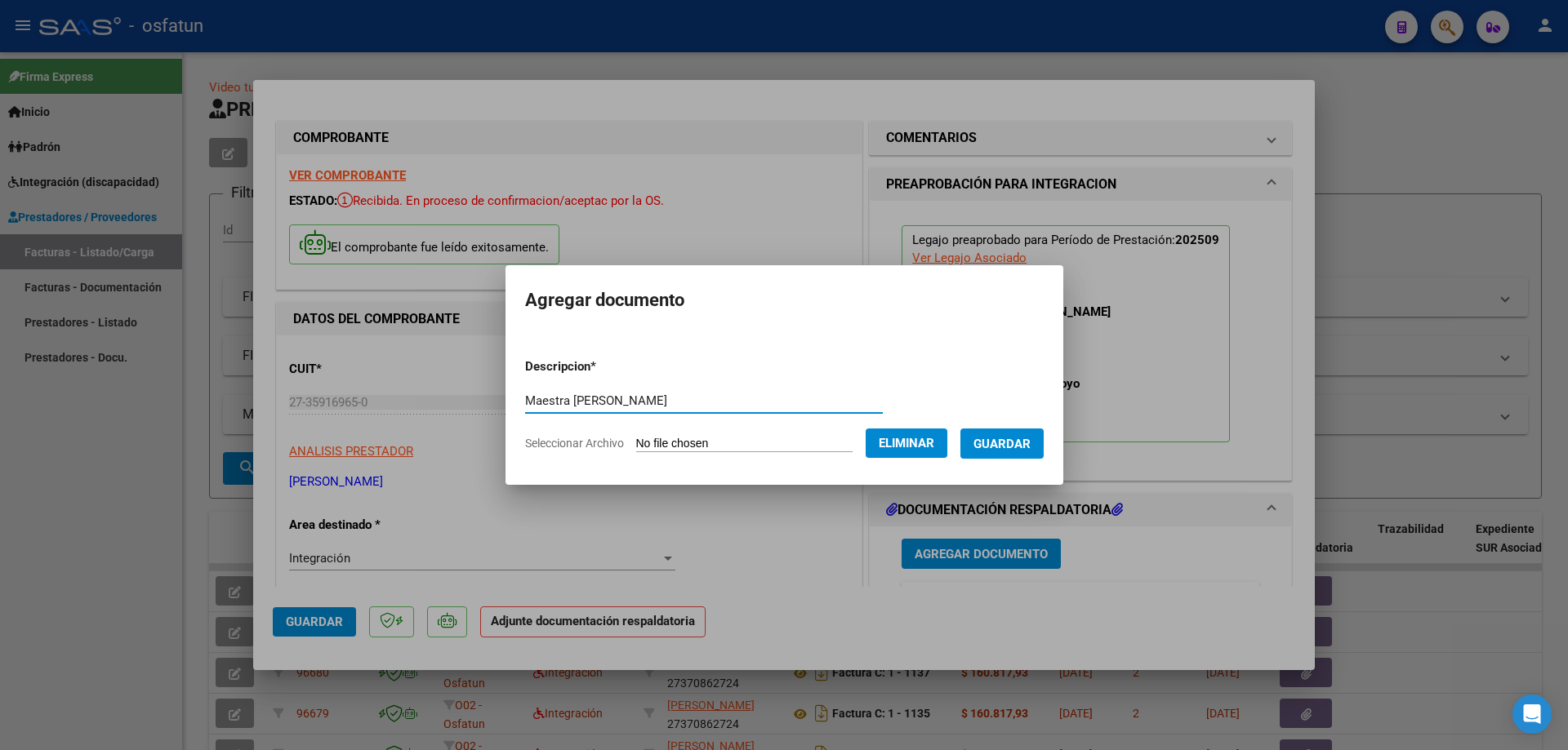
click at [573, 403] on input "Maestra [PERSON_NAME]" at bounding box center [703, 400] width 358 height 14
type input "[PERSON_NAME]"
click at [1024, 448] on span "Guardar" at bounding box center [1002, 444] width 57 height 14
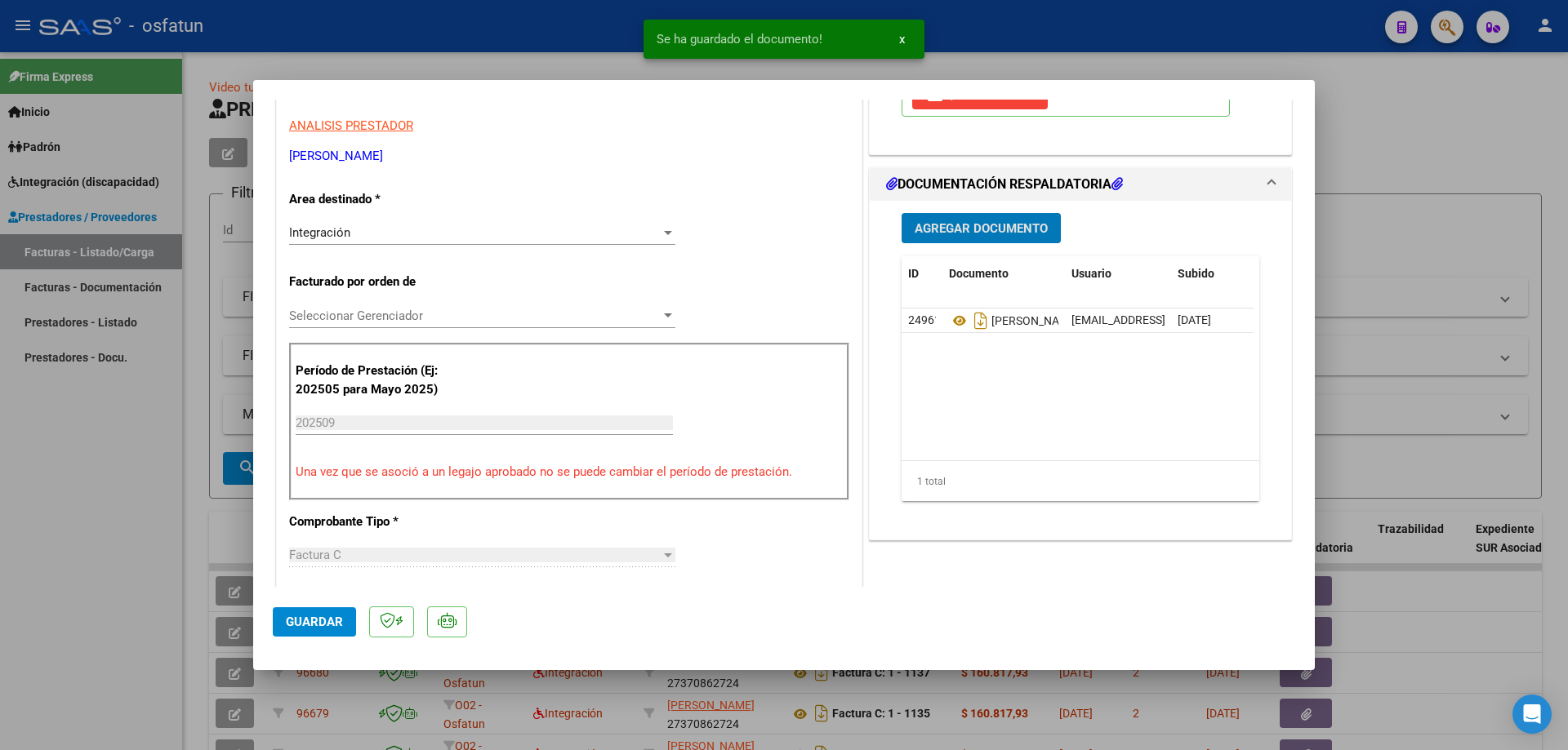
scroll to position [326, 0]
click at [317, 621] on span "Guardar" at bounding box center [314, 622] width 57 height 14
